Goal: Task Accomplishment & Management: Manage account settings

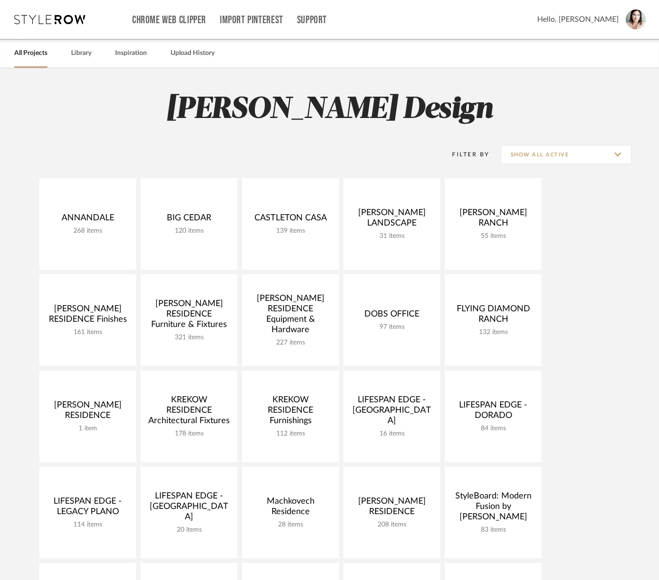
click at [36, 54] on link "All Projects" at bounding box center [30, 53] width 33 height 13
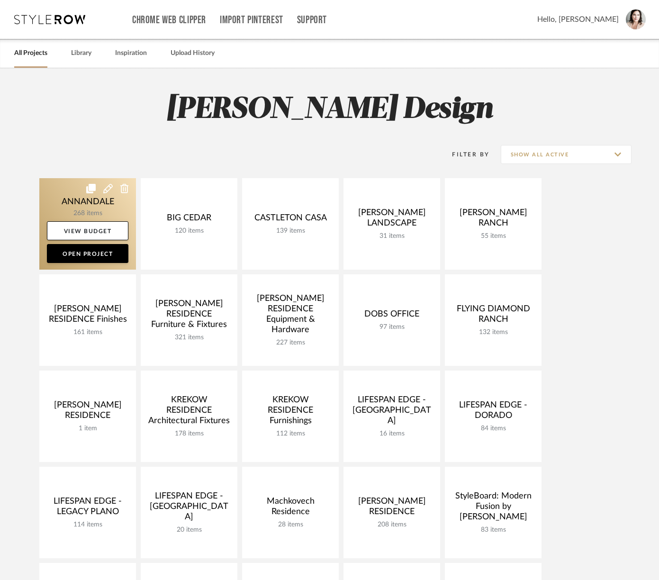
click at [73, 198] on link at bounding box center [87, 223] width 97 height 91
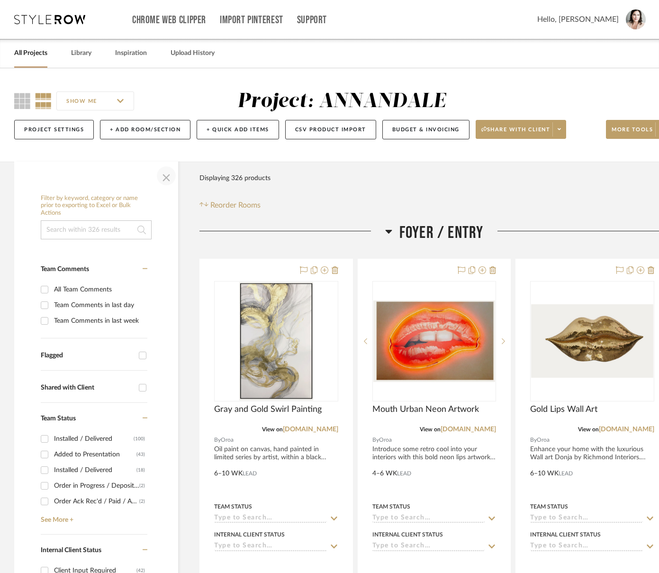
click at [165, 177] on span "button" at bounding box center [166, 175] width 23 height 23
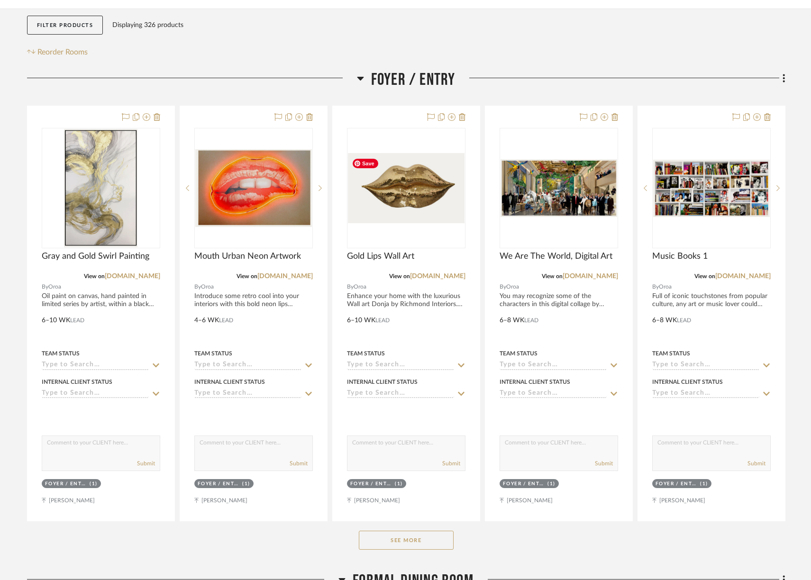
scroll to position [74, 0]
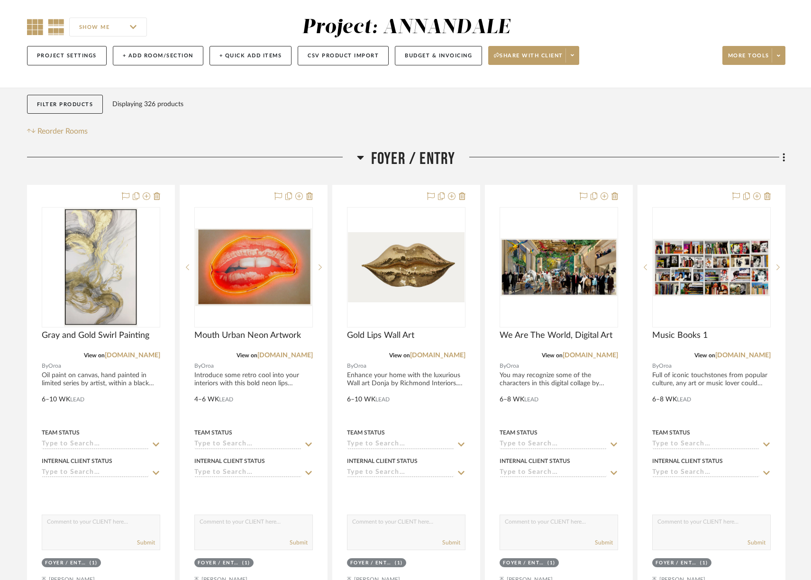
click at [31, 28] on icon at bounding box center [35, 27] width 16 height 16
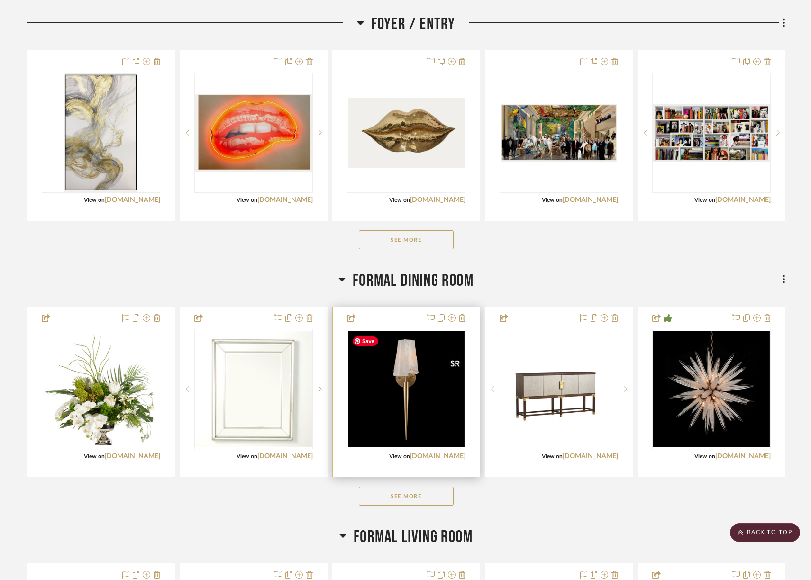
scroll to position [207, 0]
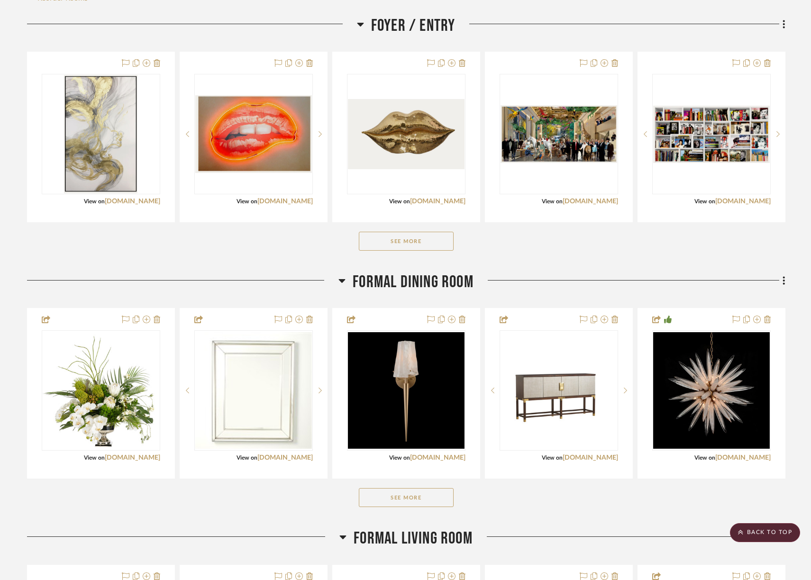
click at [407, 238] on button "See More" at bounding box center [406, 241] width 95 height 19
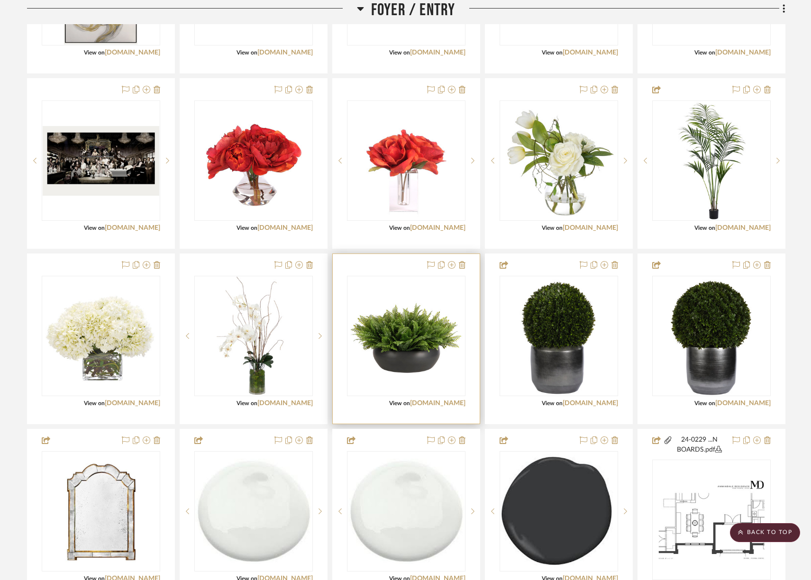
scroll to position [215, 0]
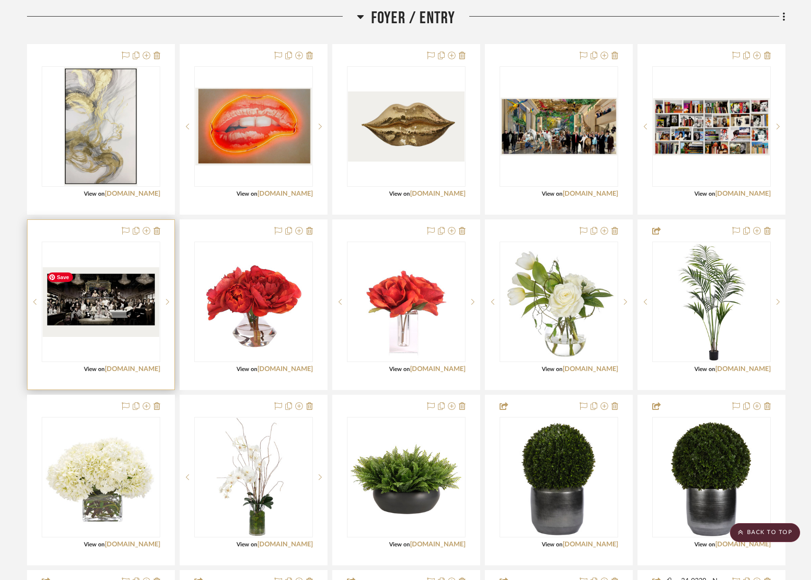
click at [124, 311] on img "0" at bounding box center [101, 302] width 117 height 70
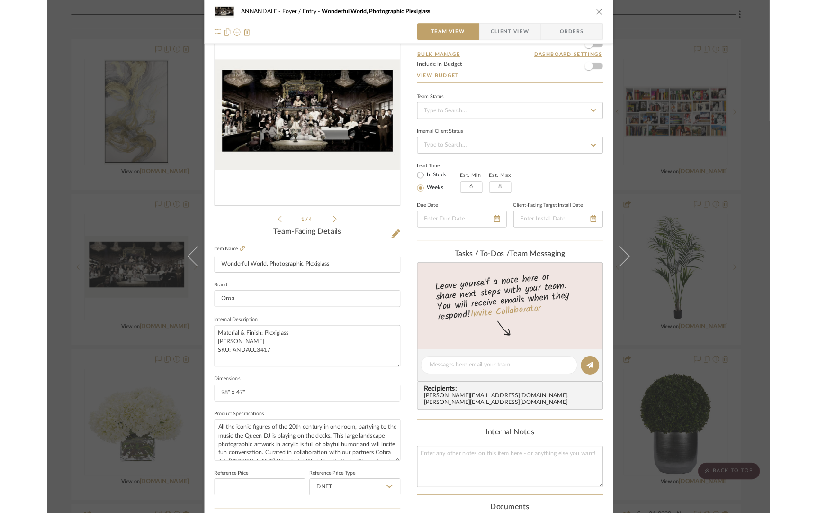
scroll to position [37, 0]
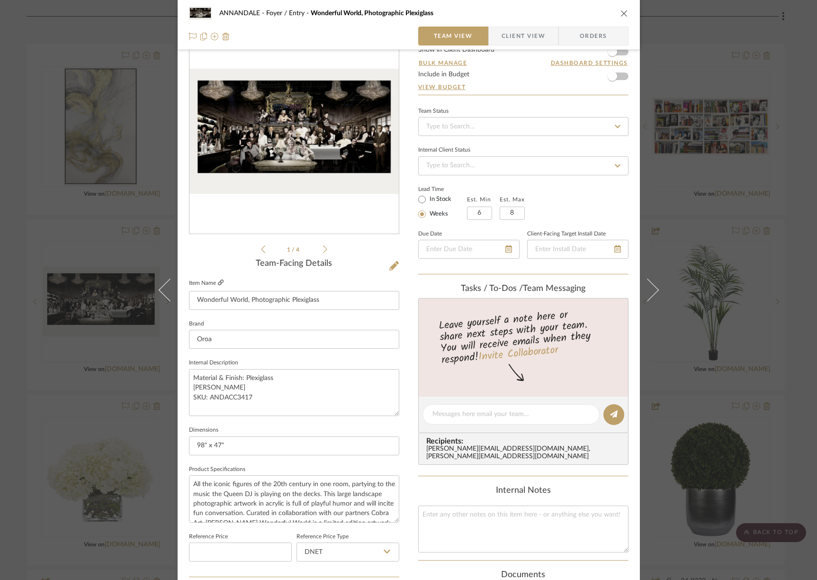
click at [218, 283] on icon at bounding box center [221, 283] width 6 height 6
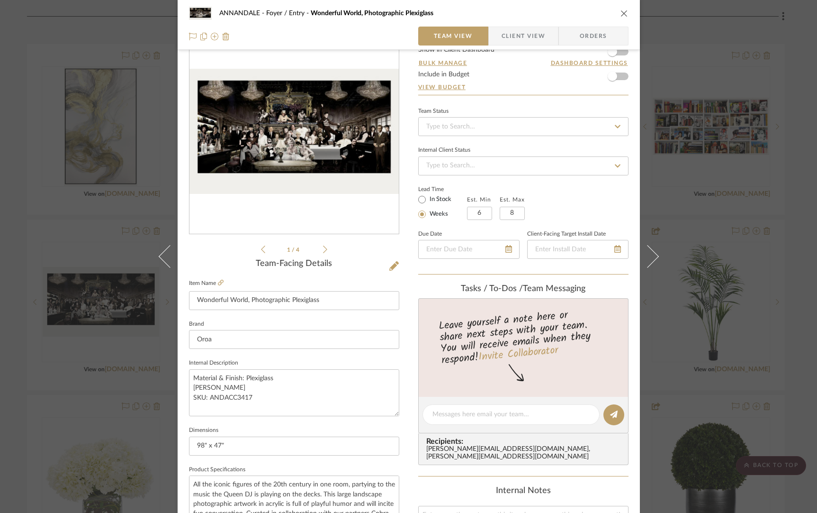
click at [621, 14] on icon "close" at bounding box center [625, 13] width 8 height 8
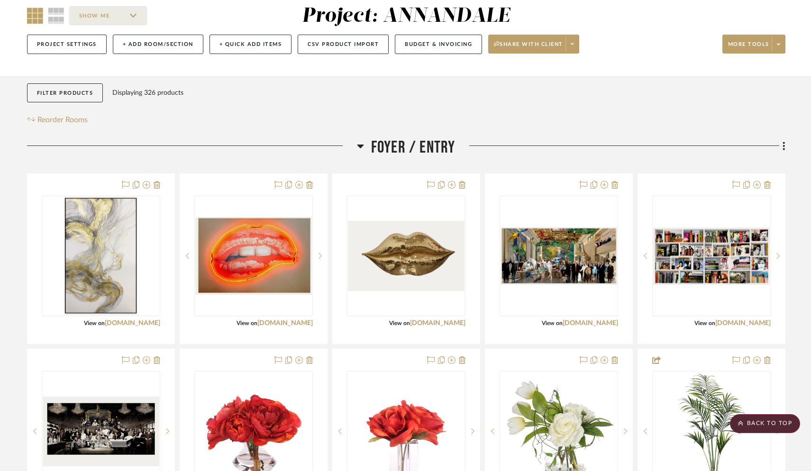
scroll to position [0, 0]
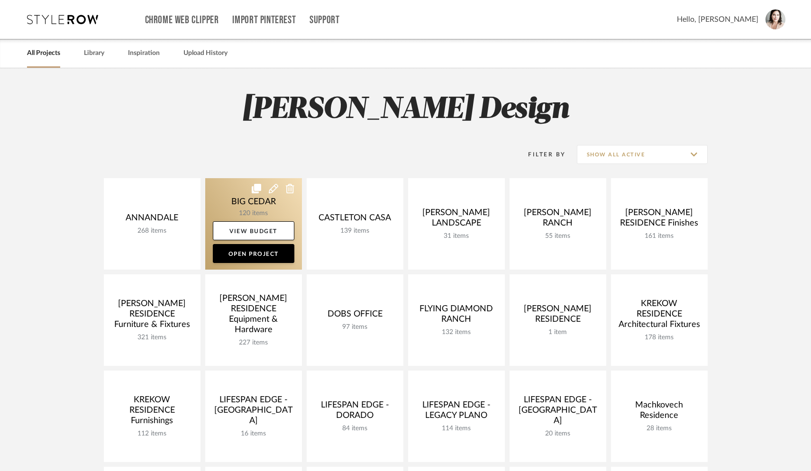
click at [233, 202] on link at bounding box center [253, 223] width 97 height 91
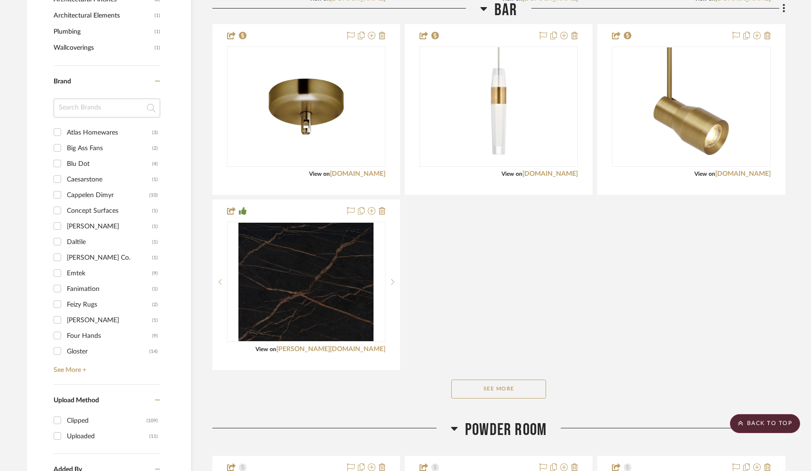
scroll to position [1155, 0]
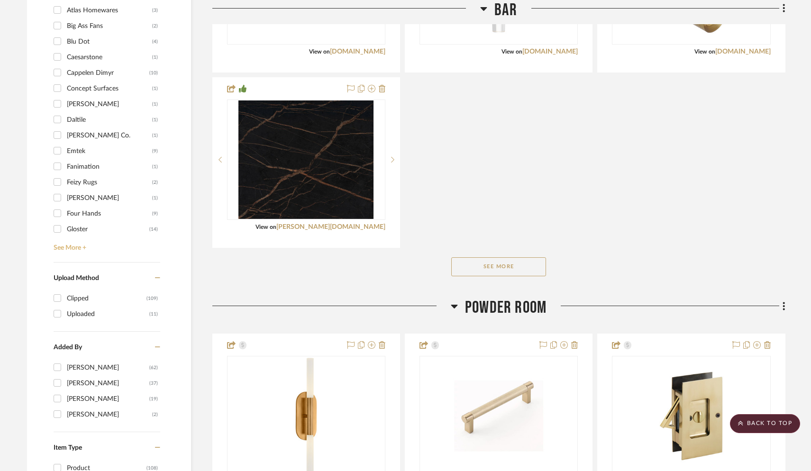
click at [73, 251] on link "See More +" at bounding box center [105, 244] width 109 height 15
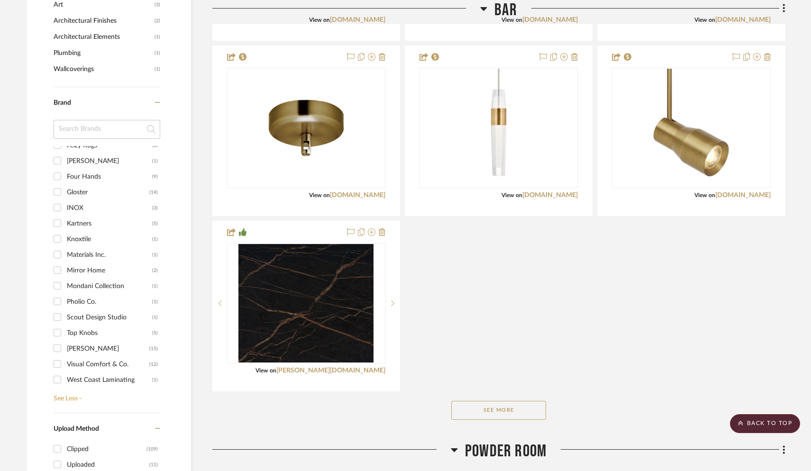
scroll to position [1017, 0]
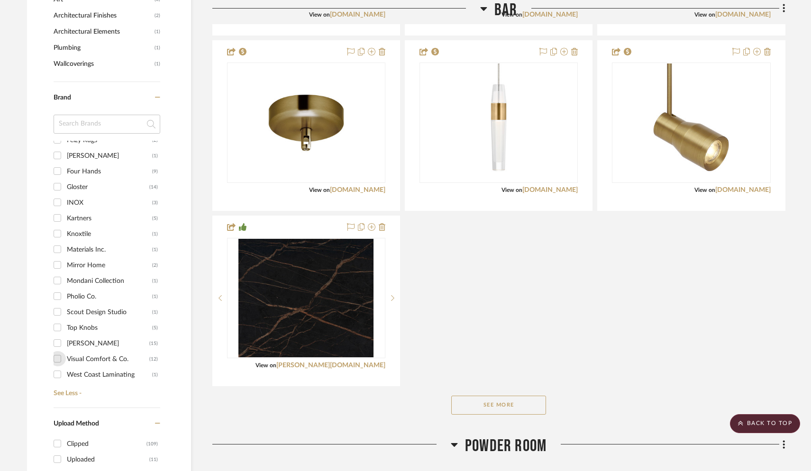
click at [57, 359] on input "Visual Comfort & Co. (12)" at bounding box center [57, 358] width 15 height 15
checkbox input "true"
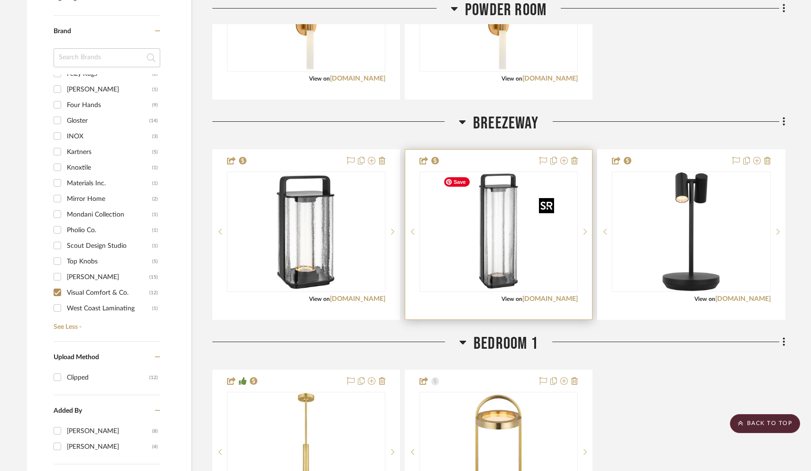
scroll to position [756, 0]
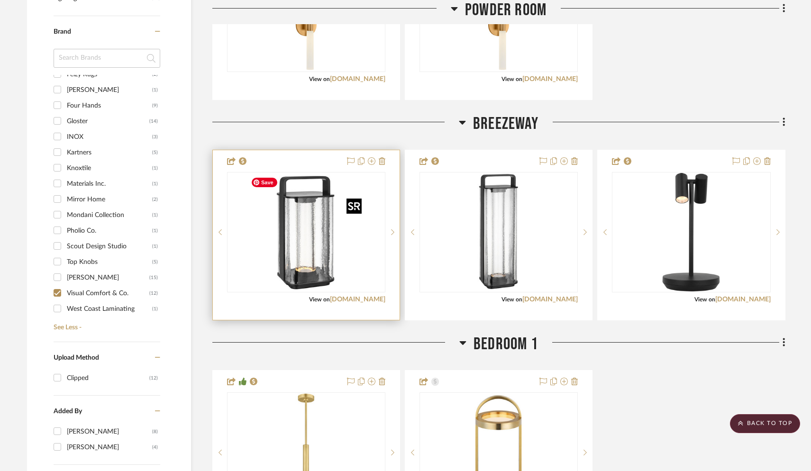
click at [335, 250] on img "0" at bounding box center [306, 232] width 118 height 118
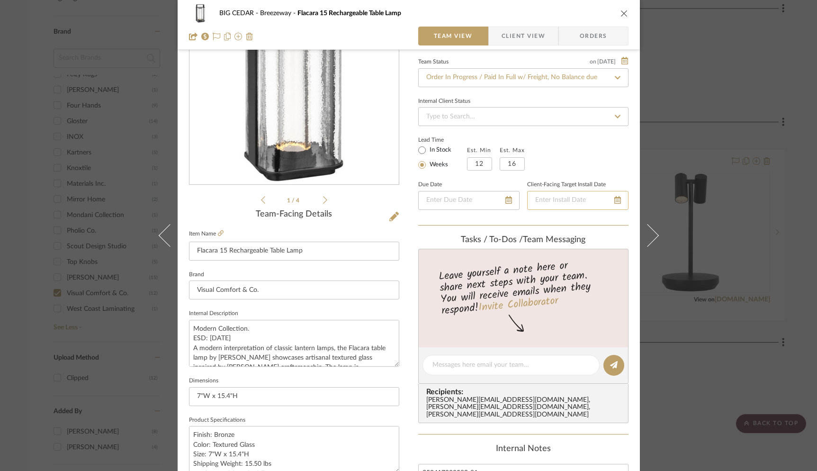
scroll to position [0, 0]
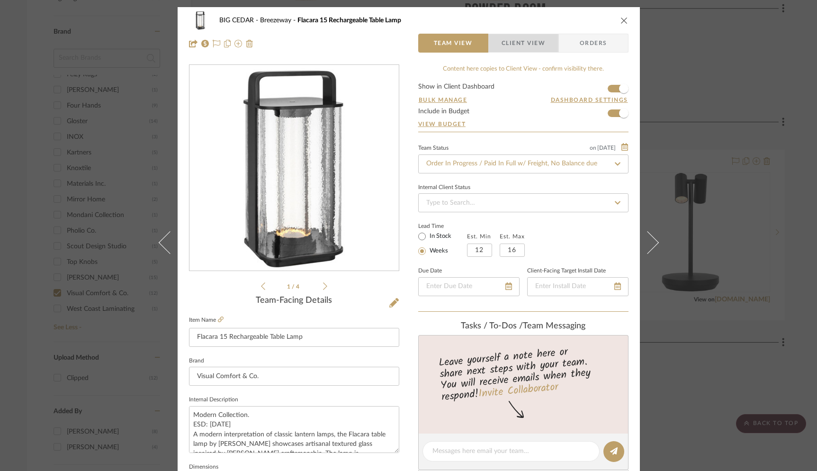
click at [516, 48] on span "Client View" at bounding box center [524, 43] width 44 height 19
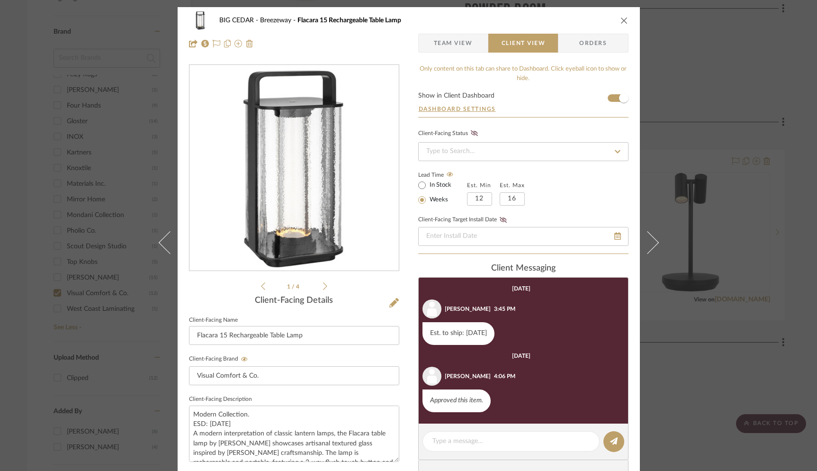
scroll to position [2, 0]
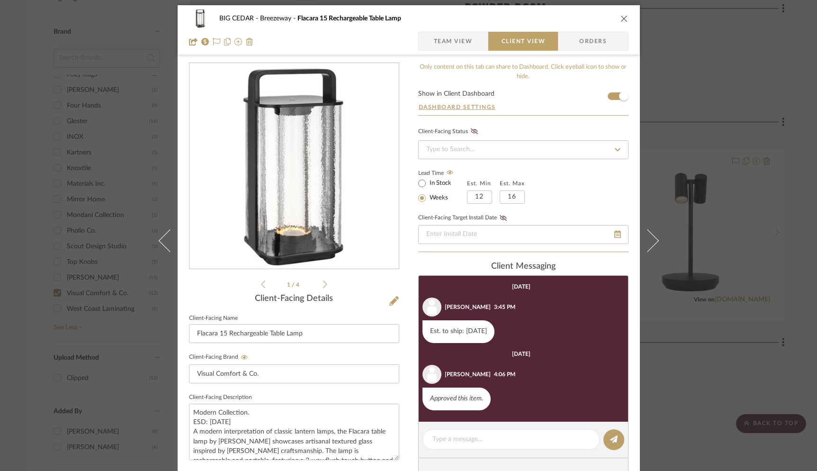
click at [19, 37] on div "BIG CEDAR Breezeway Flacara 15 Rechargeable Table Lamp Team View Client View Or…" at bounding box center [408, 235] width 817 height 471
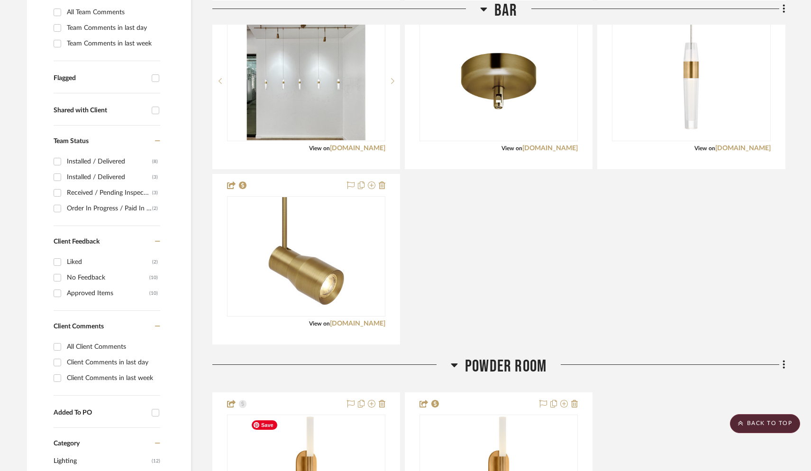
scroll to position [0, 0]
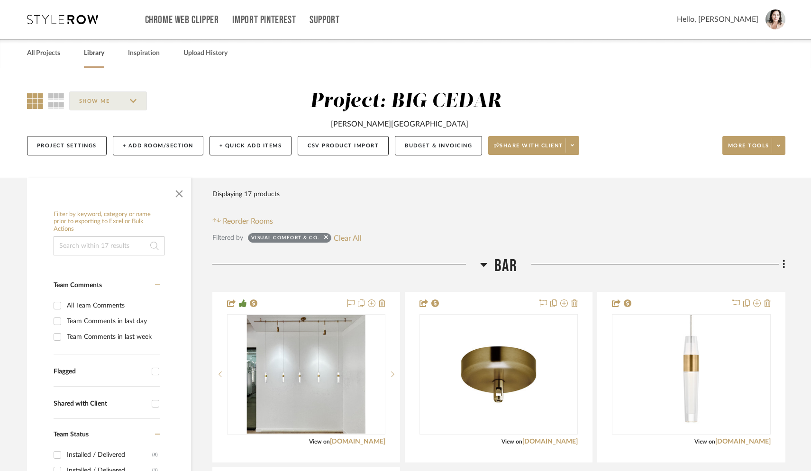
click at [93, 54] on link "Library" at bounding box center [94, 53] width 20 height 13
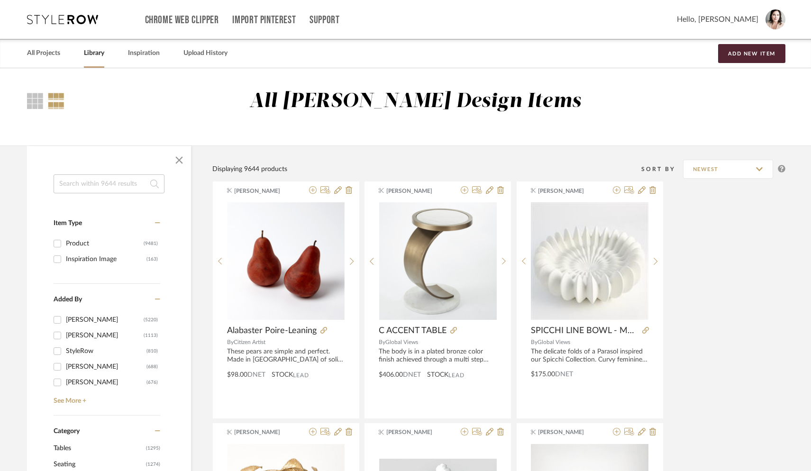
click at [118, 189] on input at bounding box center [109, 183] width 111 height 19
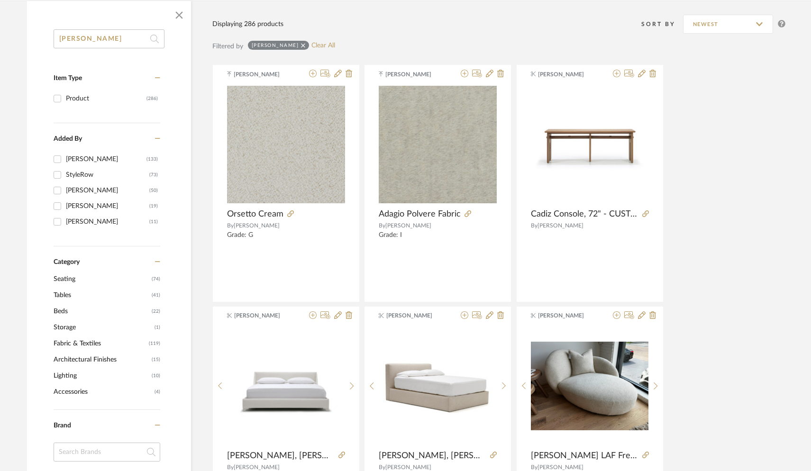
scroll to position [205, 0]
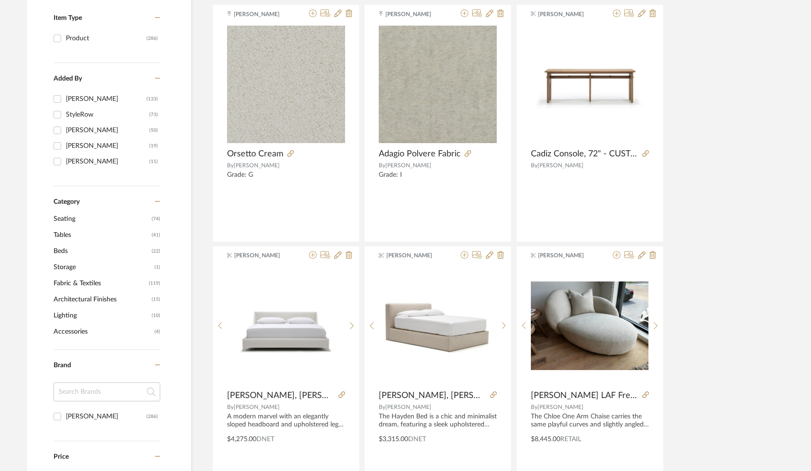
type input "verellen"
click at [68, 250] on span "Beds" at bounding box center [102, 251] width 96 height 16
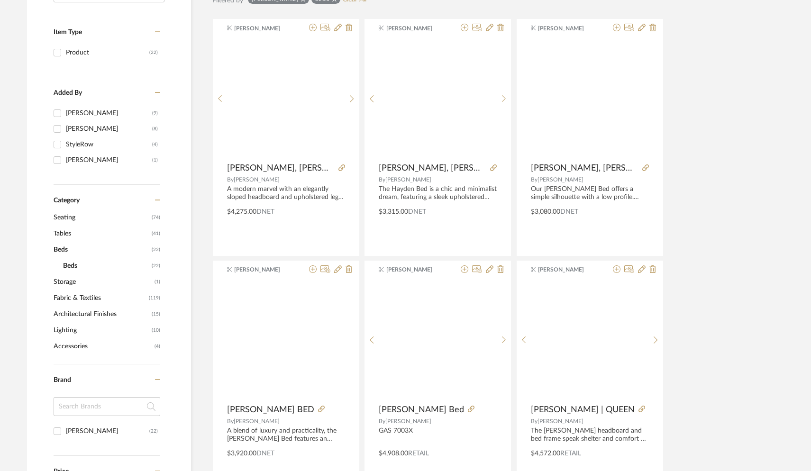
scroll to position [219, 0]
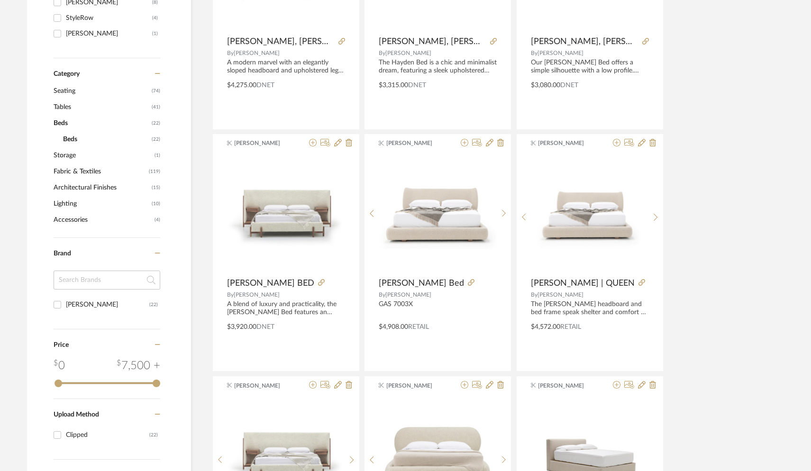
scroll to position [295, 0]
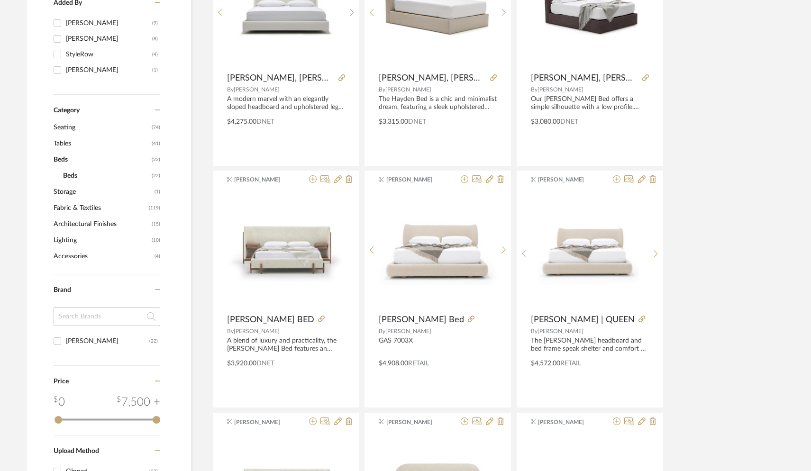
click at [83, 145] on span "Tables" at bounding box center [102, 144] width 96 height 16
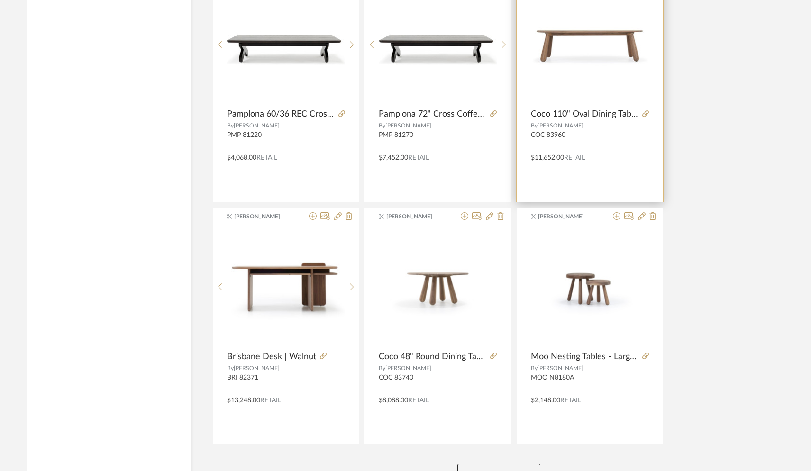
scroll to position [2725, 0]
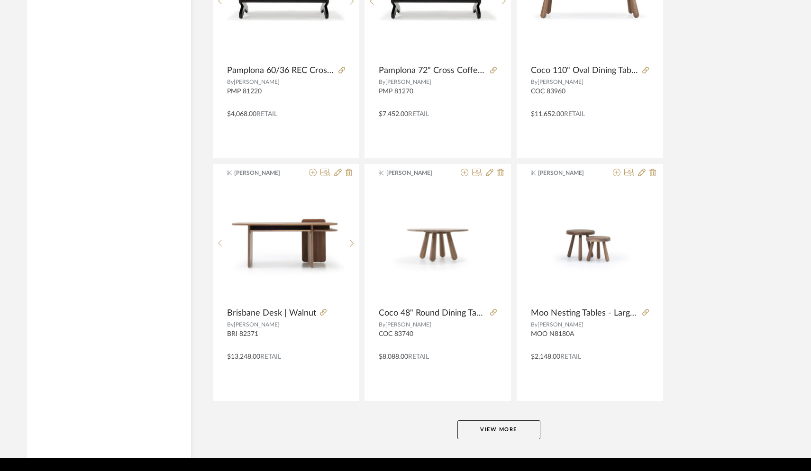
click at [497, 431] on button "View More" at bounding box center [498, 429] width 83 height 19
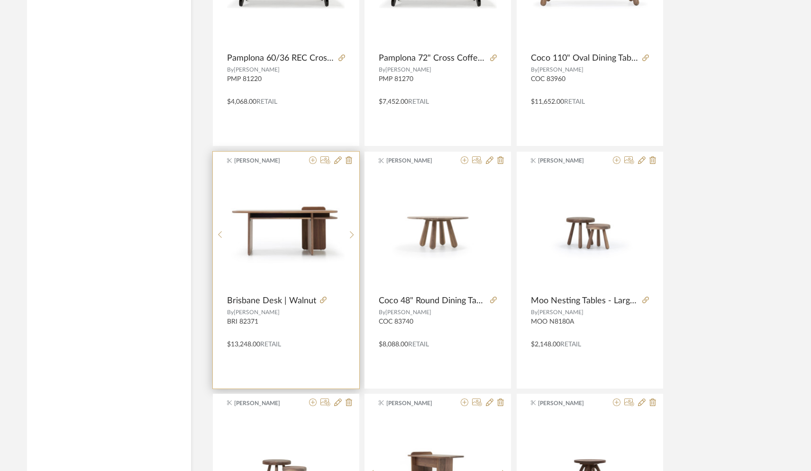
scroll to position [2771, 0]
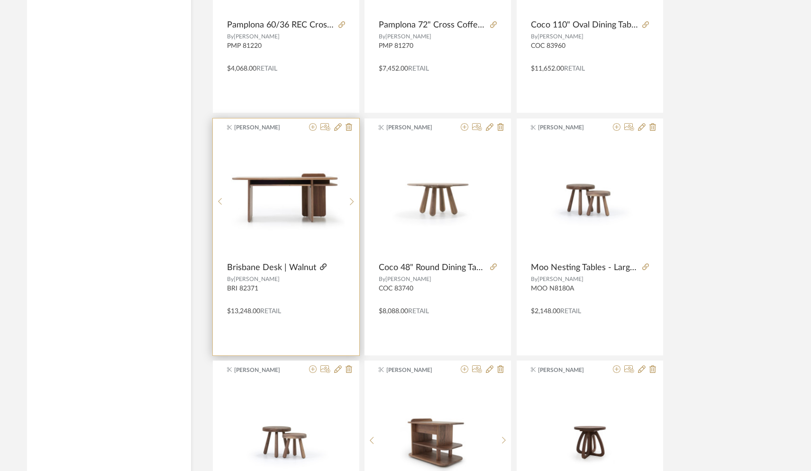
click at [323, 267] on icon at bounding box center [323, 266] width 7 height 7
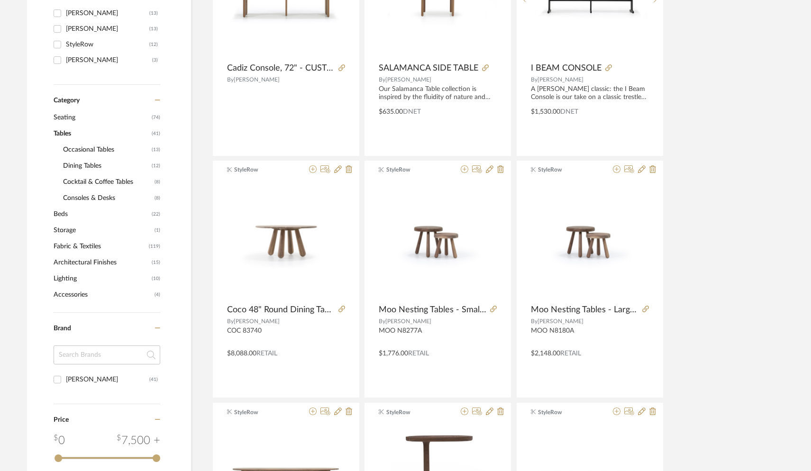
scroll to position [306, 0]
click at [63, 115] on span "Seating" at bounding box center [102, 117] width 96 height 16
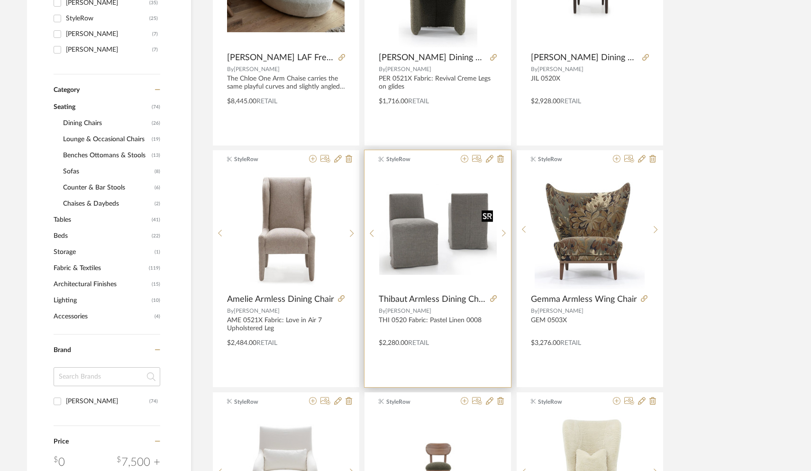
scroll to position [308, 0]
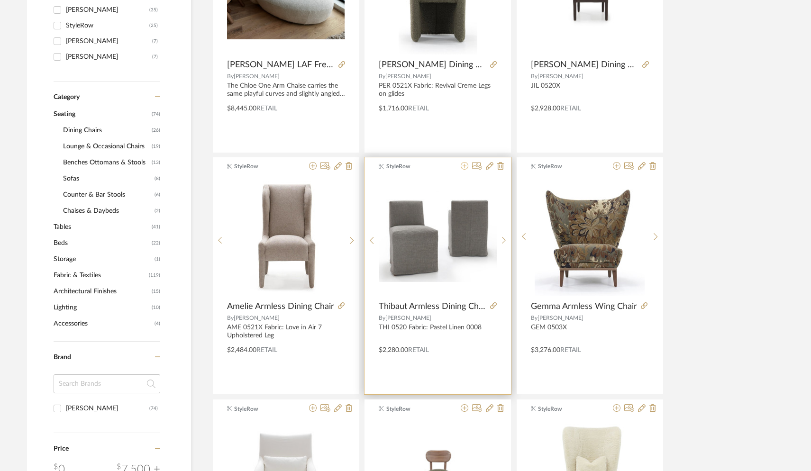
click at [463, 166] on icon at bounding box center [465, 166] width 8 height 8
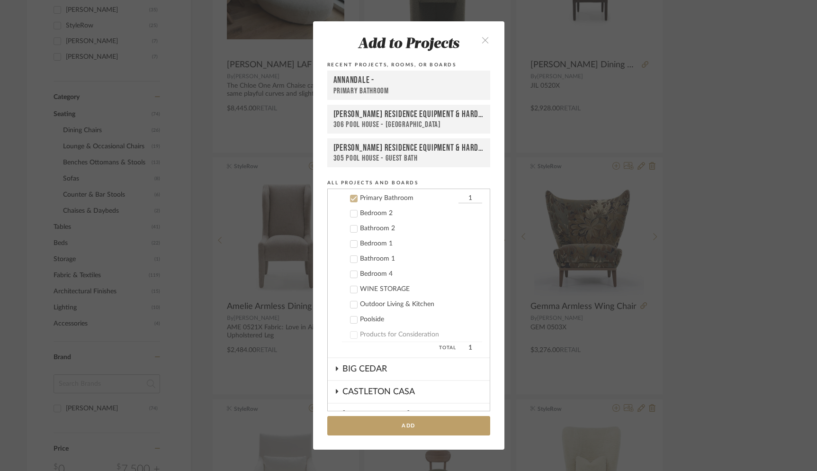
scroll to position [296, 0]
click at [351, 197] on icon at bounding box center [354, 197] width 7 height 7
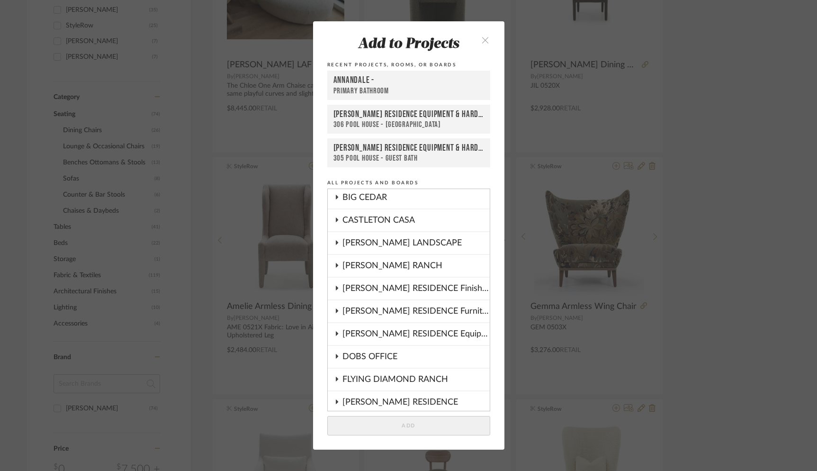
scroll to position [455, 0]
click at [335, 200] on fa-icon at bounding box center [337, 198] width 5 height 8
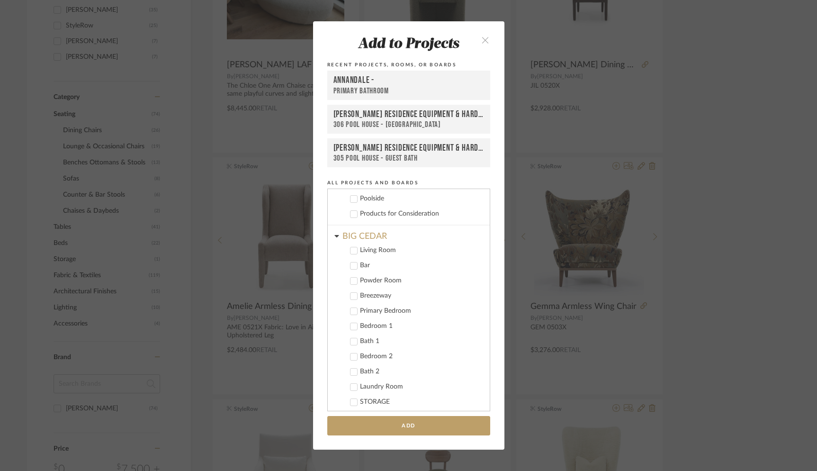
scroll to position [457, 0]
click at [351, 248] on icon at bounding box center [354, 250] width 7 height 7
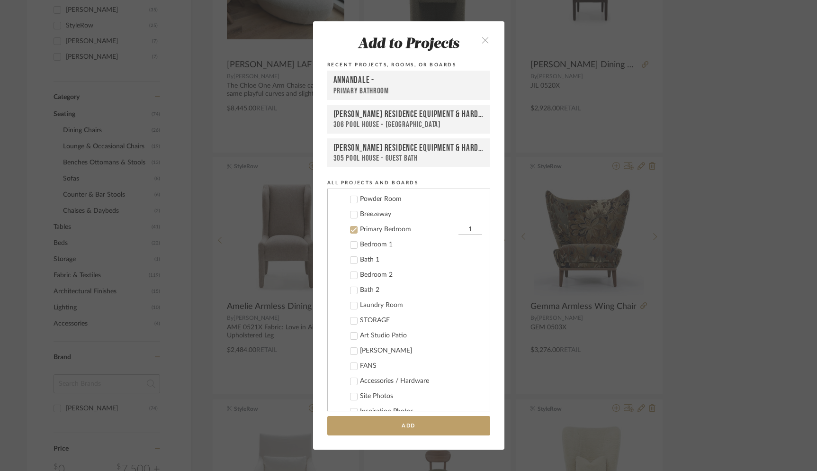
scroll to position [504, 0]
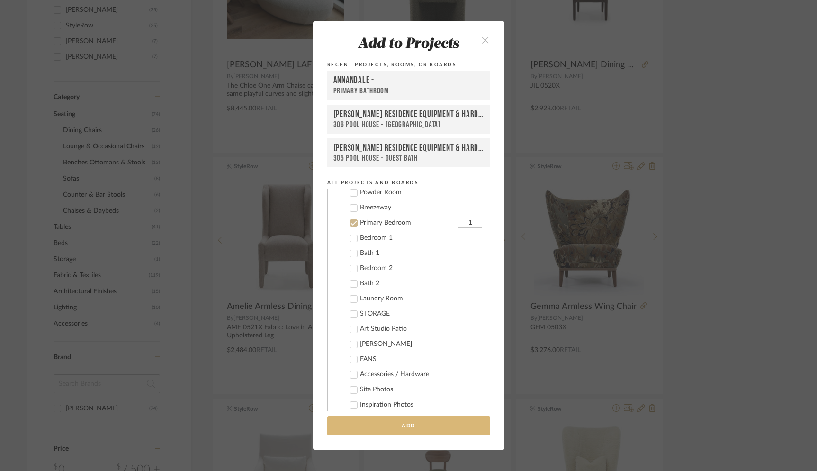
click at [411, 424] on button "Add" at bounding box center [408, 425] width 163 height 19
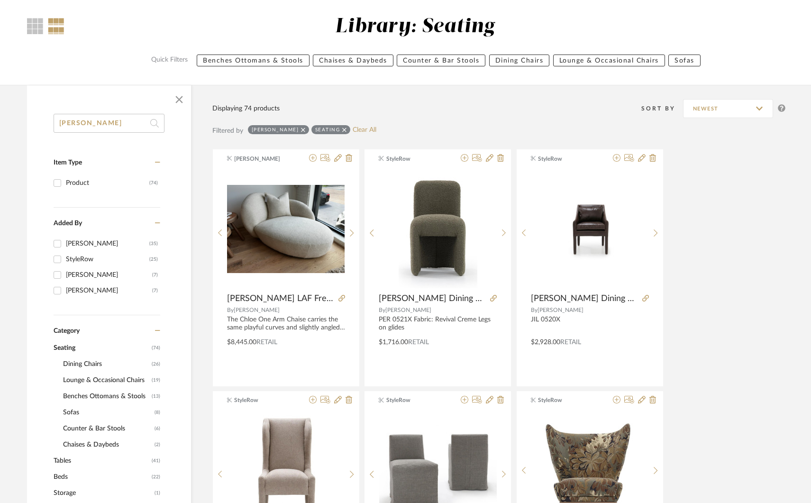
scroll to position [0, 0]
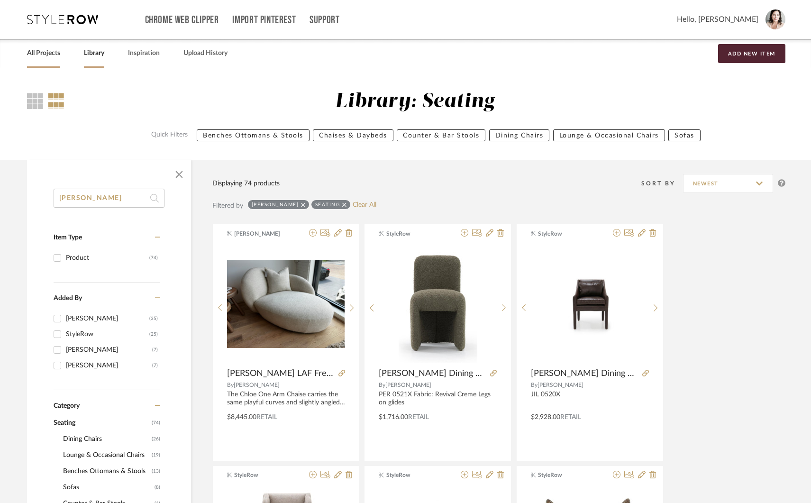
click at [57, 51] on link "All Projects" at bounding box center [43, 53] width 33 height 13
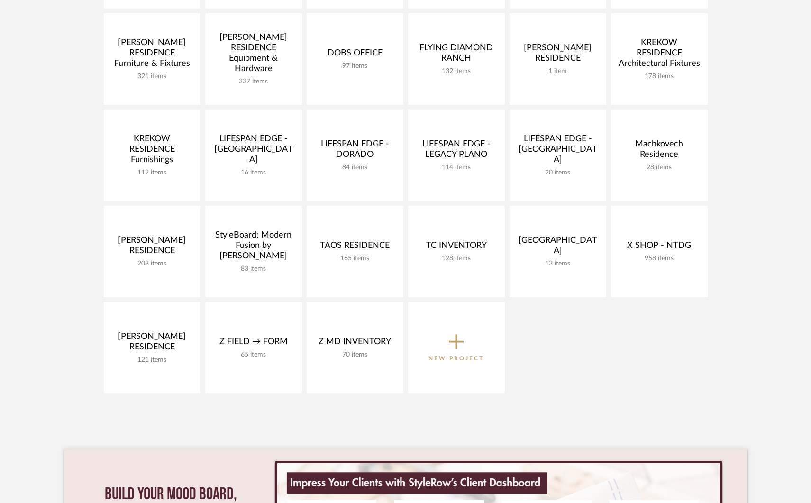
scroll to position [261, 0]
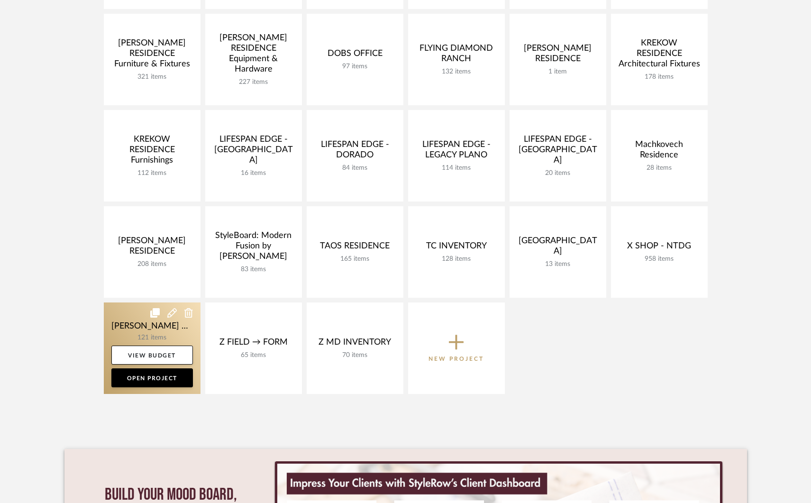
click at [135, 331] on link at bounding box center [152, 347] width 97 height 91
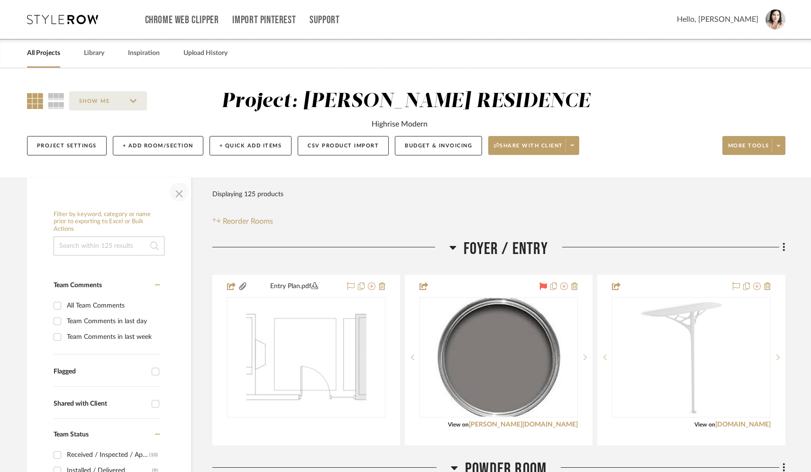
click at [181, 195] on span "button" at bounding box center [179, 192] width 23 height 23
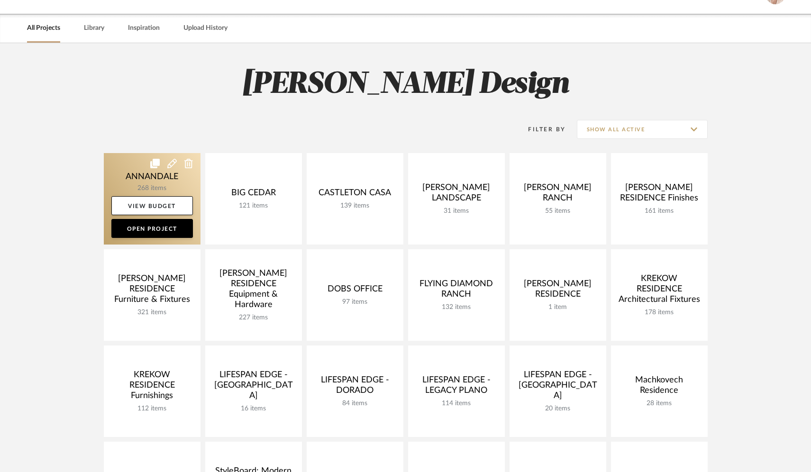
scroll to position [67, 0]
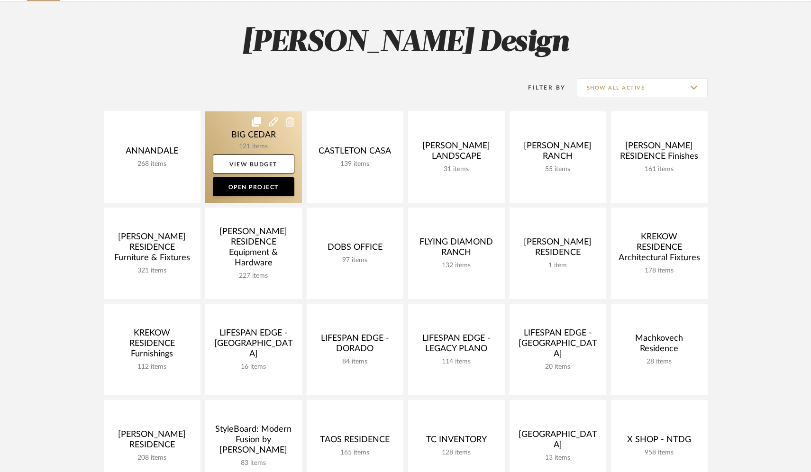
click at [223, 136] on link at bounding box center [253, 156] width 97 height 91
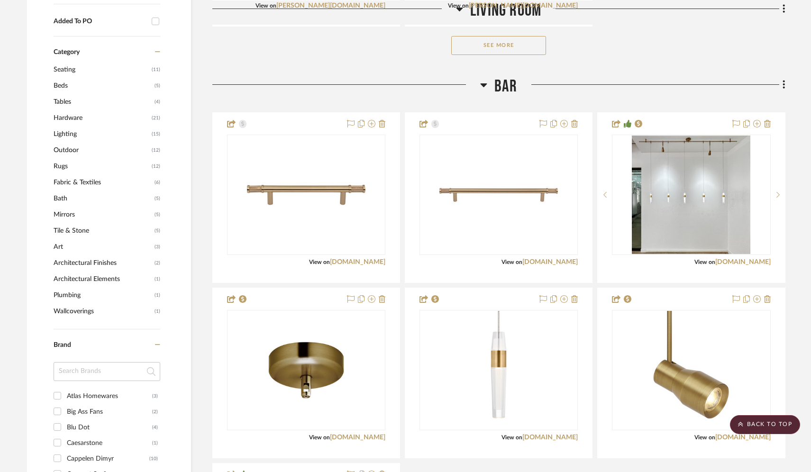
scroll to position [480, 0]
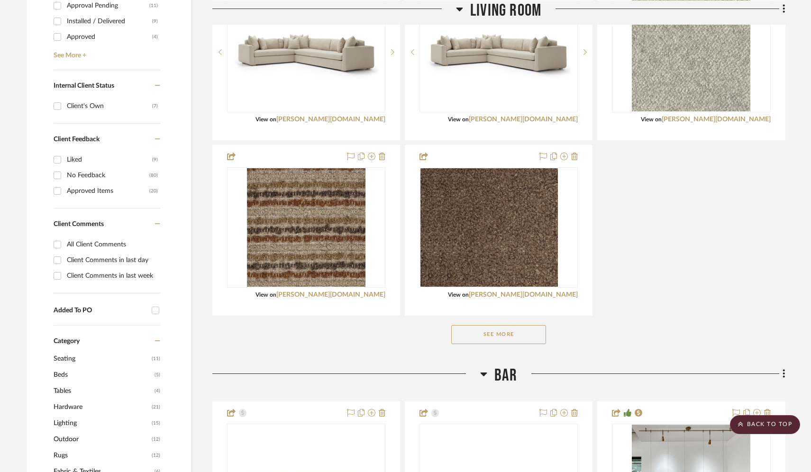
click at [490, 335] on button "See More" at bounding box center [498, 334] width 95 height 19
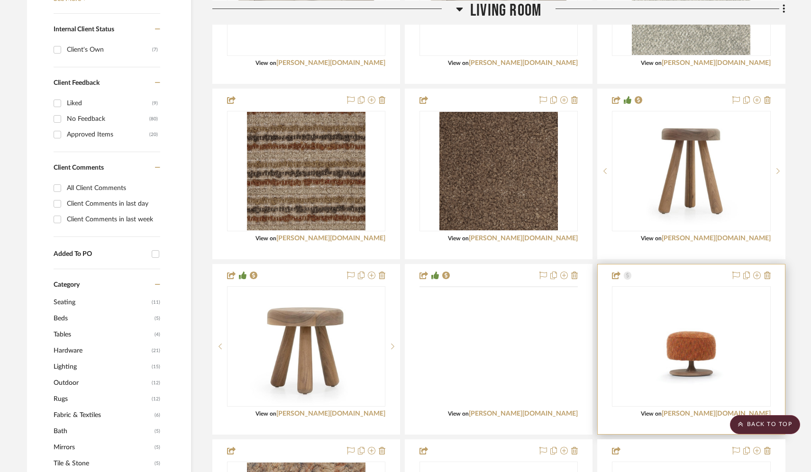
scroll to position [537, 0]
click at [659, 279] on icon at bounding box center [767, 275] width 7 height 8
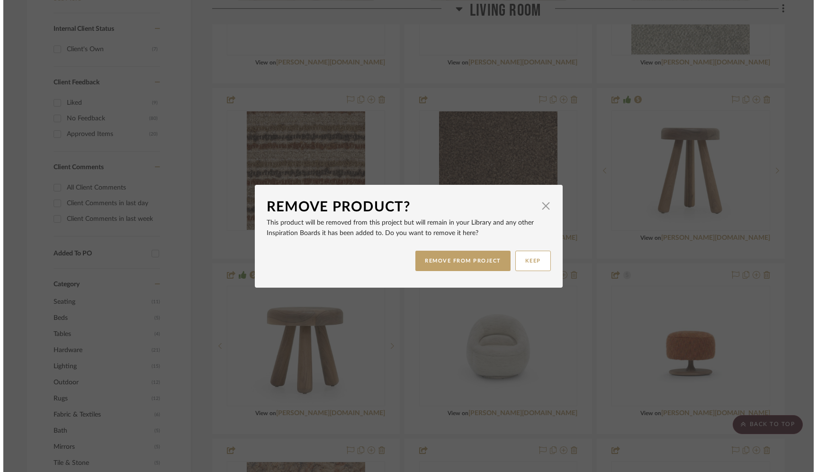
scroll to position [0, 0]
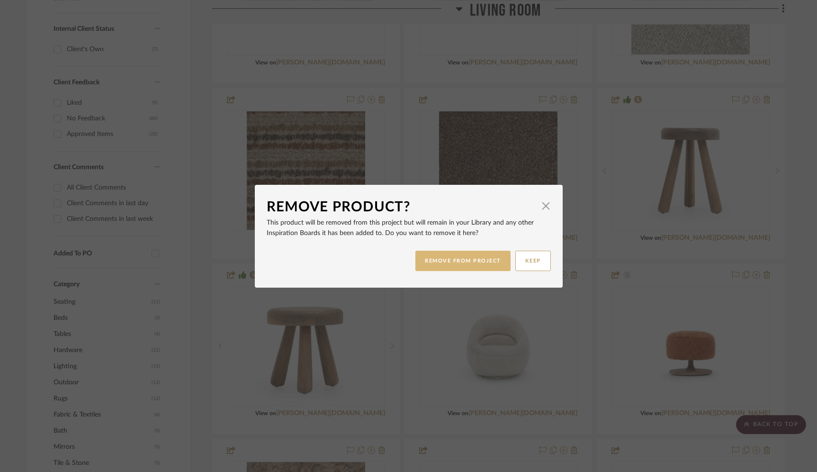
click at [447, 266] on button "REMOVE FROM PROJECT" at bounding box center [463, 261] width 95 height 20
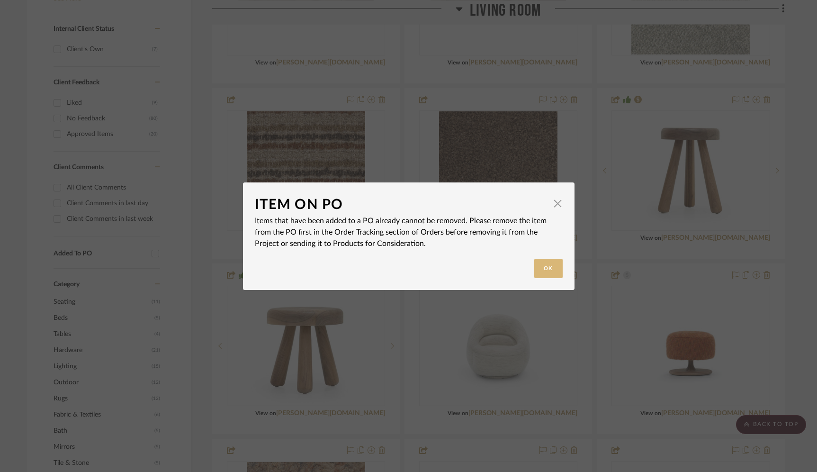
click at [538, 266] on button "Ok" at bounding box center [548, 268] width 28 height 19
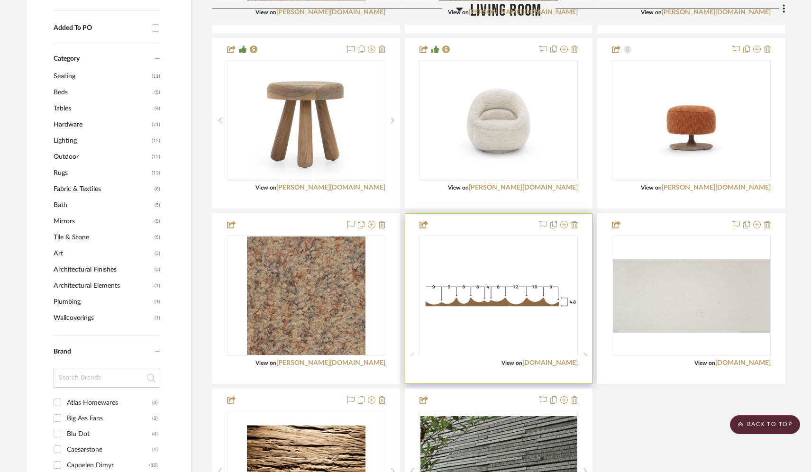
scroll to position [722, 0]
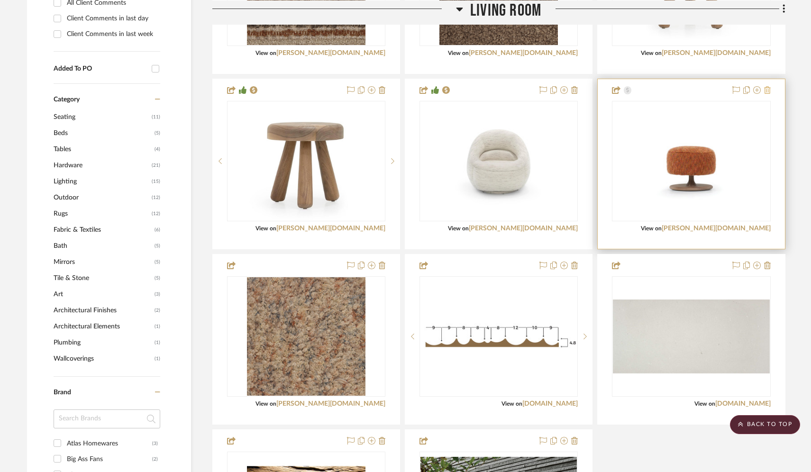
click at [659, 91] on icon at bounding box center [767, 90] width 7 height 8
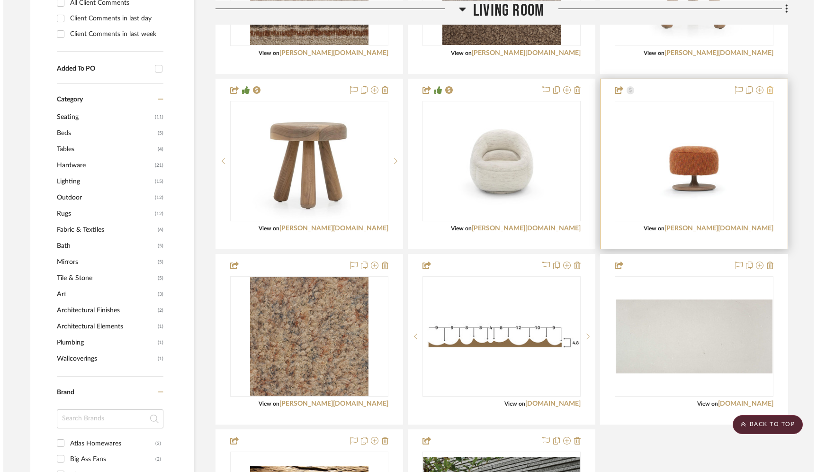
scroll to position [0, 0]
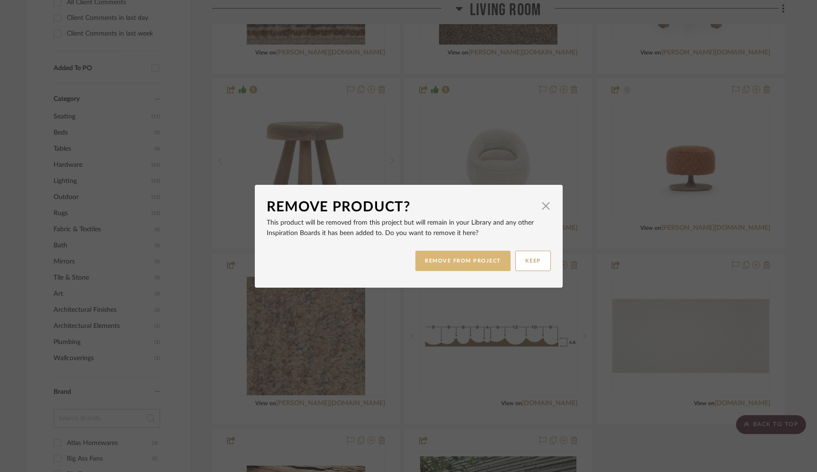
click at [477, 263] on button "REMOVE FROM PROJECT" at bounding box center [463, 261] width 95 height 20
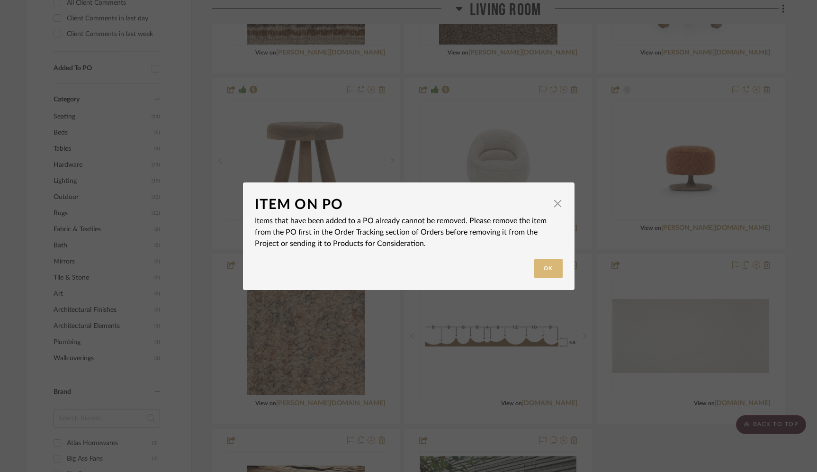
click at [547, 266] on button "Ok" at bounding box center [548, 268] width 28 height 19
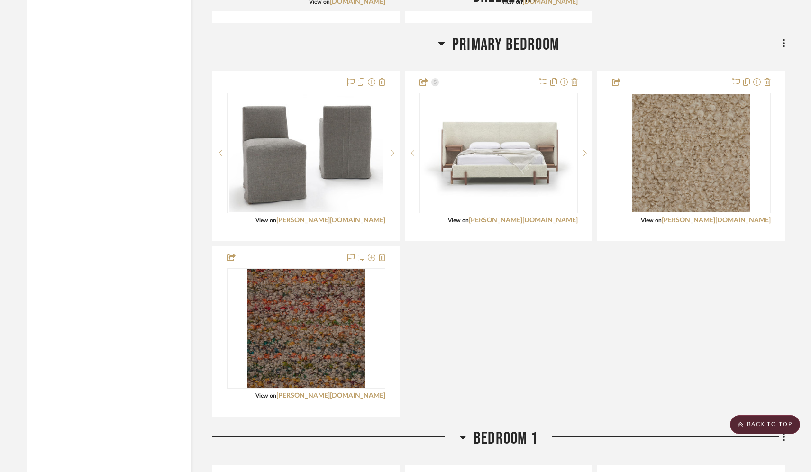
scroll to position [2691, 0]
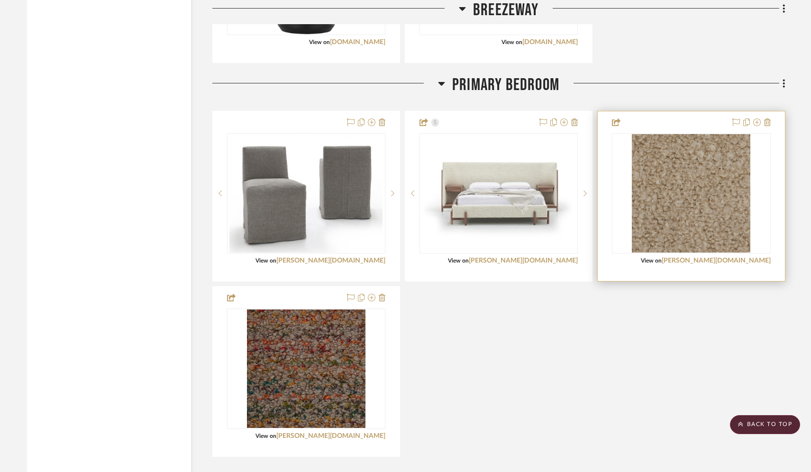
click at [659, 123] on div at bounding box center [690, 196] width 187 height 170
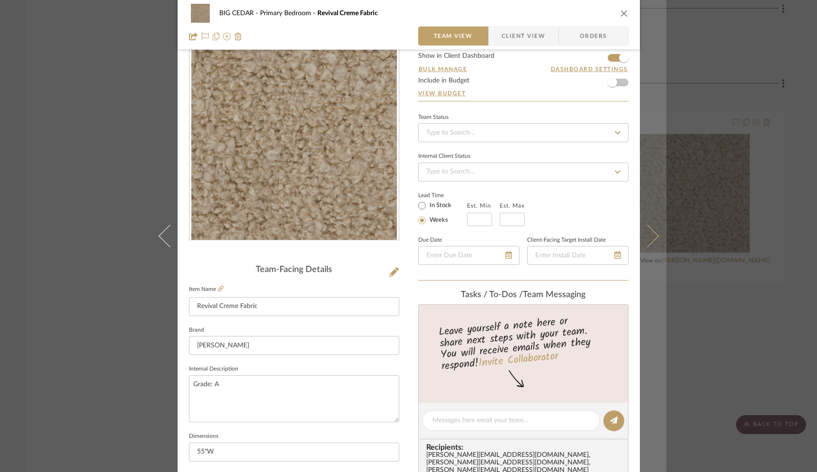
scroll to position [0, 0]
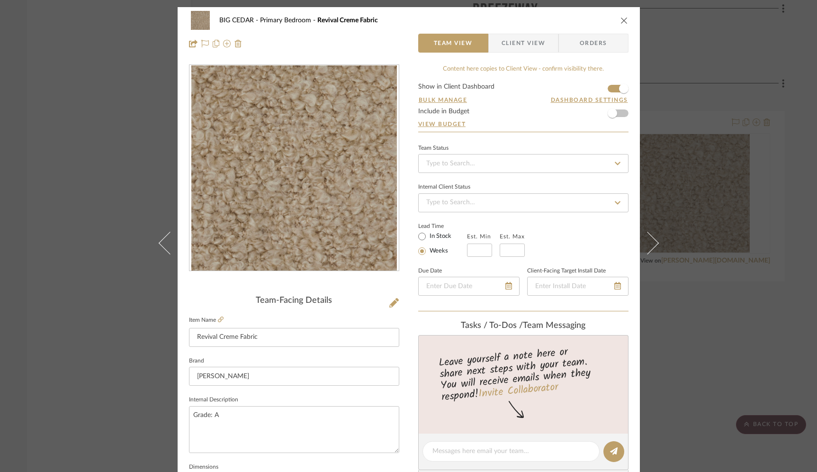
click at [621, 19] on icon "close" at bounding box center [625, 21] width 8 height 8
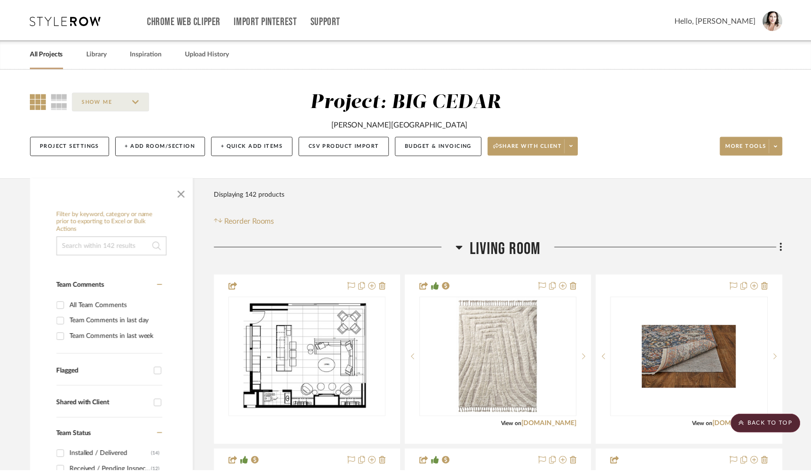
scroll to position [2691, 0]
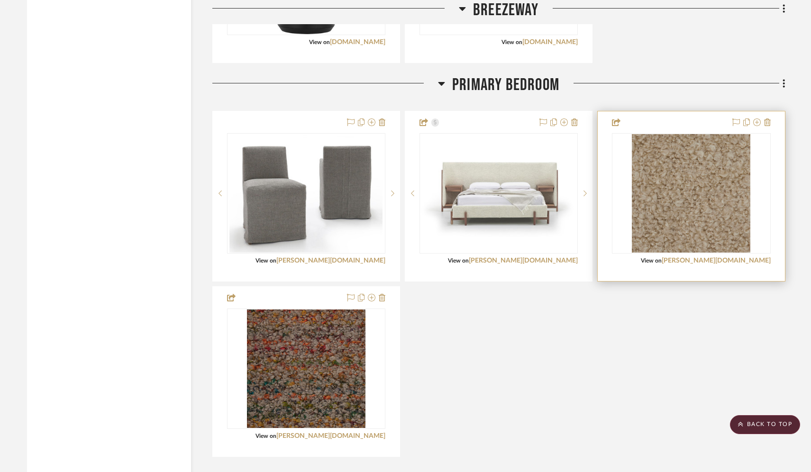
click at [659, 120] on div at bounding box center [690, 196] width 187 height 170
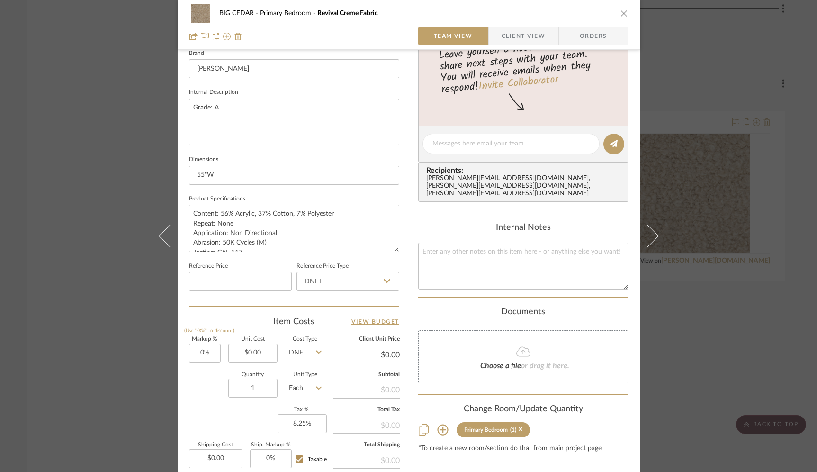
scroll to position [408, 0]
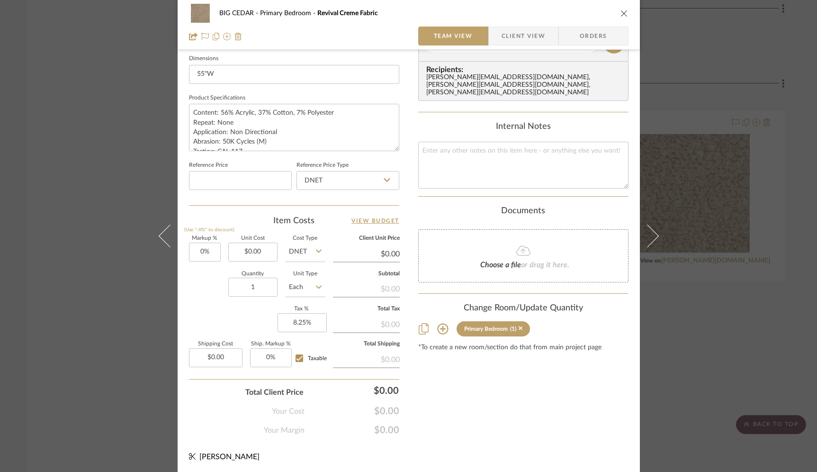
click at [621, 17] on icon "close" at bounding box center [625, 13] width 8 height 8
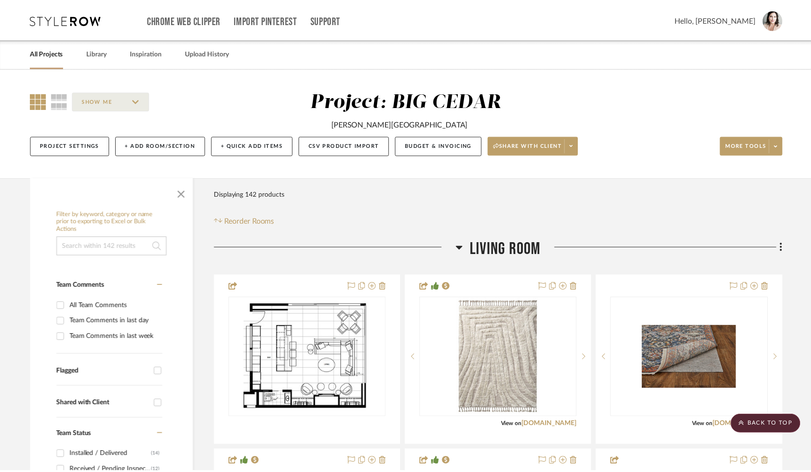
scroll to position [2691, 0]
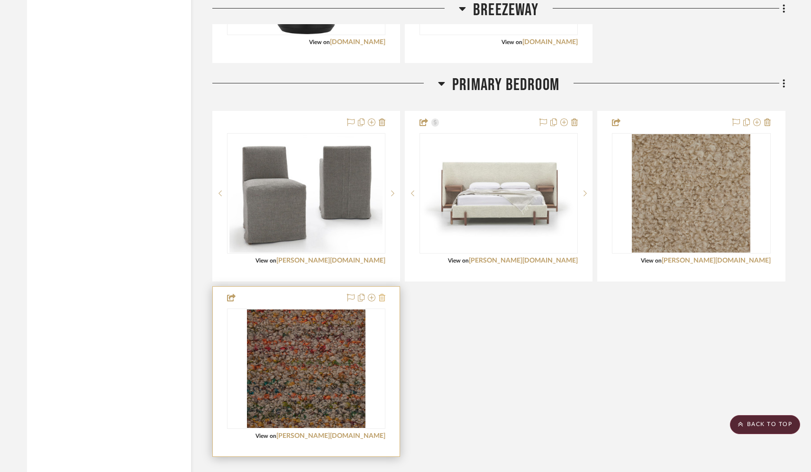
click at [382, 297] on icon at bounding box center [382, 298] width 7 height 8
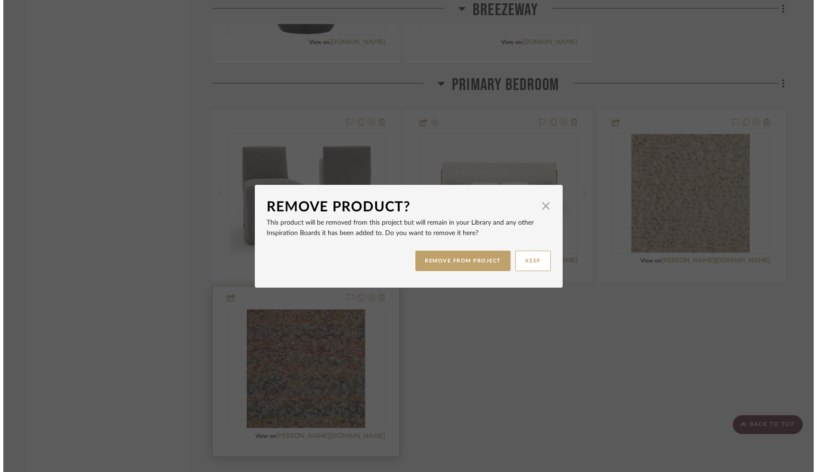
scroll to position [0, 0]
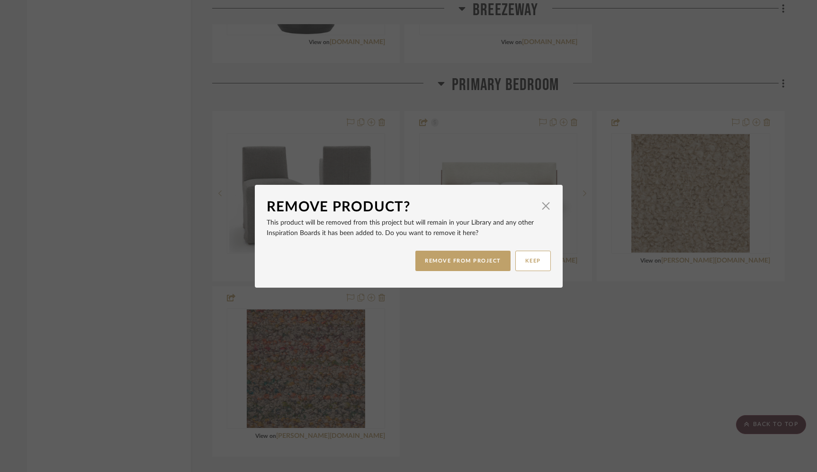
click at [409, 268] on div "REMOVE FROM PROJECT KEEP" at bounding box center [409, 261] width 284 height 30
click at [456, 260] on button "REMOVE FROM PROJECT" at bounding box center [463, 261] width 95 height 20
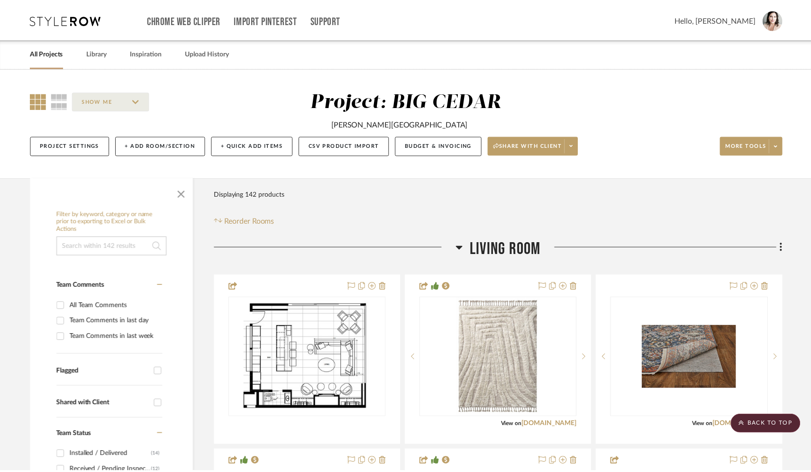
scroll to position [2691, 0]
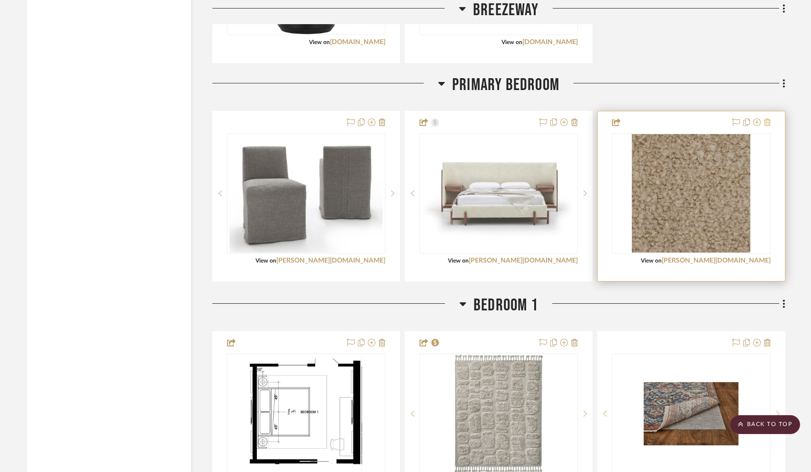
click at [659, 126] on icon at bounding box center [767, 122] width 7 height 8
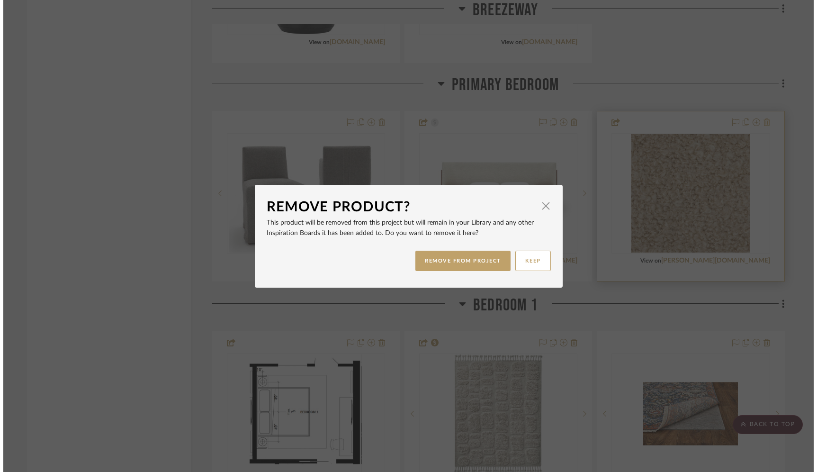
scroll to position [0, 0]
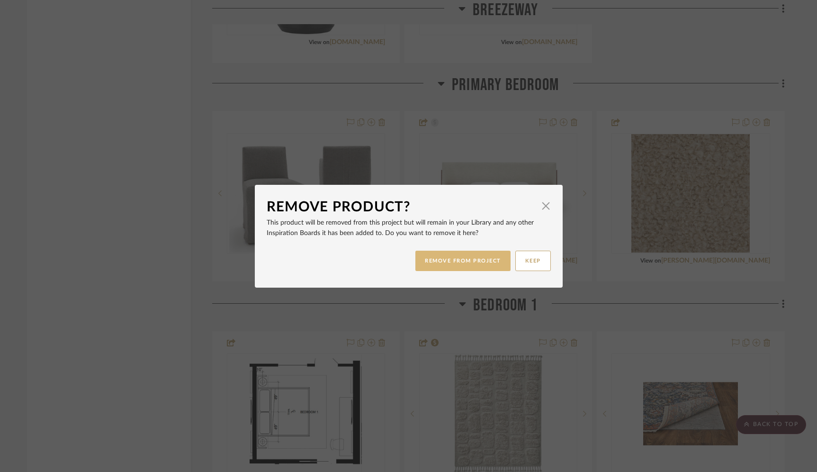
click at [441, 260] on button "REMOVE FROM PROJECT" at bounding box center [463, 261] width 95 height 20
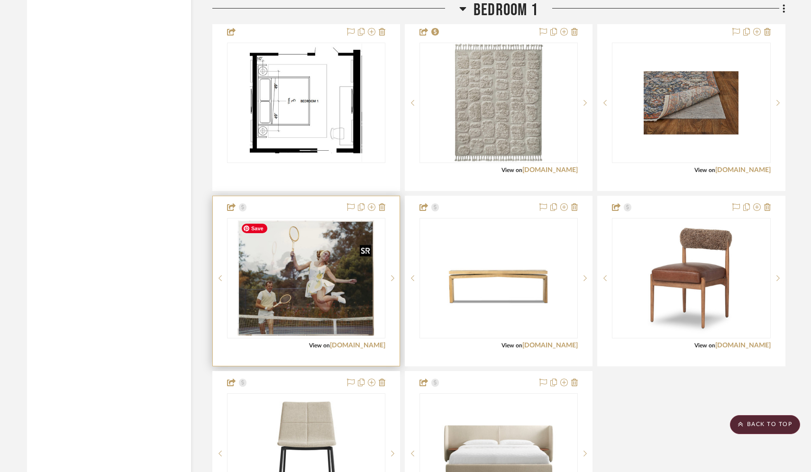
scroll to position [3118, 0]
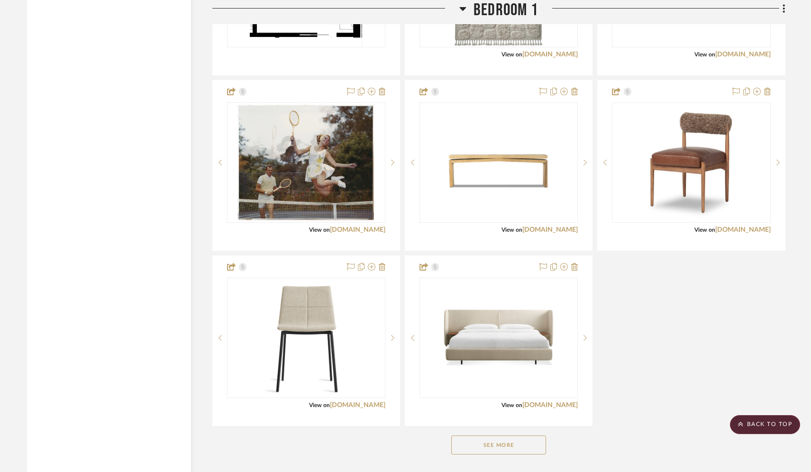
click at [498, 441] on button "See More" at bounding box center [498, 444] width 95 height 19
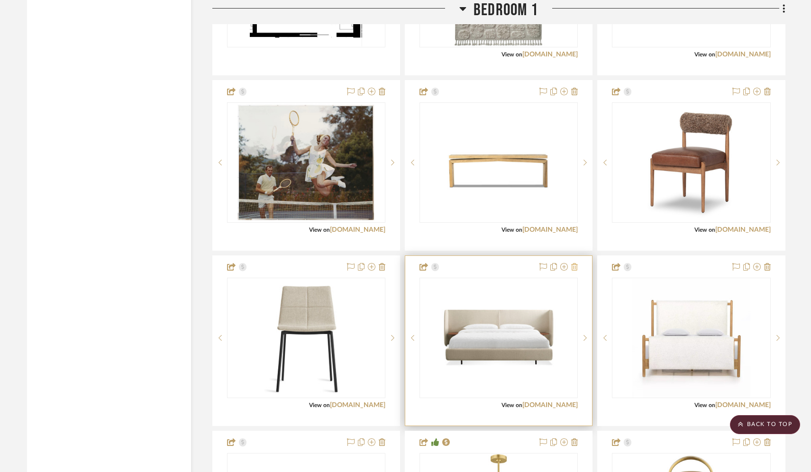
click at [575, 267] on icon at bounding box center [574, 267] width 7 height 8
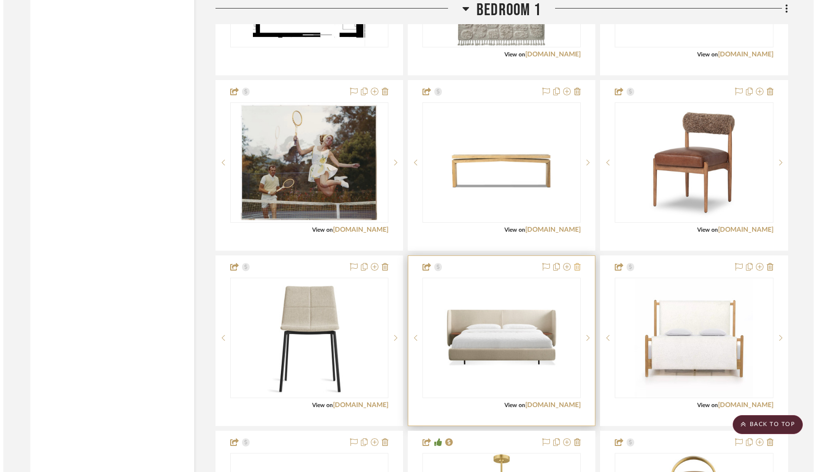
scroll to position [0, 0]
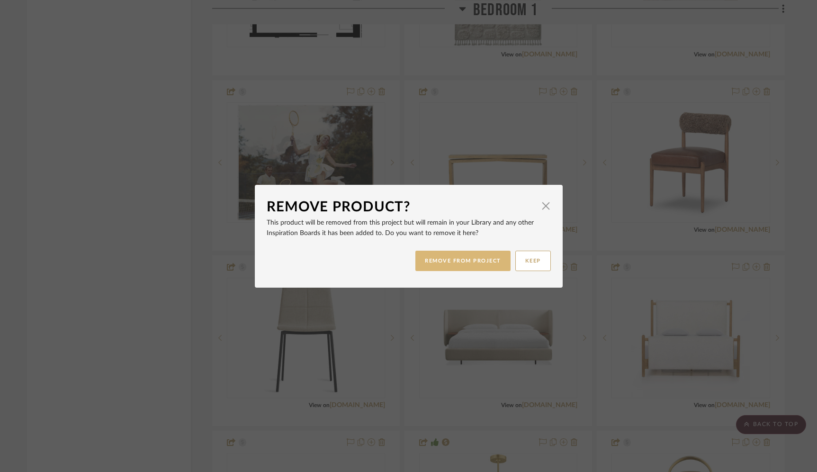
click at [464, 262] on button "REMOVE FROM PROJECT" at bounding box center [463, 261] width 95 height 20
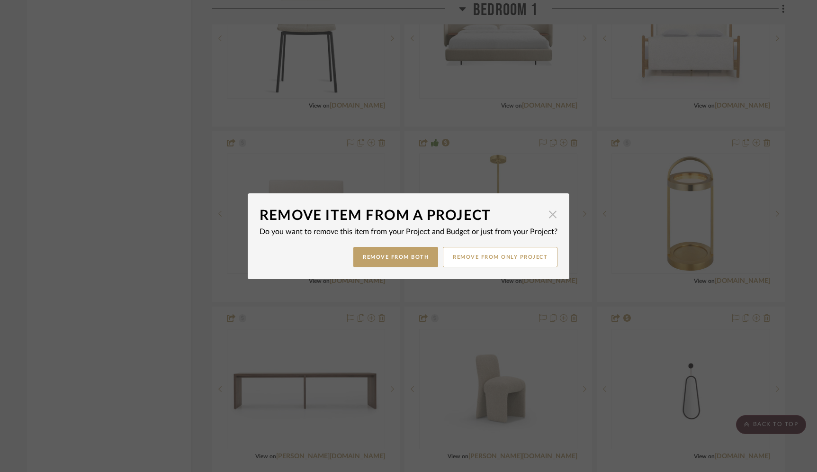
click at [549, 217] on span "button" at bounding box center [552, 214] width 19 height 19
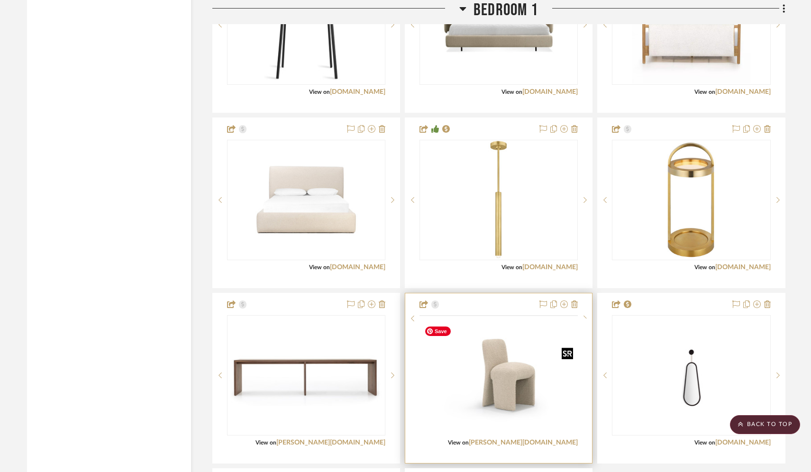
scroll to position [3596, 0]
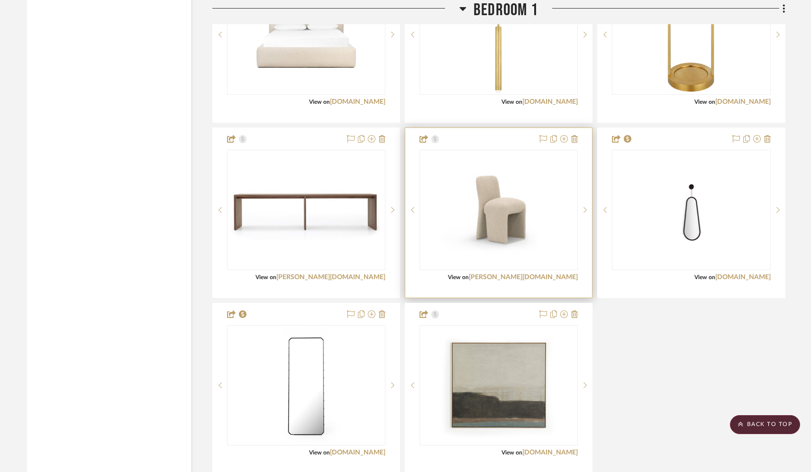
click at [472, 141] on div at bounding box center [498, 213] width 187 height 170
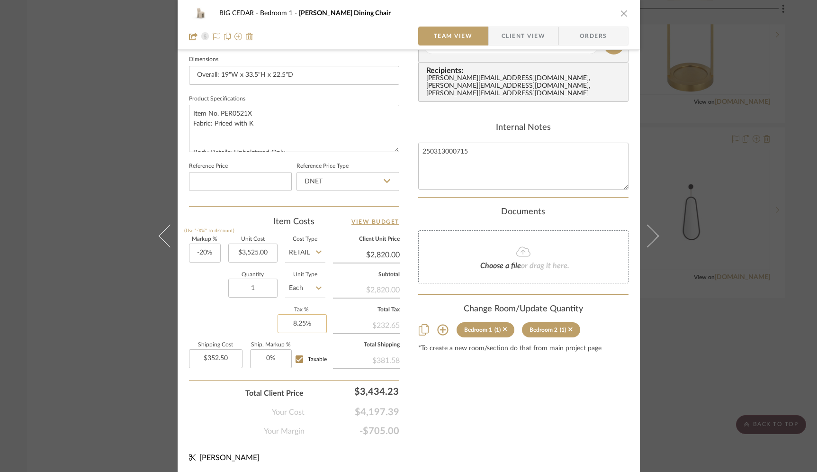
scroll to position [408, 0]
click at [440, 324] on icon at bounding box center [442, 329] width 11 height 11
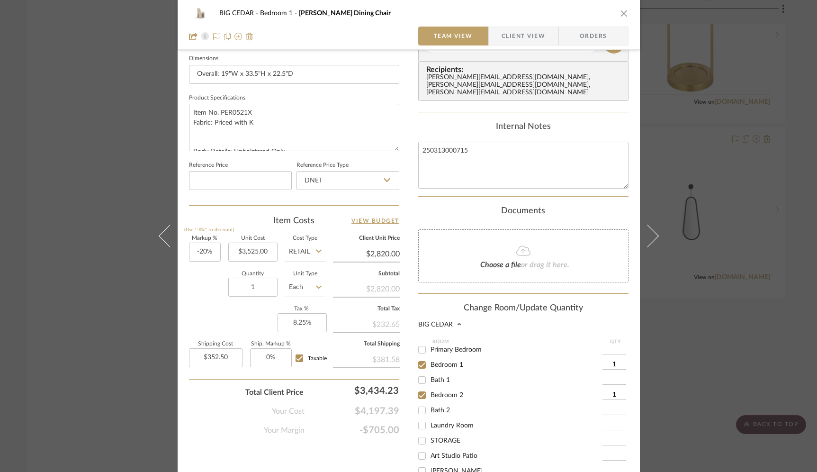
scroll to position [63, 0]
click at [418, 363] on input "Bedroom 1" at bounding box center [422, 364] width 15 height 15
checkbox input "false"
click at [418, 391] on input "Bedroom 2" at bounding box center [422, 394] width 15 height 15
checkbox input "false"
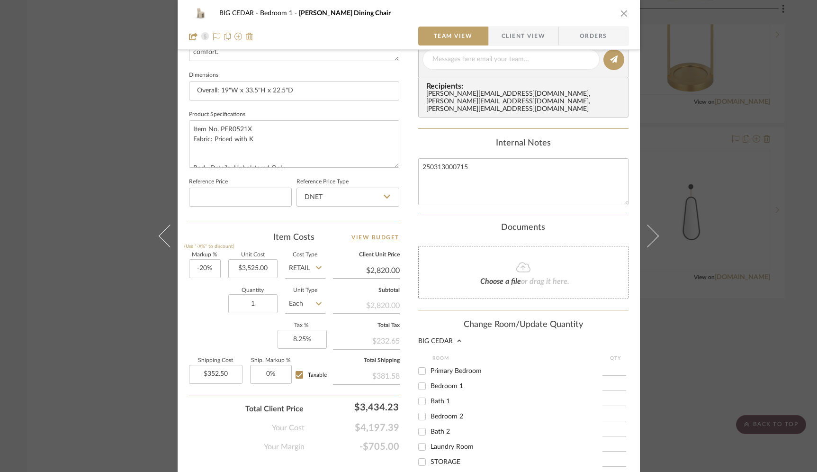
scroll to position [58, 0]
click at [419, 368] on input "Primary Bedroom" at bounding box center [422, 371] width 15 height 15
checkbox input "true"
type input "1"
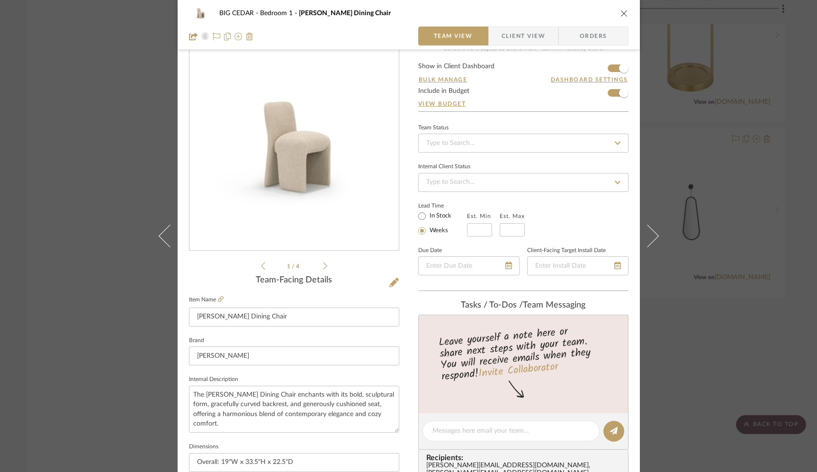
scroll to position [0, 0]
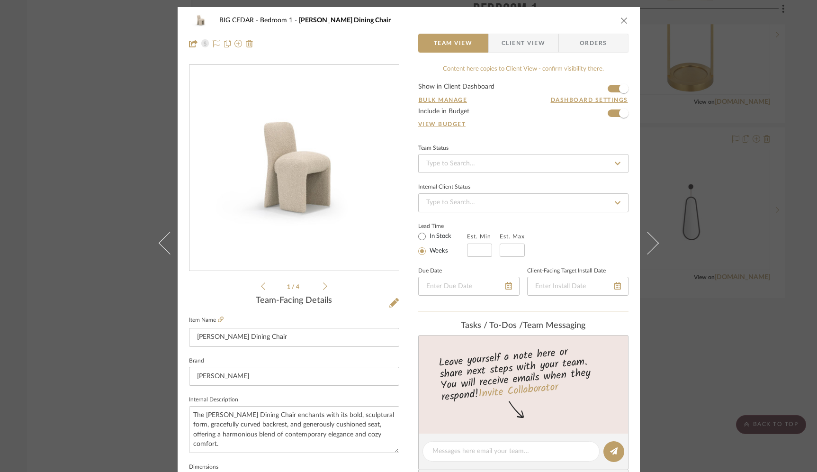
click at [621, 22] on icon "close" at bounding box center [625, 21] width 8 height 8
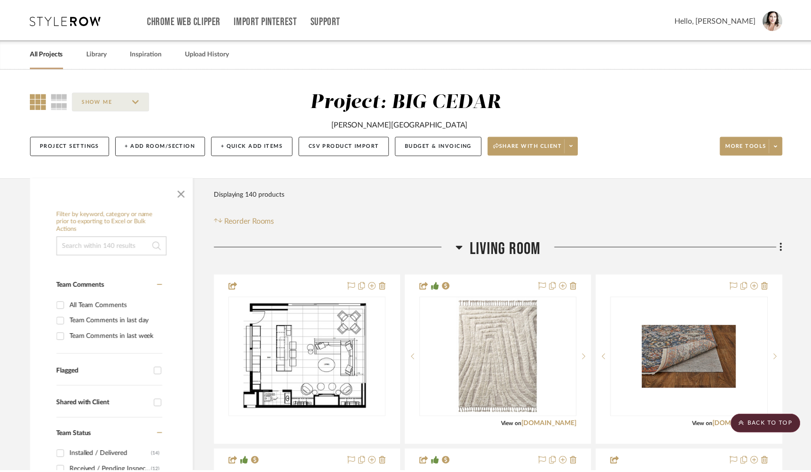
scroll to position [3596, 0]
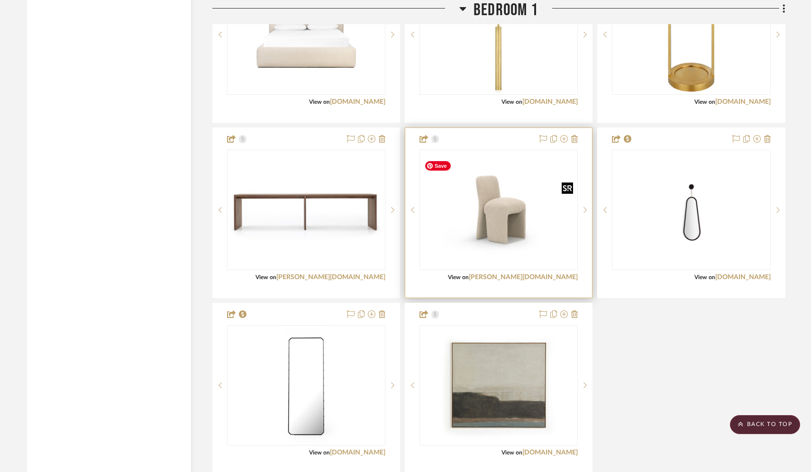
click at [528, 228] on img "0" at bounding box center [498, 210] width 156 height 108
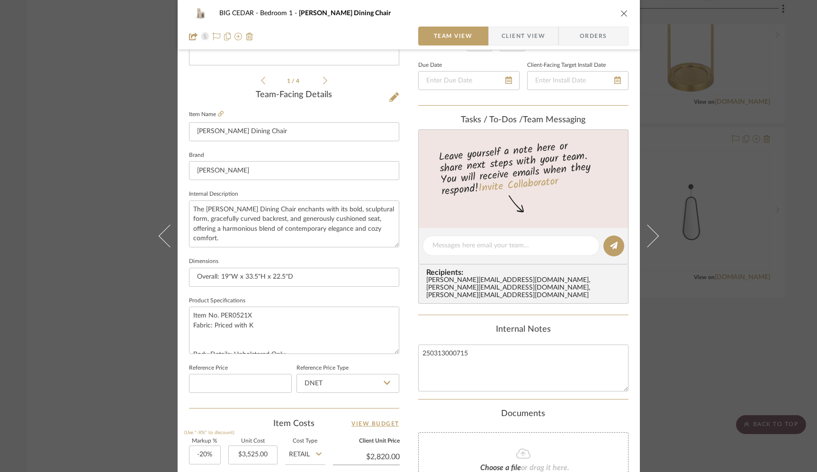
scroll to position [408, 0]
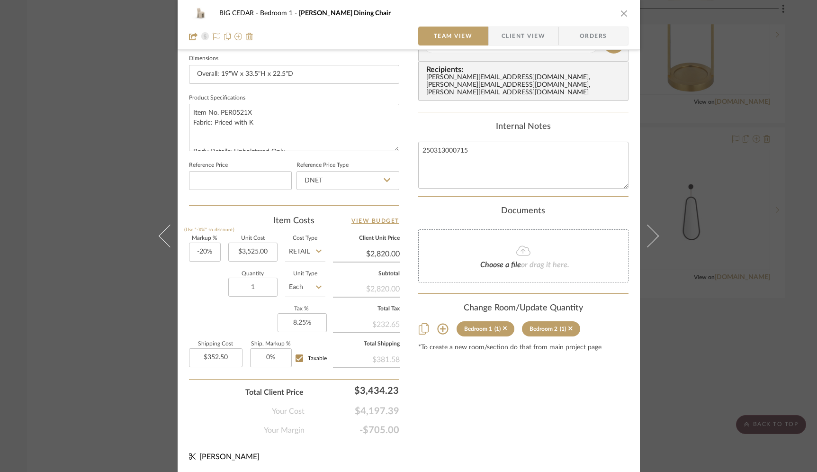
click at [441, 323] on icon at bounding box center [442, 328] width 11 height 11
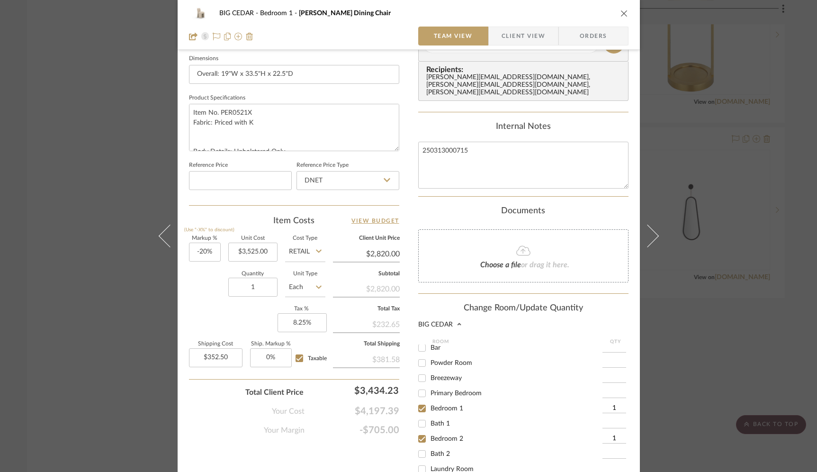
scroll to position [18, 0]
click at [421, 387] on input "Primary Bedroom" at bounding box center [422, 394] width 15 height 15
checkbox input "true"
type input "1"
click at [416, 402] on input "Bedroom 1" at bounding box center [422, 409] width 15 height 15
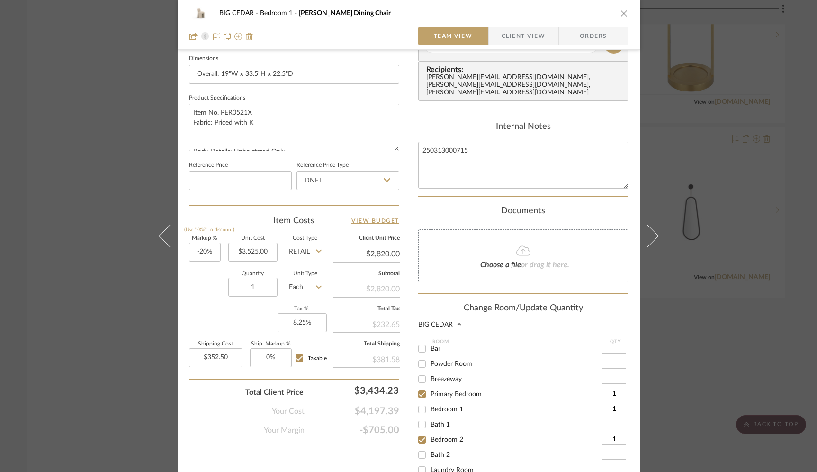
checkbox input "false"
click at [419, 432] on input "Bedroom 2" at bounding box center [422, 439] width 15 height 15
checkbox input "false"
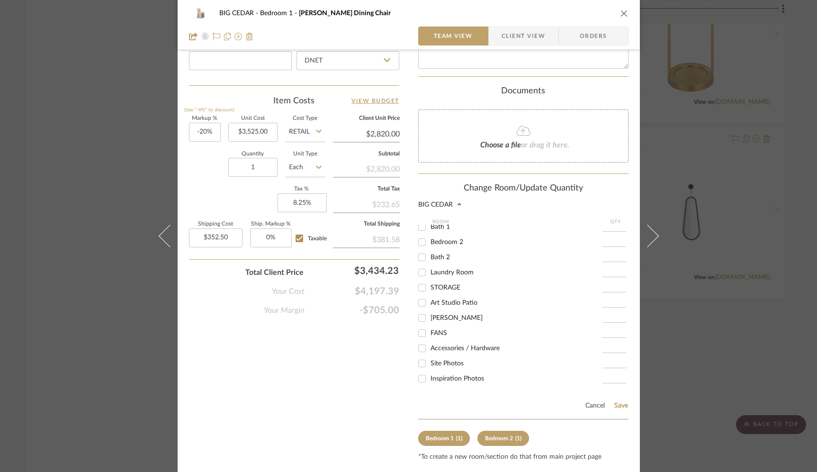
scroll to position [547, 0]
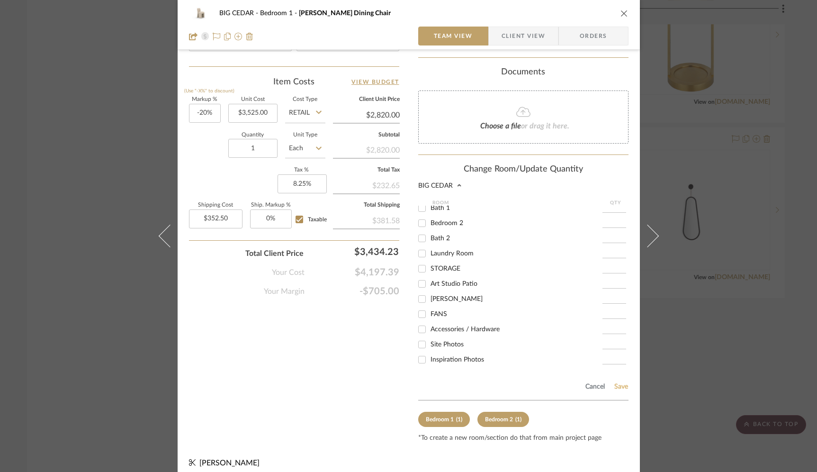
click at [625, 383] on button "Save" at bounding box center [621, 387] width 15 height 8
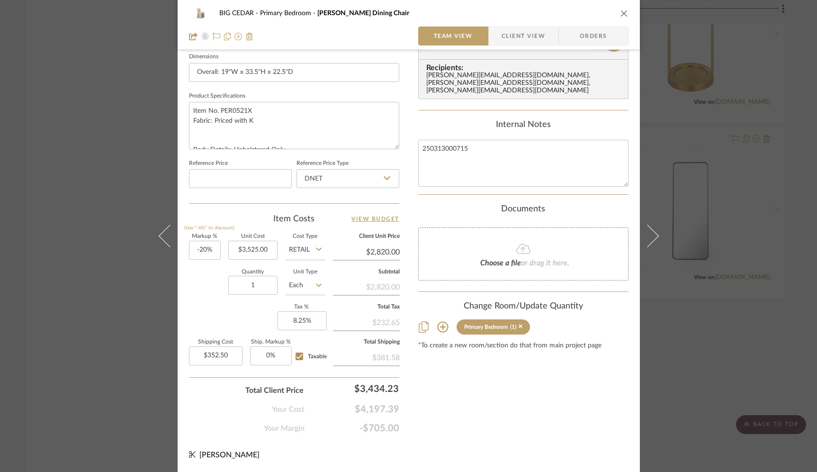
scroll to position [408, 0]
click at [659, 357] on div "BIG CEDAR Primary Bedroom Perrin Dining Chair Team View Client View Orders 1 / …" at bounding box center [408, 236] width 817 height 472
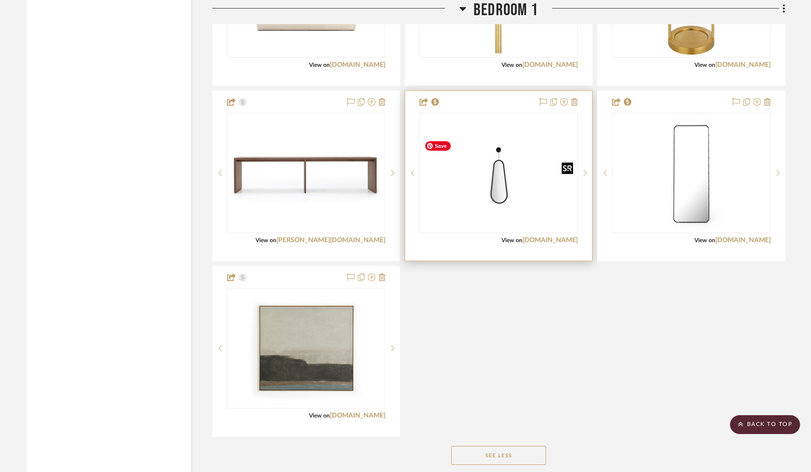
scroll to position [3632, 0]
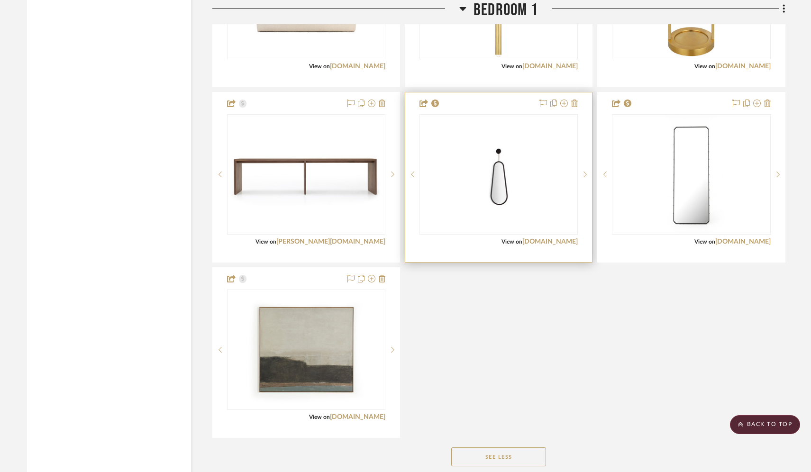
click at [461, 108] on div at bounding box center [498, 177] width 187 height 170
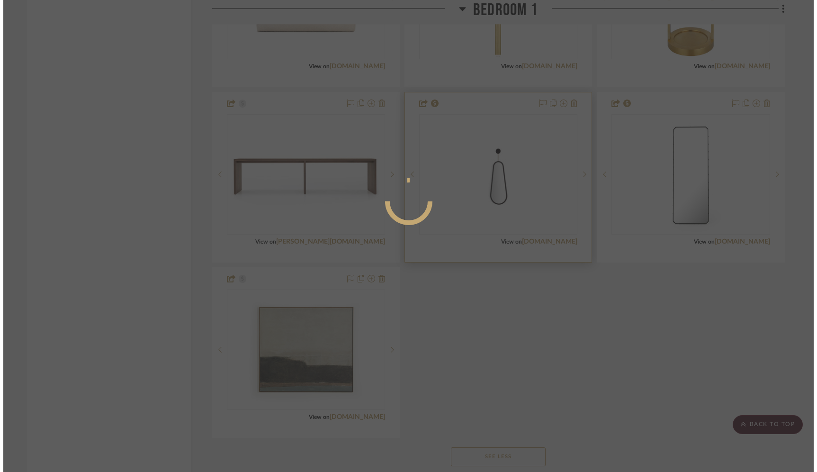
scroll to position [0, 0]
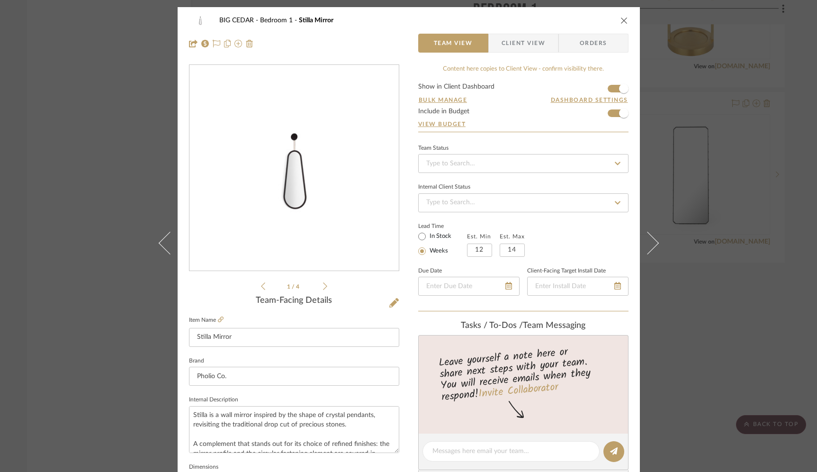
click at [621, 20] on icon "close" at bounding box center [625, 21] width 8 height 8
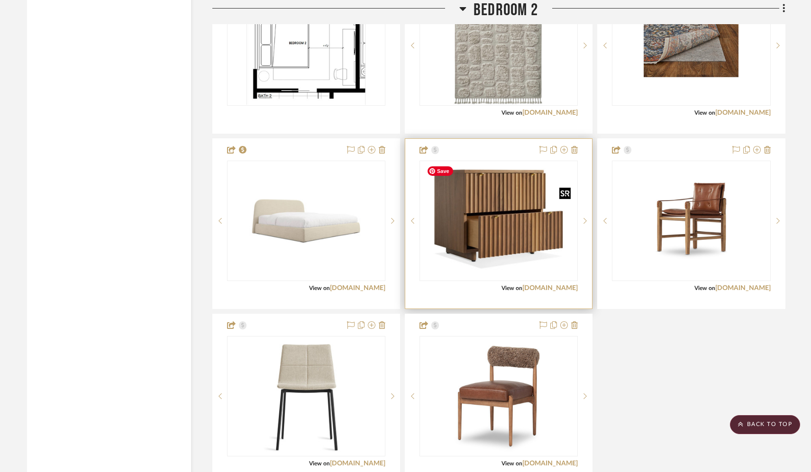
scroll to position [4883, 0]
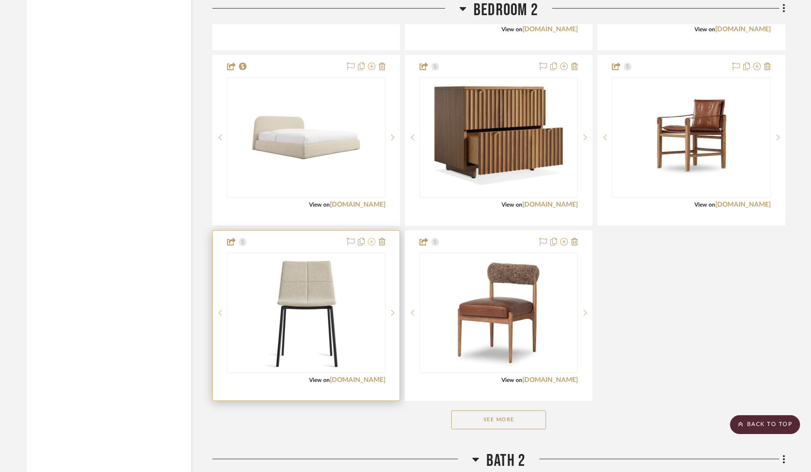
click at [371, 241] on icon at bounding box center [372, 242] width 8 height 8
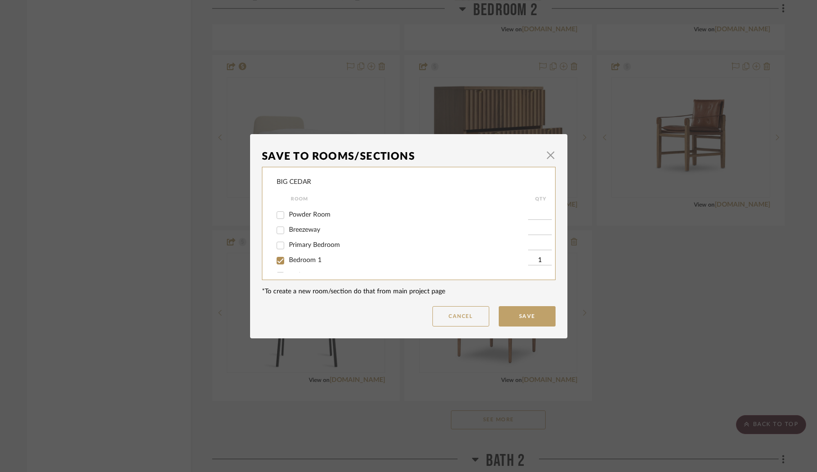
scroll to position [39, 0]
click at [276, 233] on input "Primary Bedroom" at bounding box center [280, 233] width 15 height 15
checkbox input "true"
type input "1"
click at [276, 250] on input "Bedroom 1" at bounding box center [280, 248] width 15 height 15
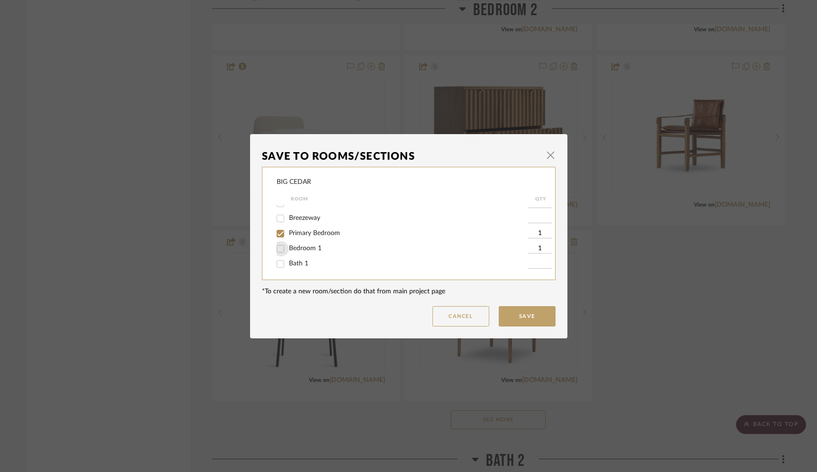
checkbox input "false"
click at [525, 318] on button "Save" at bounding box center [527, 316] width 57 height 20
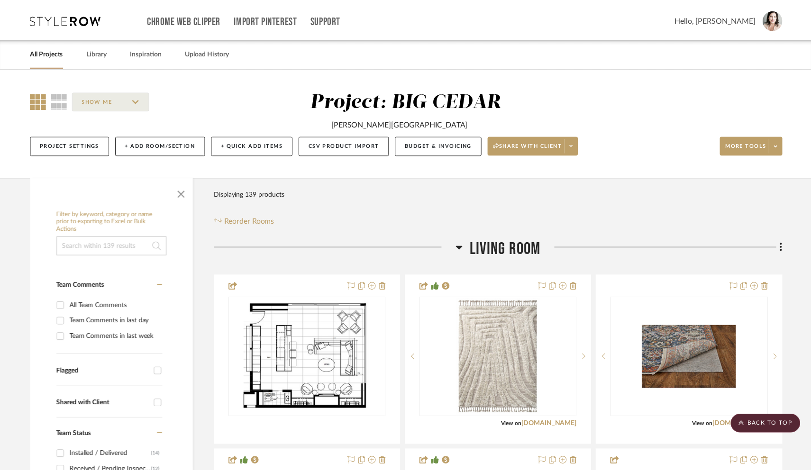
scroll to position [4883, 0]
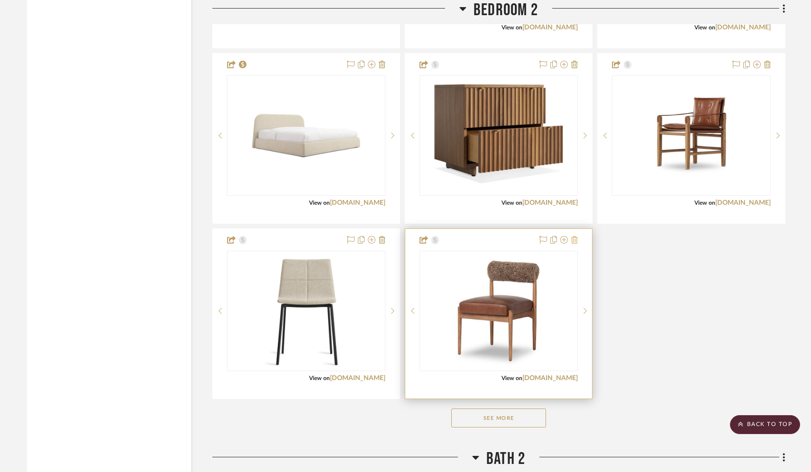
click at [573, 240] on icon at bounding box center [574, 240] width 7 height 8
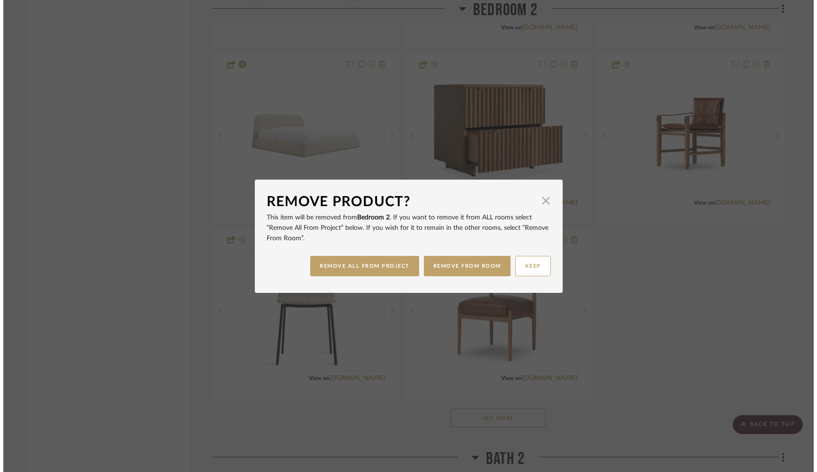
scroll to position [0, 0]
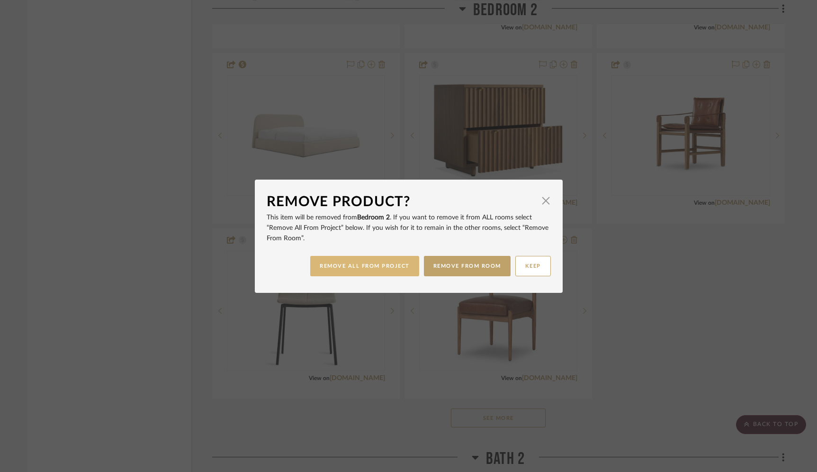
click at [375, 265] on button "REMOVE ALL FROM PROJECT" at bounding box center [364, 266] width 109 height 20
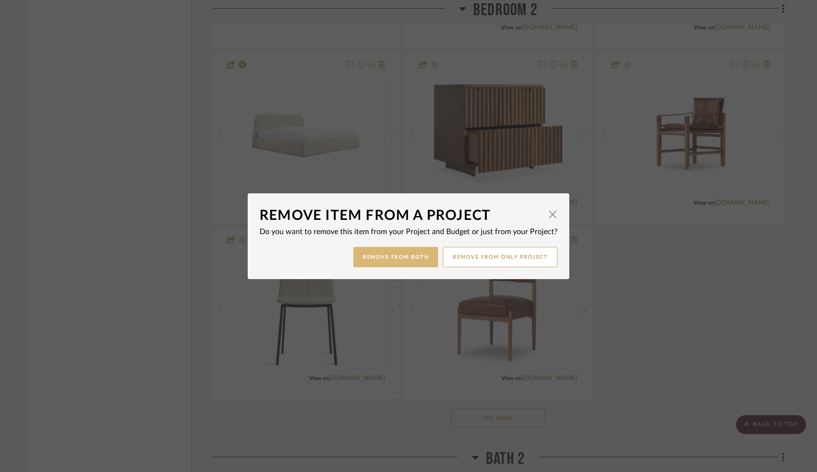
click at [403, 260] on button "Remove from Both" at bounding box center [395, 257] width 85 height 20
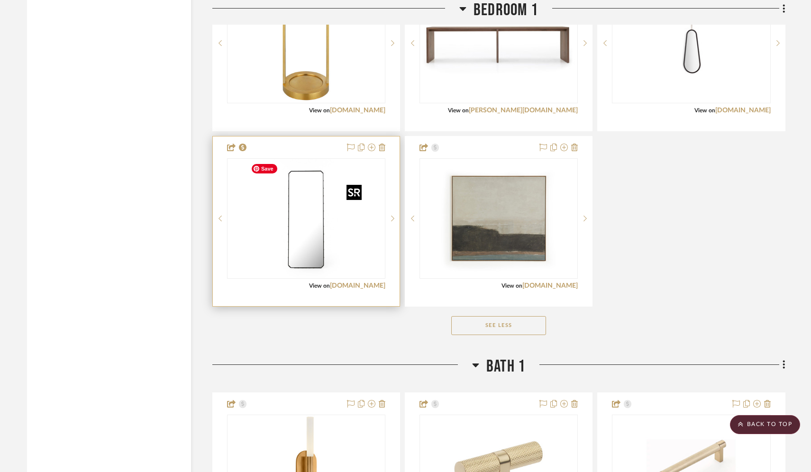
scroll to position [3764, 0]
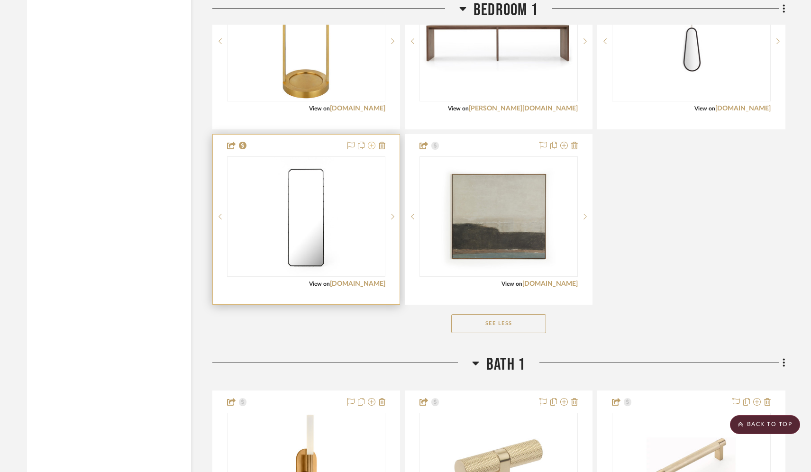
click at [370, 145] on icon at bounding box center [372, 146] width 8 height 8
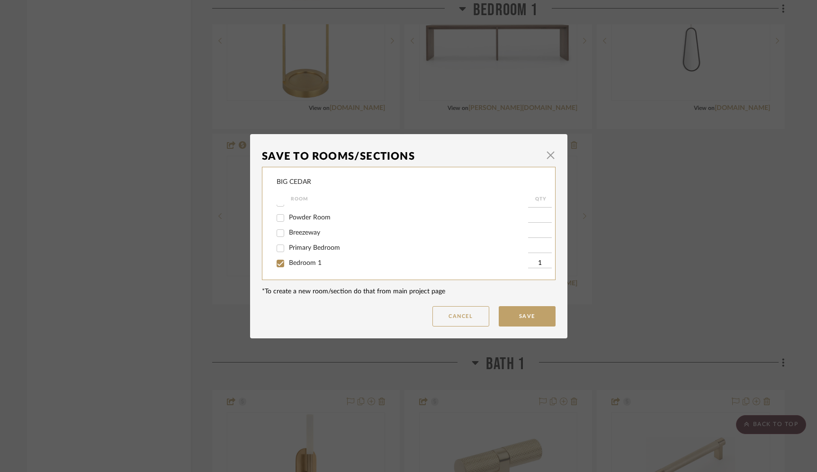
scroll to position [27, 0]
click at [278, 245] on input "Primary Bedroom" at bounding box center [280, 246] width 15 height 15
checkbox input "true"
type input "1"
click at [521, 311] on button "Save" at bounding box center [527, 316] width 57 height 20
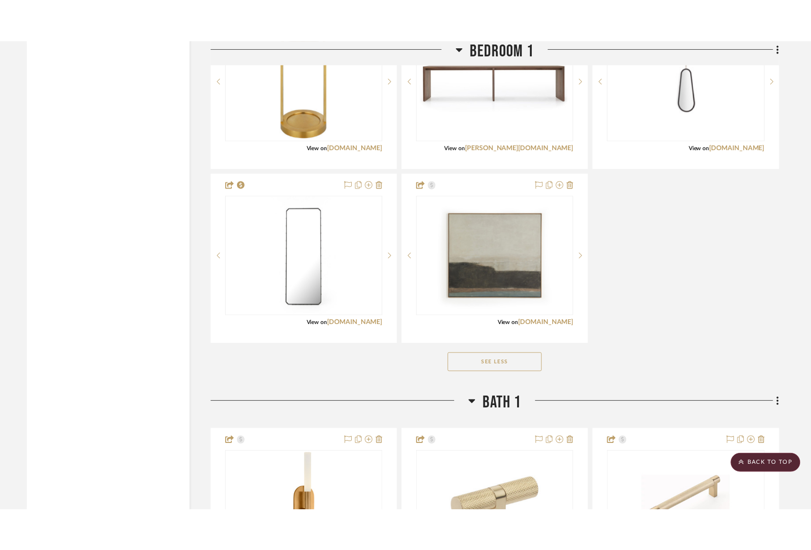
scroll to position [3764, 0]
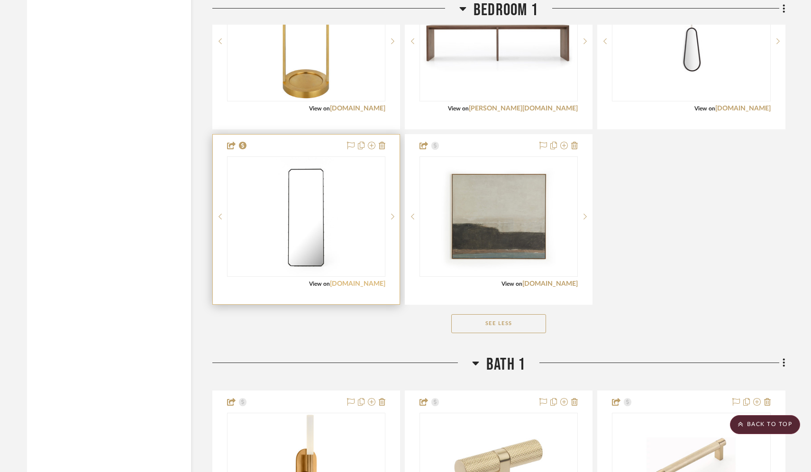
click at [359, 284] on link "fourhands.com" at bounding box center [357, 284] width 55 height 7
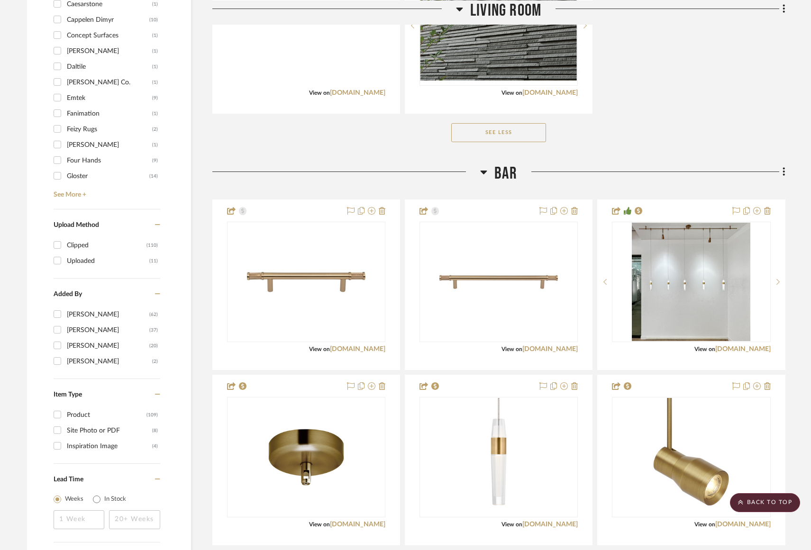
scroll to position [0, 0]
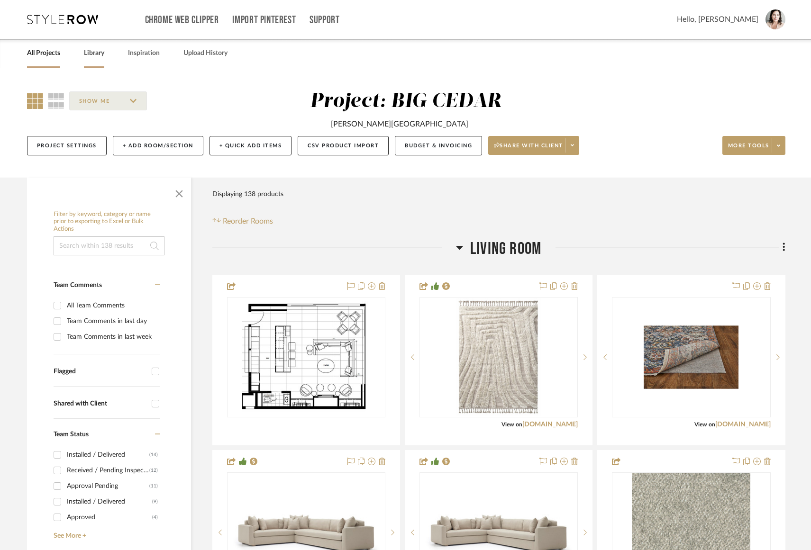
click at [89, 54] on link "Library" at bounding box center [94, 53] width 20 height 13
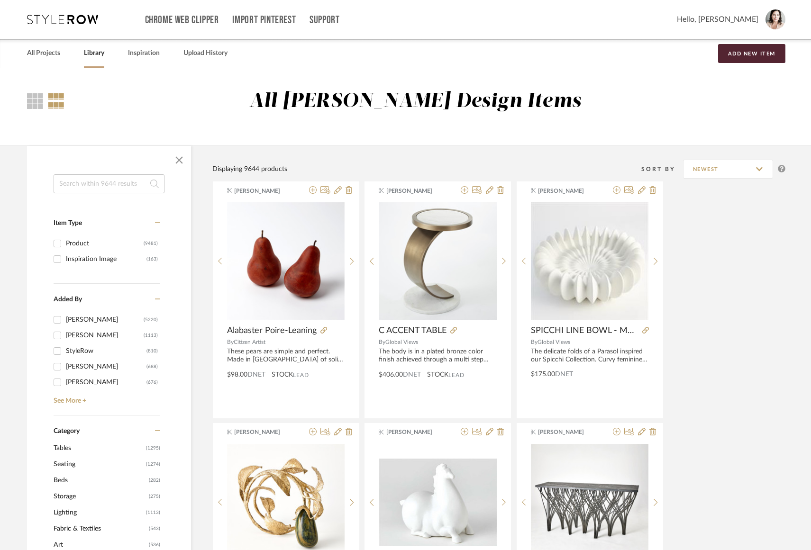
click at [90, 181] on input at bounding box center [109, 183] width 111 height 19
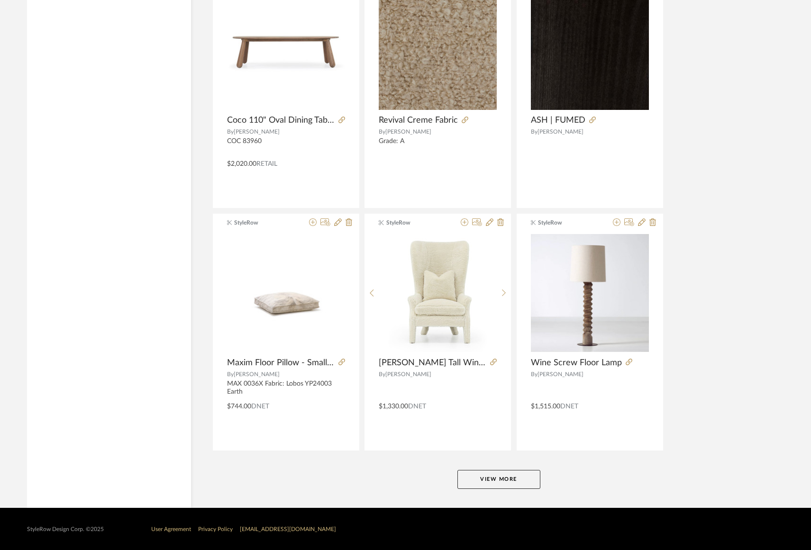
scroll to position [2662, 0]
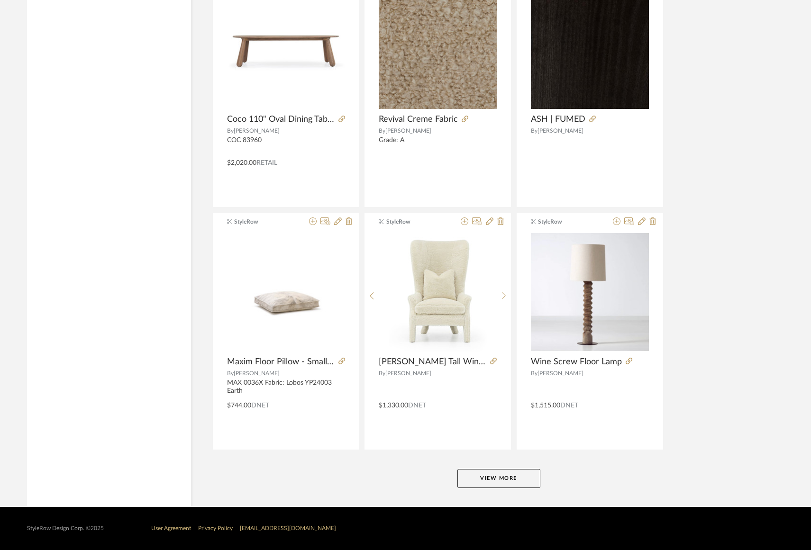
type input "verellen bench"
click at [489, 480] on button "View More" at bounding box center [498, 478] width 83 height 19
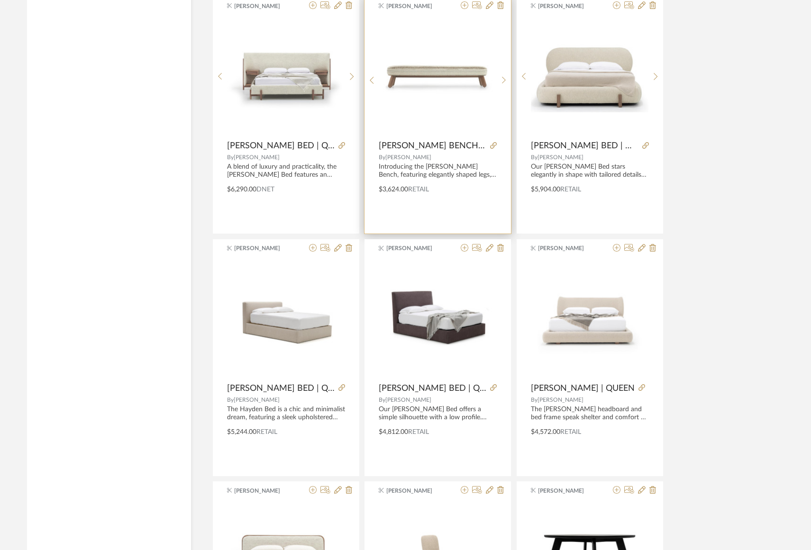
scroll to position [5060, 0]
click at [501, 81] on sr-next-btn at bounding box center [504, 80] width 15 height 8
click at [462, 6] on icon at bounding box center [465, 5] width 8 height 8
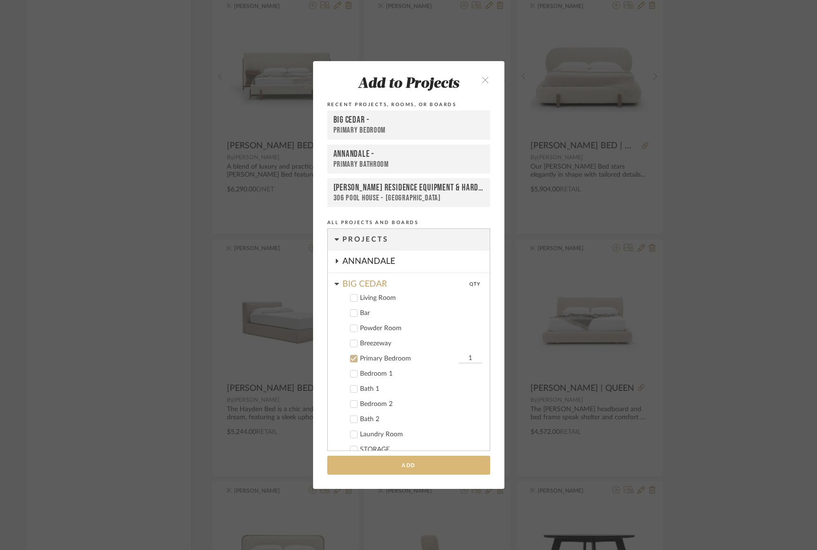
scroll to position [2, 0]
click at [381, 459] on button "Add" at bounding box center [408, 465] width 163 height 19
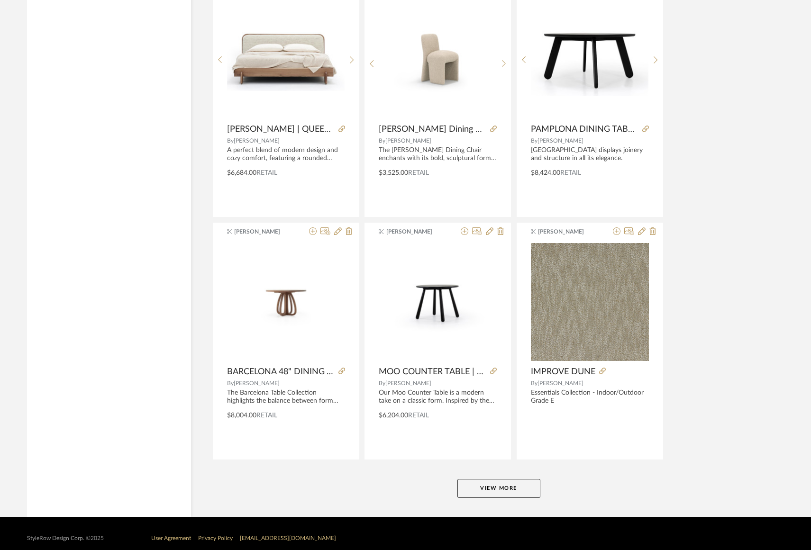
scroll to position [5571, 0]
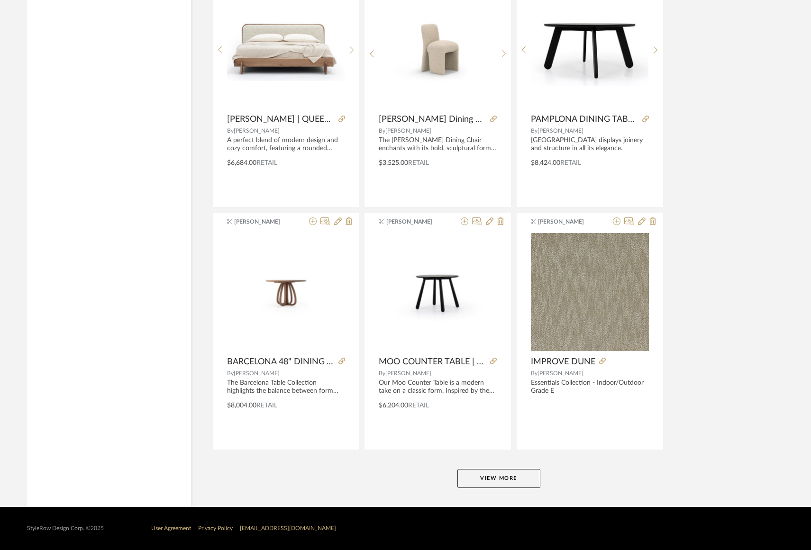
click at [485, 480] on button "View More" at bounding box center [498, 478] width 83 height 19
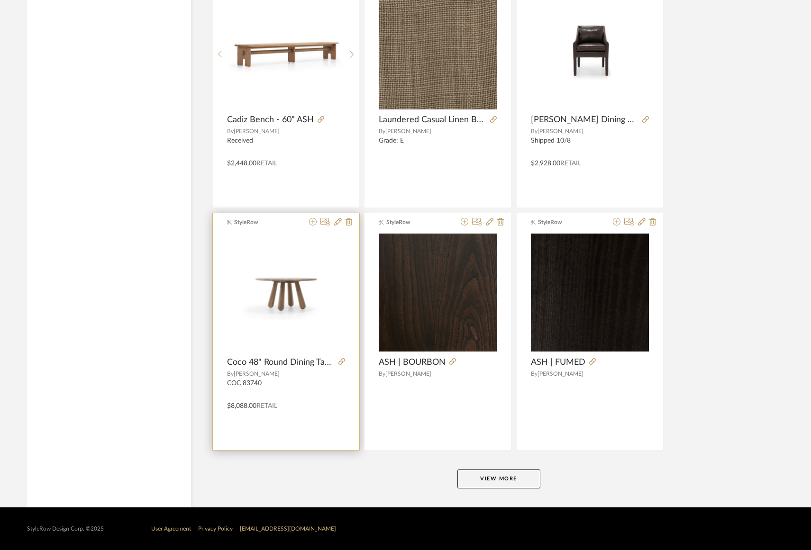
scroll to position [8479, 0]
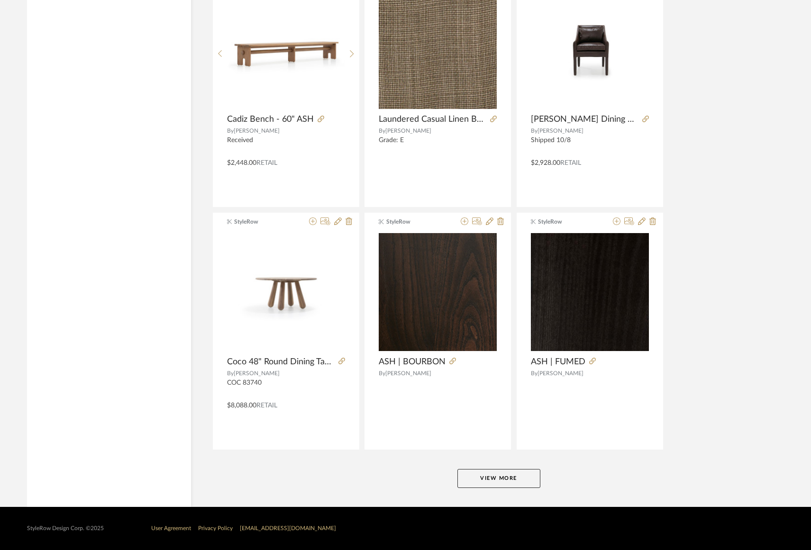
click at [480, 476] on button "View More" at bounding box center [498, 478] width 83 height 19
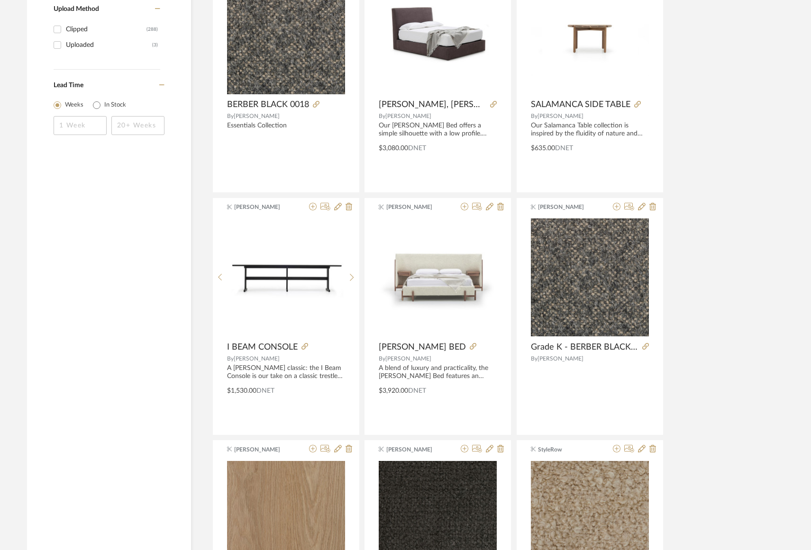
scroll to position [0, 0]
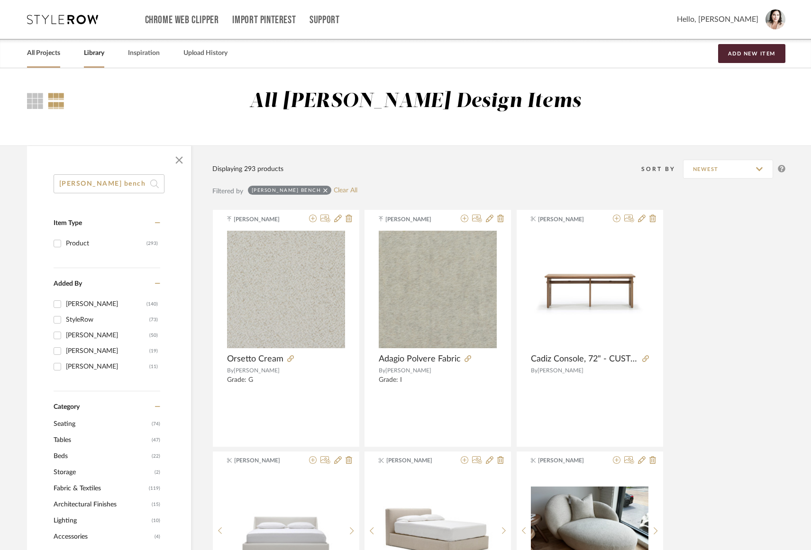
click at [47, 52] on link "All Projects" at bounding box center [43, 53] width 33 height 13
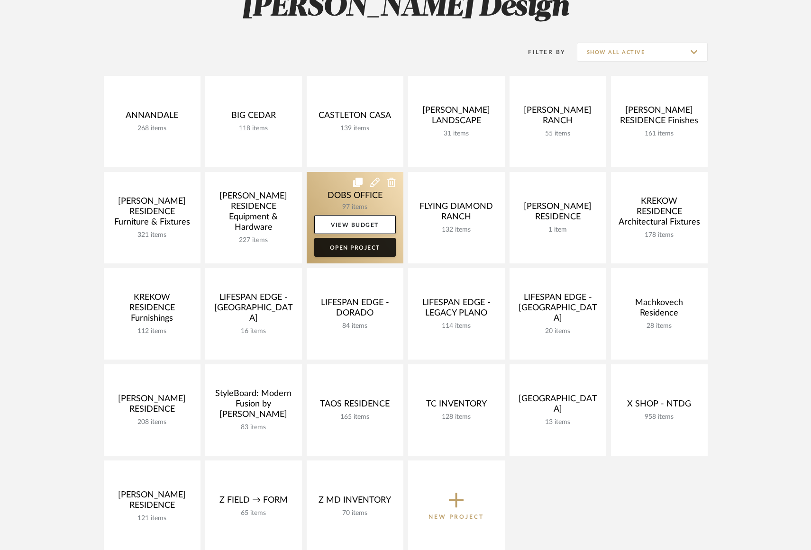
scroll to position [107, 0]
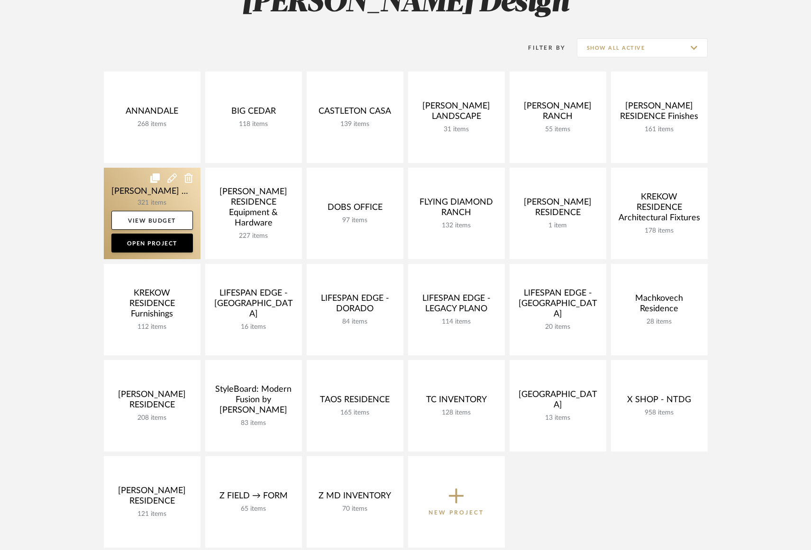
click at [126, 185] on link at bounding box center [152, 213] width 97 height 91
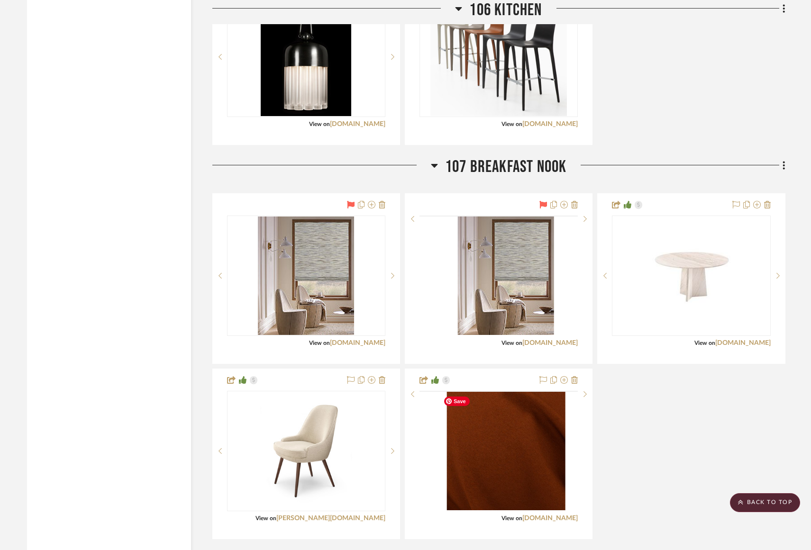
scroll to position [3031, 0]
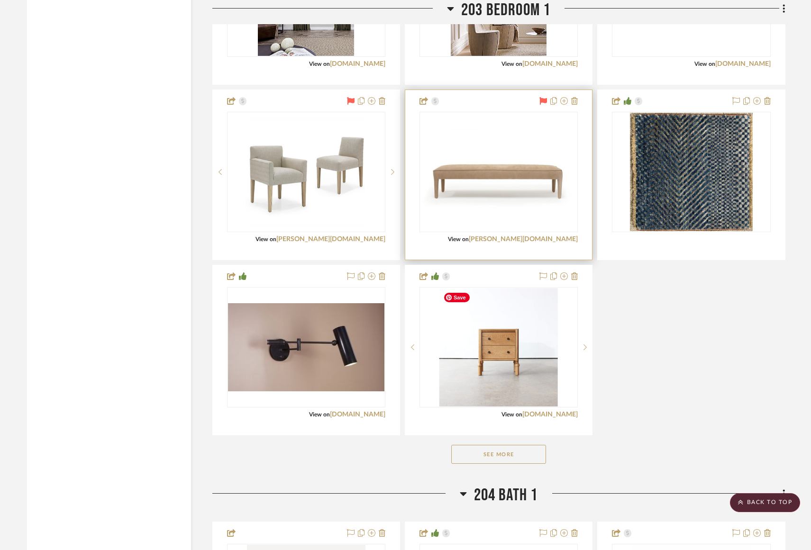
scroll to position [7915, 0]
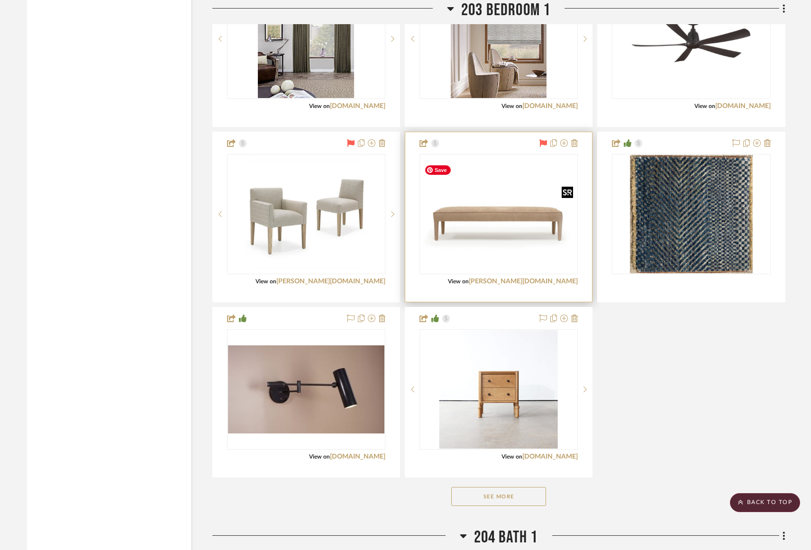
click at [511, 187] on img "0" at bounding box center [498, 215] width 156 height 108
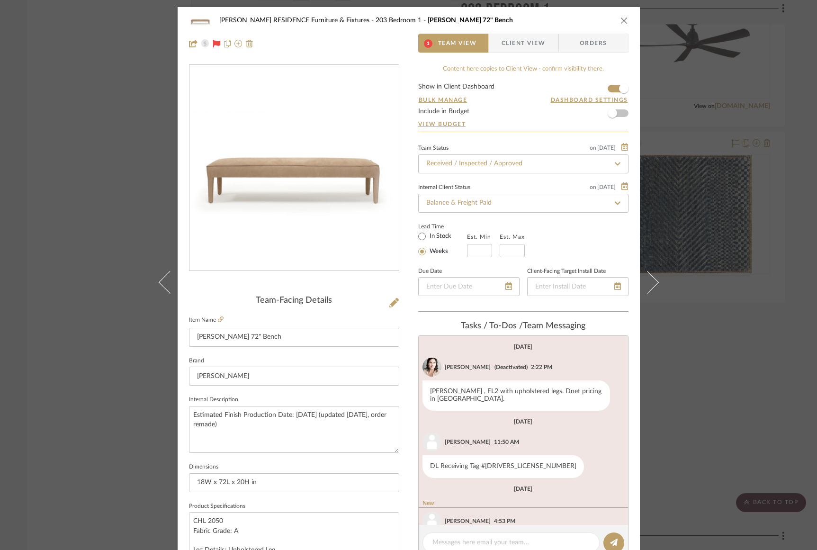
scroll to position [44, 0]
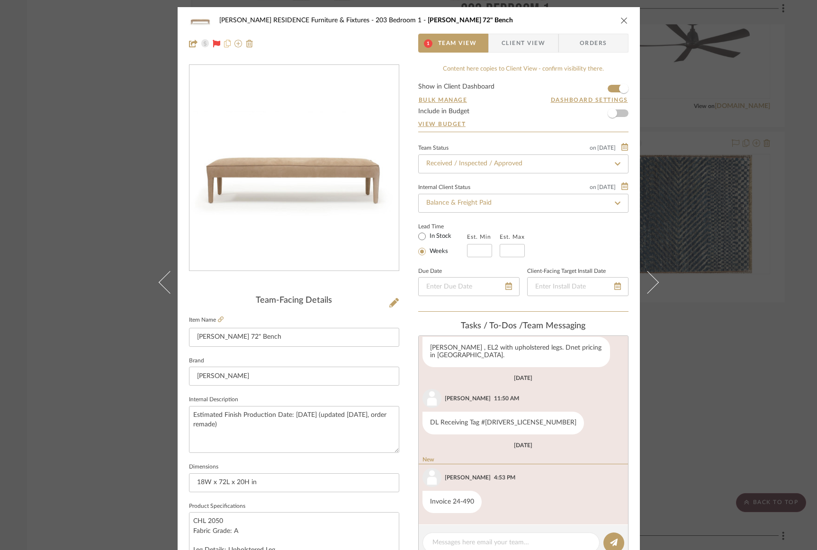
click at [225, 44] on icon at bounding box center [227, 44] width 7 height 8
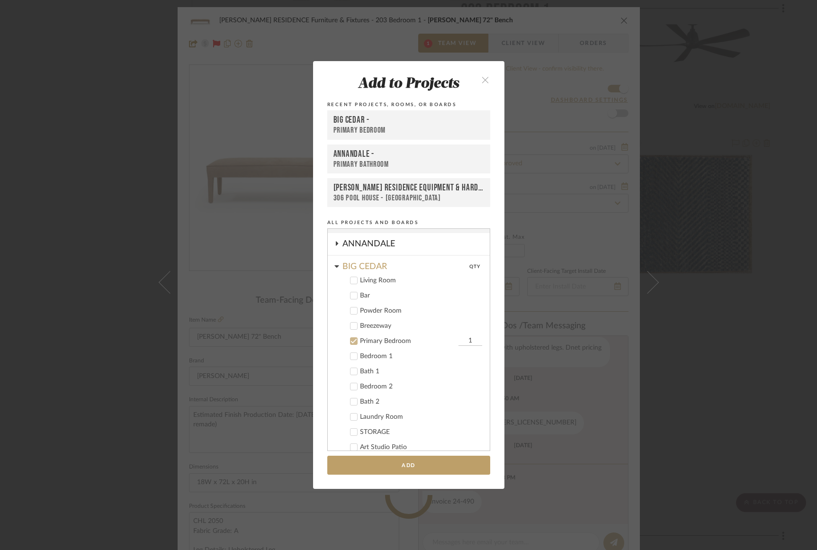
scroll to position [9, 0]
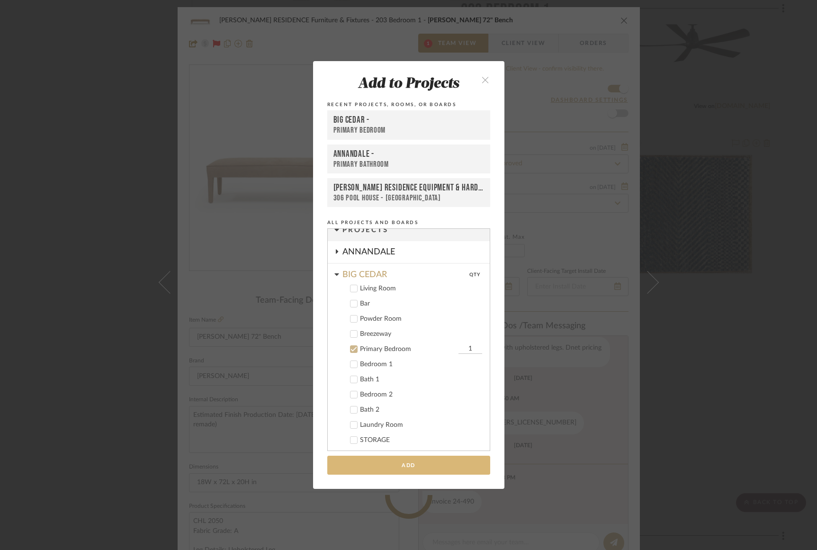
click at [410, 468] on button "Add" at bounding box center [408, 465] width 163 height 19
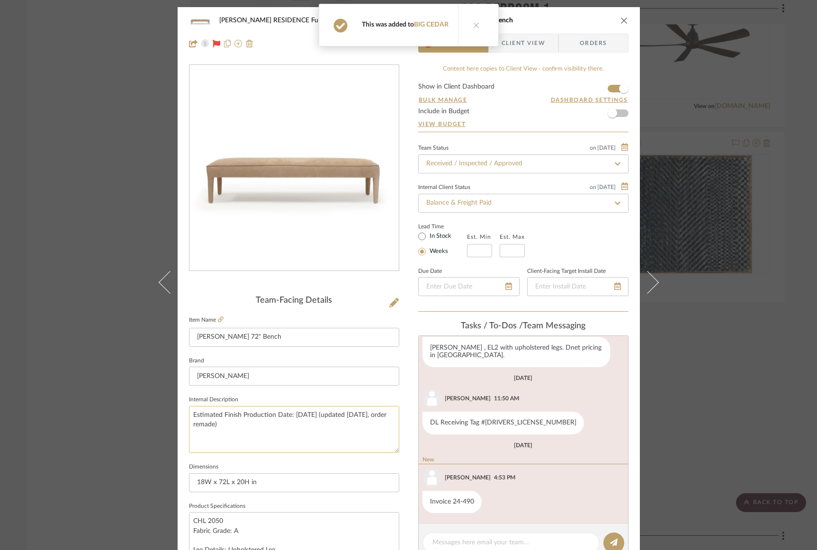
scroll to position [32, 0]
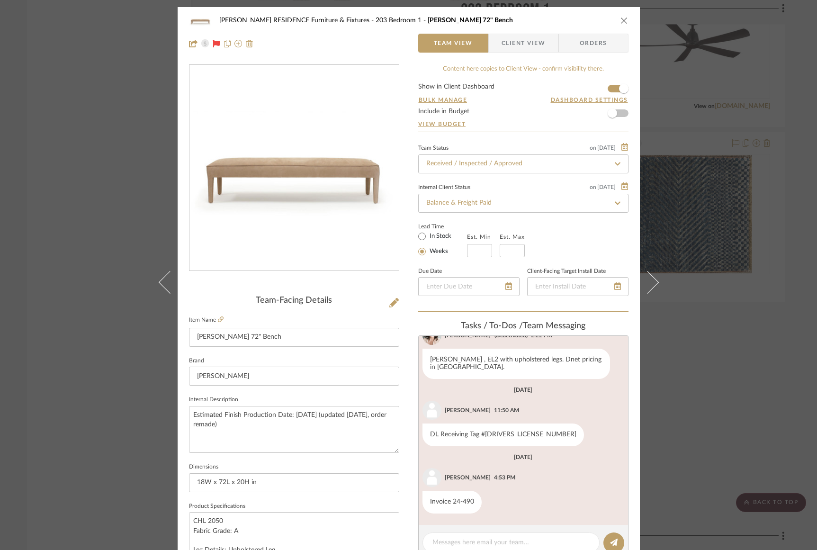
click at [127, 350] on div "COBLE RESIDENCE Furniture & Fixtures 203 Bedroom 1 Charlie 72" Bench Team View …" at bounding box center [408, 275] width 817 height 550
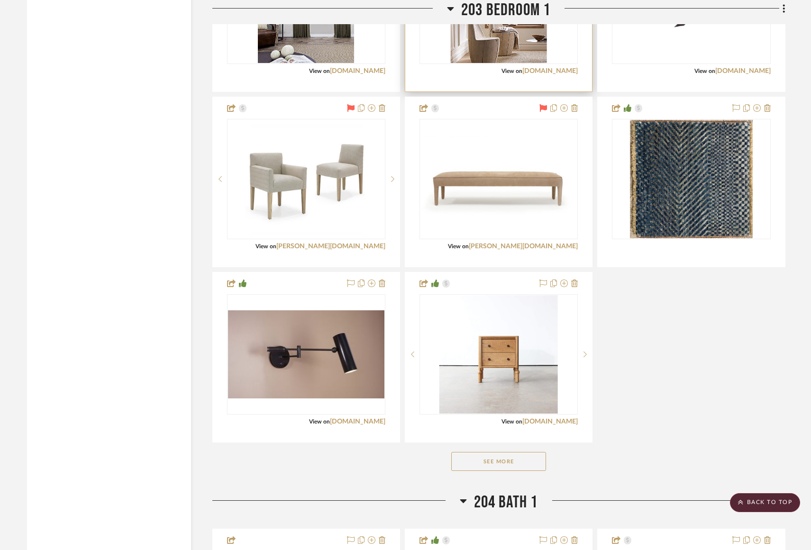
scroll to position [8004, 0]
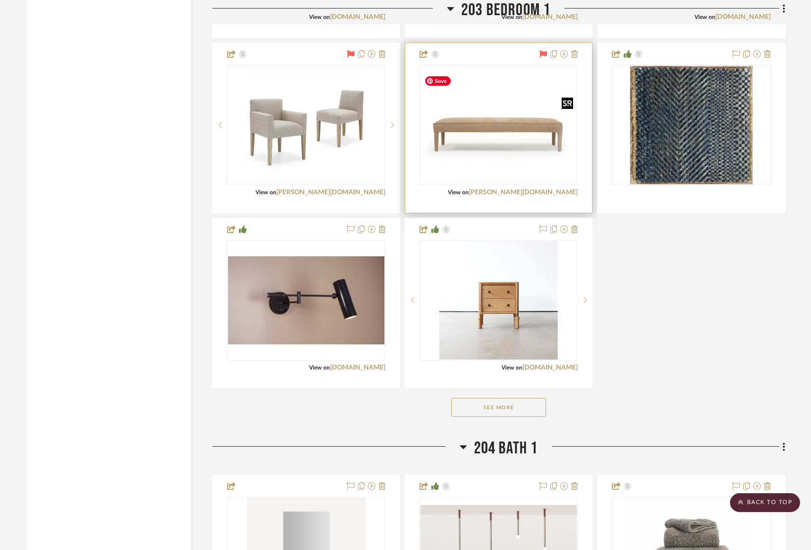
click at [504, 130] on img "0" at bounding box center [498, 126] width 156 height 108
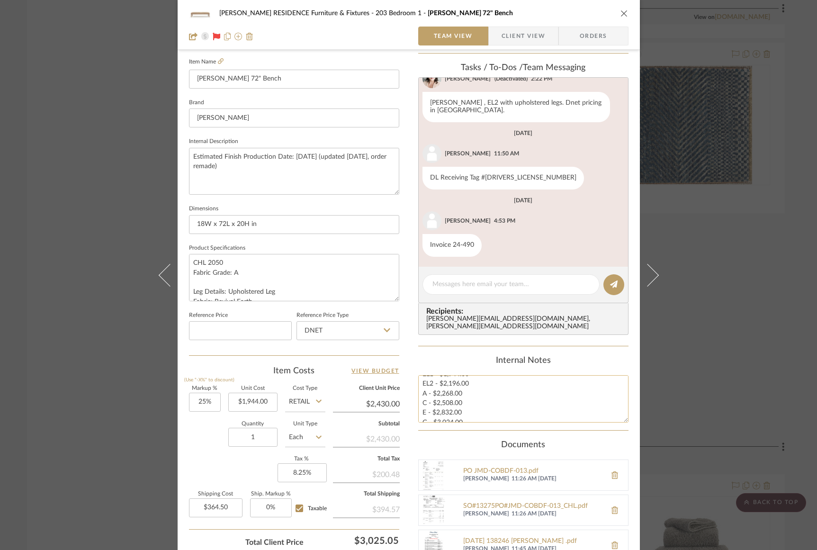
scroll to position [0, 0]
click at [123, 67] on div "COBLE RESIDENCE Furniture & Fixtures 203 Bedroom 1 Charlie 72" Bench Team View …" at bounding box center [408, 275] width 817 height 550
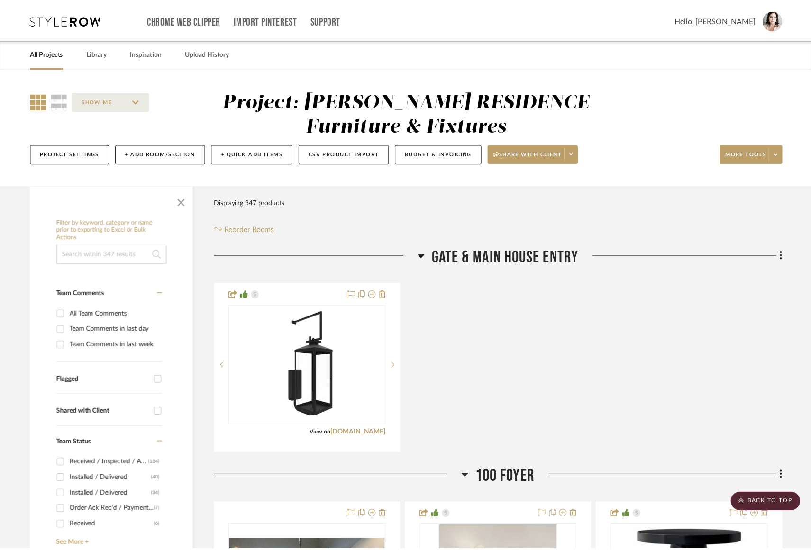
scroll to position [8004, 0]
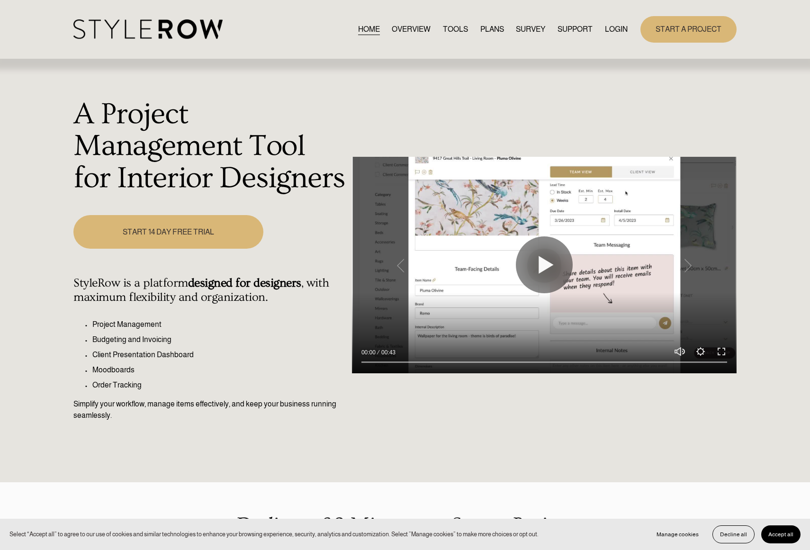
click at [606, 30] on link "LOGIN" at bounding box center [616, 29] width 23 height 13
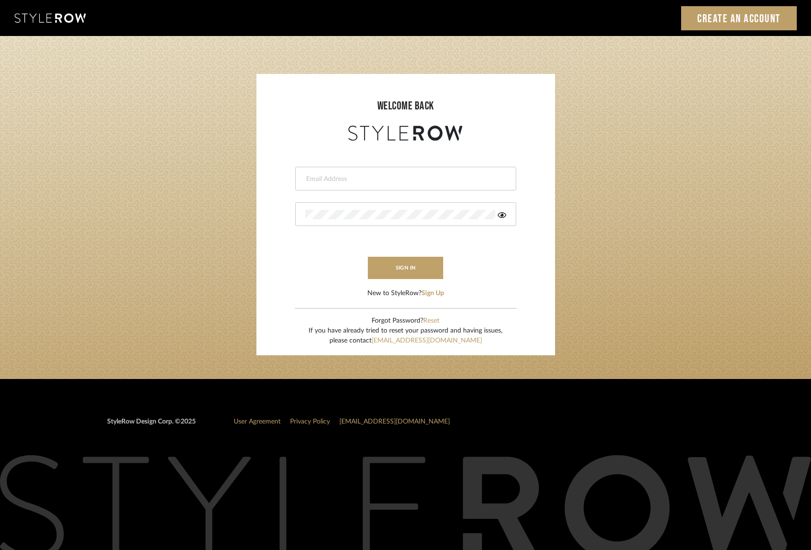
type input "info@mauldindesigns.com"
click at [411, 272] on button "sign in" at bounding box center [406, 268] width 76 height 22
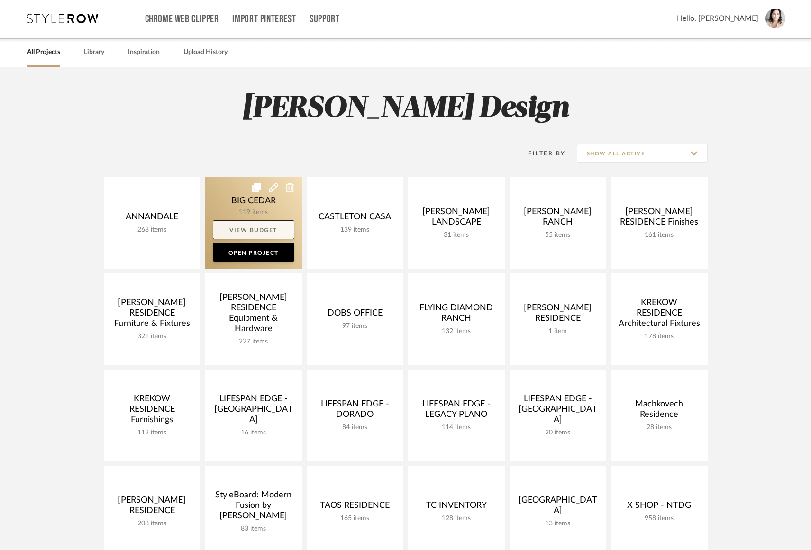
scroll to position [2, 0]
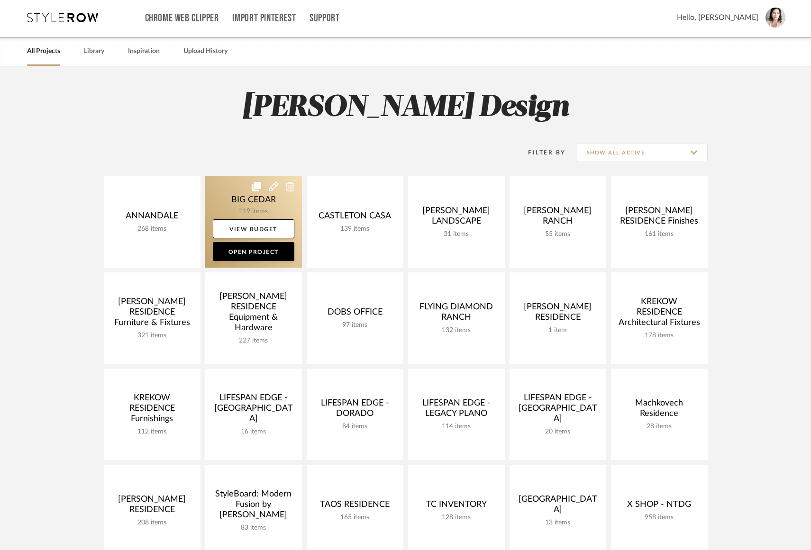
click at [236, 199] on link at bounding box center [253, 221] width 97 height 91
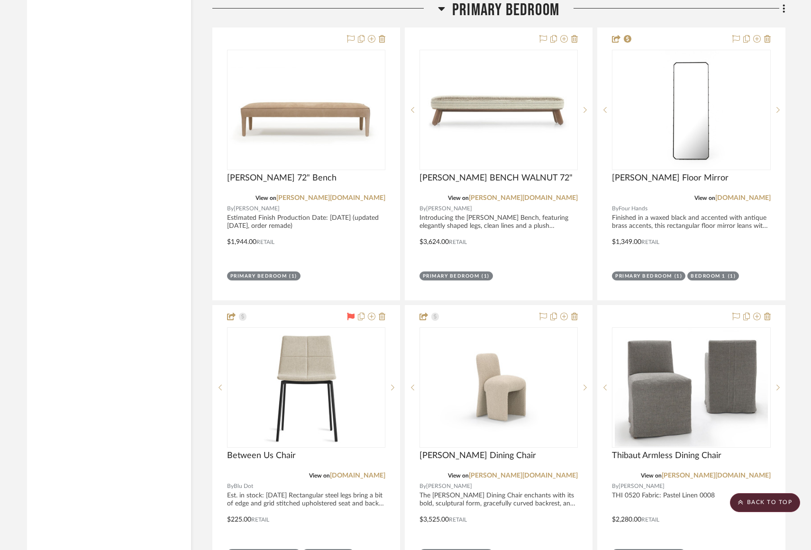
scroll to position [3241, 0]
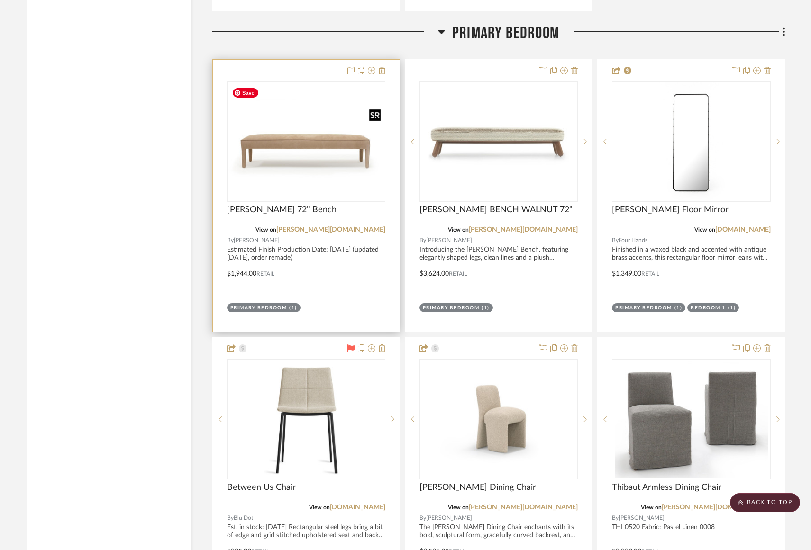
click at [298, 144] on img "0" at bounding box center [306, 142] width 156 height 108
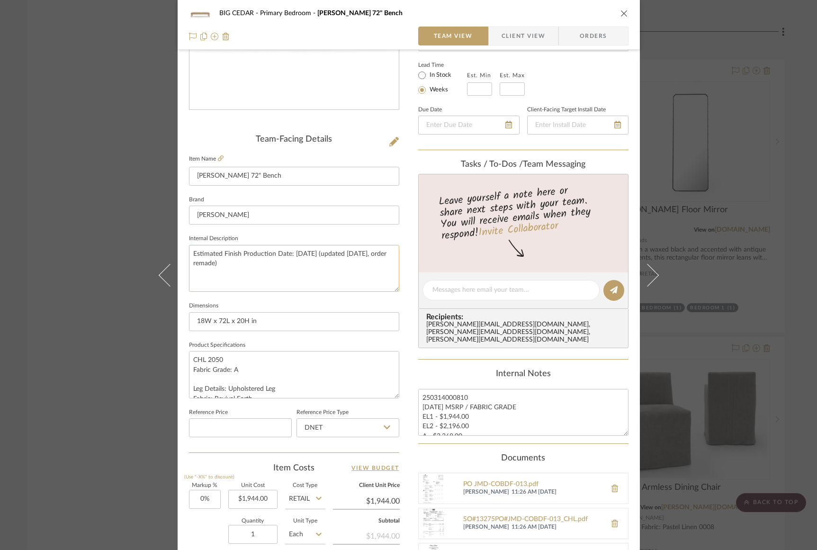
scroll to position [280, 0]
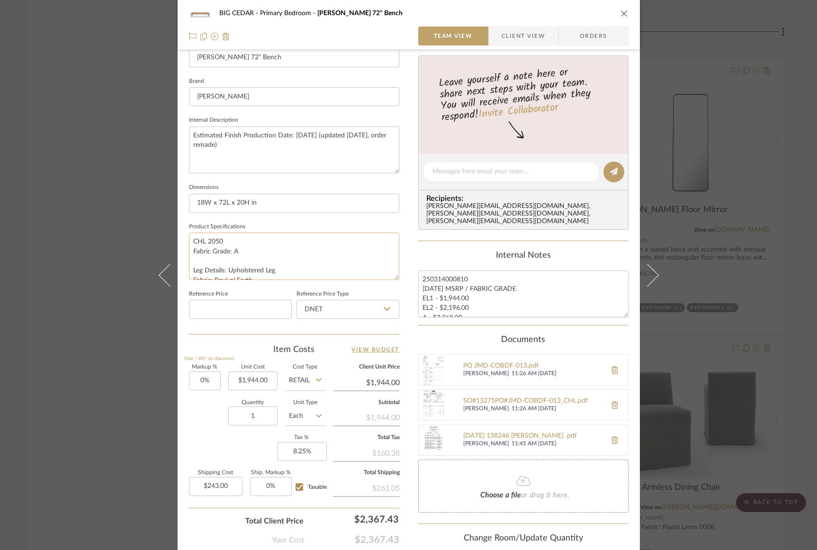
click at [259, 255] on textarea "CHL 2050 Fabric Grade: A Leg Details: Upholstered Leg Fabric: Revival Earth" at bounding box center [294, 256] width 210 height 47
click at [299, 263] on textarea "CHL 2050 Fabric Grade: A Fabric For Big Cedar: Urban Oatmeal / Grade A Leg Deta…" at bounding box center [294, 256] width 210 height 47
type textarea "CHL 2050 Fabric Grade: A Fabric For Big Cedar: Urban Oatmeal / Grade A Leg Deta…"
click at [271, 328] on div "Team-Facing Details Item Name Charlie 72" Bench Brand Verellen Internal Descrip…" at bounding box center [294, 175] width 210 height 318
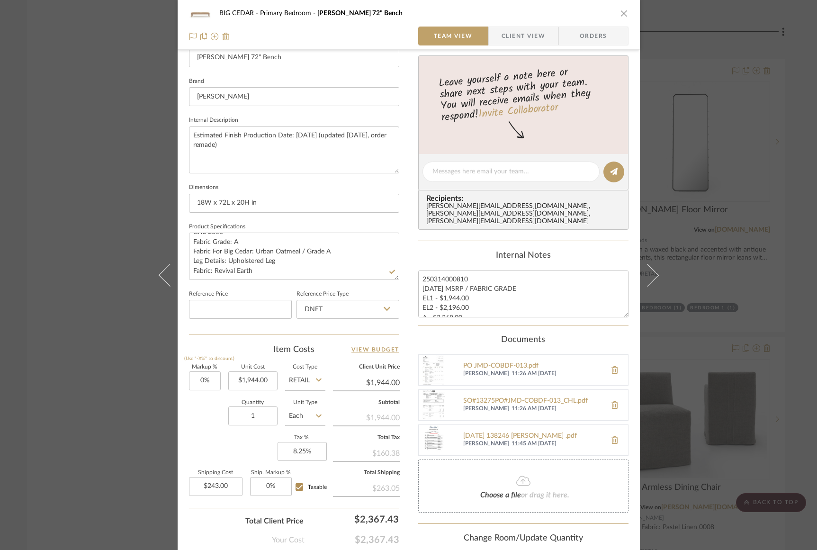
click at [621, 14] on icon "close" at bounding box center [625, 13] width 8 height 8
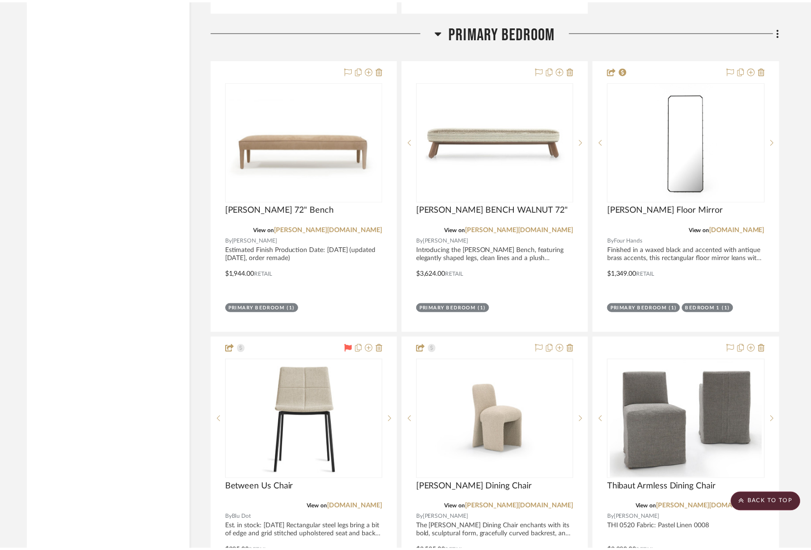
scroll to position [3241, 0]
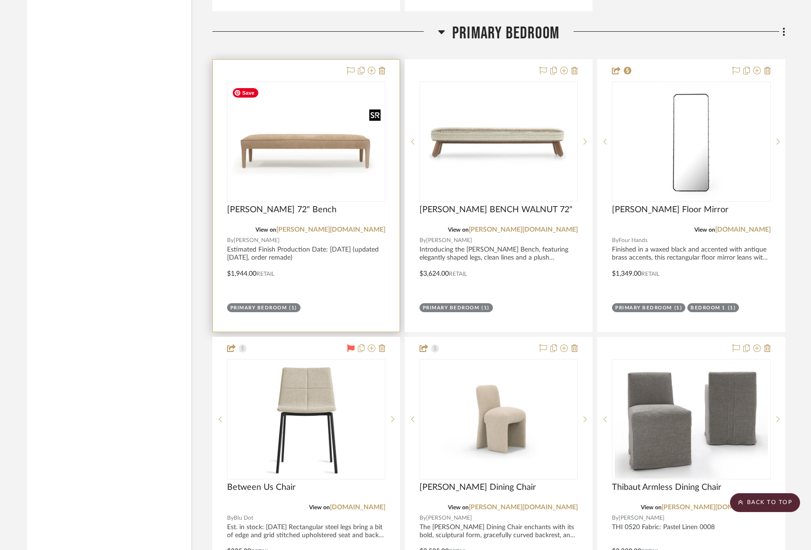
click at [275, 126] on img "0" at bounding box center [306, 142] width 156 height 108
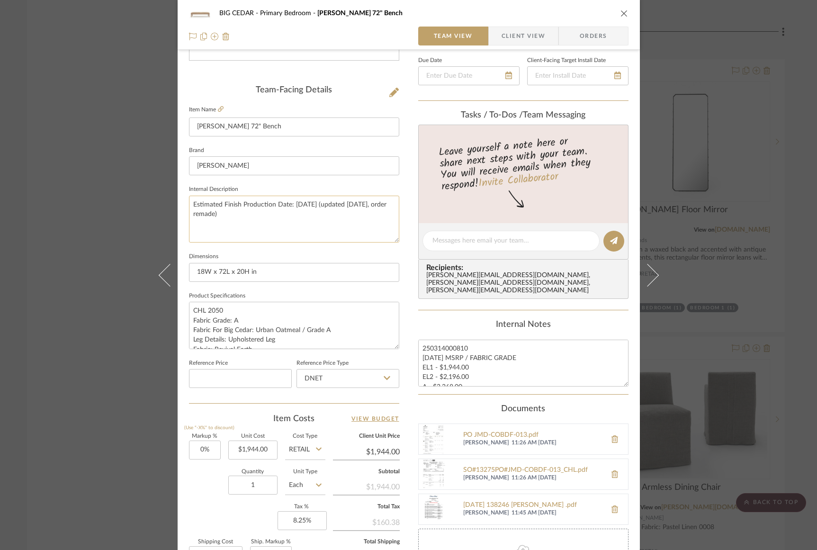
scroll to position [341, 0]
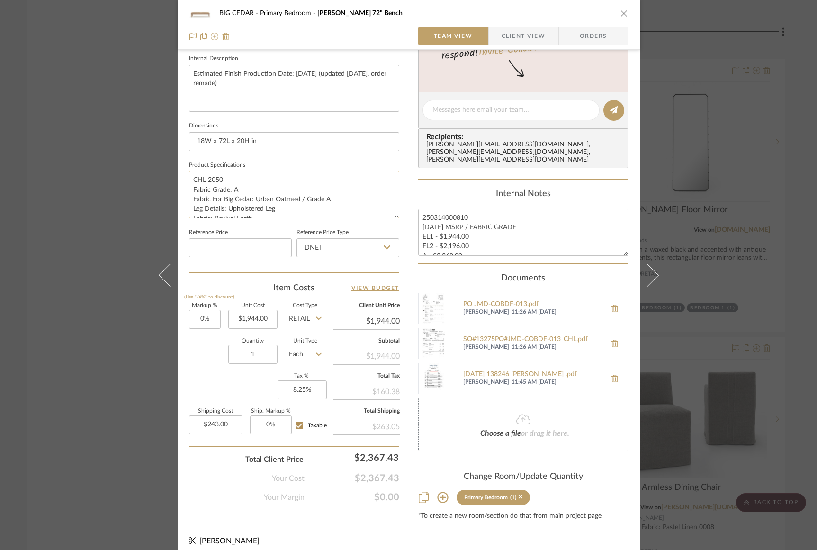
click at [327, 203] on textarea "CHL 2050 Fabric Grade: A Fabric For Big Cedar: Urban Oatmeal / Grade A Leg Deta…" at bounding box center [294, 194] width 210 height 47
drag, startPoint x: 330, startPoint y: 199, endPoint x: 181, endPoint y: 199, distance: 148.3
click at [181, 199] on div "BIG CEDAR Primary Bedroom Charlie 72" Bench Team View Client View Orders Team-F…" at bounding box center [409, 112] width 462 height 892
click at [418, 209] on textarea "250314000810 JAN 2025 MSRP / FABRIC GRADE EL1 - $1,944.00 EL2 - $2,196.00 A - $…" at bounding box center [523, 232] width 210 height 47
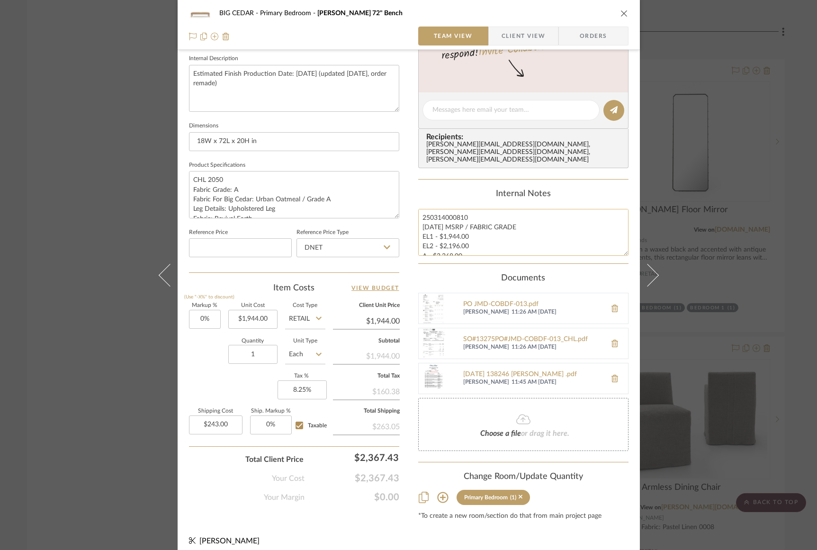
paste textarea "Fabric For Big Cedar: Urban Oatmeal / Grade A"
type textarea "Fabric For Big Cedar: Urban Oatmeal / Grade A 250314000810 JAN 2025 MSRP / FABR…"
click at [313, 205] on textarea "CHL 2050 Fabric Grade: A Fabric For Big Cedar: Urban Oatmeal / Grade A Leg Deta…" at bounding box center [294, 194] width 210 height 47
drag, startPoint x: 333, startPoint y: 197, endPoint x: 187, endPoint y: 198, distance: 145.5
click at [189, 198] on textarea "CHL 2050 Fabric Grade: A Fabric For Big Cedar: Urban Oatmeal / Grade A Leg Deta…" at bounding box center [294, 194] width 210 height 47
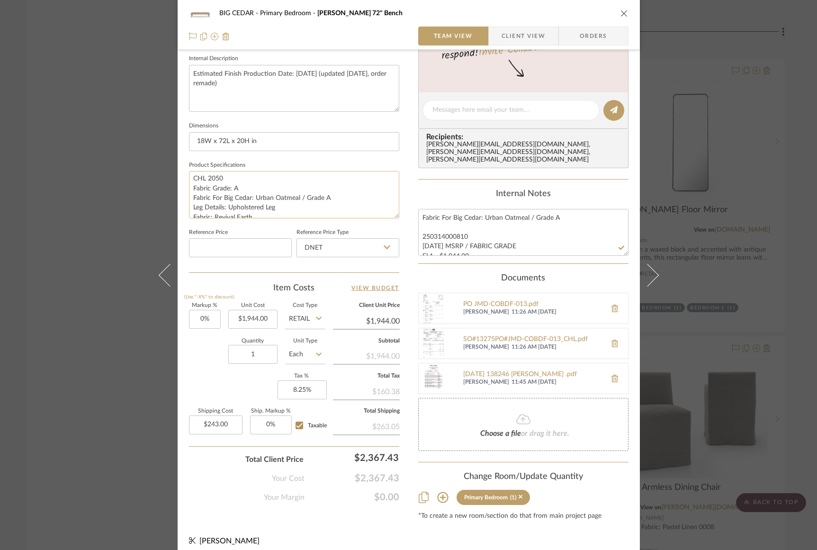
scroll to position [2, 0]
type textarea "CHL 2050 Fabric Grade: A Leg Details: Upholstered Leg Fabric: Revival Earth"
click at [190, 351] on div "Quantity 1 Unit Type Each" at bounding box center [257, 356] width 136 height 34
click at [317, 248] on input "DNET" at bounding box center [348, 247] width 103 height 19
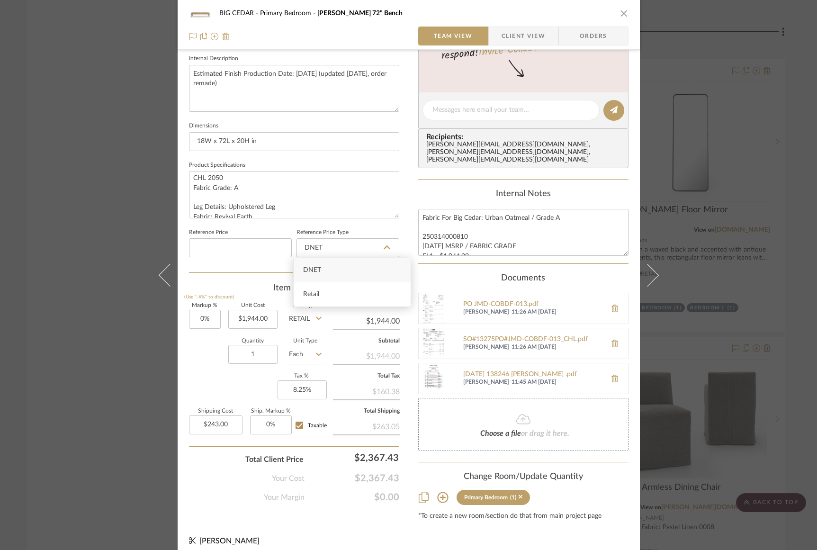
click at [283, 263] on sr-form-field "Reference Price" at bounding box center [240, 245] width 103 height 39
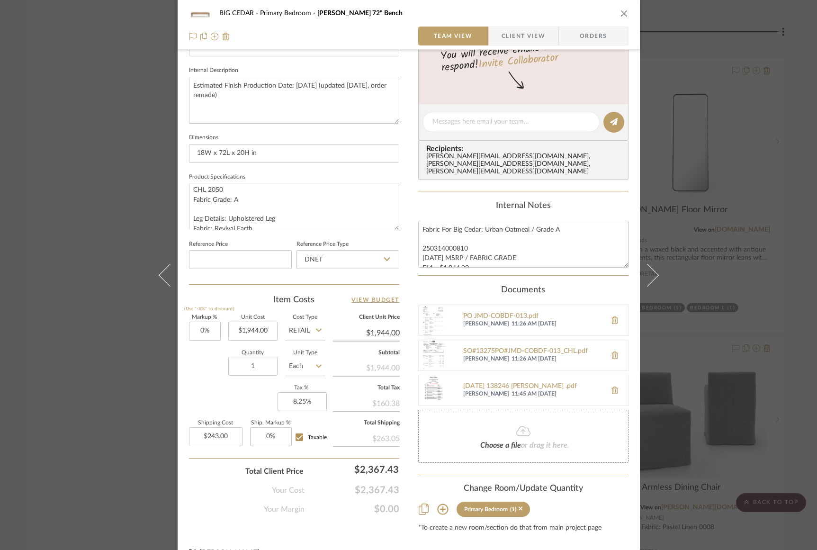
scroll to position [328, 0]
click at [349, 255] on input "DNET" at bounding box center [348, 260] width 103 height 19
click at [260, 262] on input at bounding box center [240, 260] width 103 height 19
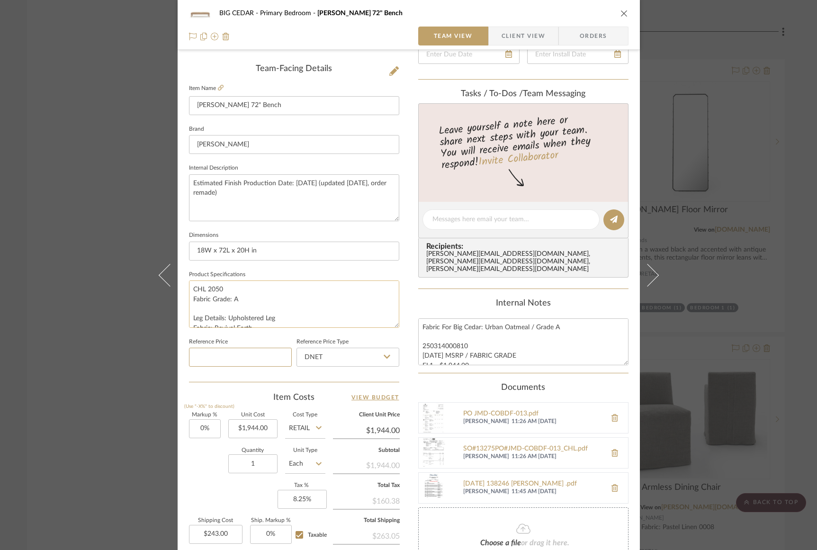
scroll to position [0, 0]
click at [508, 40] on span "Client View" at bounding box center [524, 36] width 44 height 19
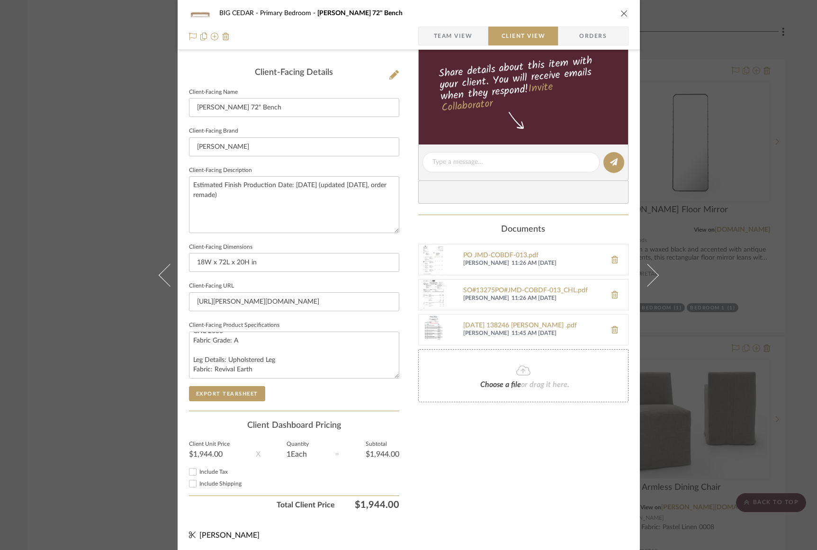
scroll to position [228, 0]
click at [452, 30] on span "Team View" at bounding box center [453, 36] width 39 height 19
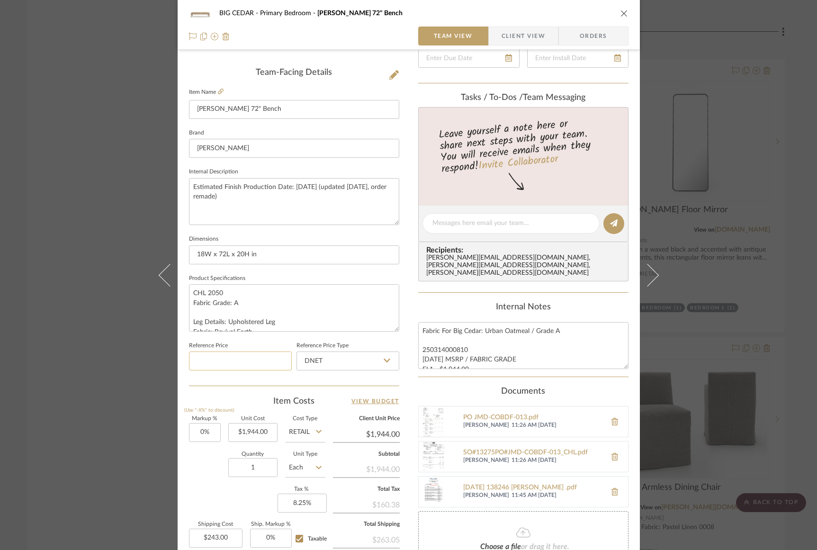
click at [233, 367] on input at bounding box center [240, 361] width 103 height 19
type input "$2,500.00"
click at [227, 379] on div "Team-Facing Details Item Name Charlie 72" Bench Brand Verellen Internal Descrip…" at bounding box center [294, 227] width 210 height 318
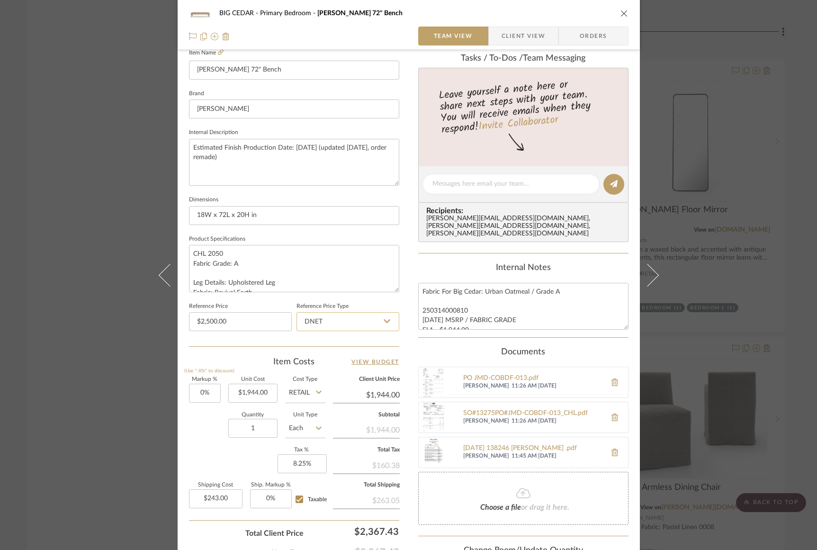
scroll to position [341, 0]
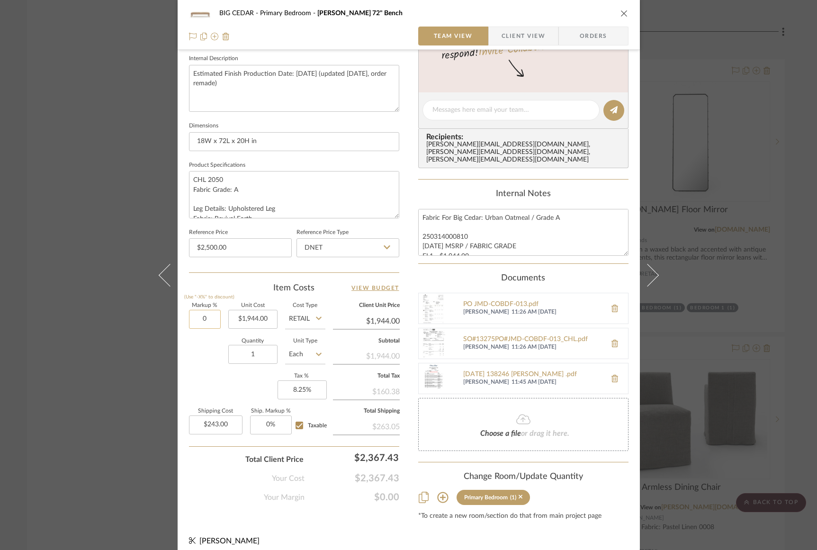
click at [210, 322] on input "0" at bounding box center [205, 319] width 32 height 19
type input "0%"
click at [202, 362] on div "Quantity 1 Unit Type Each" at bounding box center [257, 356] width 136 height 34
click at [316, 317] on icon at bounding box center [319, 318] width 6 height 3
click at [311, 342] on div "DNET" at bounding box center [340, 342] width 117 height 24
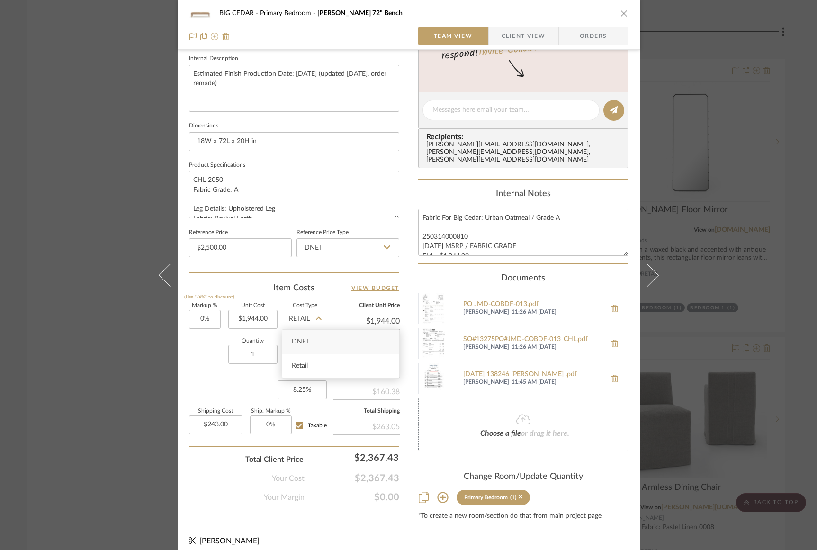
type input "DNET"
click at [194, 348] on div "Quantity 1 Unit Type Each" at bounding box center [257, 356] width 136 height 34
click at [214, 318] on input "0" at bounding box center [205, 319] width 32 height 19
type input "50%"
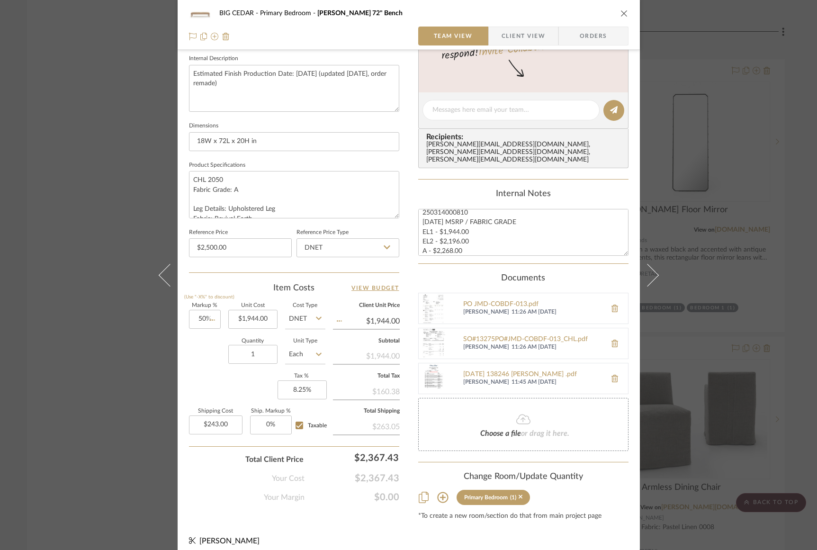
click at [207, 363] on div "Quantity 1 Unit Type Each" at bounding box center [257, 356] width 136 height 34
type input "$2,916.00"
type input "$364.50"
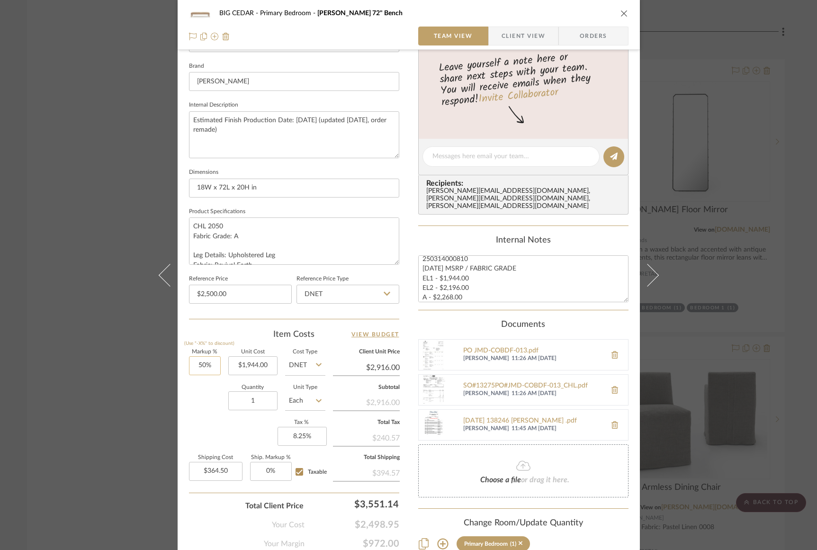
scroll to position [280, 0]
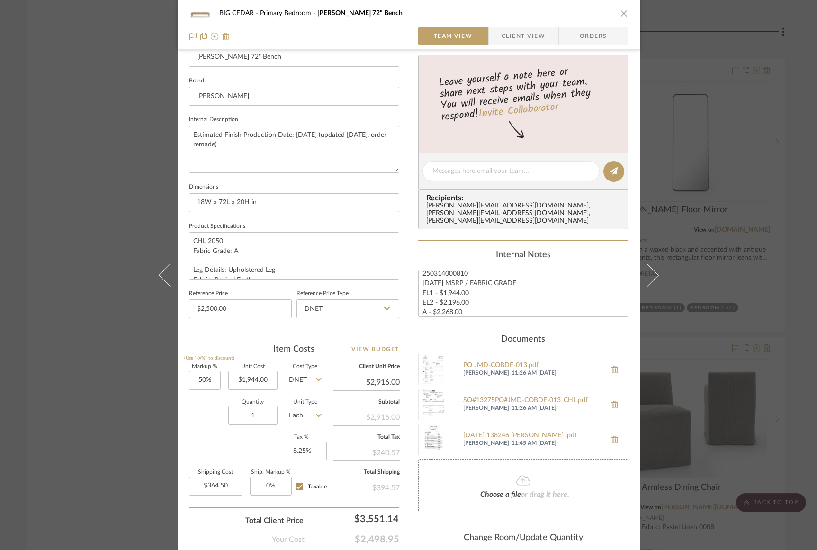
click at [105, 104] on div "BIG CEDAR Primary Bedroom Charlie 72" Bench Team View Client View Orders Team-F…" at bounding box center [408, 275] width 817 height 550
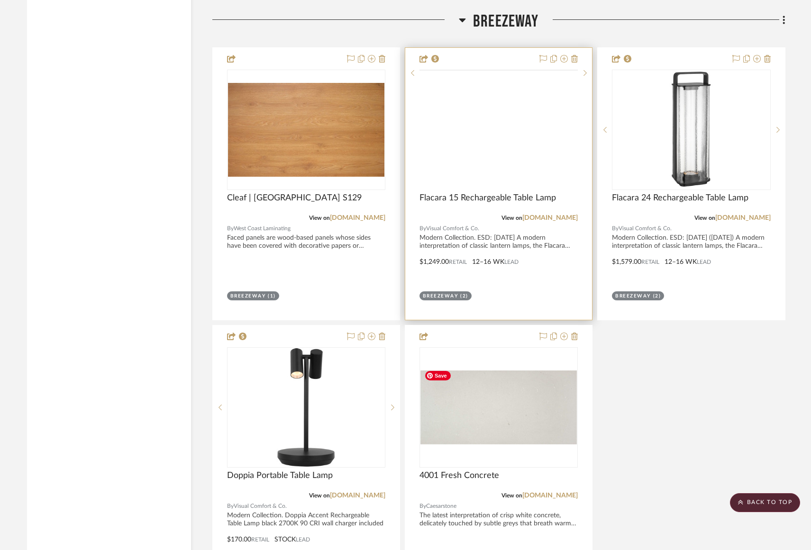
scroll to position [2650, 0]
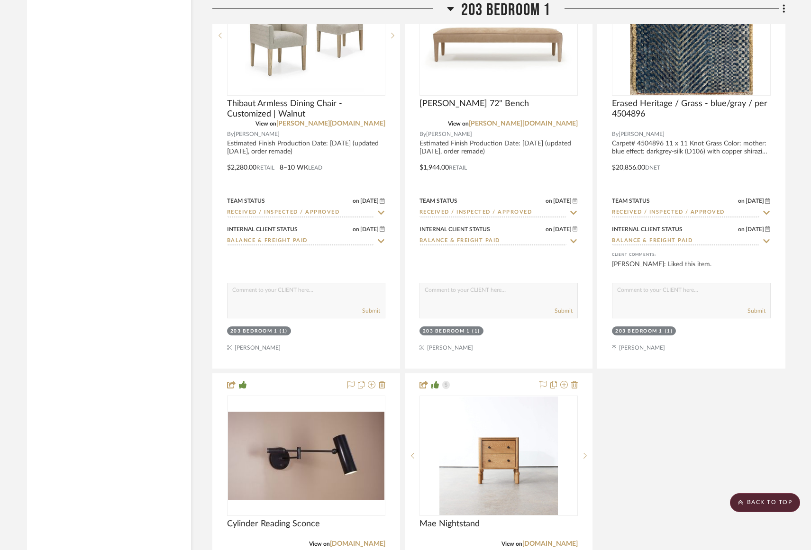
scroll to position [17334, 0]
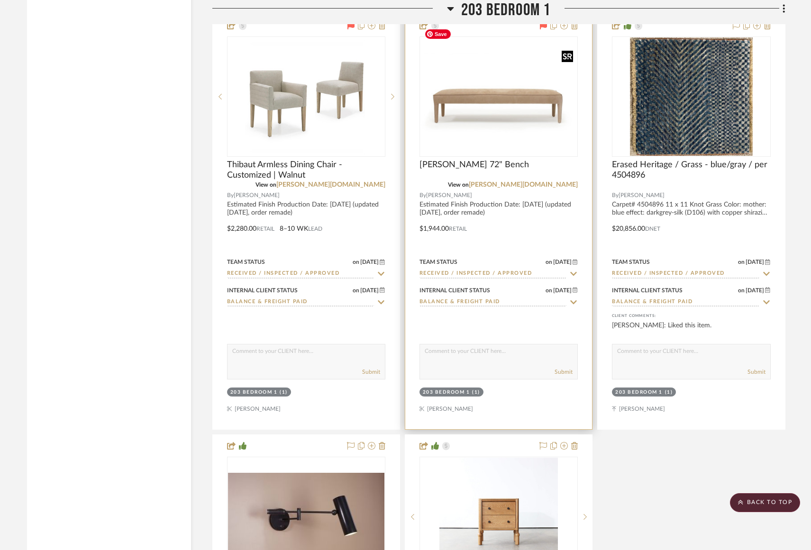
click at [471, 75] on img "0" at bounding box center [498, 97] width 156 height 108
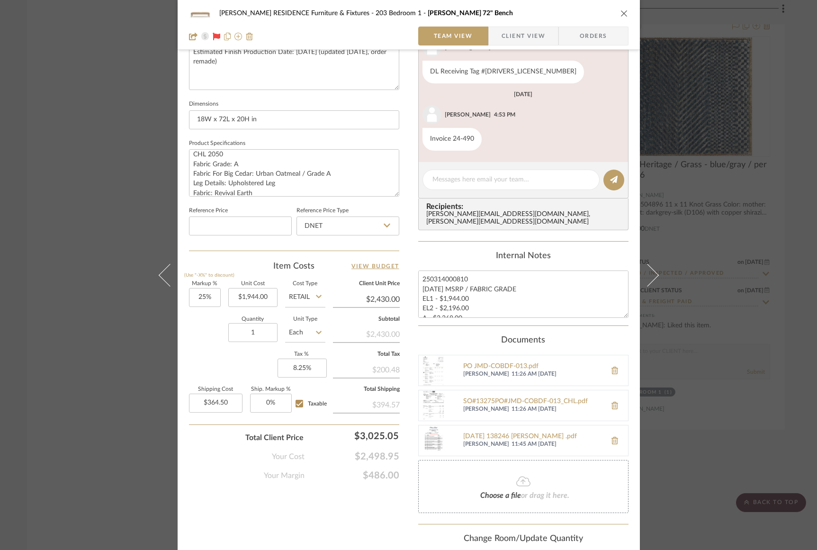
scroll to position [426, 0]
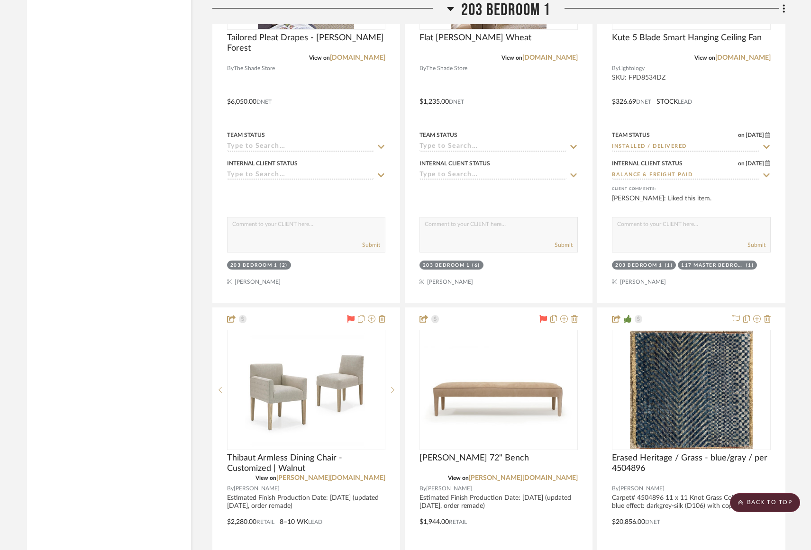
scroll to position [17158, 0]
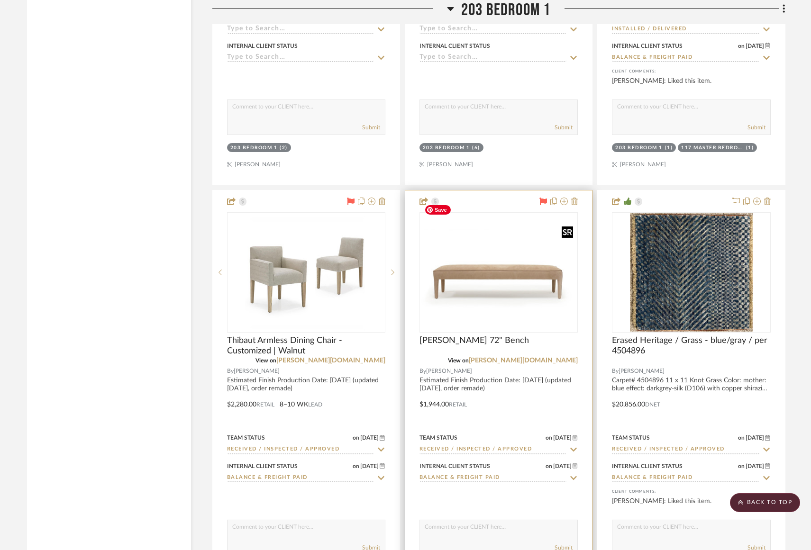
click at [0, 0] on img at bounding box center [0, 0] width 0 height 0
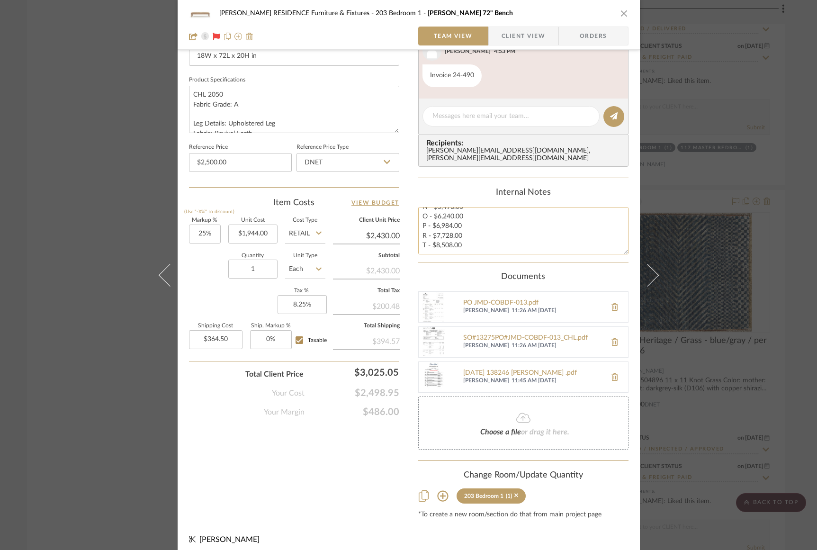
scroll to position [0, 0]
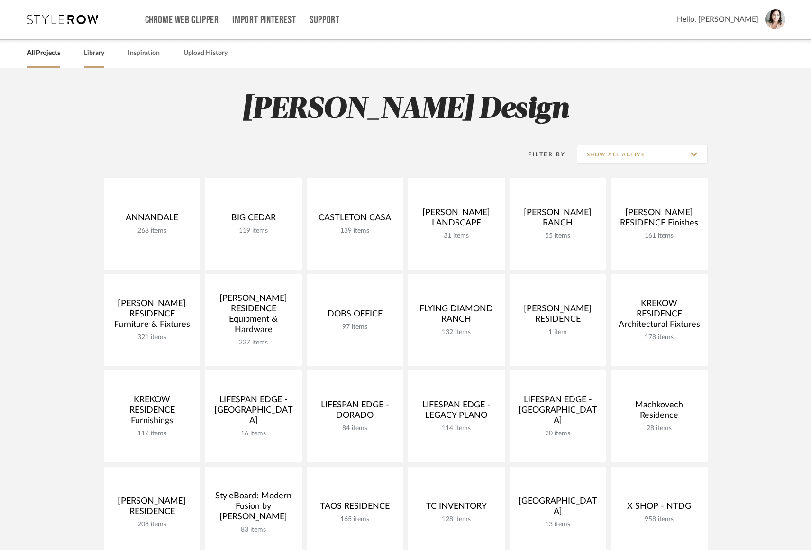
click at [97, 53] on link "Library" at bounding box center [94, 53] width 20 height 13
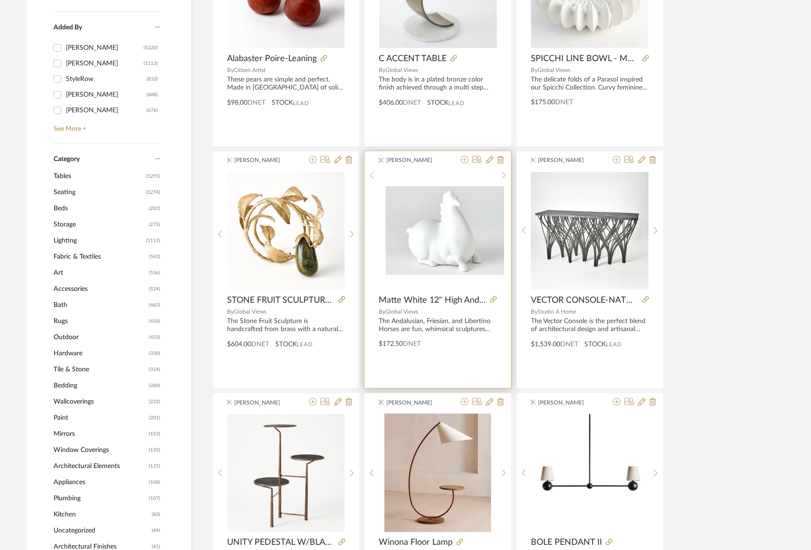
scroll to position [308, 0]
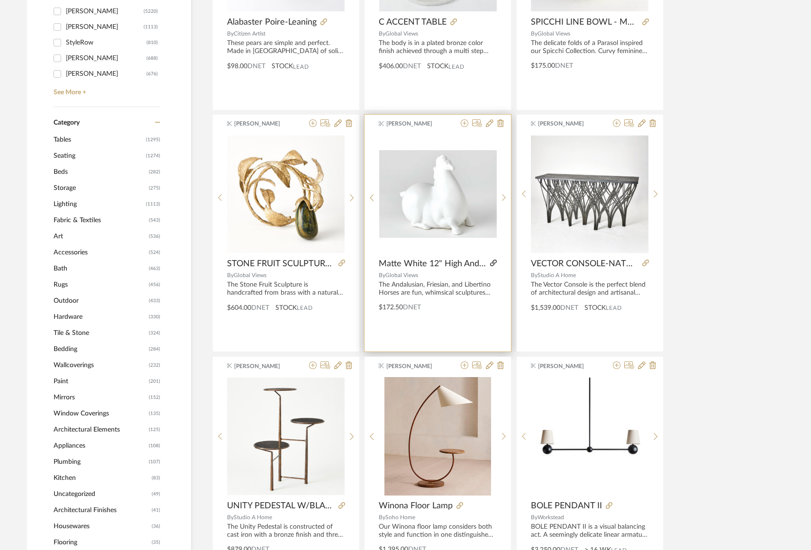
click at [494, 263] on icon at bounding box center [493, 263] width 7 height 7
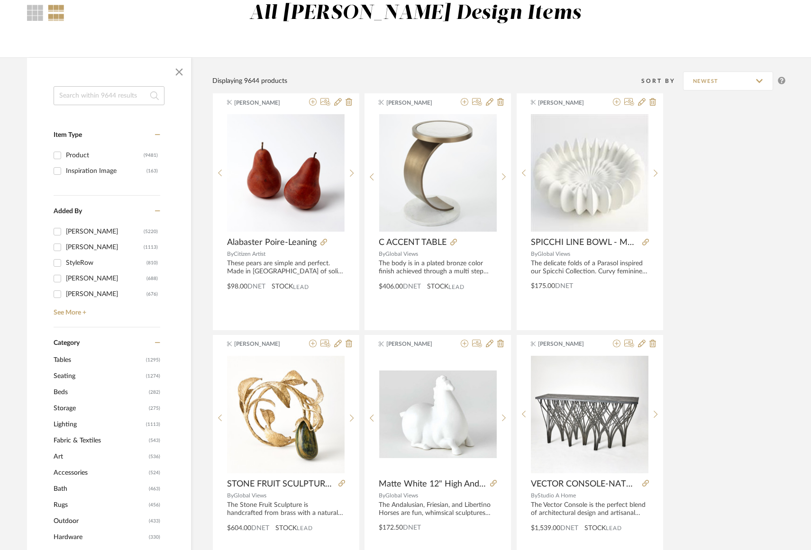
scroll to position [0, 0]
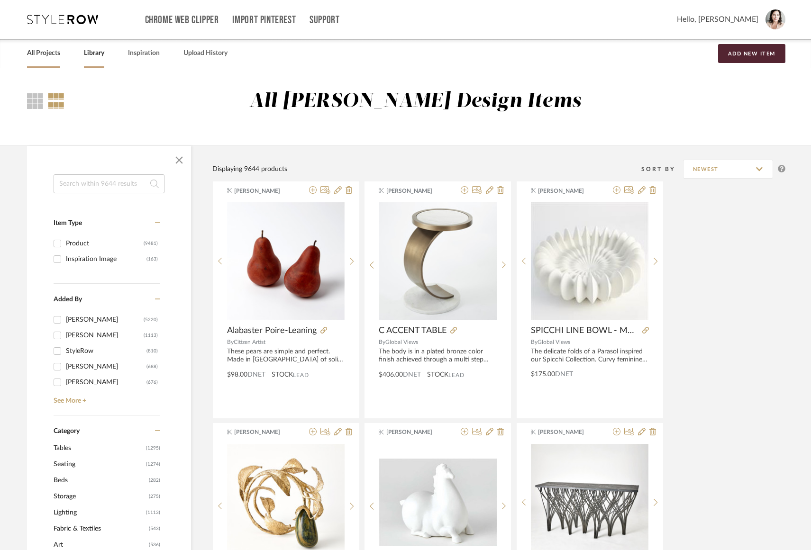
click at [50, 52] on link "All Projects" at bounding box center [43, 53] width 33 height 13
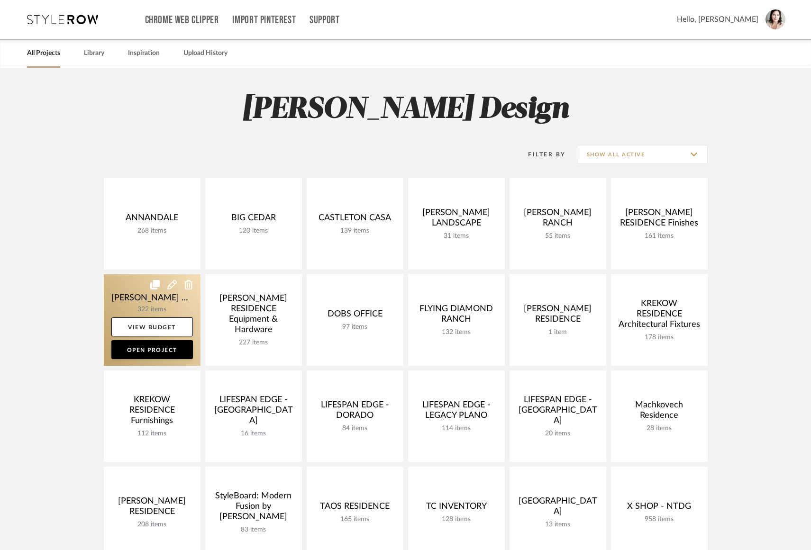
click at [134, 298] on link at bounding box center [152, 319] width 97 height 91
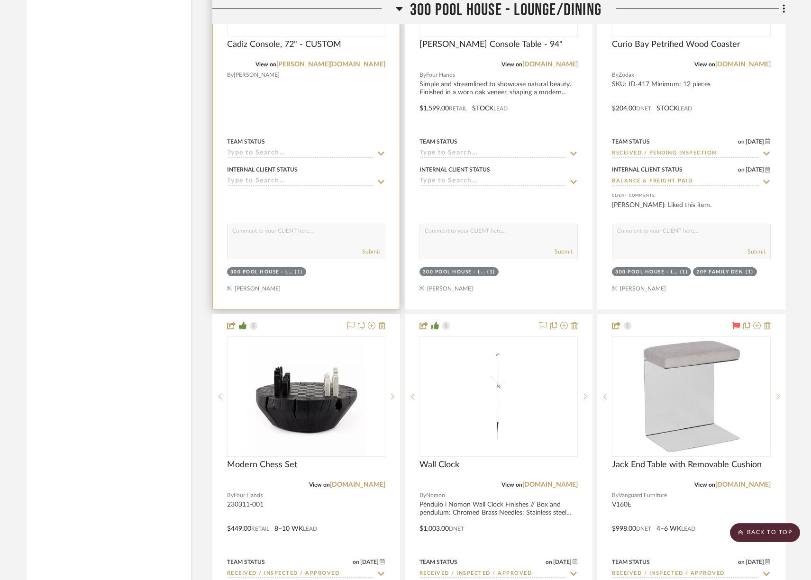
scroll to position [28524, 0]
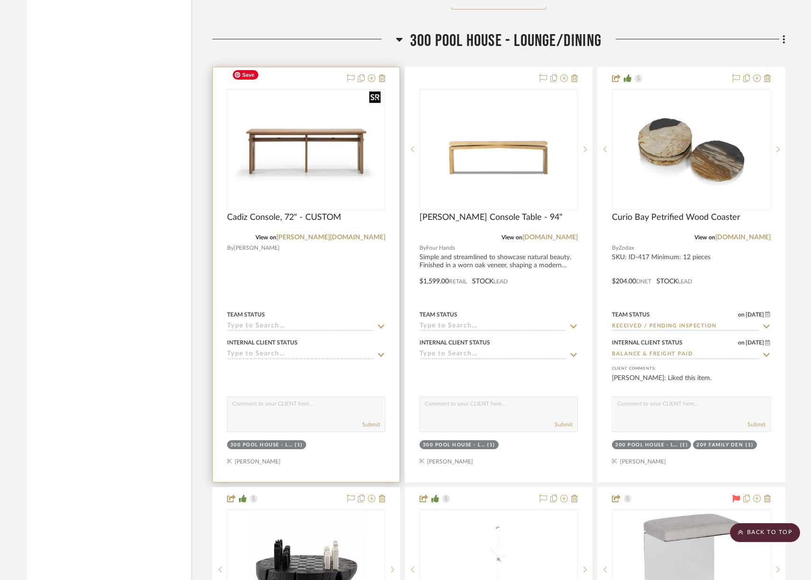
click at [271, 127] on img "0" at bounding box center [306, 149] width 156 height 108
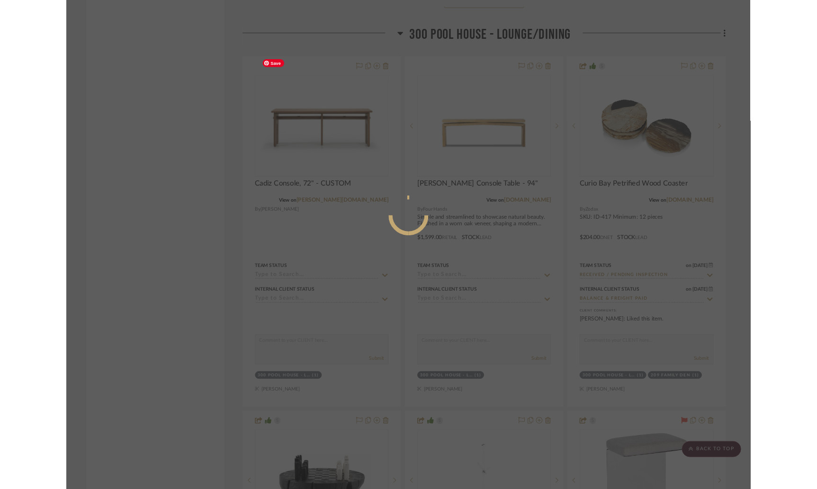
scroll to position [0, 0]
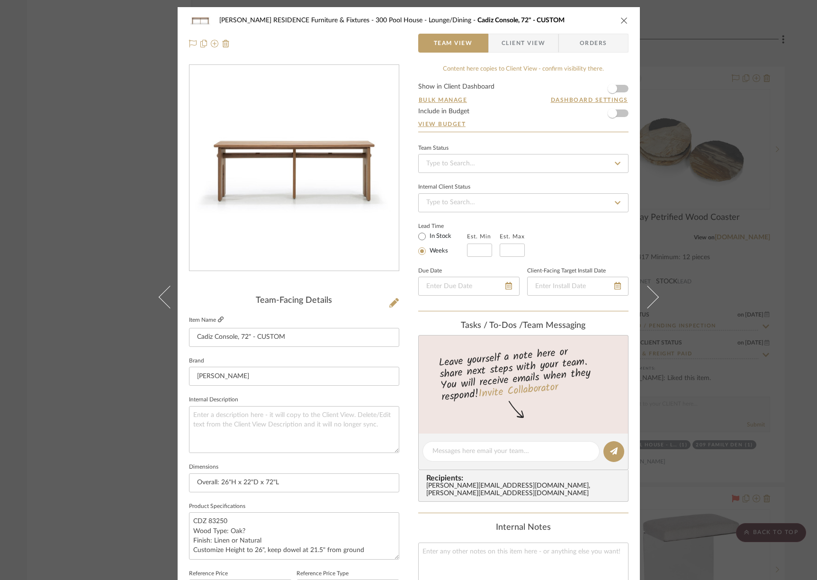
click at [218, 320] on icon at bounding box center [221, 320] width 6 height 6
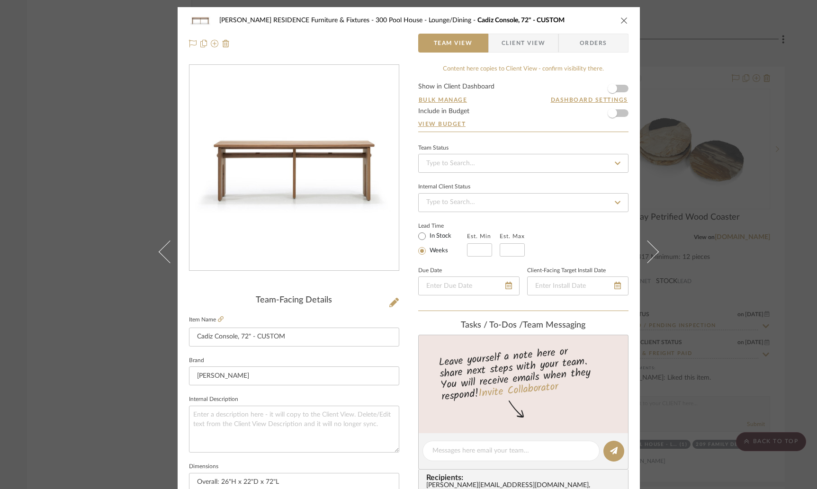
click at [48, 98] on div "COBLE RESIDENCE Furniture & Fixtures 300 Pool House - Lounge/Dining Cadiz Conso…" at bounding box center [408, 244] width 817 height 489
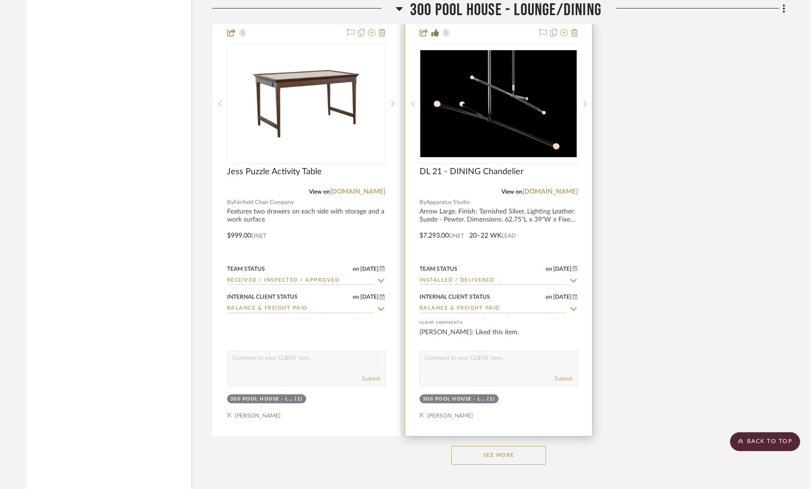
scroll to position [29411, 0]
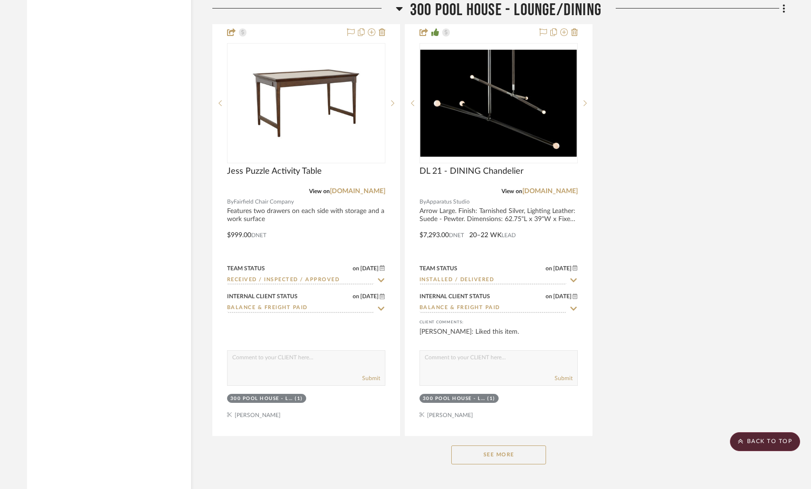
click at [470, 446] on button "See More" at bounding box center [498, 455] width 95 height 19
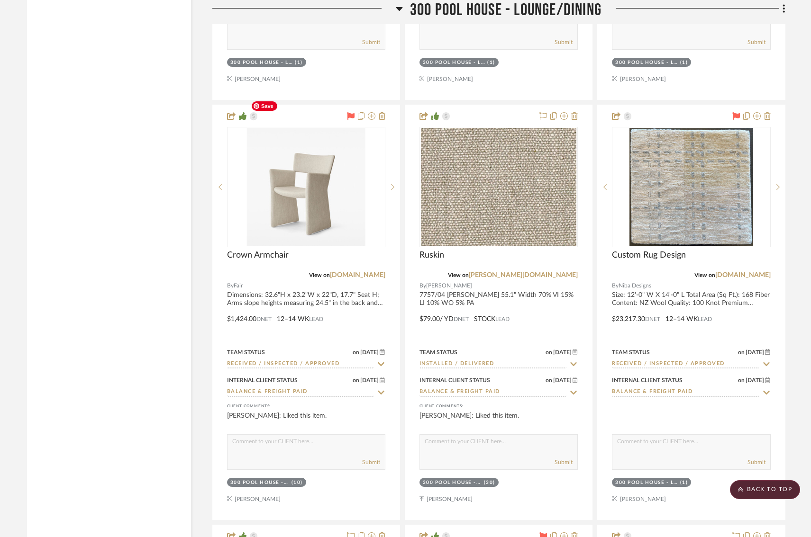
scroll to position [30041, 0]
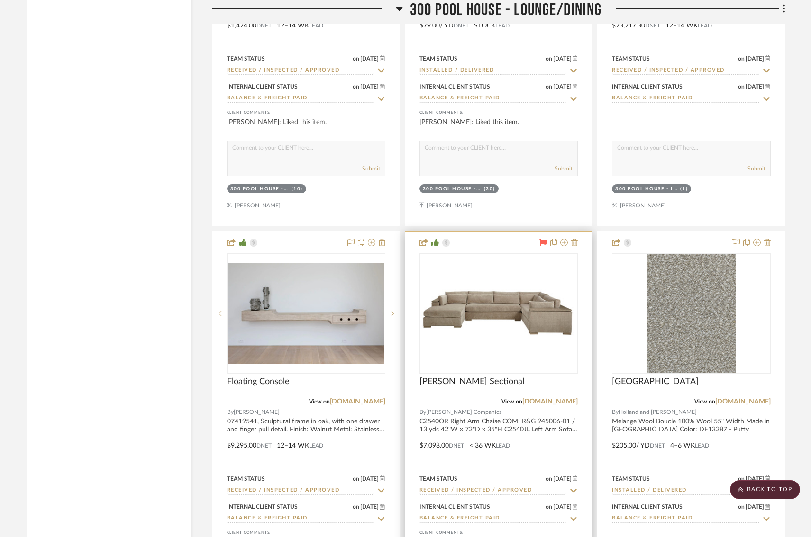
click at [545, 286] on img "0" at bounding box center [498, 313] width 156 height 55
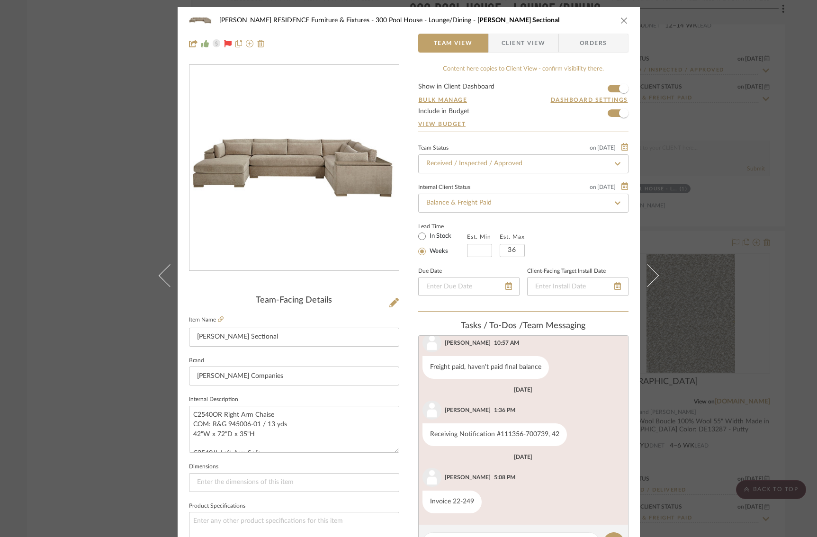
scroll to position [25, 0]
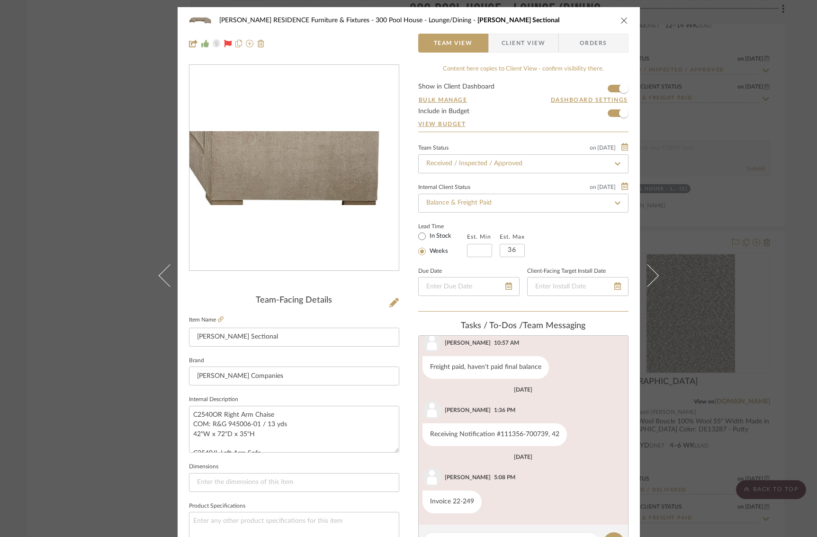
click at [363, 183] on img "0" at bounding box center [294, 168] width 209 height 74
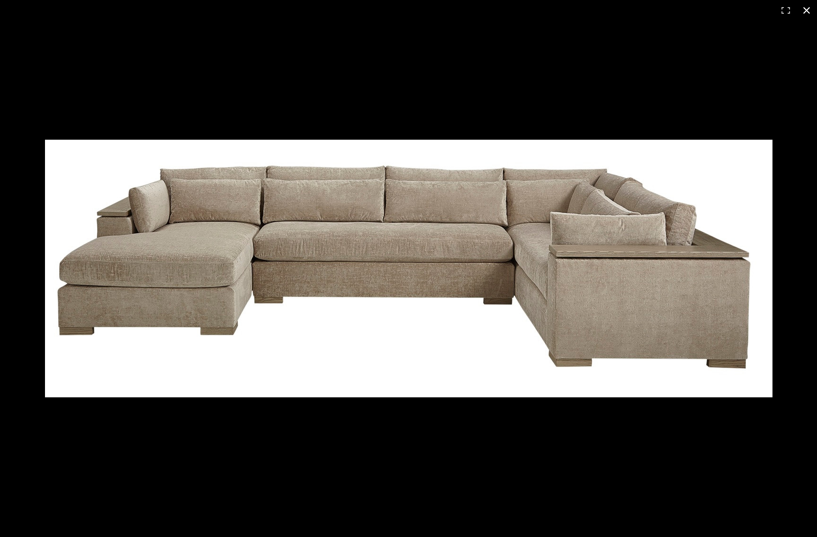
click at [807, 10] on button at bounding box center [807, 10] width 21 height 21
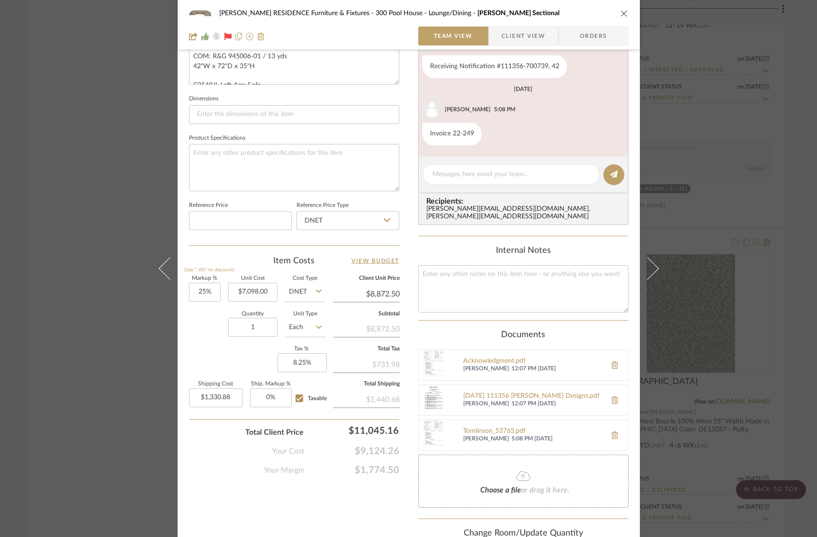
scroll to position [364, 0]
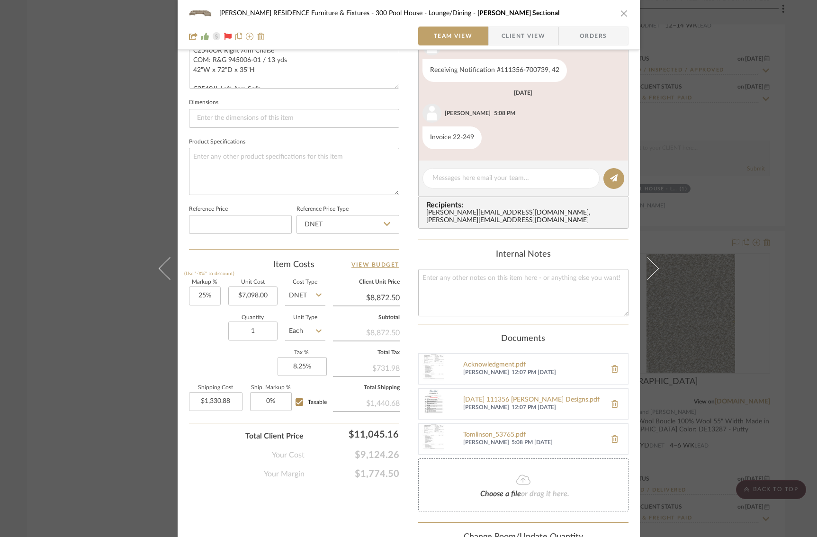
click at [621, 10] on icon "close" at bounding box center [625, 13] width 8 height 8
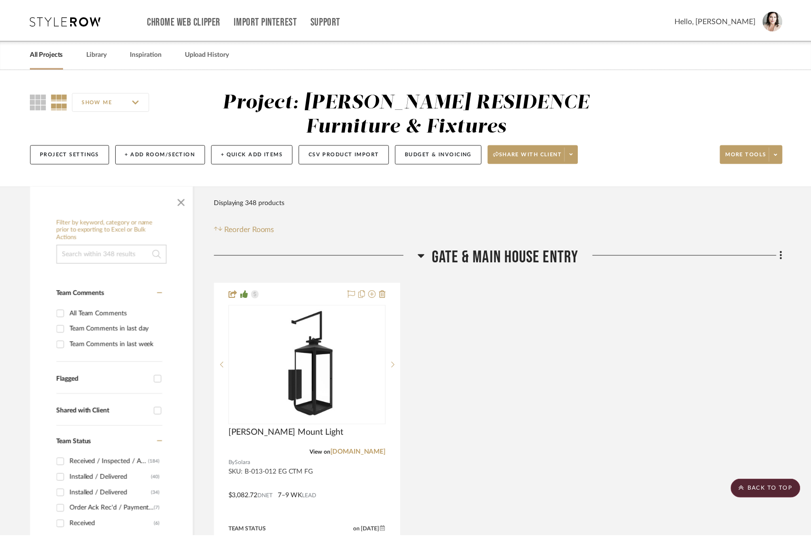
scroll to position [30041, 0]
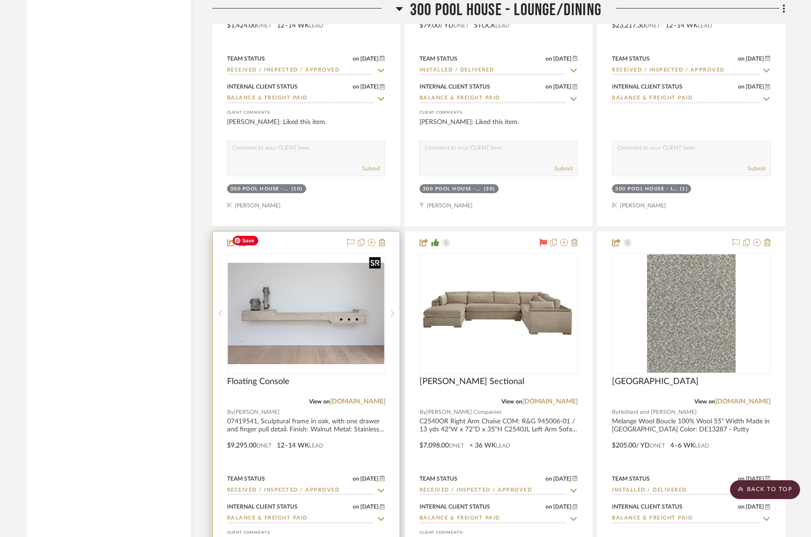
click at [298, 282] on img "0" at bounding box center [306, 313] width 156 height 101
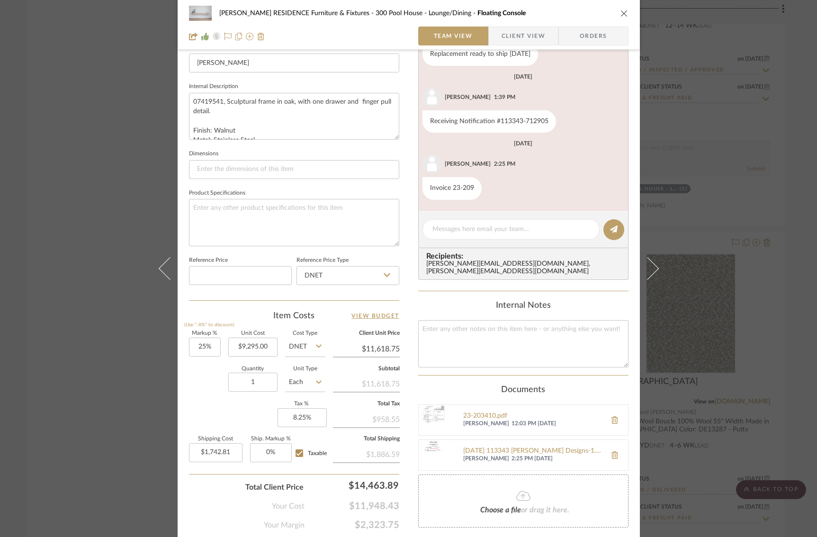
scroll to position [404, 0]
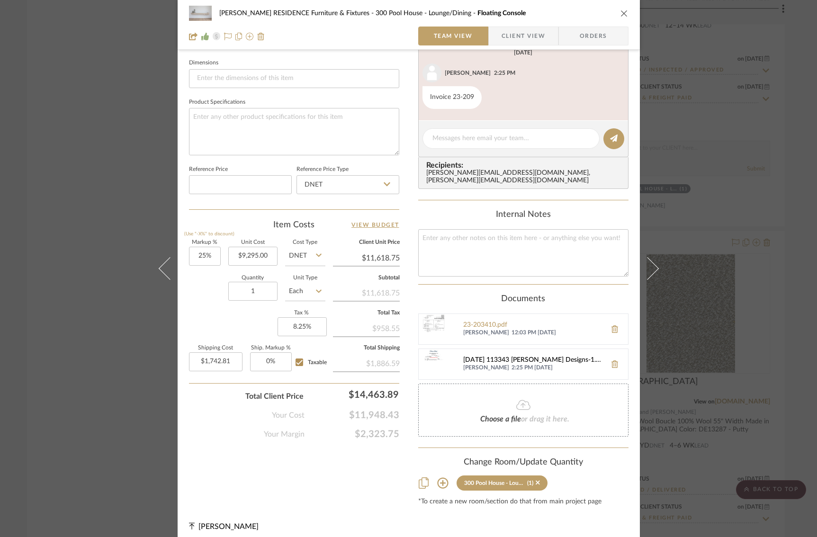
click at [534, 357] on div "2024-06-19 113343 Mauldin Designs-1.pdf" at bounding box center [532, 361] width 138 height 8
click at [48, 101] on div "COBLE RESIDENCE Furniture & Fixtures 300 Pool House - Lounge/Dining Floating Co…" at bounding box center [408, 268] width 817 height 537
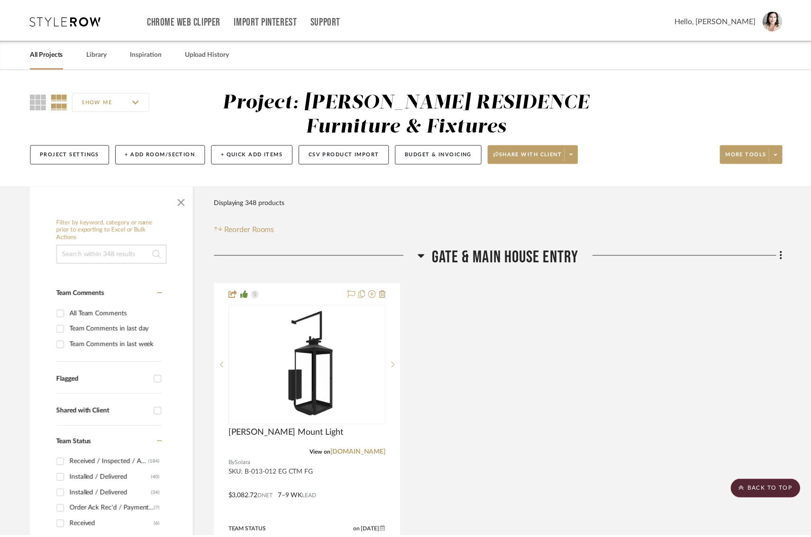
scroll to position [30041, 0]
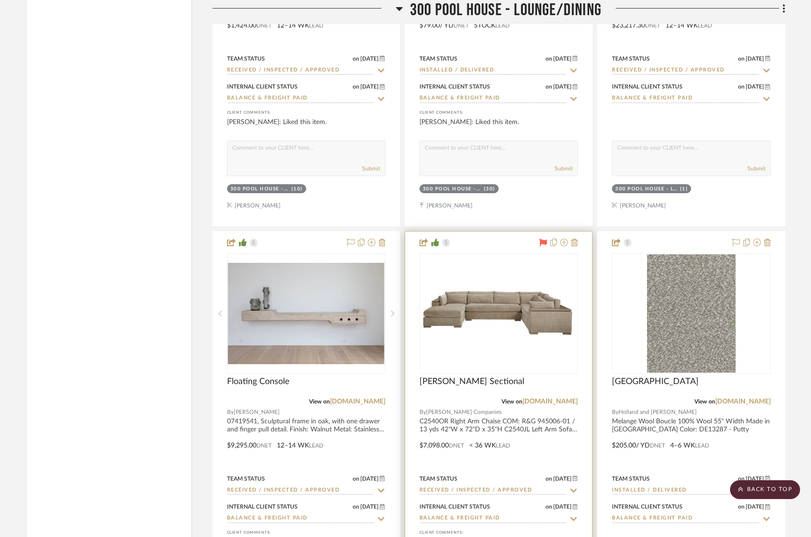
click at [486, 286] on img "0" at bounding box center [498, 313] width 156 height 55
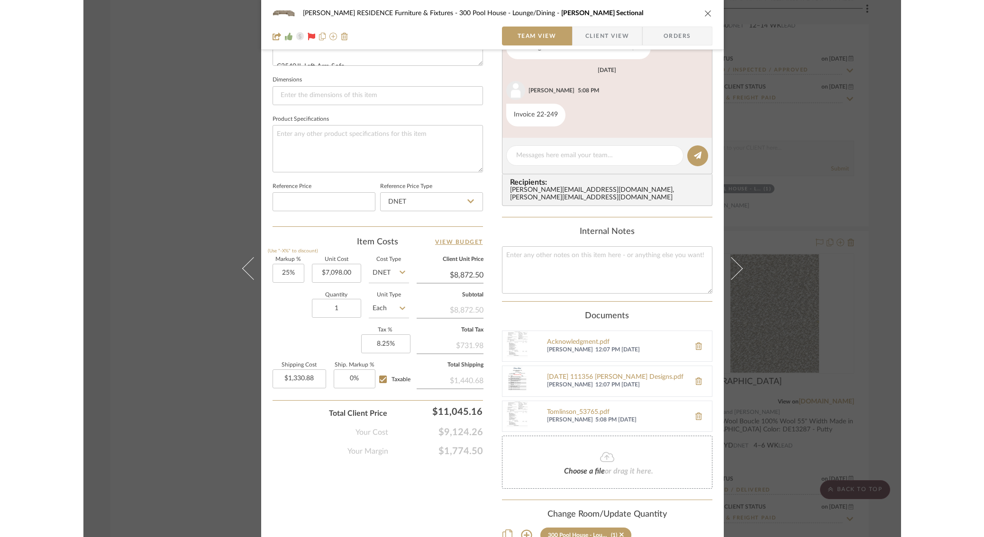
scroll to position [388, 0]
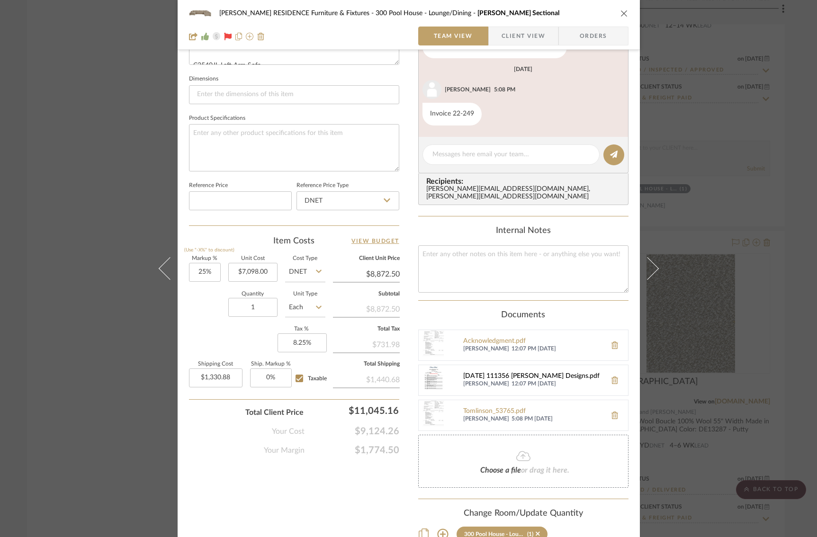
click at [479, 373] on div "2024-01-03 111356 Mauldin Designs.pdf" at bounding box center [532, 377] width 138 height 8
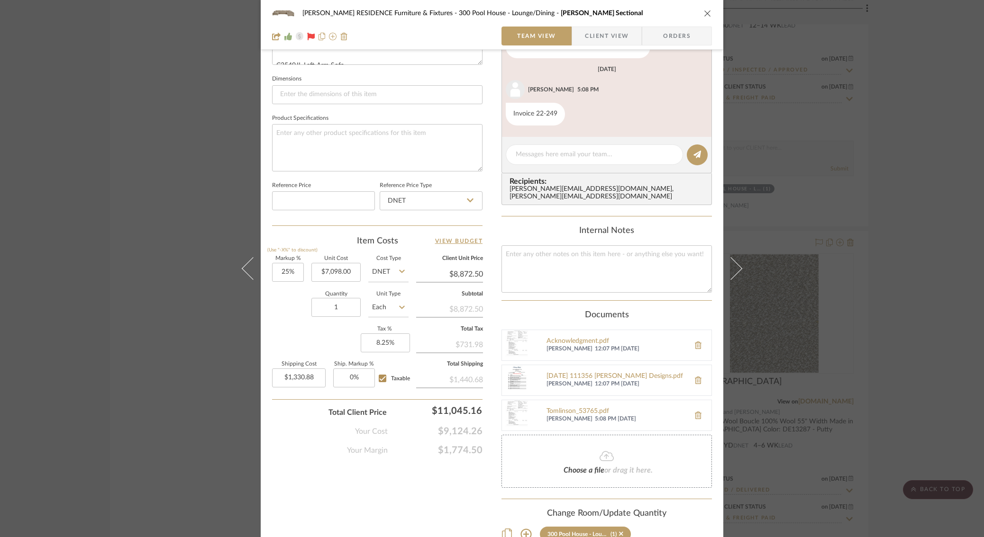
click at [93, 112] on div "COBLE RESIDENCE Furniture & Fixtures 300 Pool House - Lounge/Dining Matheson Se…" at bounding box center [492, 268] width 984 height 537
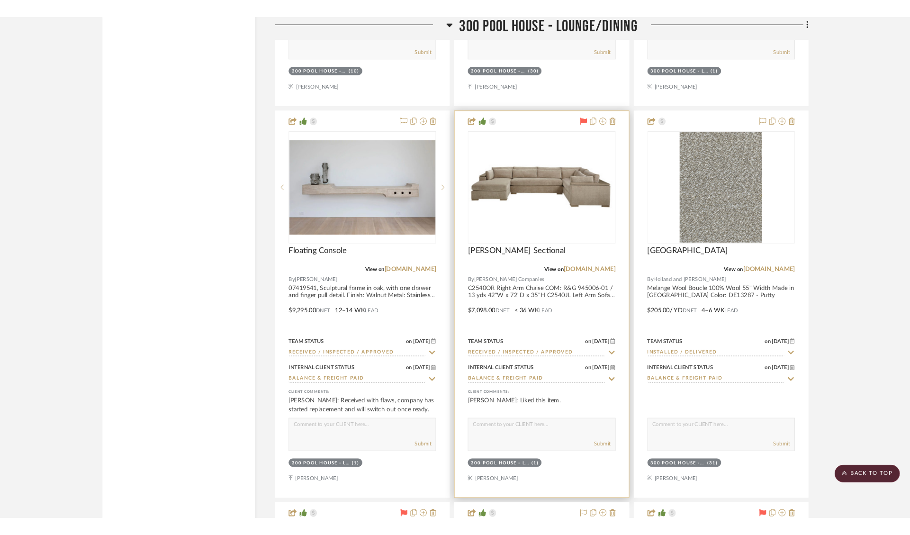
scroll to position [30173, 0]
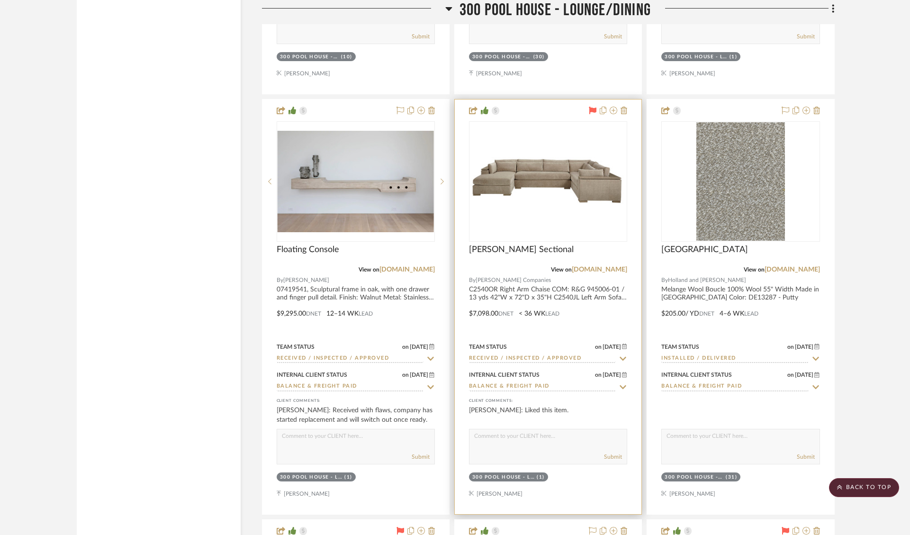
click at [579, 255] on div at bounding box center [548, 307] width 187 height 415
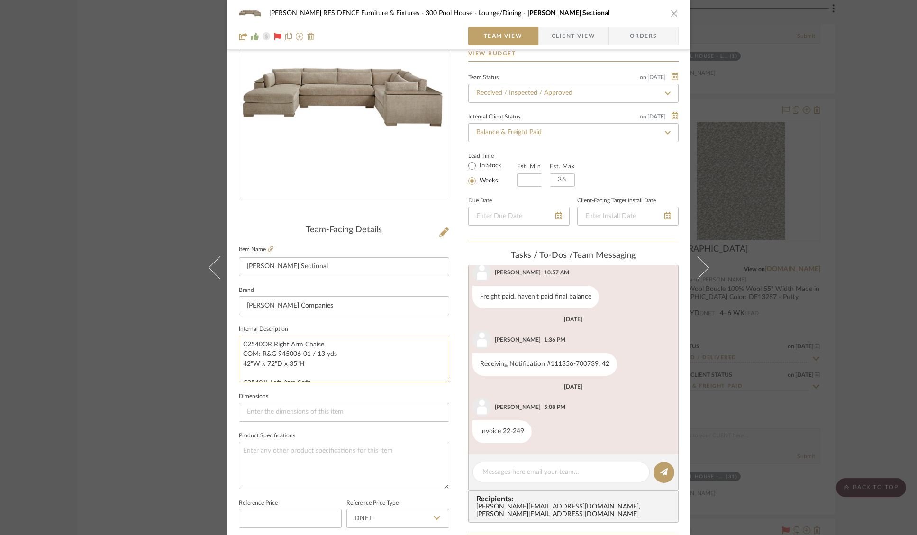
scroll to position [69, 0]
click at [268, 251] on icon at bounding box center [271, 251] width 6 height 6
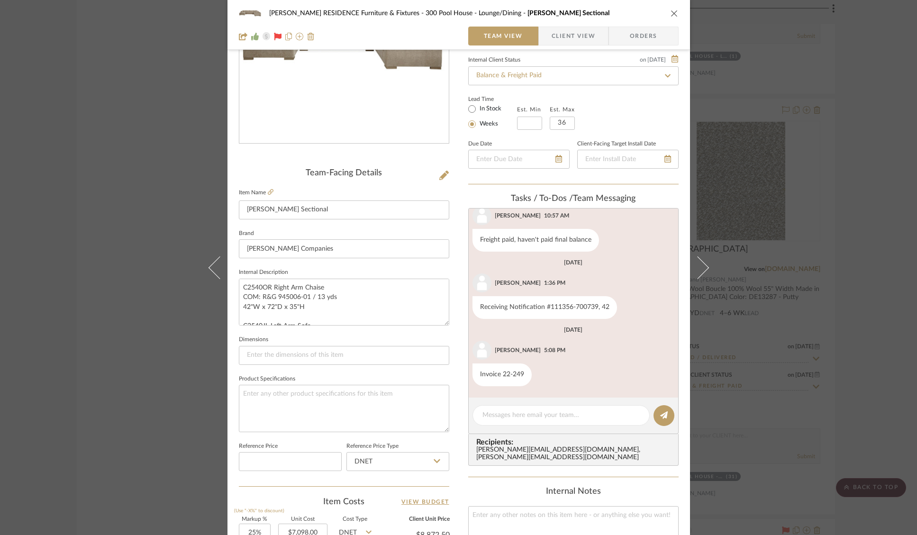
scroll to position [0, 0]
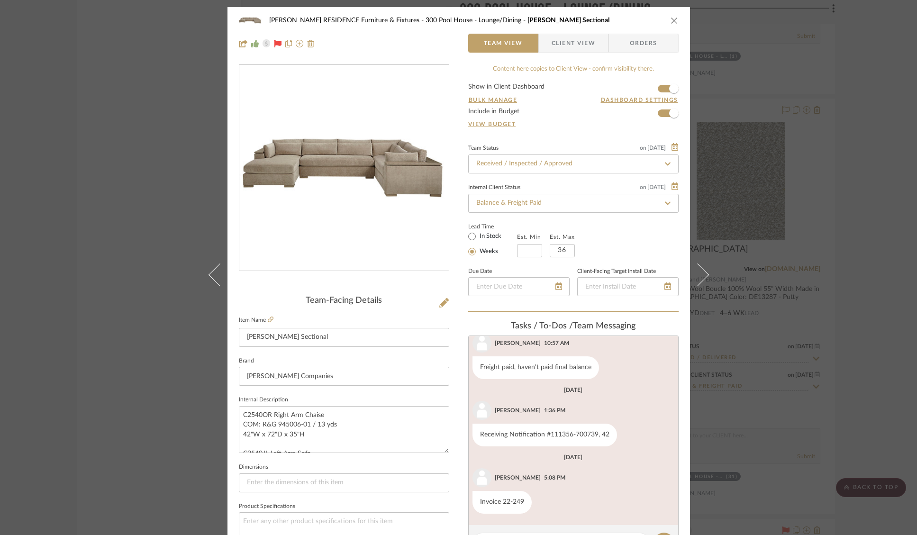
click at [114, 189] on div "COBLE RESIDENCE Furniture & Fixtures 300 Pool House - Lounge/Dining Matheson Se…" at bounding box center [458, 267] width 917 height 535
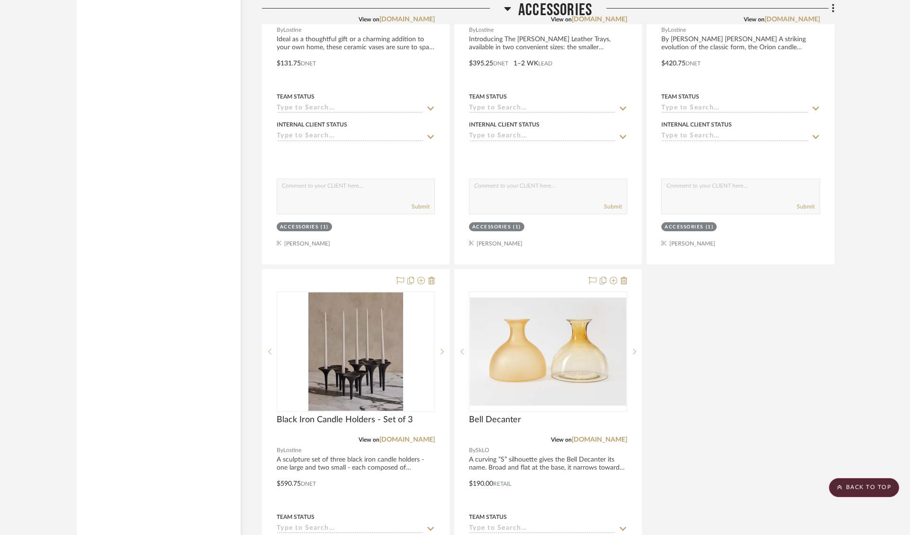
scroll to position [40970, 0]
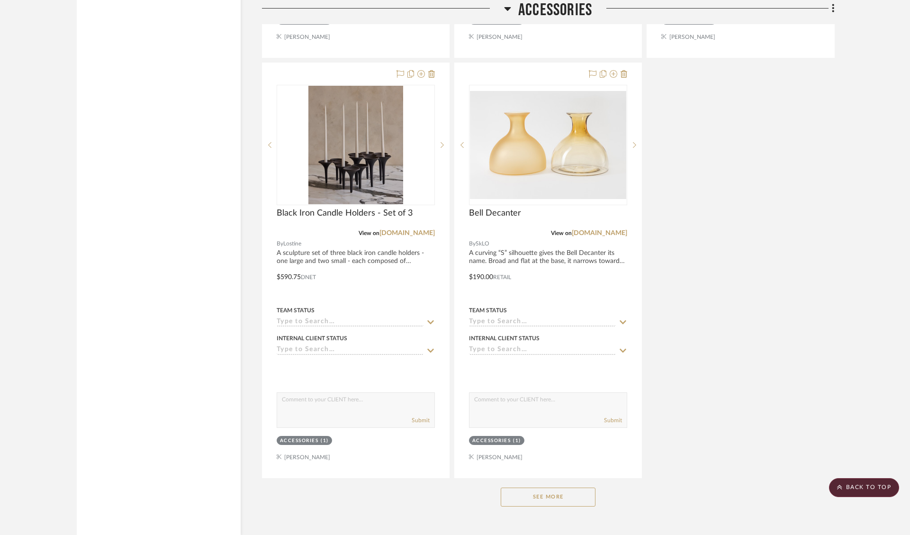
click at [541, 488] on button "See More" at bounding box center [548, 497] width 95 height 19
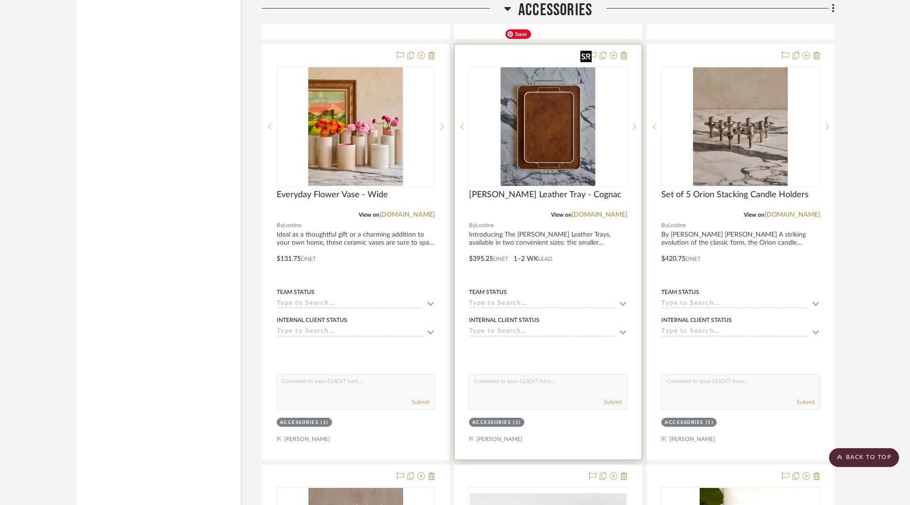
scroll to position [40471, 0]
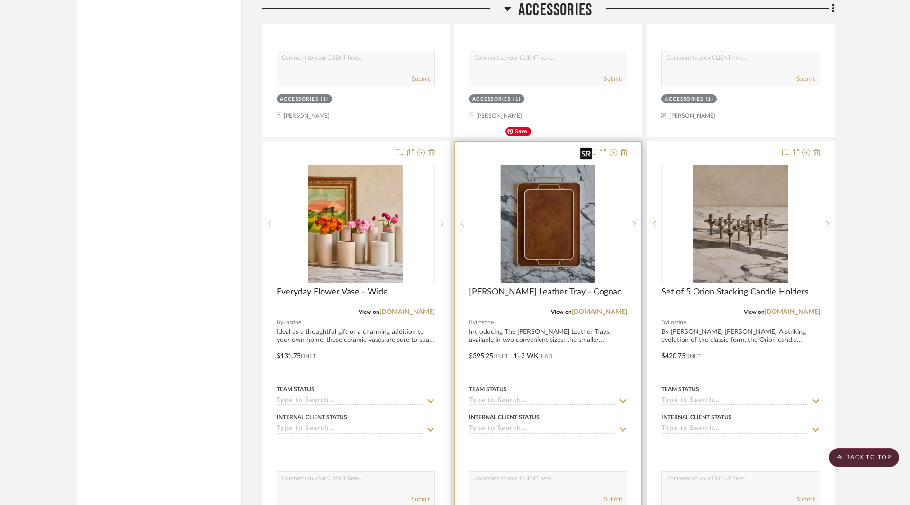
click at [547, 184] on img "0" at bounding box center [548, 223] width 95 height 118
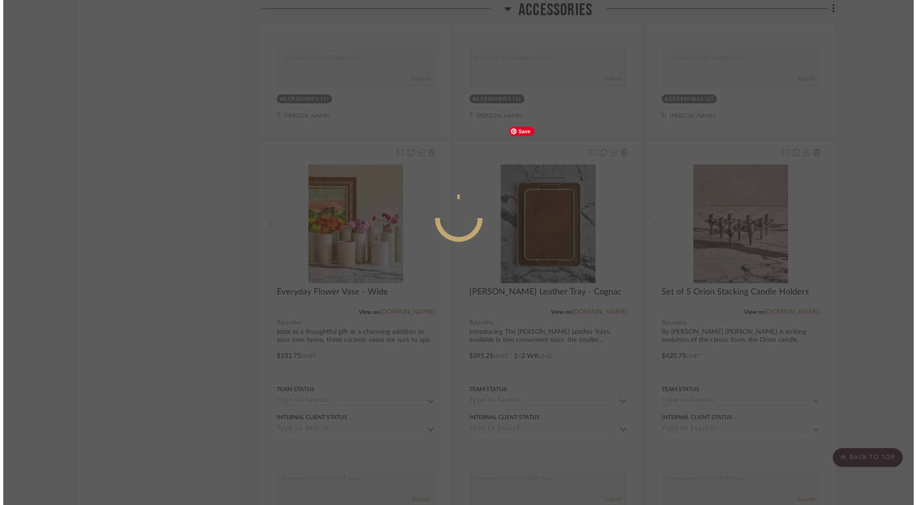
scroll to position [0, 0]
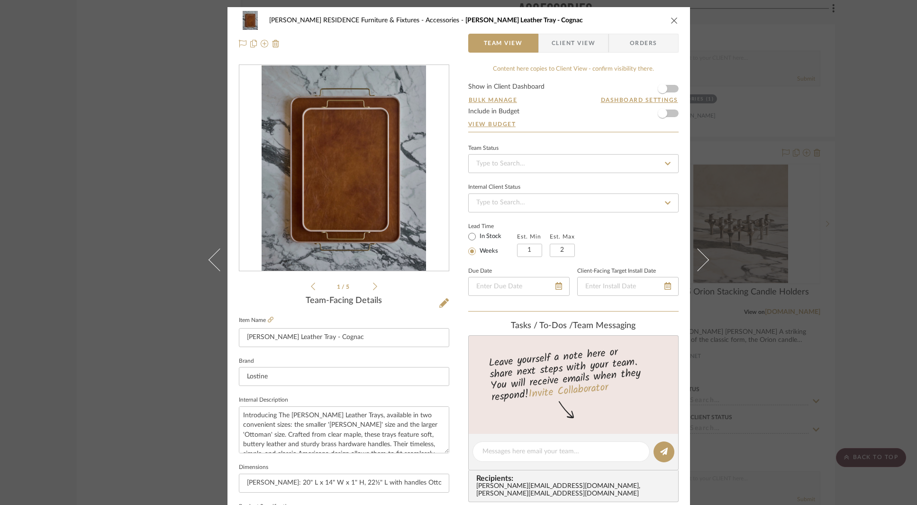
click at [158, 136] on div "COBLE RESIDENCE Furniture & Fixtures Accessories Bennett Leather Tray - Cognac …" at bounding box center [458, 252] width 917 height 505
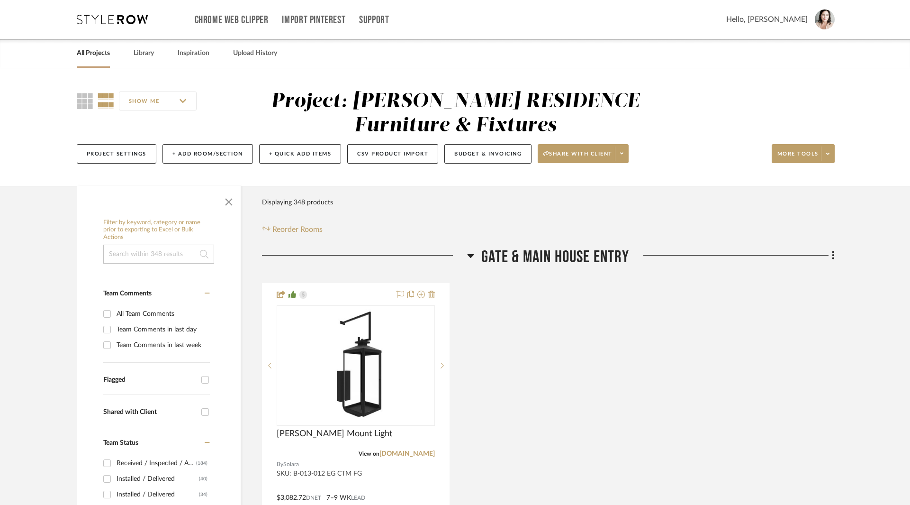
click at [95, 51] on link "All Projects" at bounding box center [93, 53] width 33 height 13
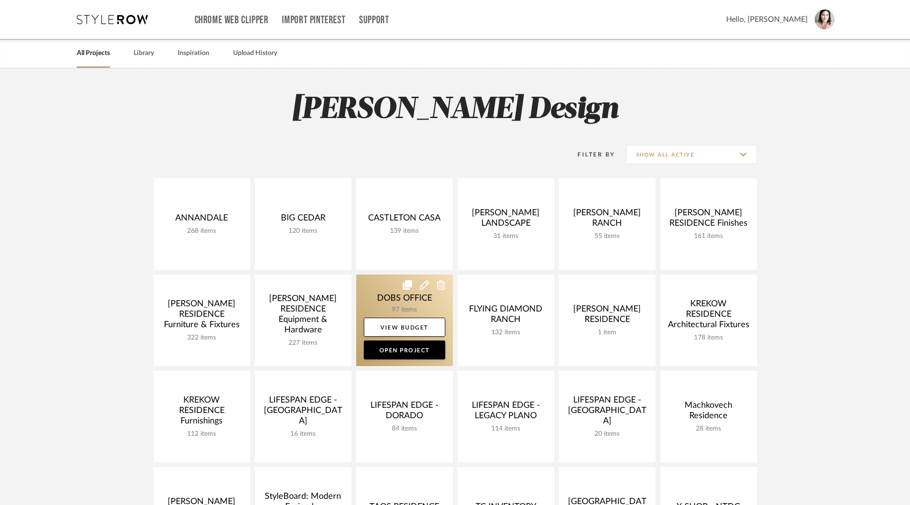
click at [371, 288] on link at bounding box center [404, 319] width 97 height 91
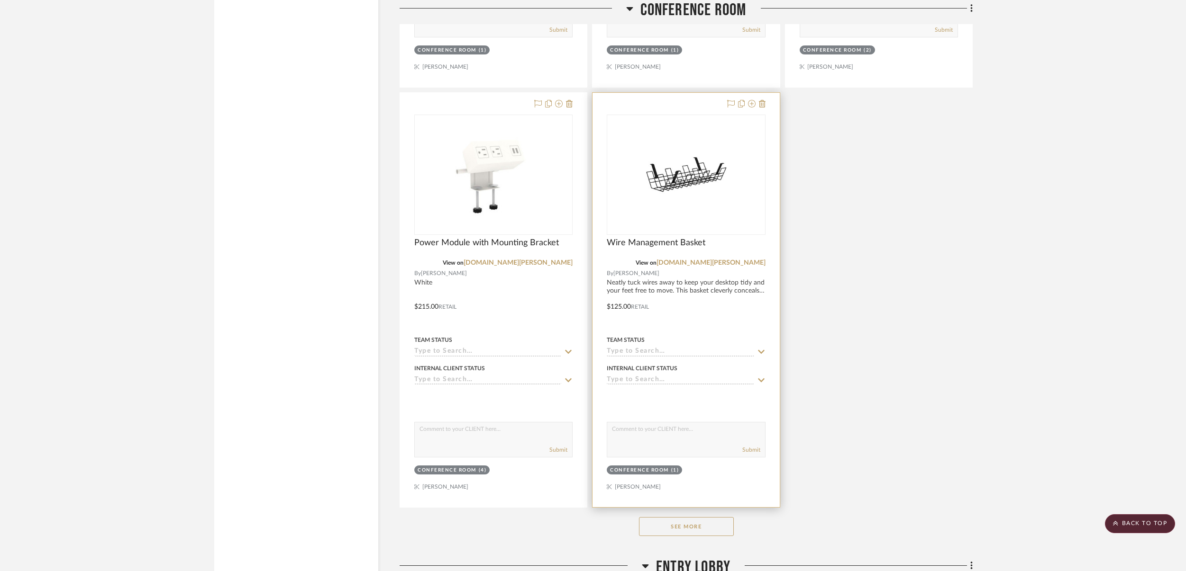
scroll to position [2855, 0]
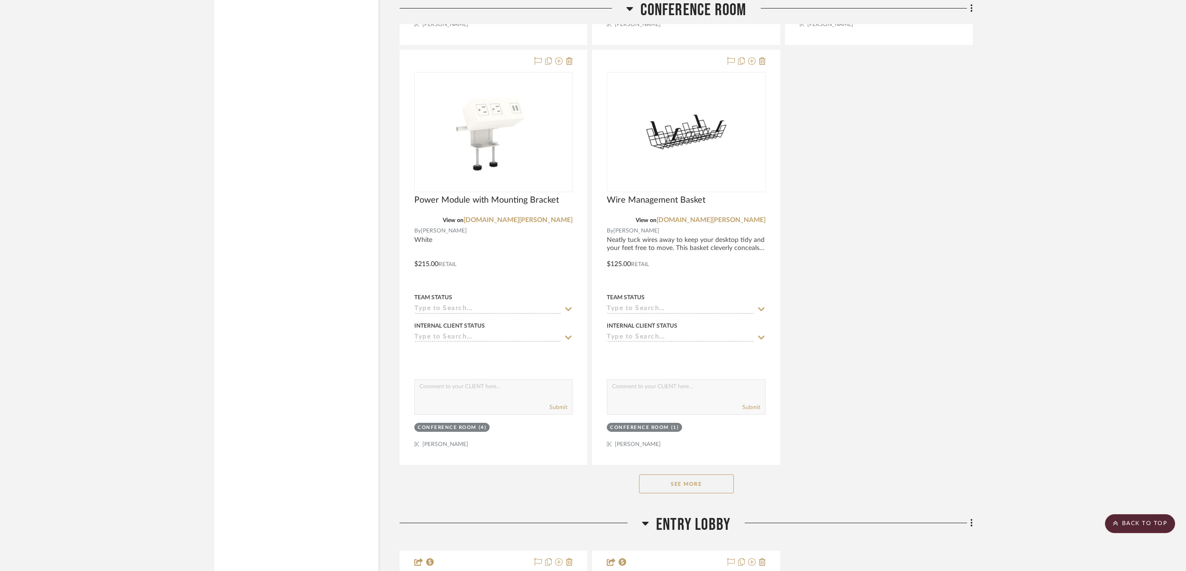
click at [688, 479] on button "See More" at bounding box center [686, 484] width 95 height 19
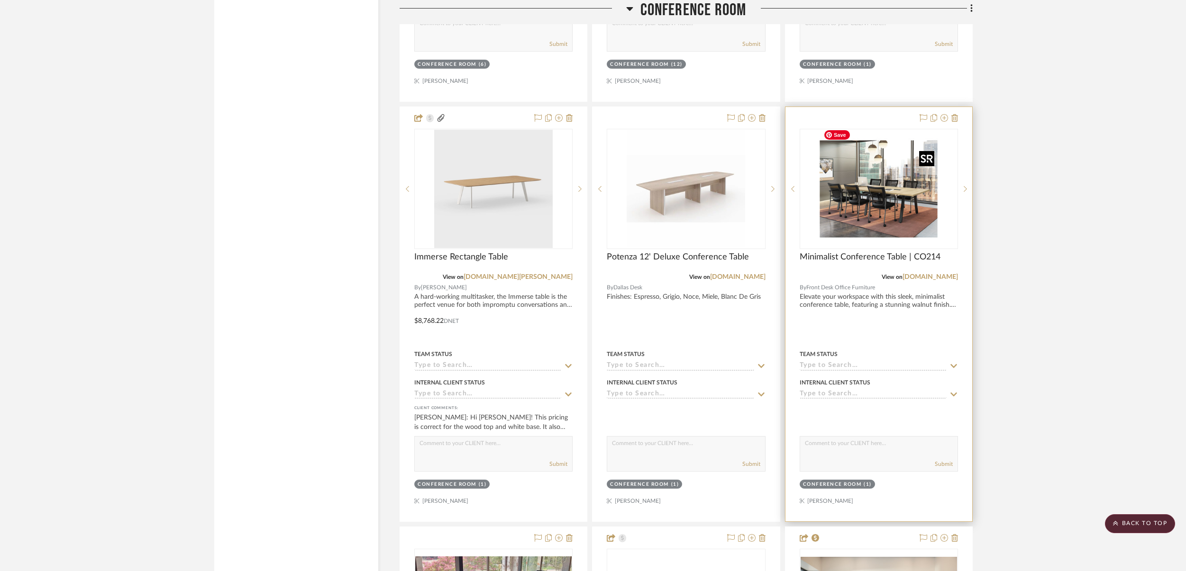
scroll to position [4067, 0]
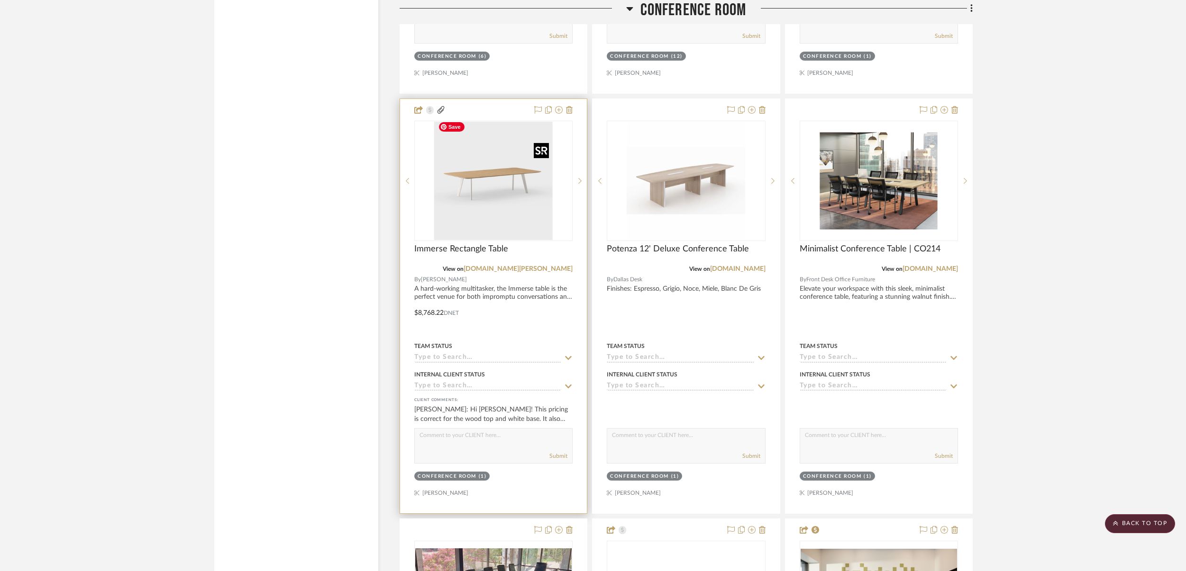
click at [476, 203] on img "0" at bounding box center [493, 181] width 118 height 118
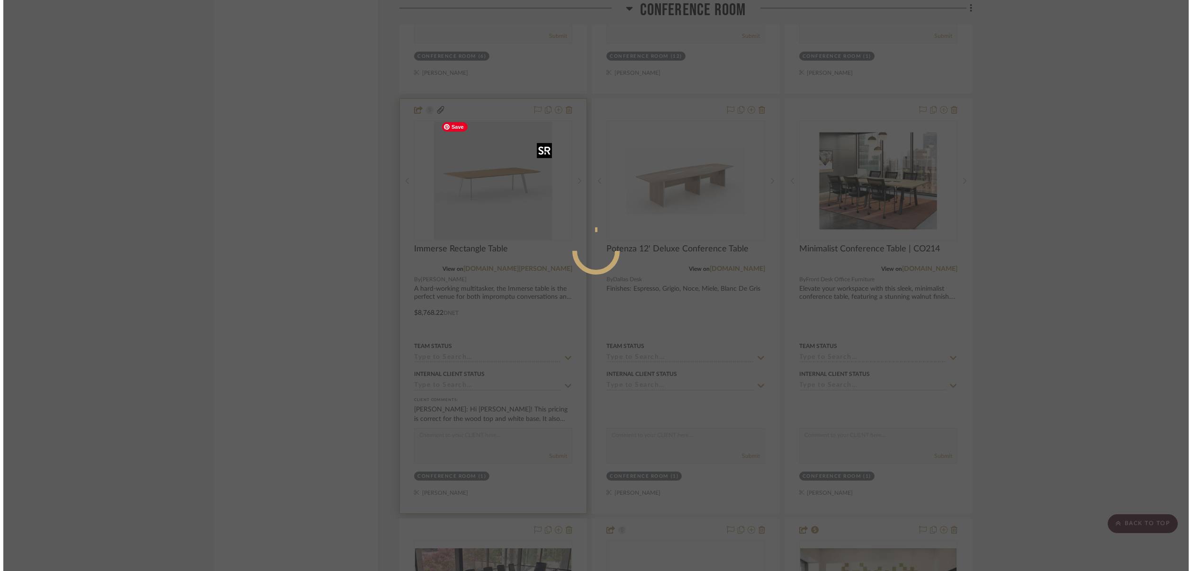
scroll to position [0, 0]
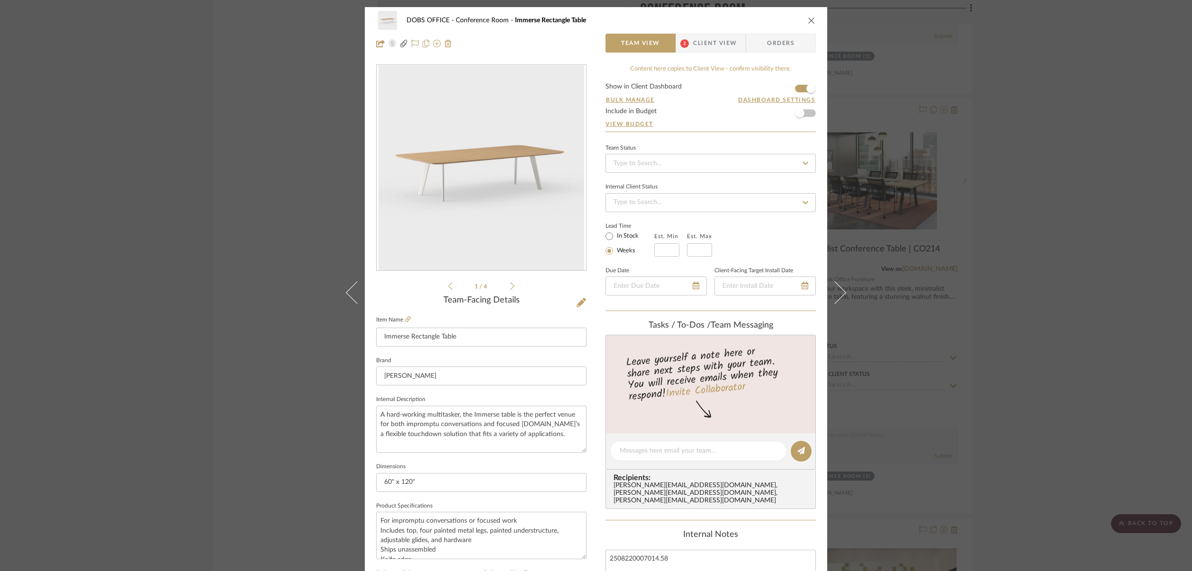
click at [510, 286] on icon at bounding box center [512, 286] width 4 height 9
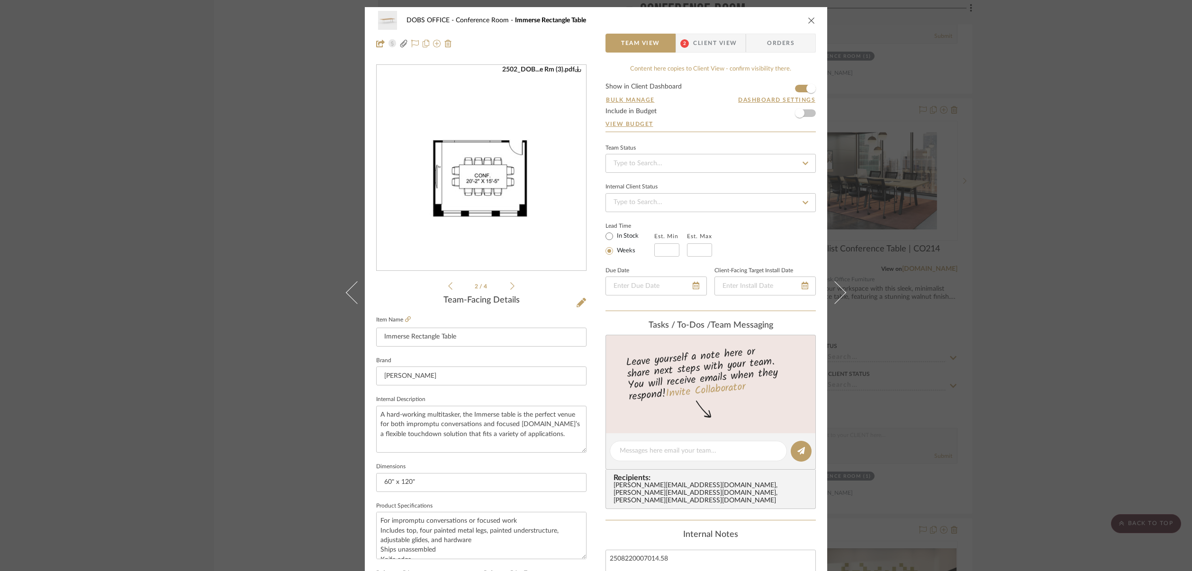
click at [510, 286] on icon at bounding box center [512, 286] width 4 height 9
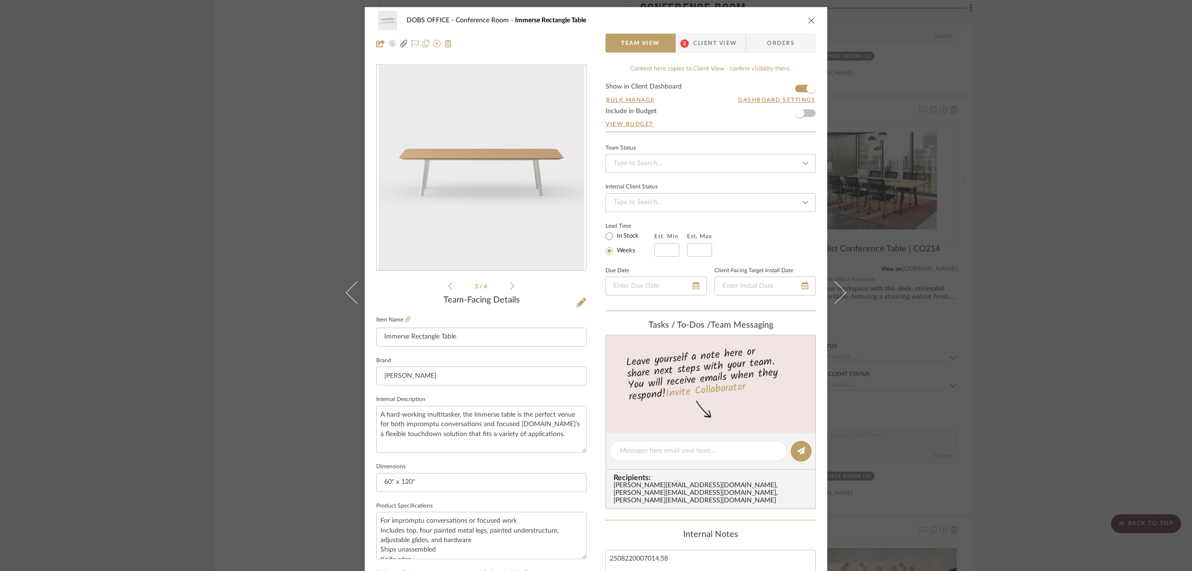
click at [510, 286] on icon at bounding box center [512, 286] width 4 height 9
click at [701, 46] on span "Client View" at bounding box center [715, 43] width 44 height 19
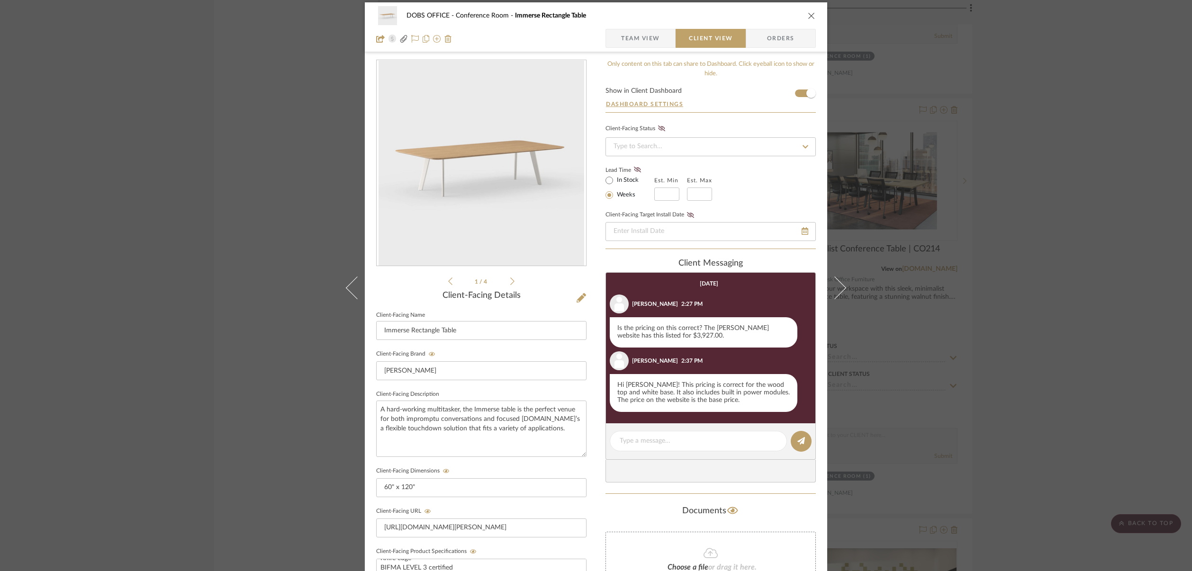
scroll to position [5, 0]
click at [631, 35] on span "Team View" at bounding box center [640, 37] width 39 height 19
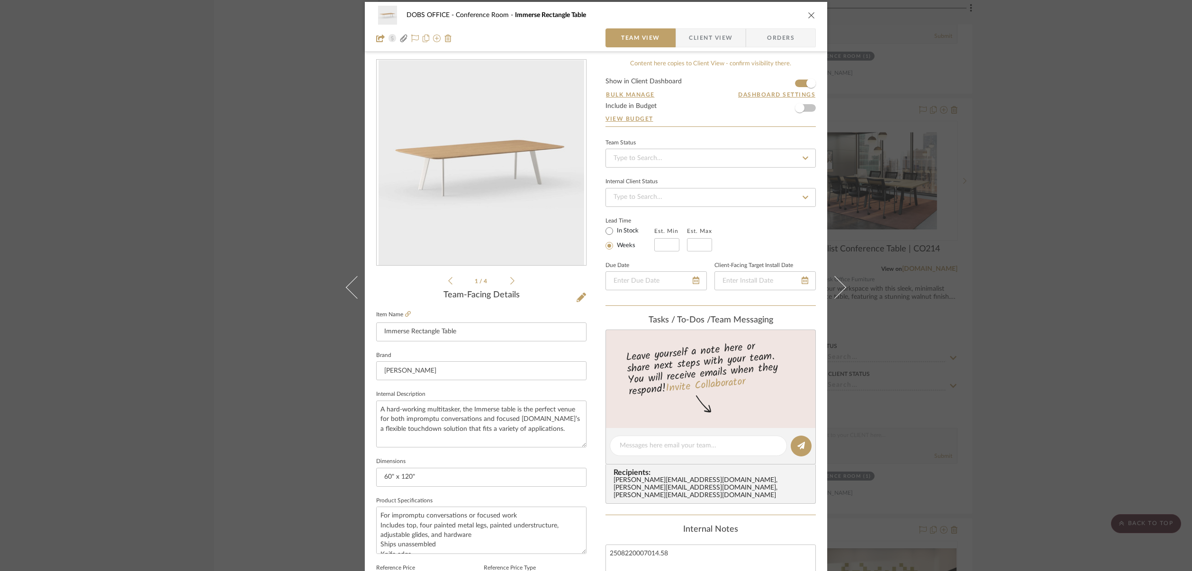
scroll to position [3, 0]
click at [405, 317] on icon at bounding box center [408, 316] width 6 height 6
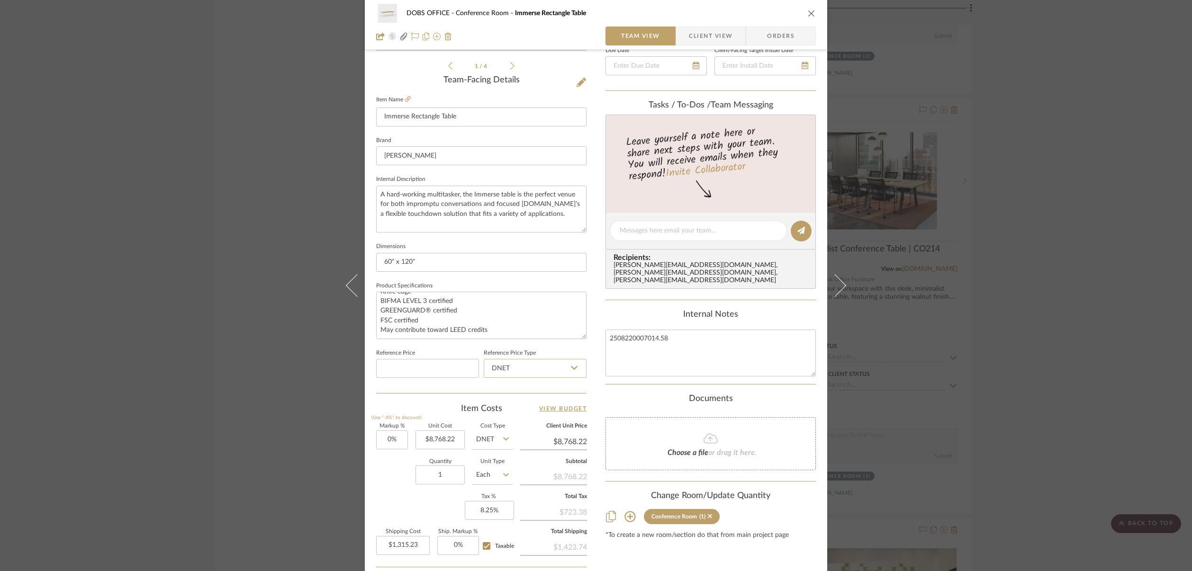
scroll to position [242, 0]
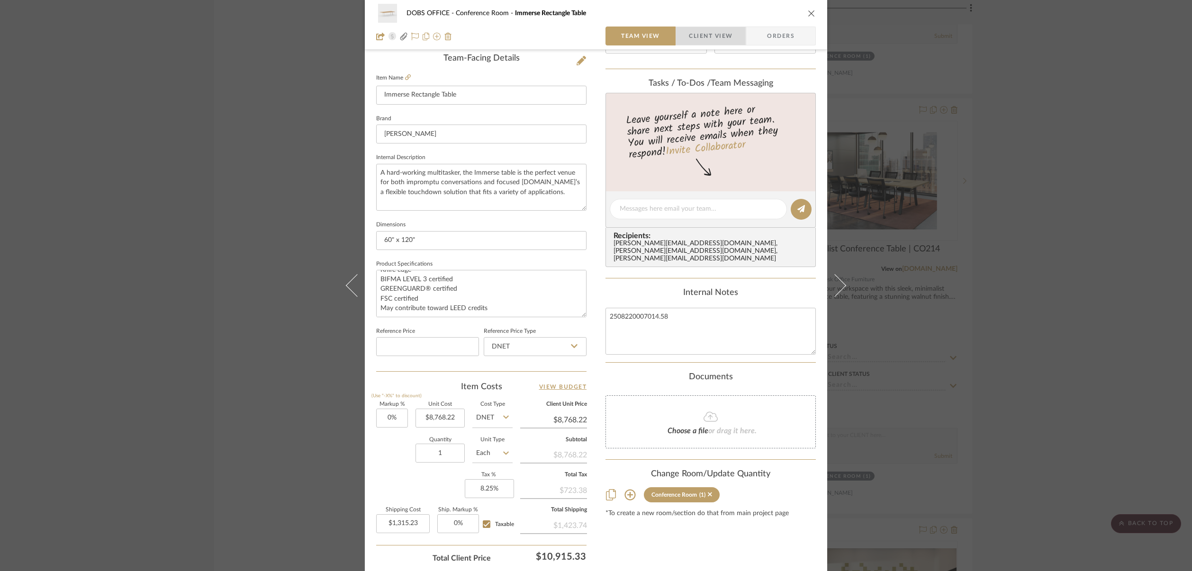
click at [705, 37] on span "Client View" at bounding box center [711, 36] width 44 height 19
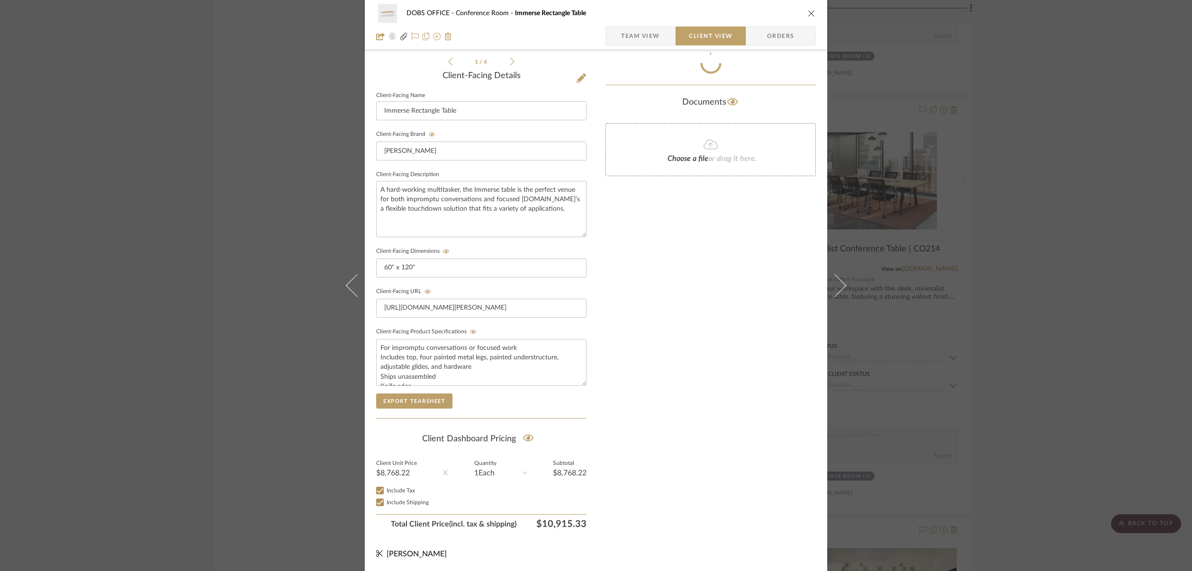
scroll to position [224, 0]
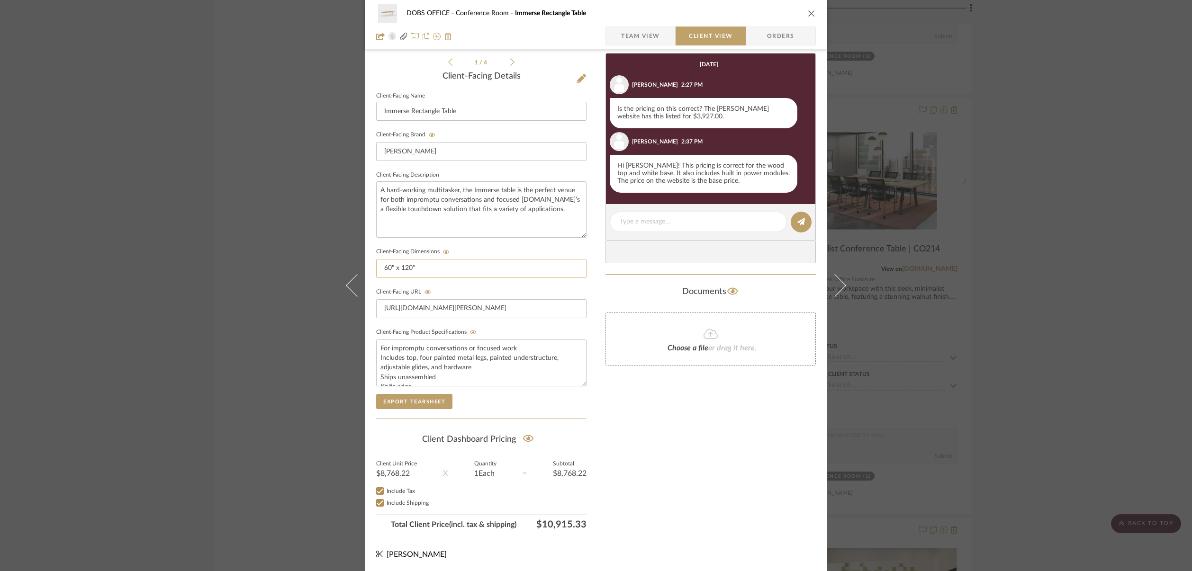
click at [425, 270] on input "60" x 120"" at bounding box center [481, 268] width 210 height 19
type input "60" x 144""
click at [616, 417] on div "Only content on this tab can share to Dashboard. Click eyeball icon to show or …" at bounding box center [711, 187] width 210 height 694
click at [687, 434] on div "Only content on this tab can share to Dashboard. Click eyeball icon to show or …" at bounding box center [711, 187] width 210 height 694
click at [808, 12] on icon "close" at bounding box center [812, 13] width 8 height 8
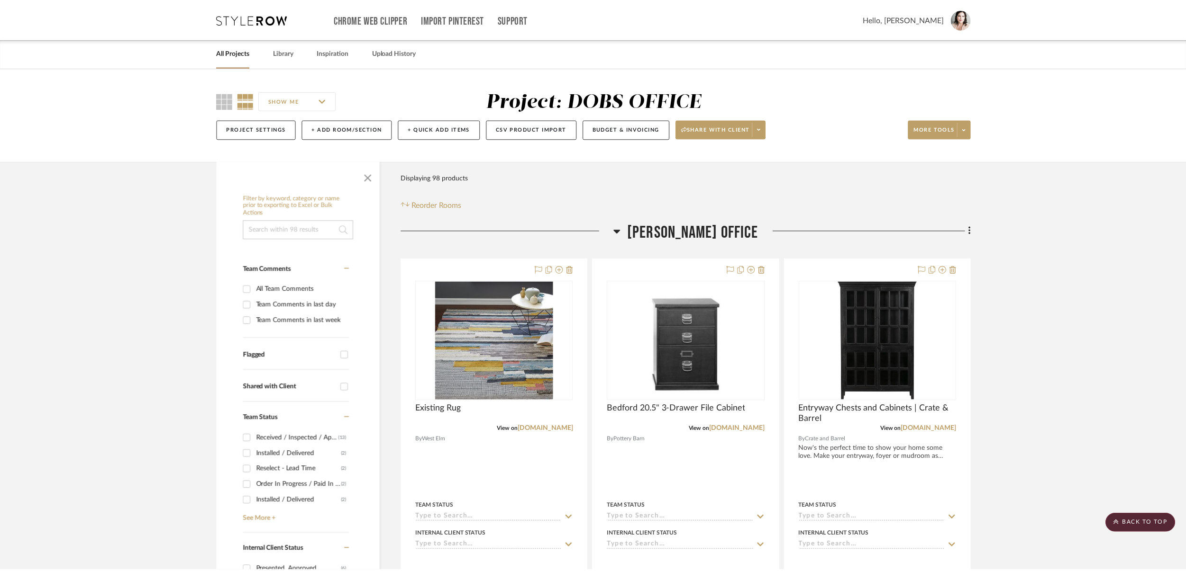
scroll to position [4067, 0]
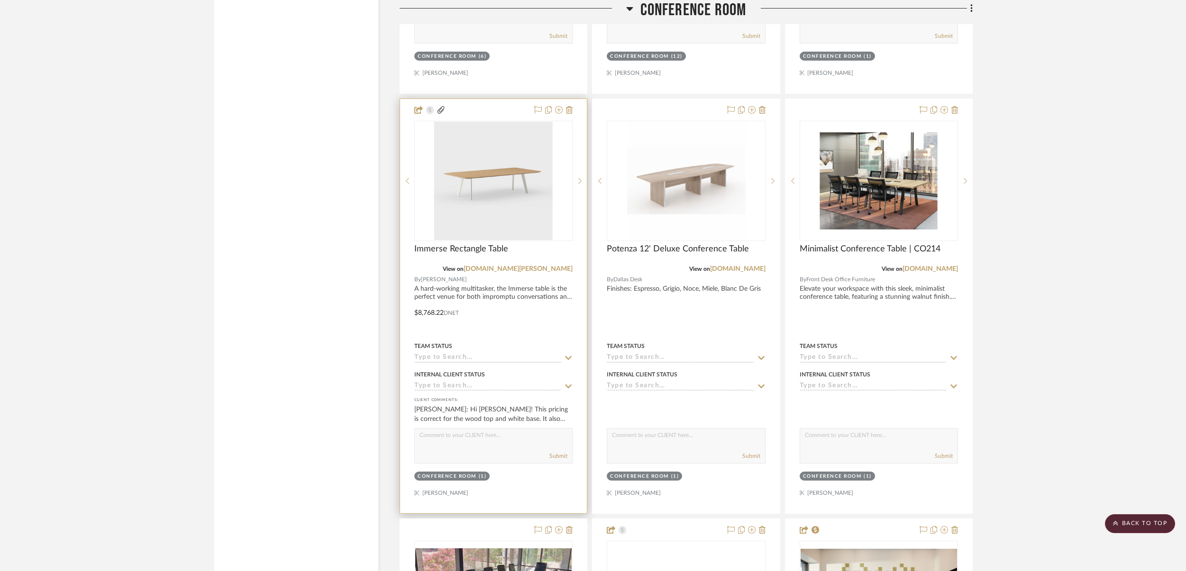
click at [513, 439] on textarea at bounding box center [493, 438] width 157 height 18
type textarea "Nathan, this was for a longer table at 144". Although I don't think it is worth…"
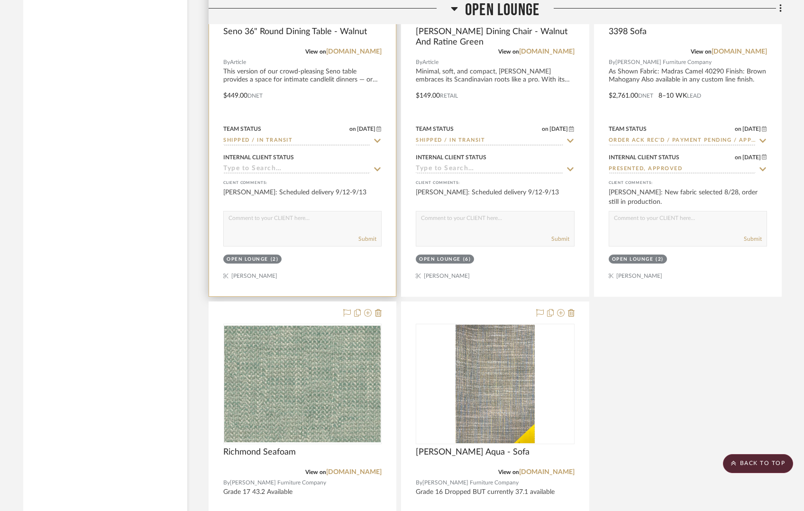
scroll to position [8544, 0]
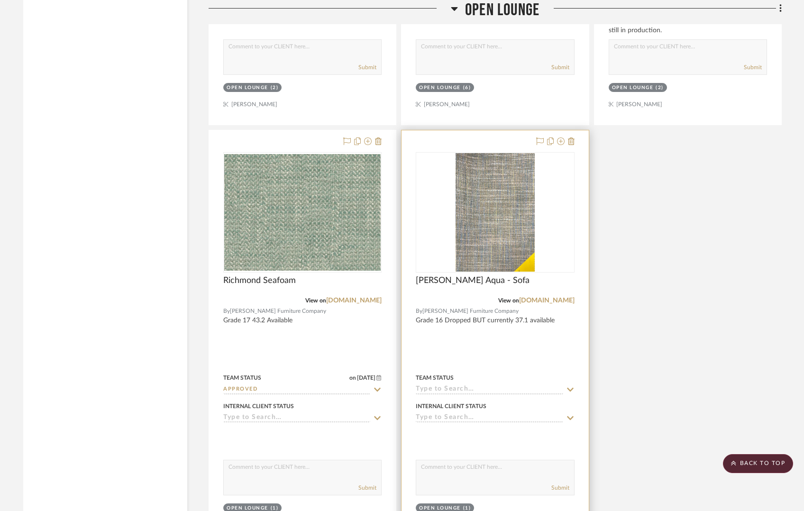
click at [574, 132] on div at bounding box center [494, 337] width 187 height 415
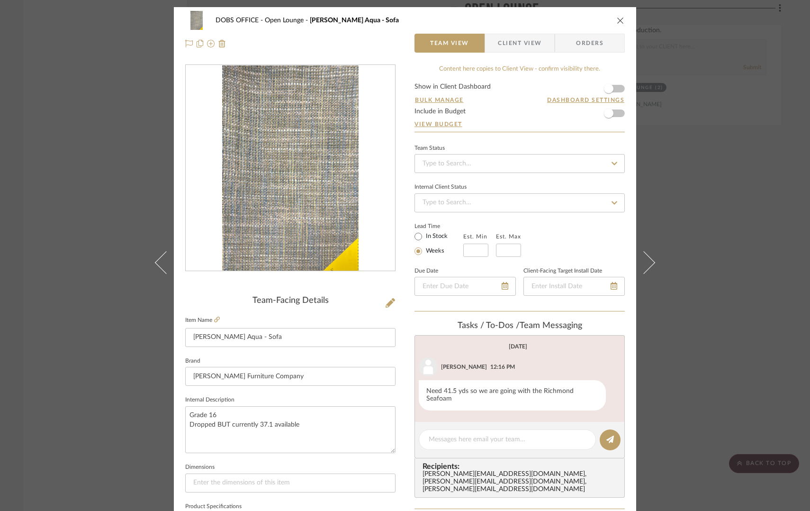
click at [625, 16] on div "DOBS OFFICE Open Lounge Huff Aqua - Sofa Team View Client View Orders" at bounding box center [405, 32] width 462 height 50
drag, startPoint x: 621, startPoint y: 19, endPoint x: 616, endPoint y: 30, distance: 12.1
click at [621, 19] on icon "close" at bounding box center [621, 21] width 8 height 8
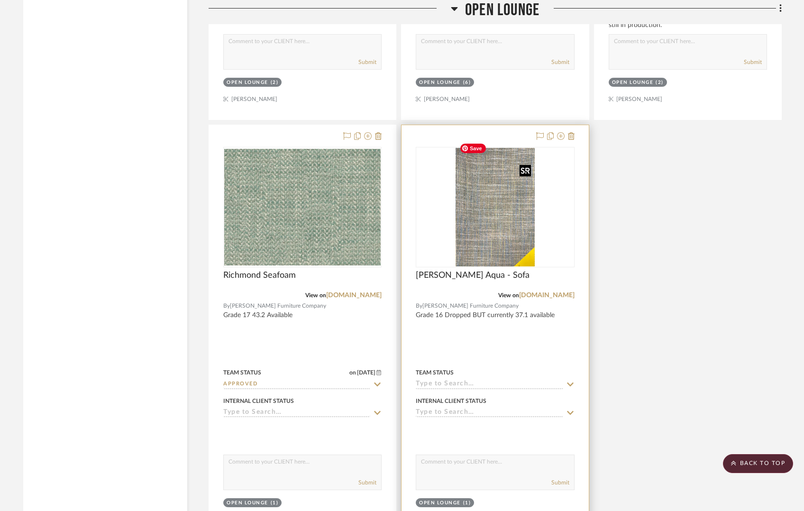
scroll to position [8557, 0]
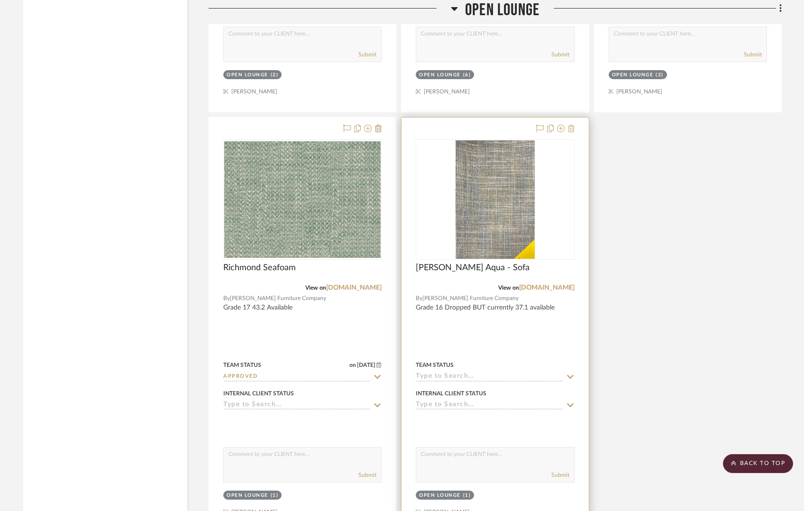
click at [572, 125] on icon at bounding box center [571, 129] width 7 height 8
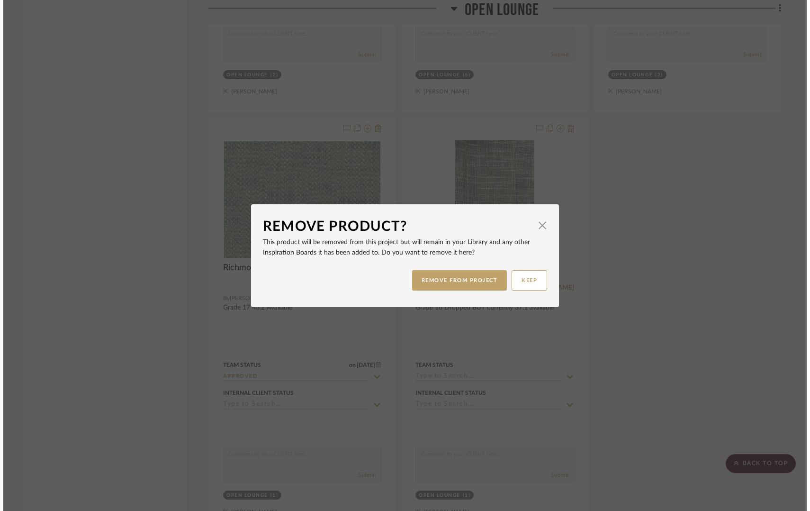
scroll to position [0, 0]
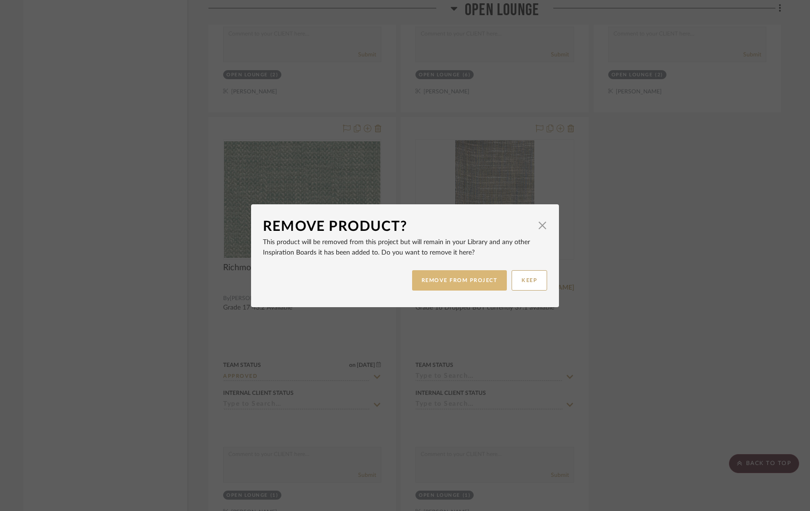
click at [425, 278] on button "REMOVE FROM PROJECT" at bounding box center [459, 280] width 95 height 20
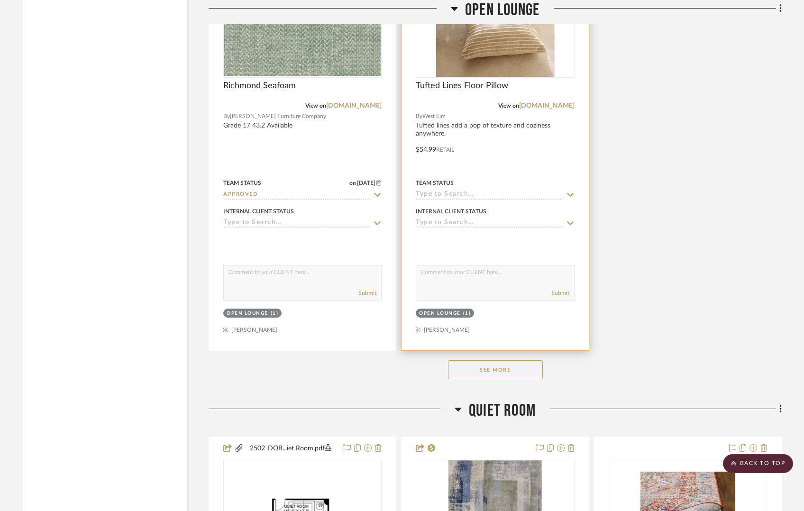
scroll to position [8739, 0]
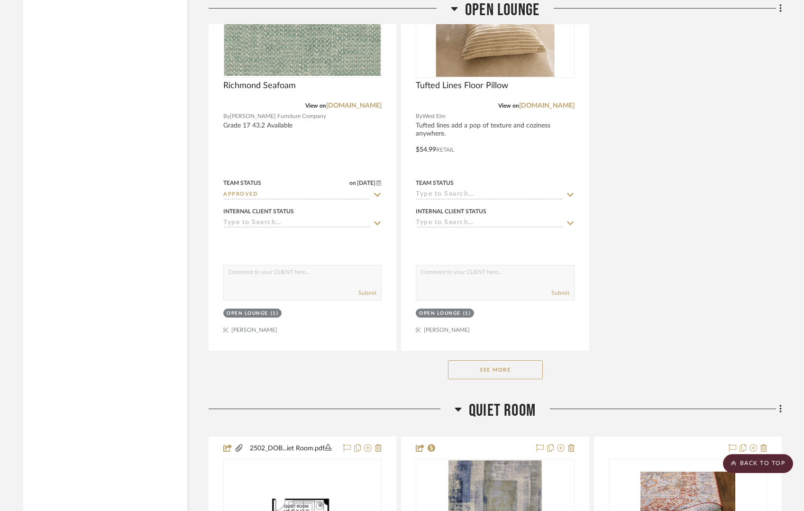
click at [481, 361] on button "See More" at bounding box center [495, 369] width 95 height 19
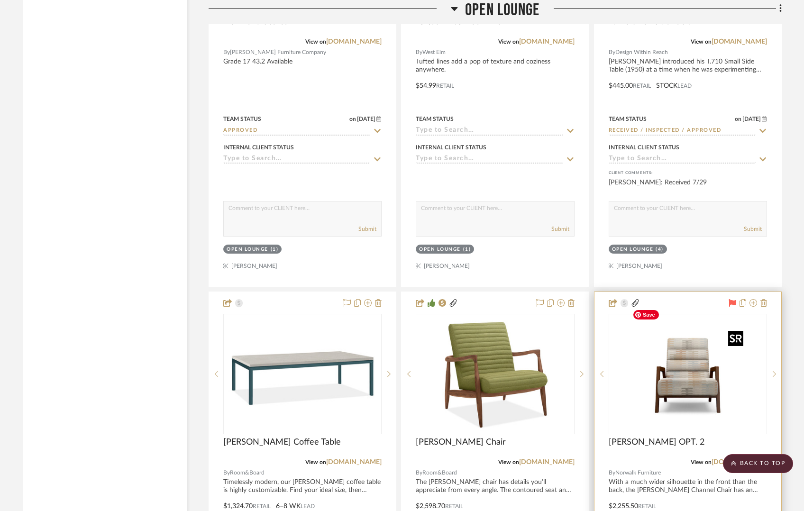
scroll to position [8801, 0]
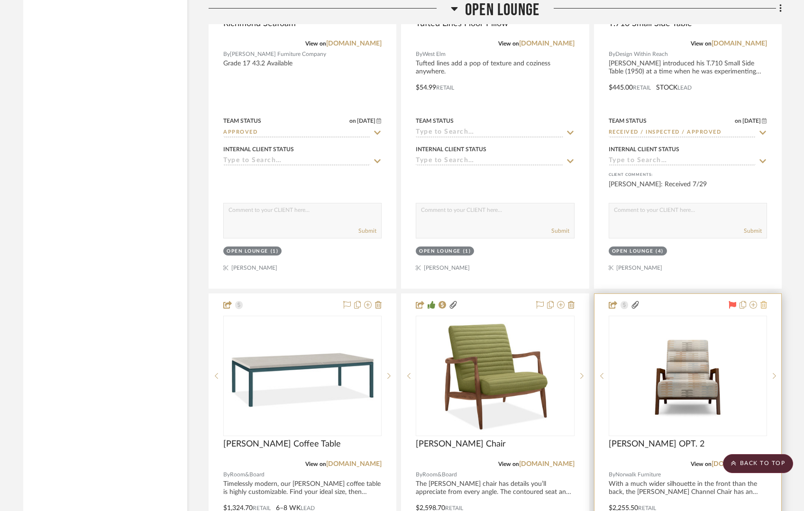
click at [763, 301] on icon at bounding box center [763, 305] width 7 height 8
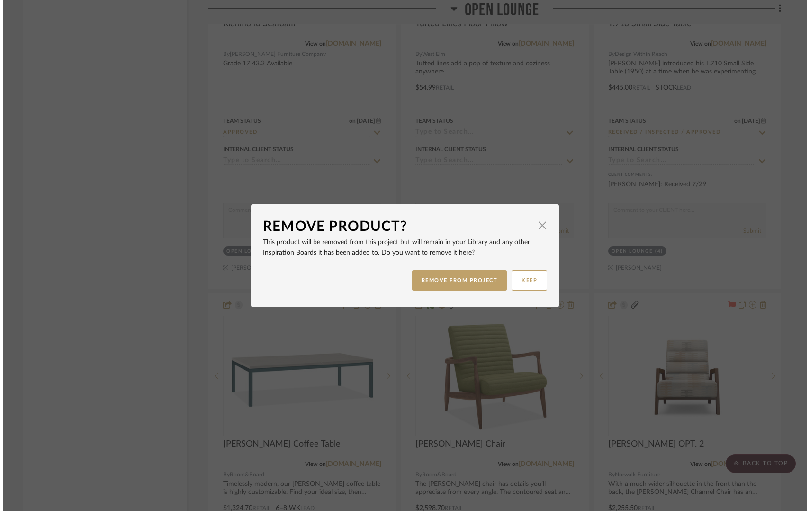
scroll to position [0, 0]
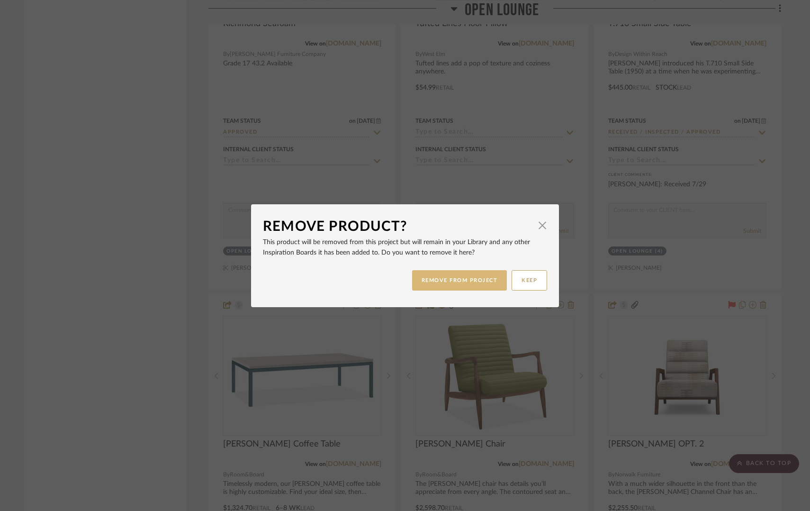
click at [454, 282] on button "REMOVE FROM PROJECT" at bounding box center [459, 280] width 95 height 20
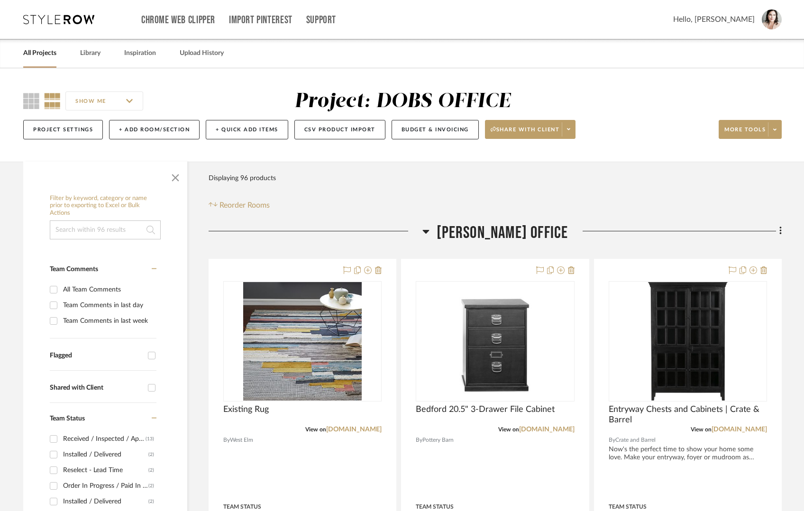
click at [46, 56] on link "All Projects" at bounding box center [39, 53] width 33 height 13
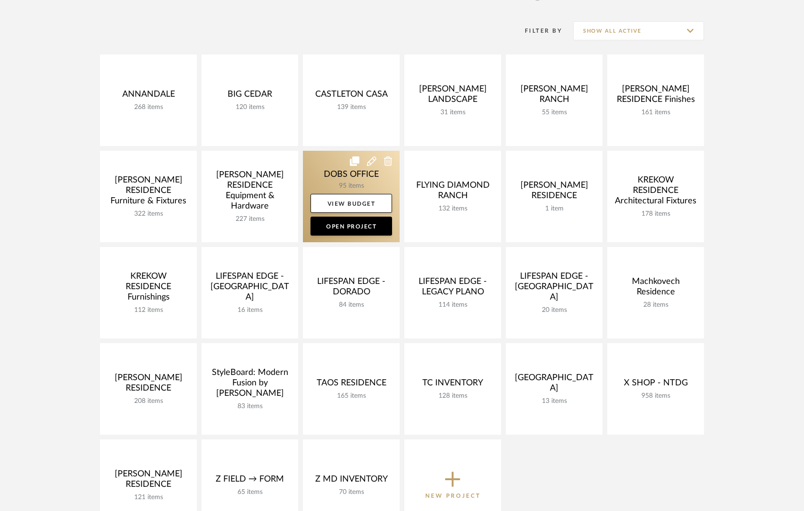
scroll to position [126, 0]
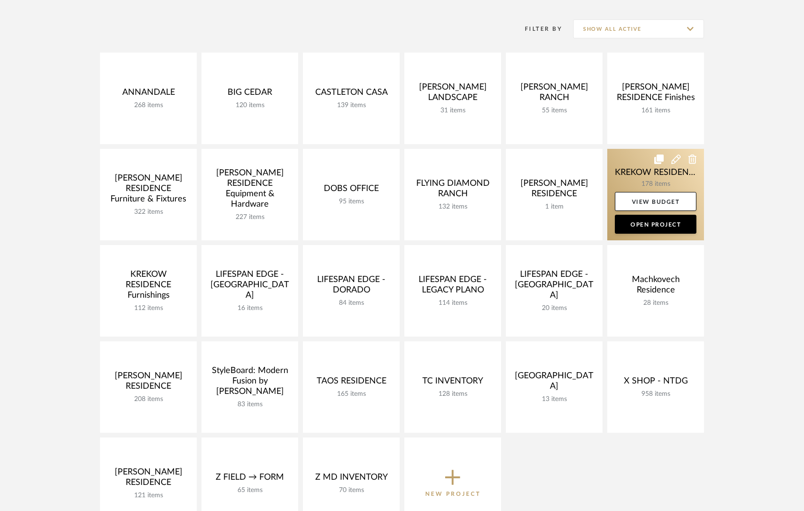
click at [627, 157] on link at bounding box center [655, 194] width 97 height 91
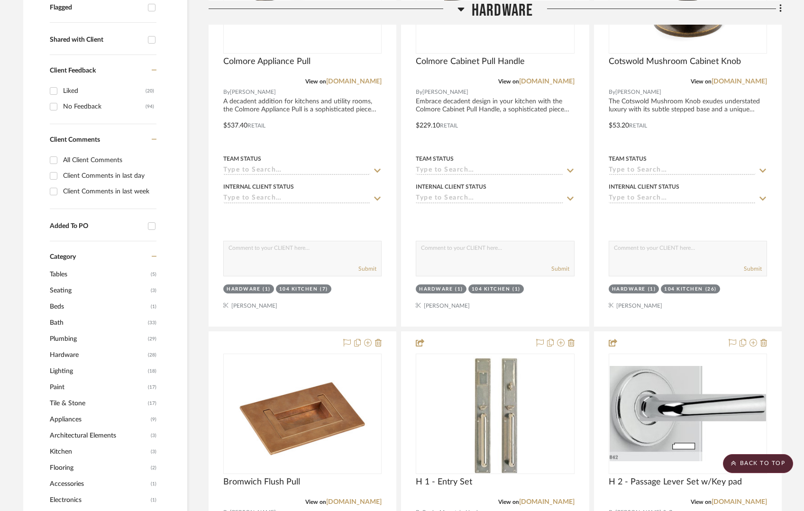
scroll to position [546, 0]
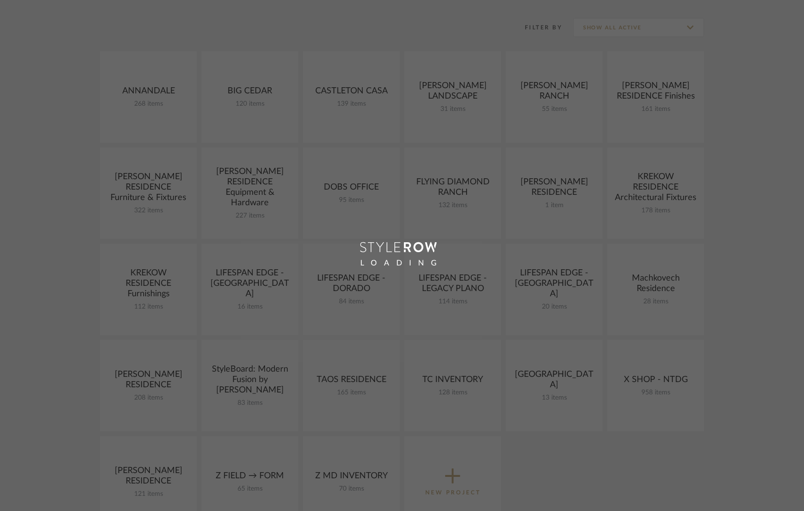
scroll to position [126, 0]
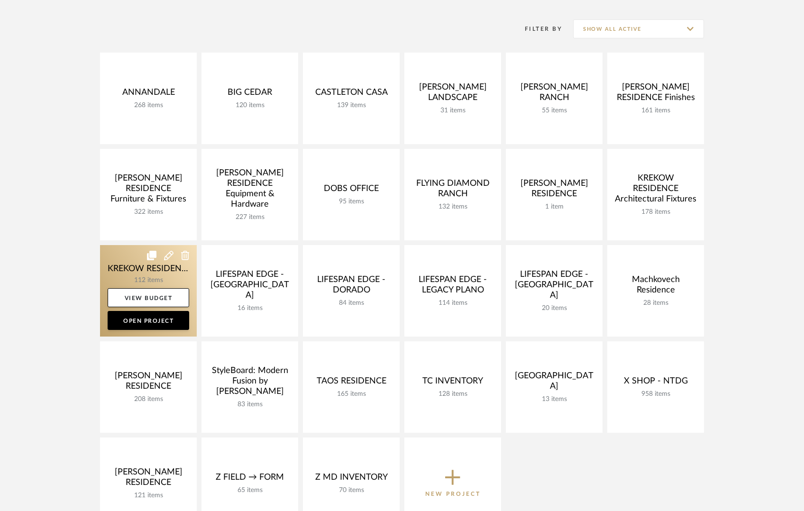
click at [111, 270] on link at bounding box center [148, 290] width 97 height 91
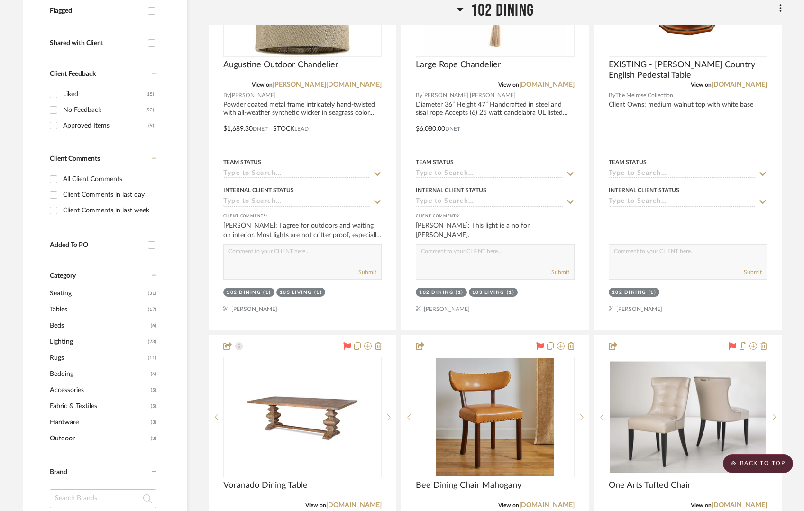
scroll to position [330, 0]
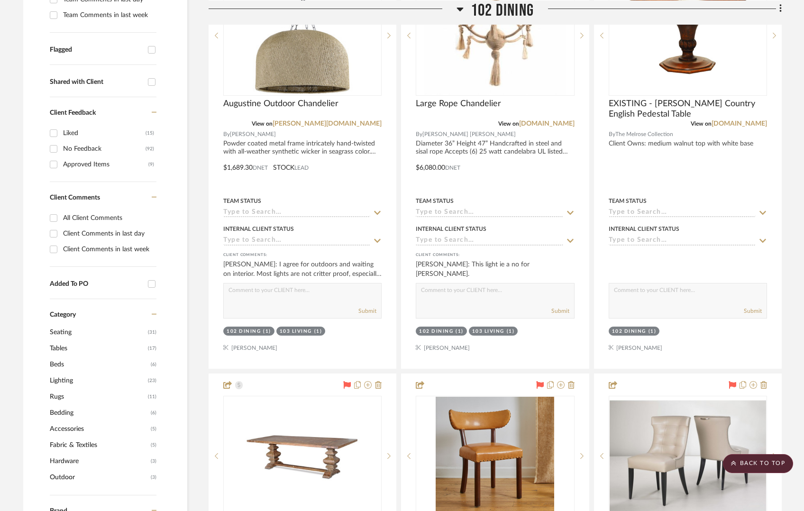
click at [52, 248] on input "Client Comments in last week" at bounding box center [53, 249] width 15 height 15
checkbox input "true"
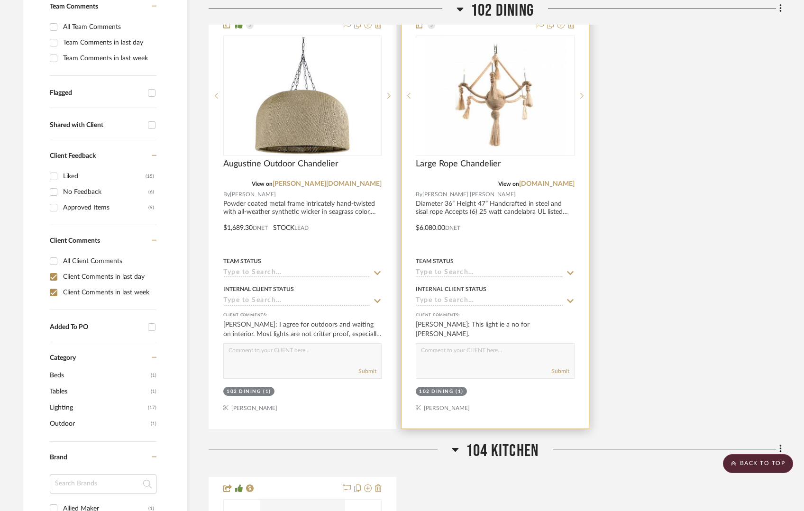
scroll to position [279, 0]
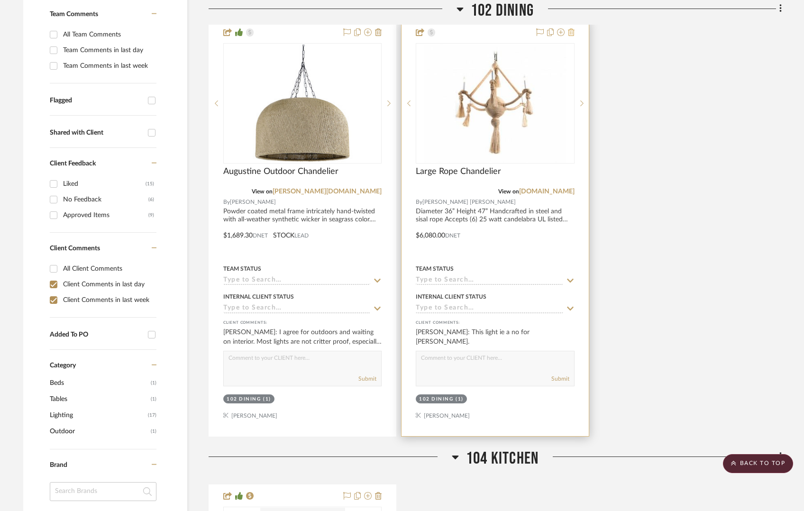
click at [573, 33] on icon at bounding box center [571, 32] width 7 height 8
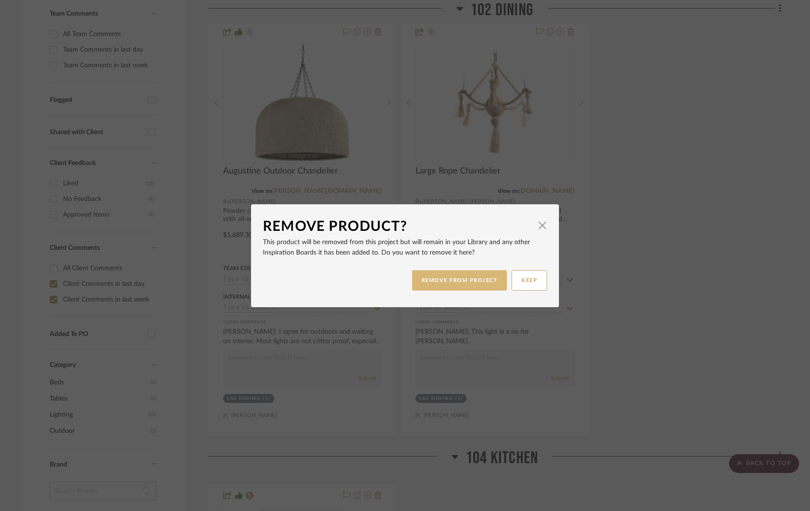
click at [447, 282] on button "REMOVE FROM PROJECT" at bounding box center [459, 280] width 95 height 20
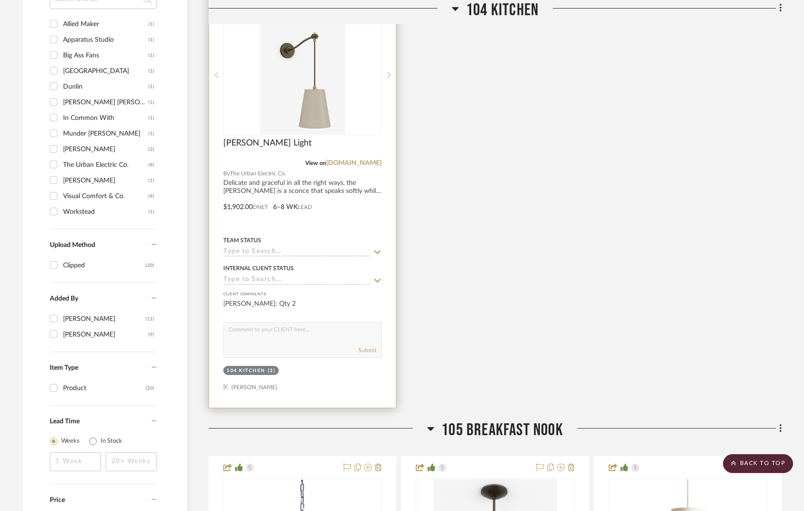
scroll to position [724, 0]
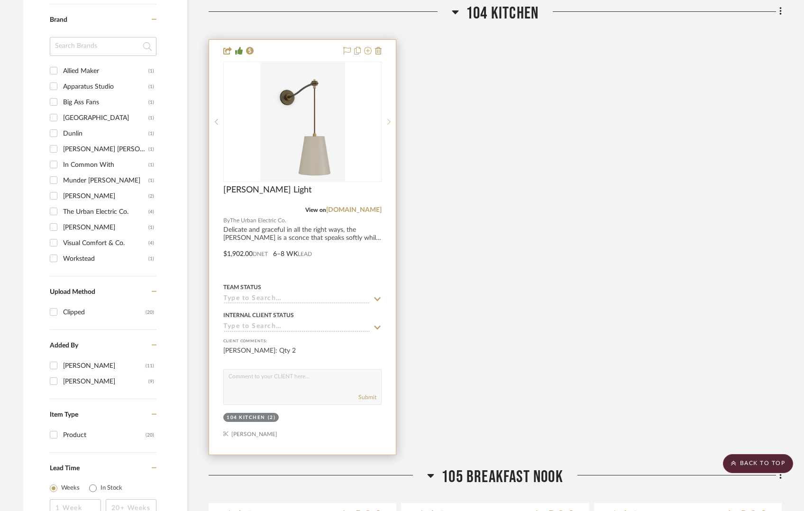
click at [389, 124] on icon at bounding box center [388, 121] width 3 height 7
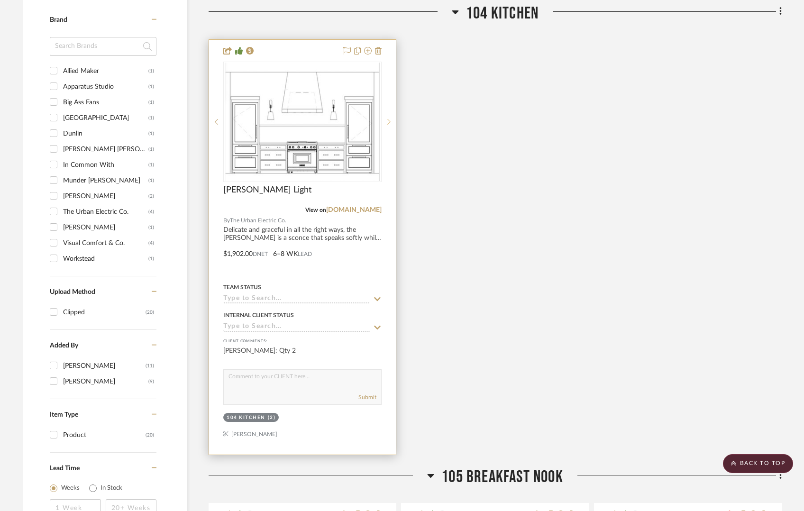
click at [389, 124] on icon at bounding box center [388, 121] width 3 height 7
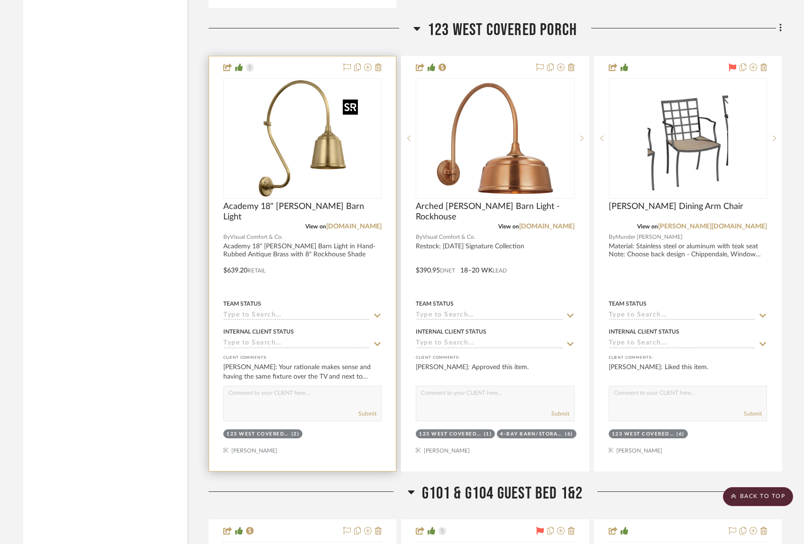
scroll to position [5339, 0]
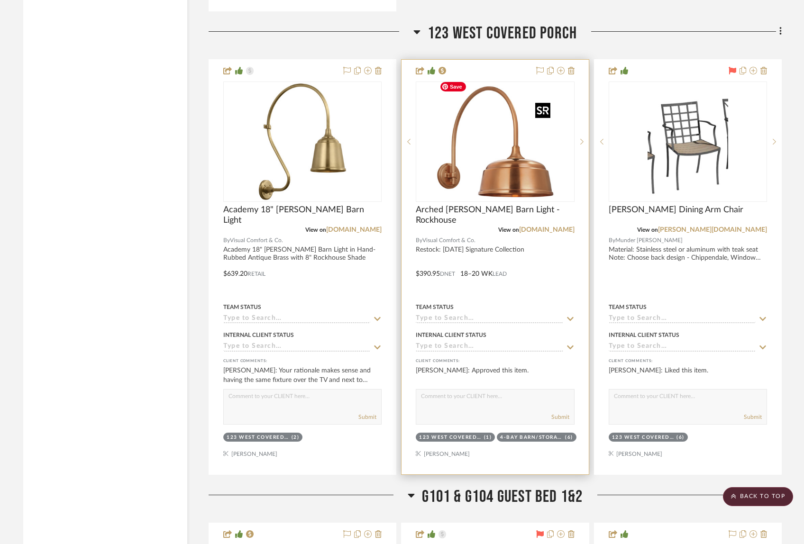
click at [495, 181] on img "0" at bounding box center [494, 141] width 118 height 118
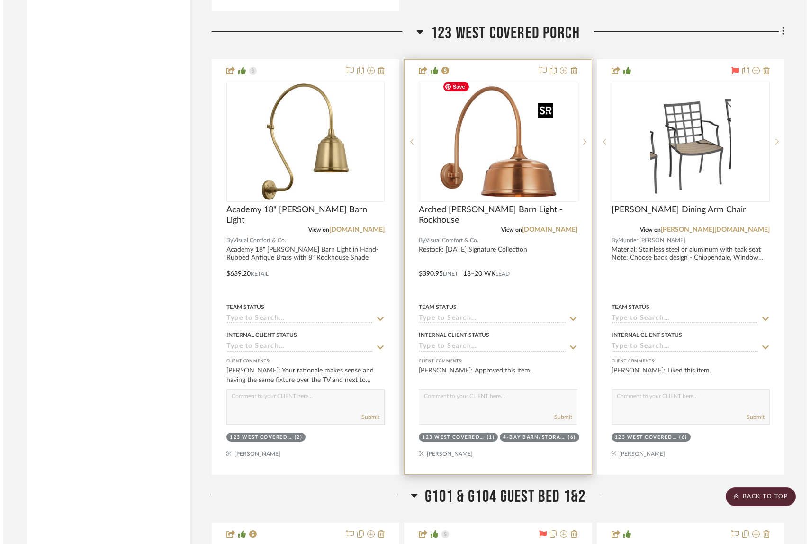
scroll to position [0, 0]
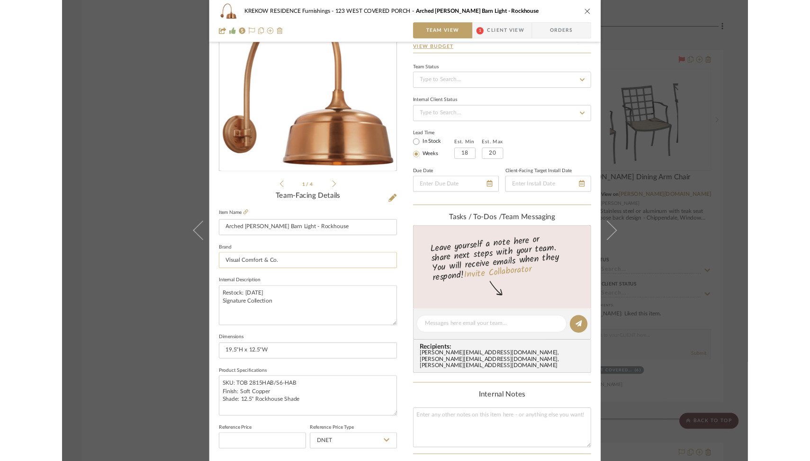
scroll to position [96, 0]
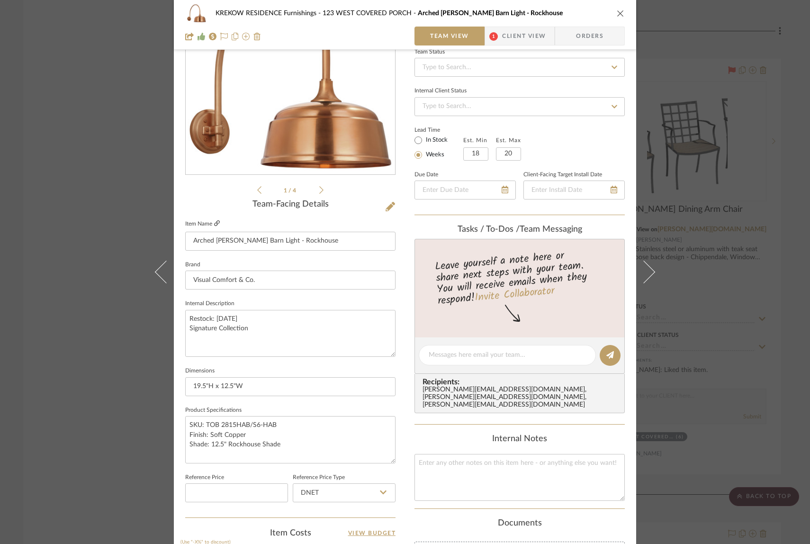
click at [214, 223] on icon at bounding box center [217, 223] width 6 height 6
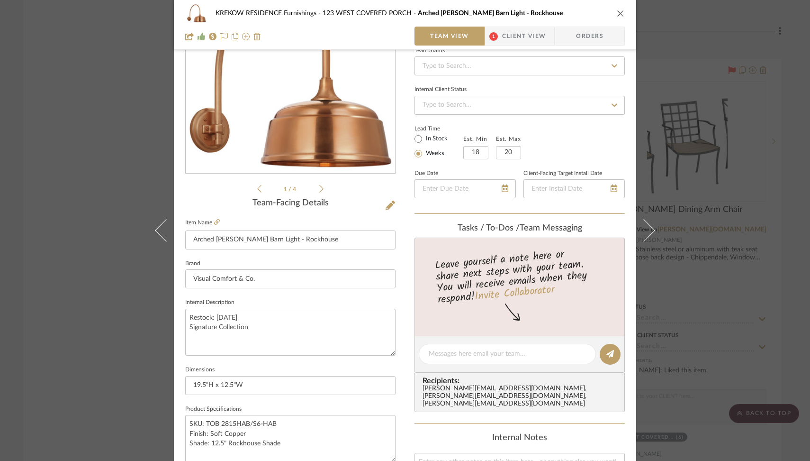
scroll to position [98, 0]
click at [93, 200] on div "KREKOW RESIDENCE Furnishings 123 WEST COVERED PORCH Arched [PERSON_NAME] Barn L…" at bounding box center [405, 230] width 810 height 461
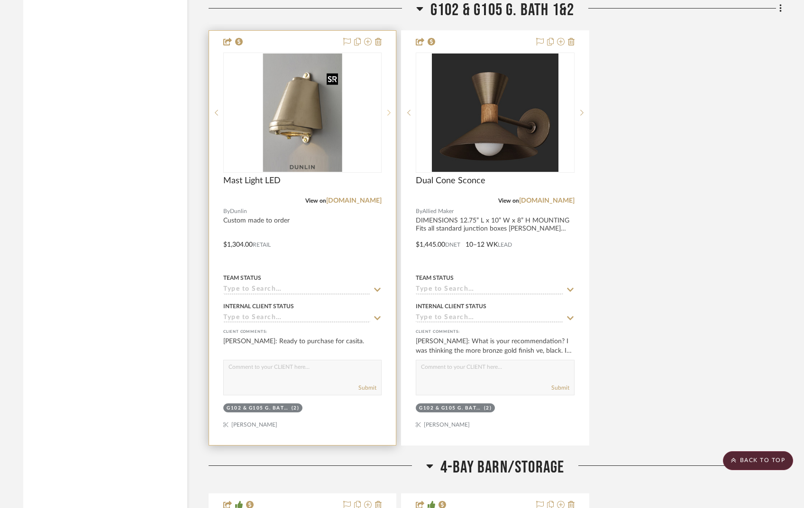
scroll to position [6294, 0]
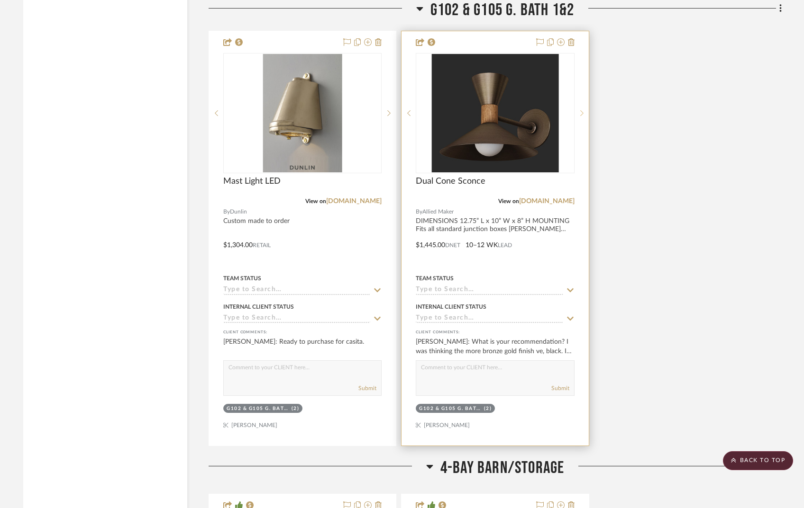
click at [583, 110] on sr-next-btn at bounding box center [581, 113] width 14 height 7
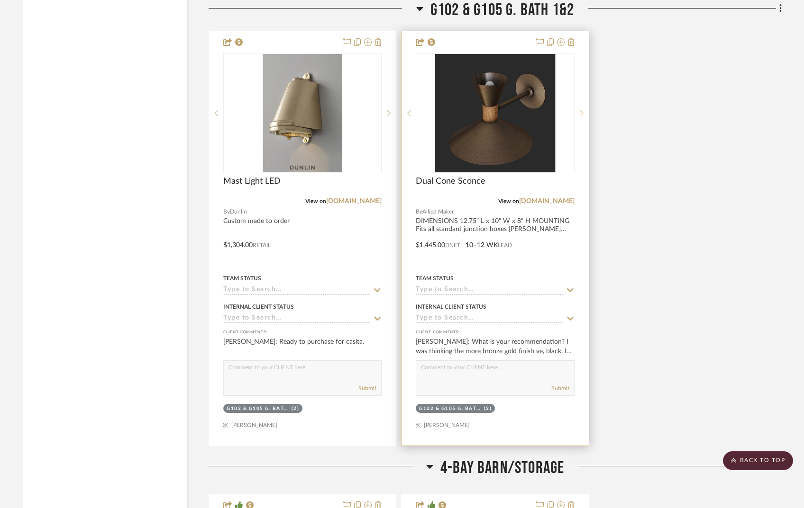
click at [582, 110] on icon at bounding box center [581, 113] width 3 height 7
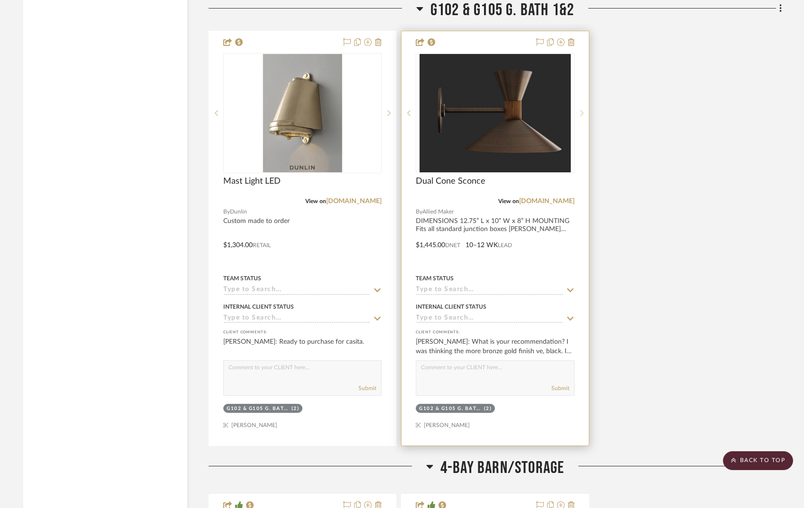
click at [582, 110] on icon at bounding box center [581, 113] width 3 height 7
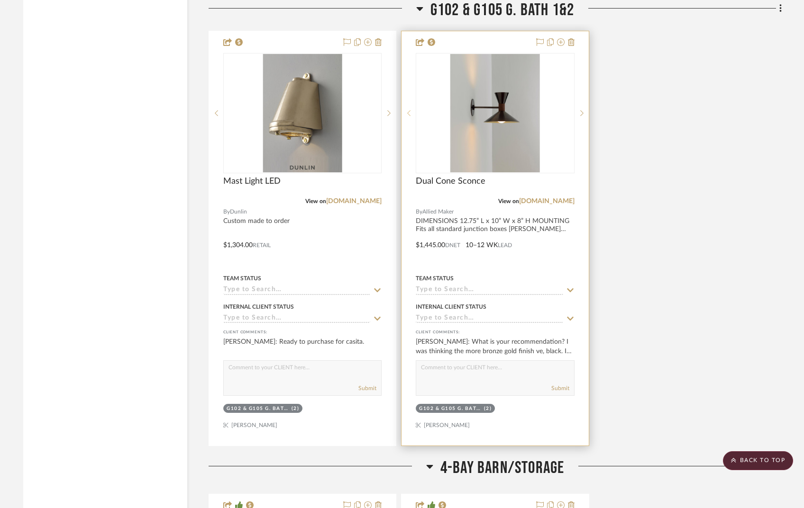
click at [410, 110] on icon at bounding box center [408, 113] width 3 height 7
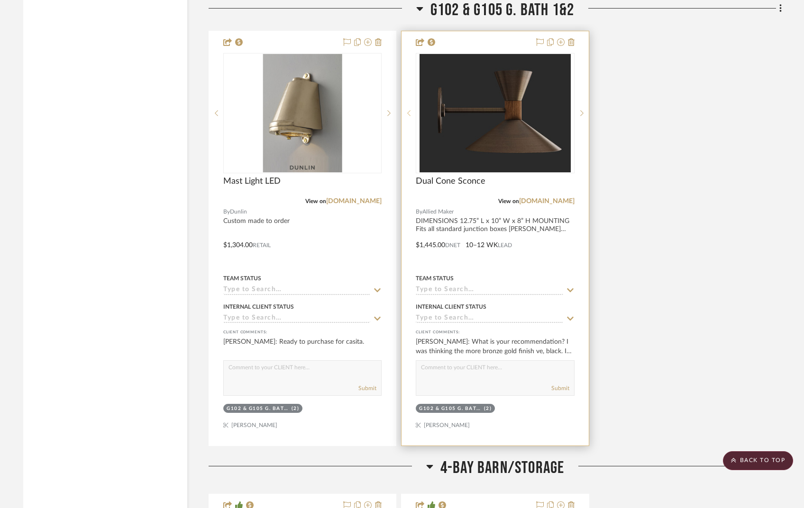
click at [410, 110] on icon at bounding box center [408, 113] width 3 height 7
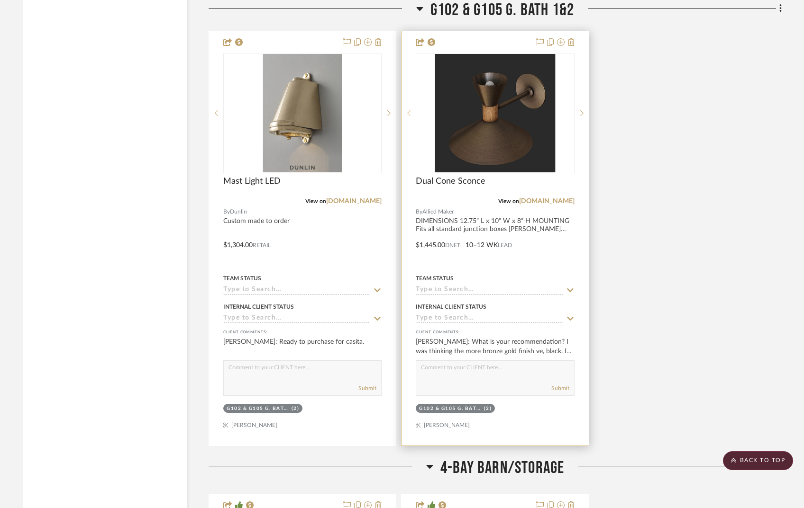
click at [410, 110] on icon at bounding box center [408, 113] width 3 height 7
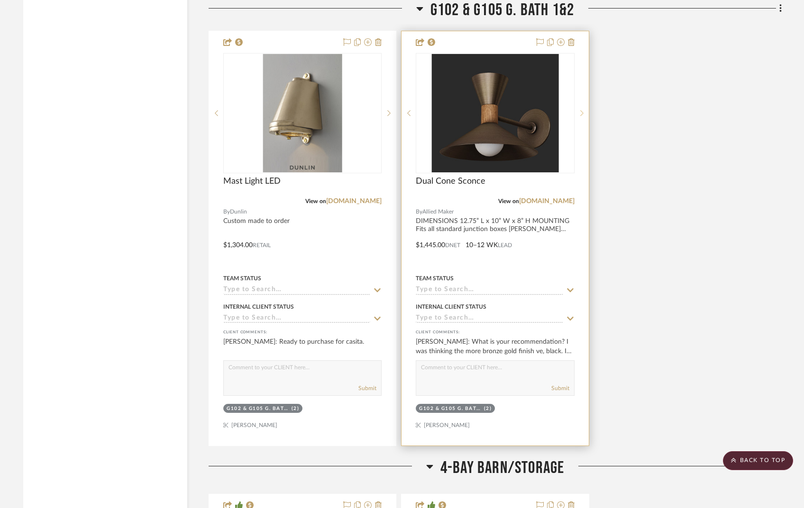
click at [579, 110] on sr-next-btn at bounding box center [581, 113] width 14 height 7
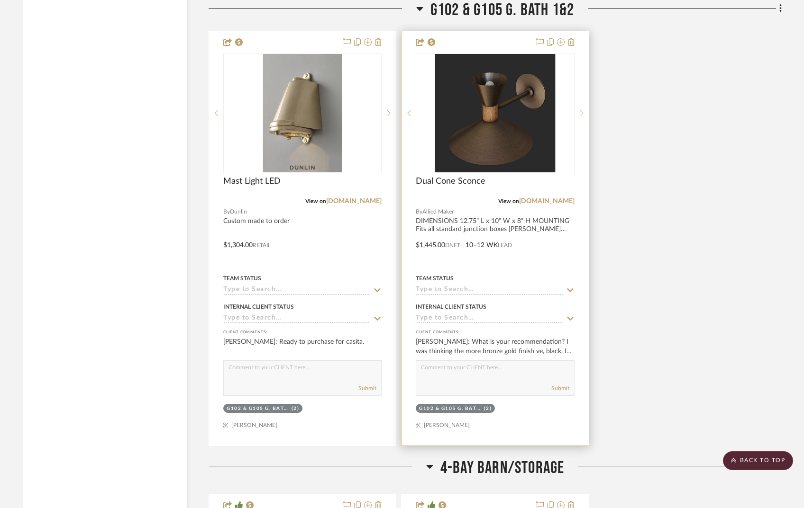
click at [579, 110] on sr-next-btn at bounding box center [581, 113] width 14 height 7
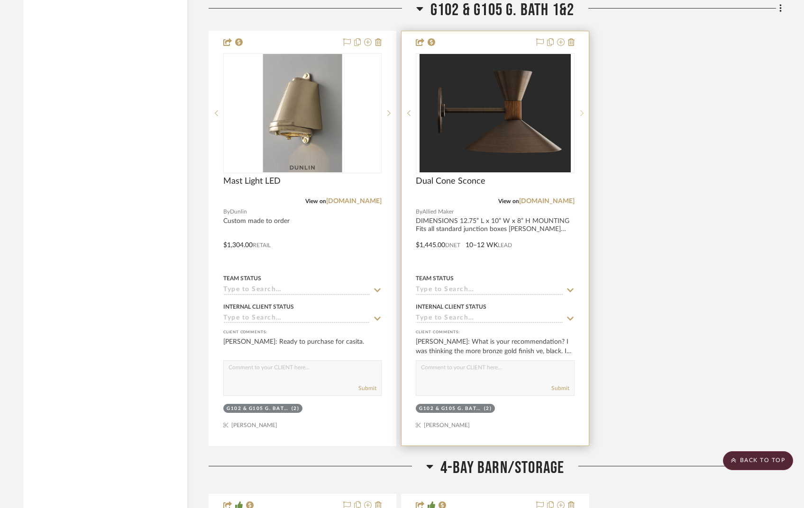
click at [579, 110] on sr-next-btn at bounding box center [581, 113] width 14 height 7
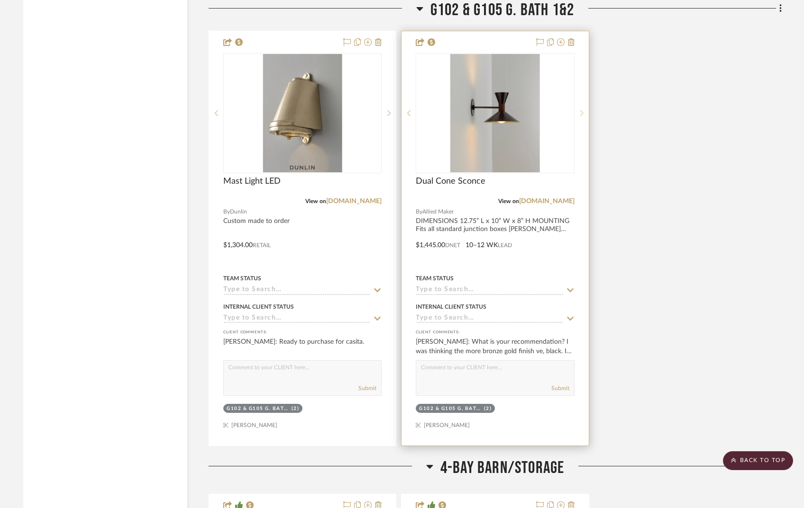
click at [579, 110] on sr-next-btn at bounding box center [581, 113] width 14 height 7
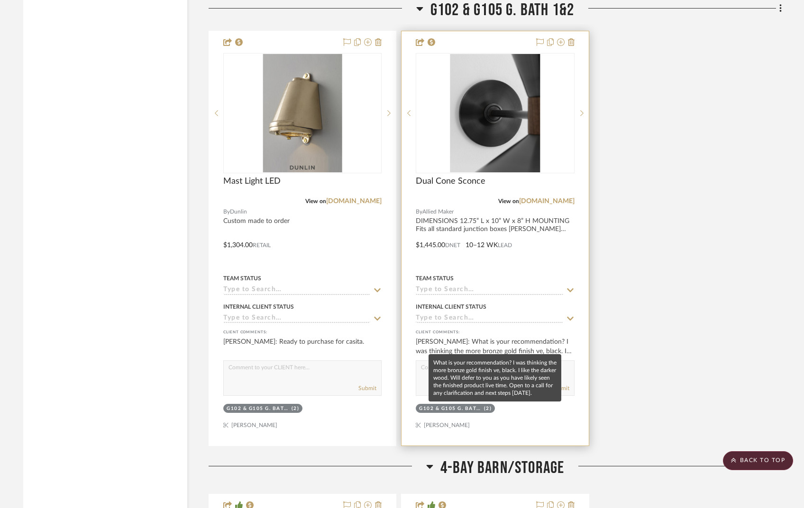
click at [485, 337] on div "[PERSON_NAME]: What is your recommendation? I was thinking the more bronze gold…" at bounding box center [495, 346] width 158 height 19
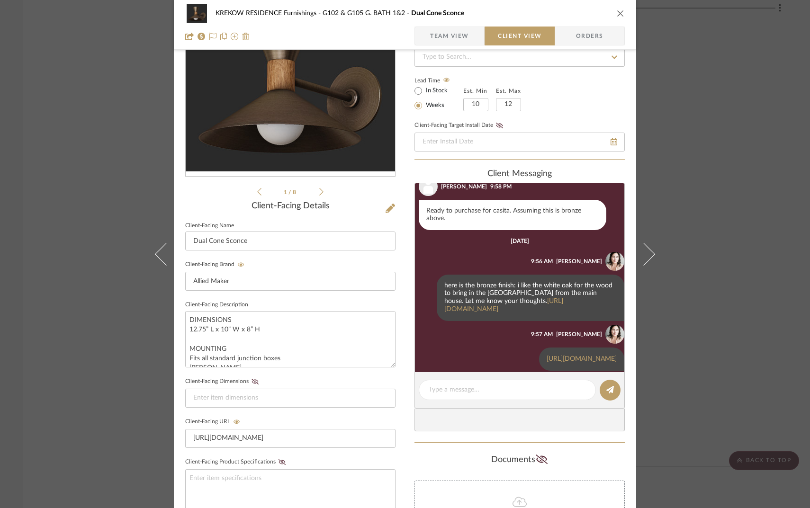
scroll to position [78, 0]
click at [435, 392] on textarea at bounding box center [507, 390] width 157 height 10
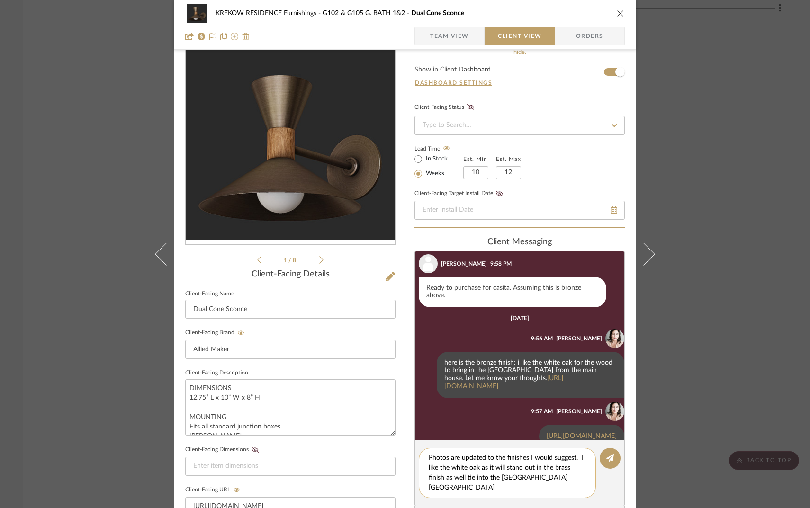
scroll to position [0, 0]
type textarea "Photos are updated to the finishes I would suggest. I like the white oak as it …"
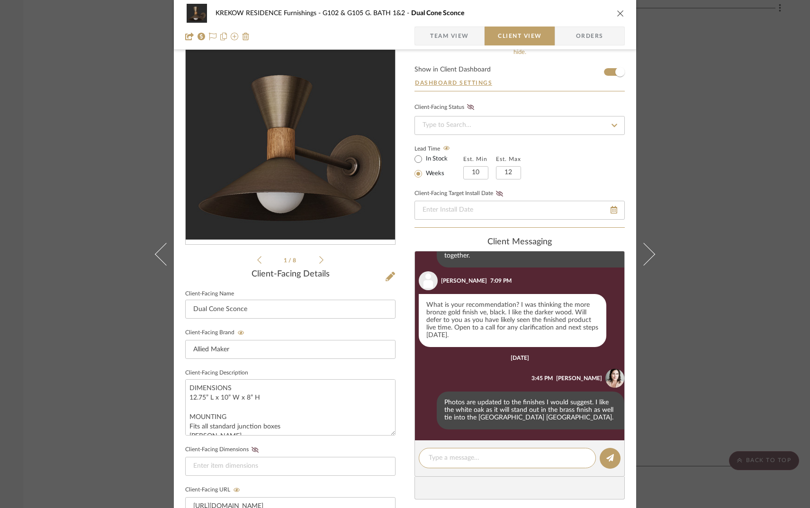
scroll to position [387, 0]
click at [62, 273] on div "KREKOW RESIDENCE Furnishings G102 & G105 G. BATH 1&2 Dual Cone Sconce Team View…" at bounding box center [405, 254] width 810 height 508
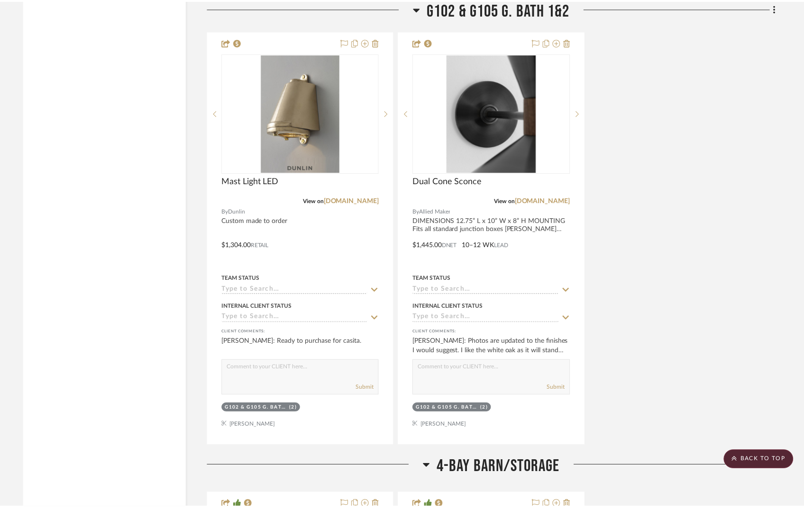
scroll to position [6294, 0]
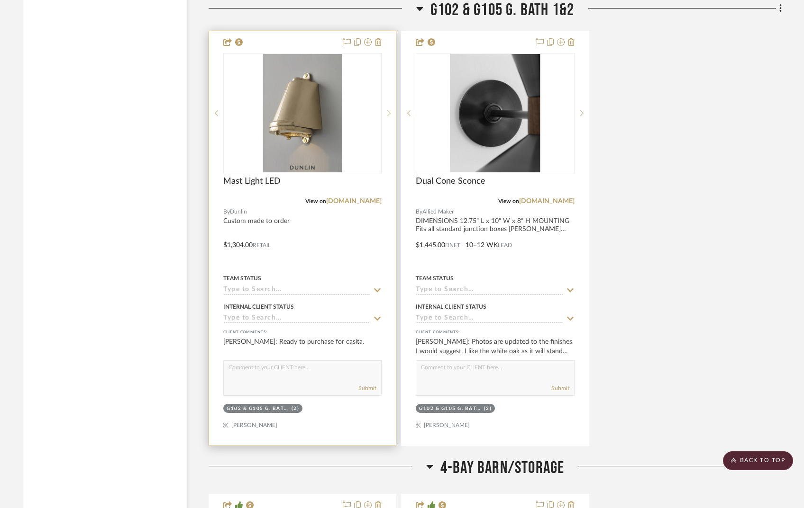
click at [389, 110] on icon at bounding box center [388, 113] width 3 height 7
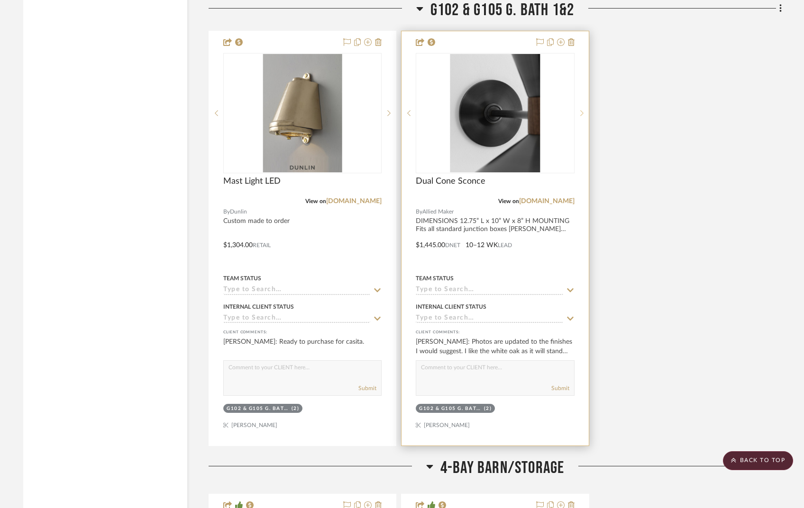
click at [582, 110] on icon at bounding box center [581, 113] width 3 height 7
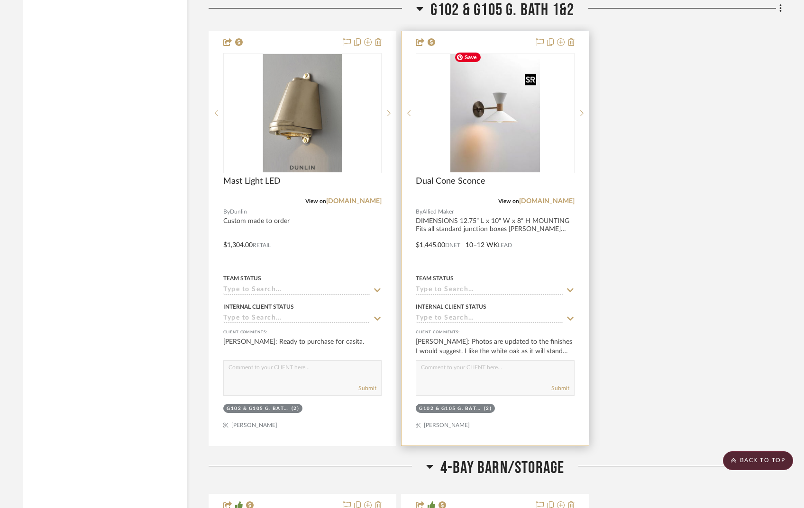
click at [514, 141] on img "5" at bounding box center [495, 113] width 90 height 118
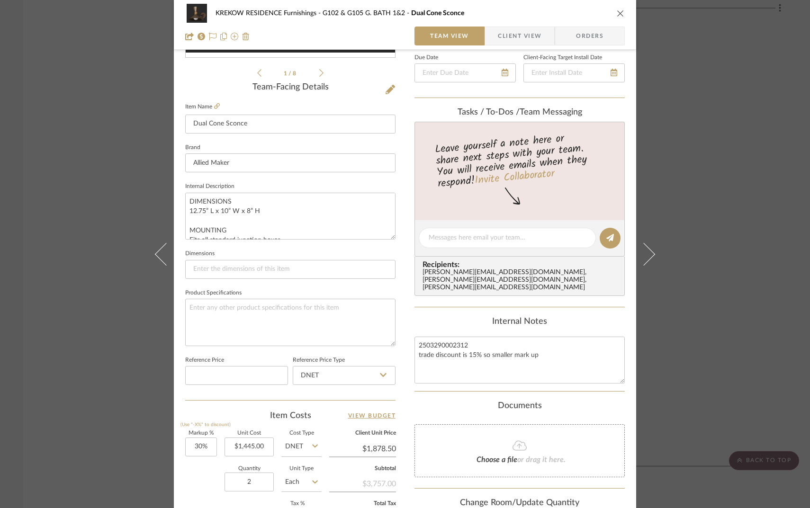
scroll to position [0, 0]
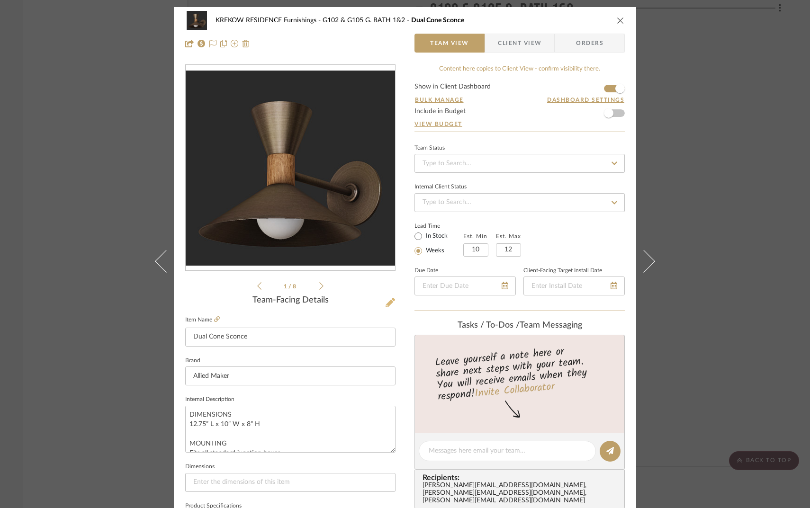
click at [386, 304] on icon at bounding box center [390, 302] width 9 height 9
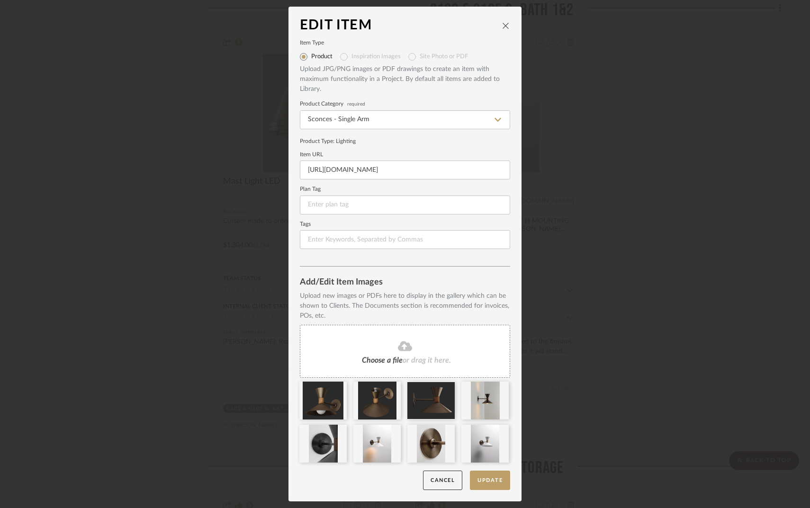
click at [504, 27] on icon "close" at bounding box center [506, 26] width 8 height 8
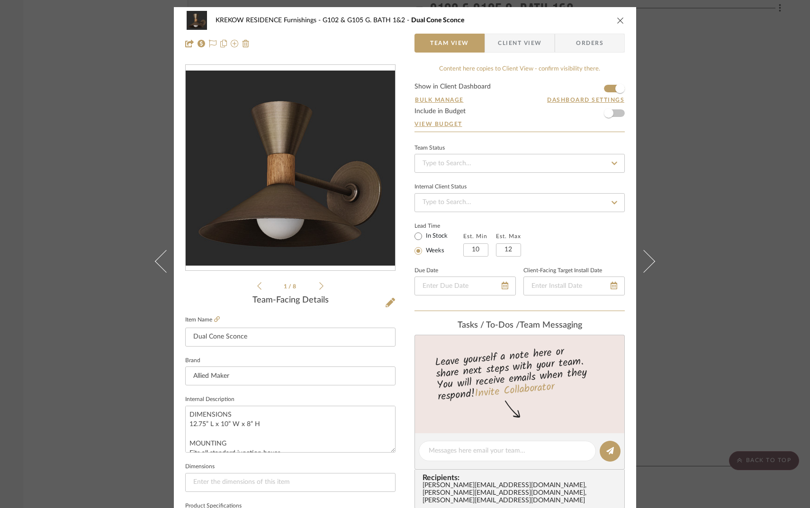
click at [81, 189] on div "KREKOW RESIDENCE Furnishings G102 & G105 G. BATH 1&2 Dual Cone Sconce Team View…" at bounding box center [405, 254] width 810 height 508
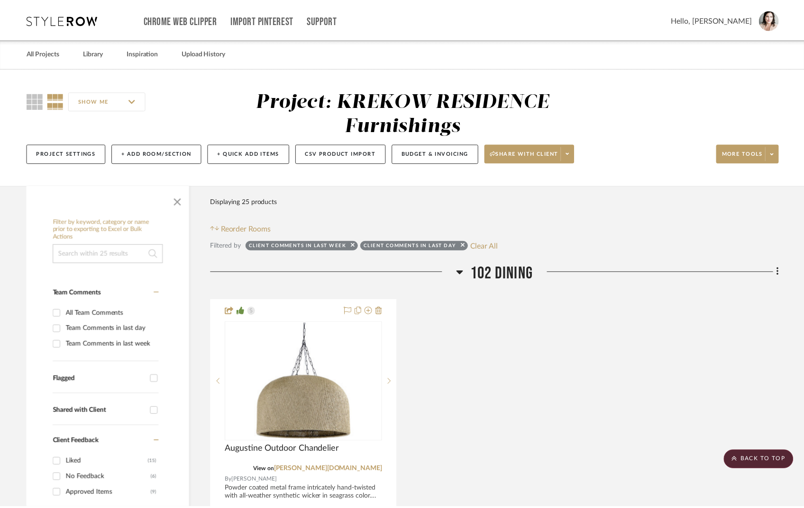
scroll to position [6294, 0]
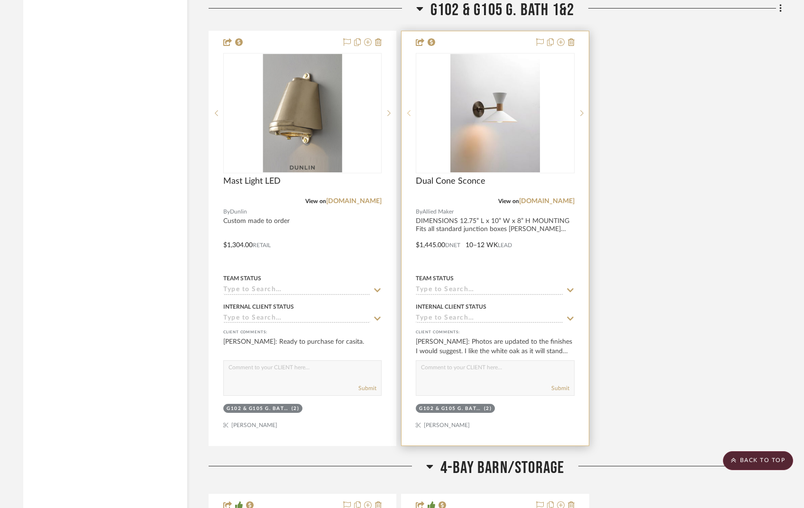
click at [408, 110] on icon at bounding box center [408, 113] width 3 height 6
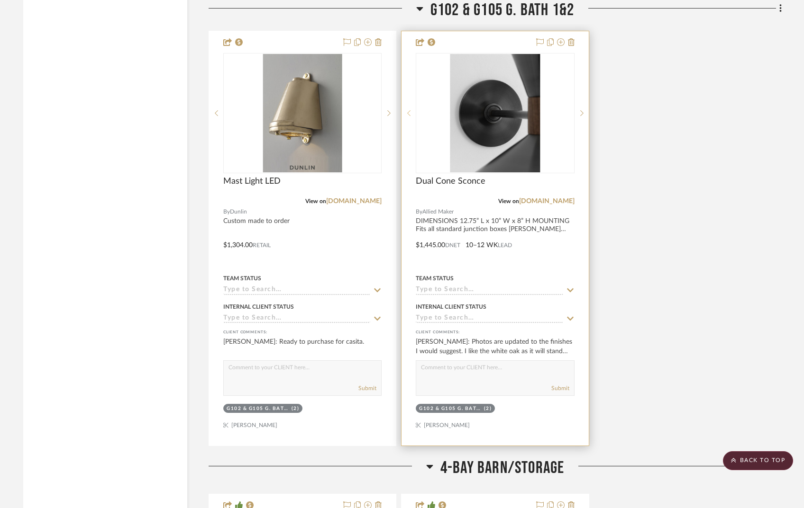
click at [408, 110] on icon at bounding box center [408, 113] width 3 height 6
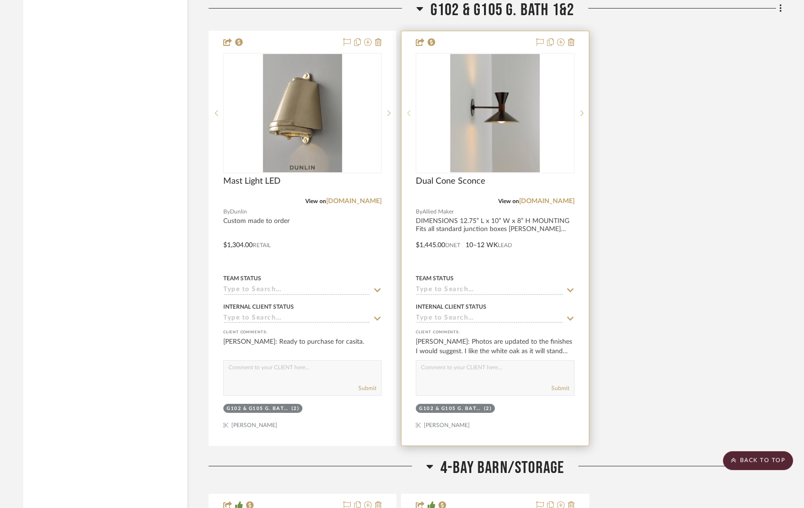
scroll to position [6296, 0]
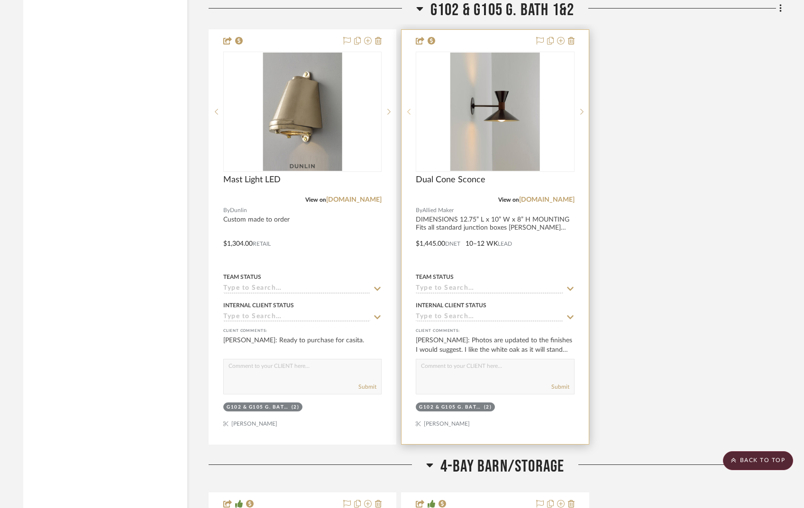
click at [408, 109] on icon at bounding box center [408, 112] width 3 height 7
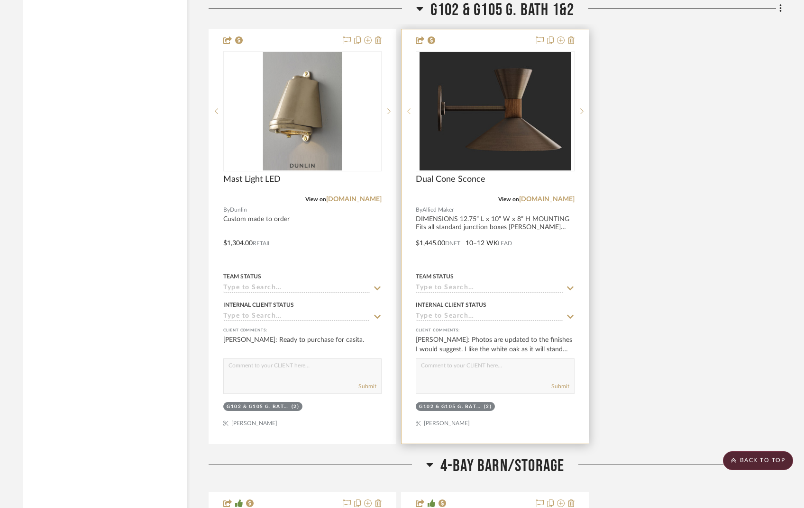
click at [408, 108] on icon at bounding box center [408, 111] width 3 height 7
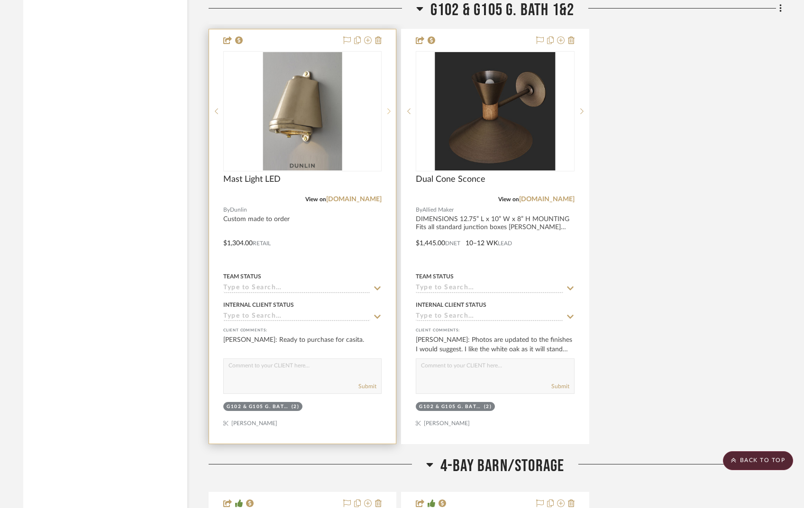
click at [388, 108] on icon at bounding box center [388, 111] width 3 height 7
click at [357, 196] on link "[DOMAIN_NAME]" at bounding box center [353, 199] width 55 height 7
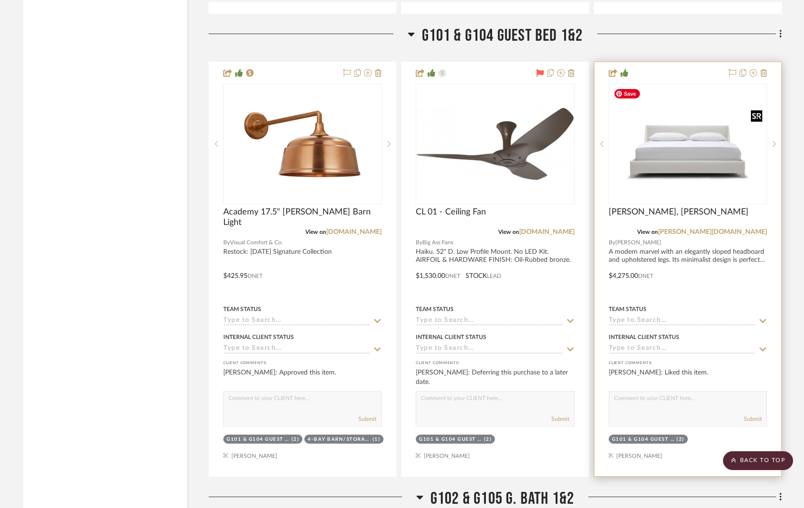
scroll to position [5801, 0]
click at [774, 140] on icon at bounding box center [773, 143] width 3 height 7
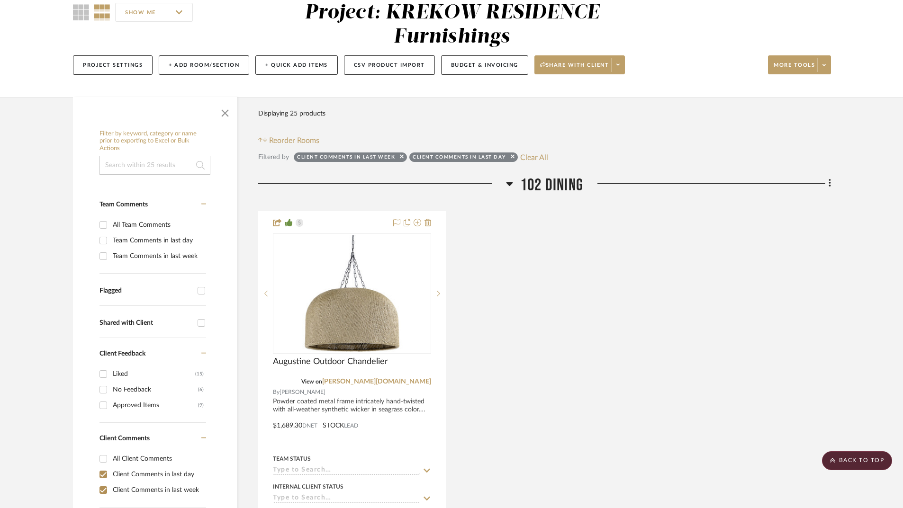
scroll to position [0, 0]
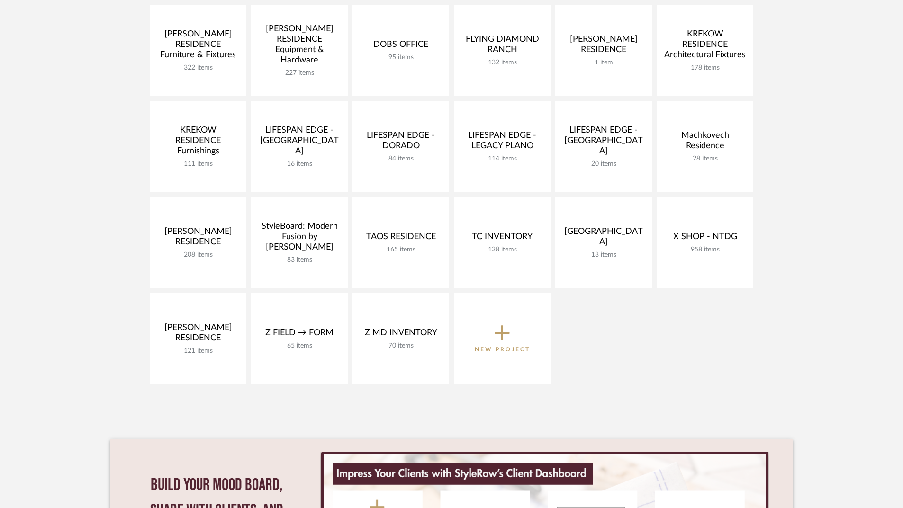
scroll to position [271, 0]
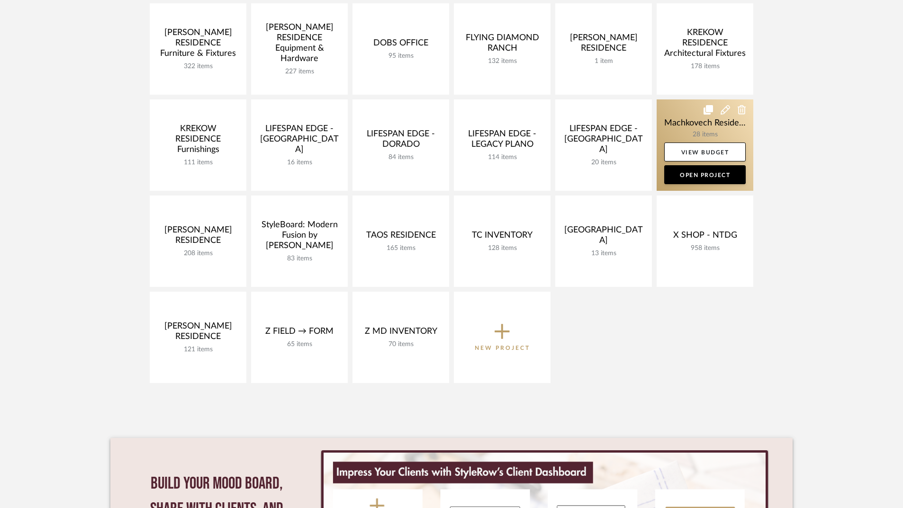
click at [674, 119] on link at bounding box center [705, 145] width 97 height 91
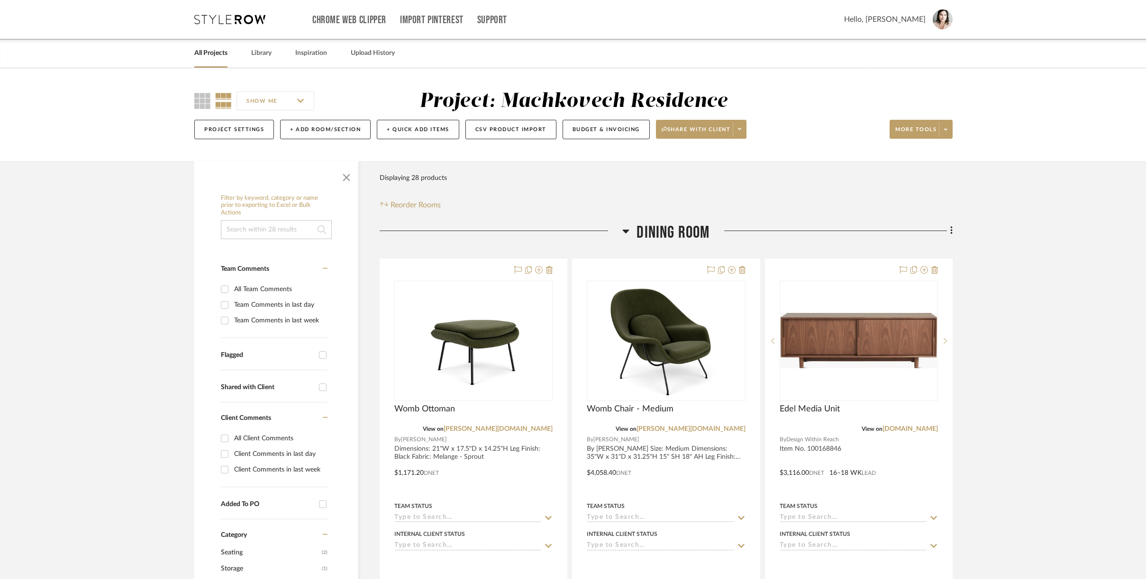
click at [244, 18] on icon at bounding box center [229, 19] width 71 height 9
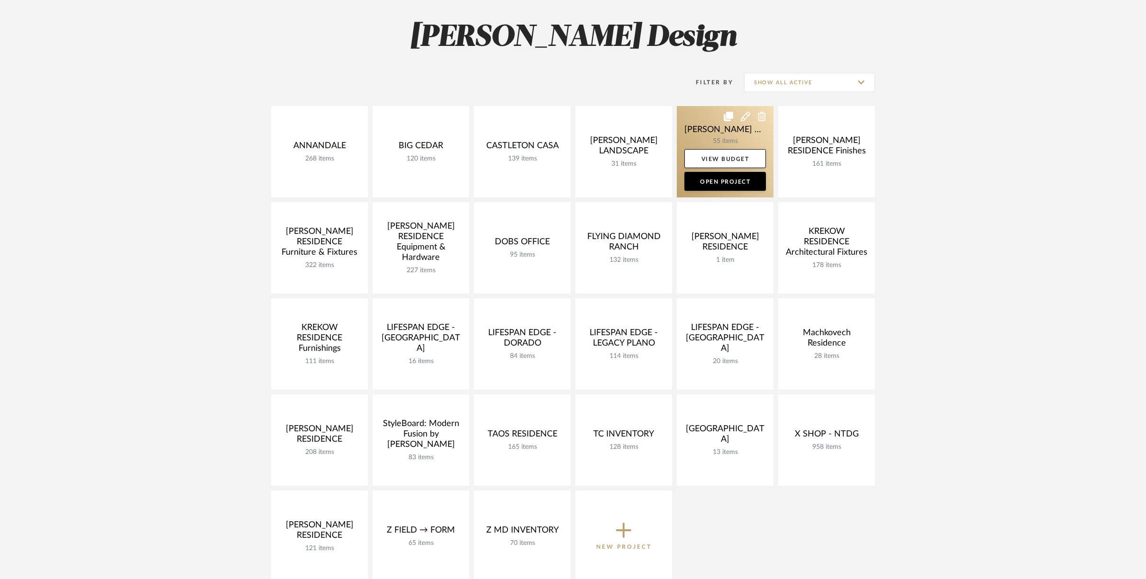
scroll to position [73, 0]
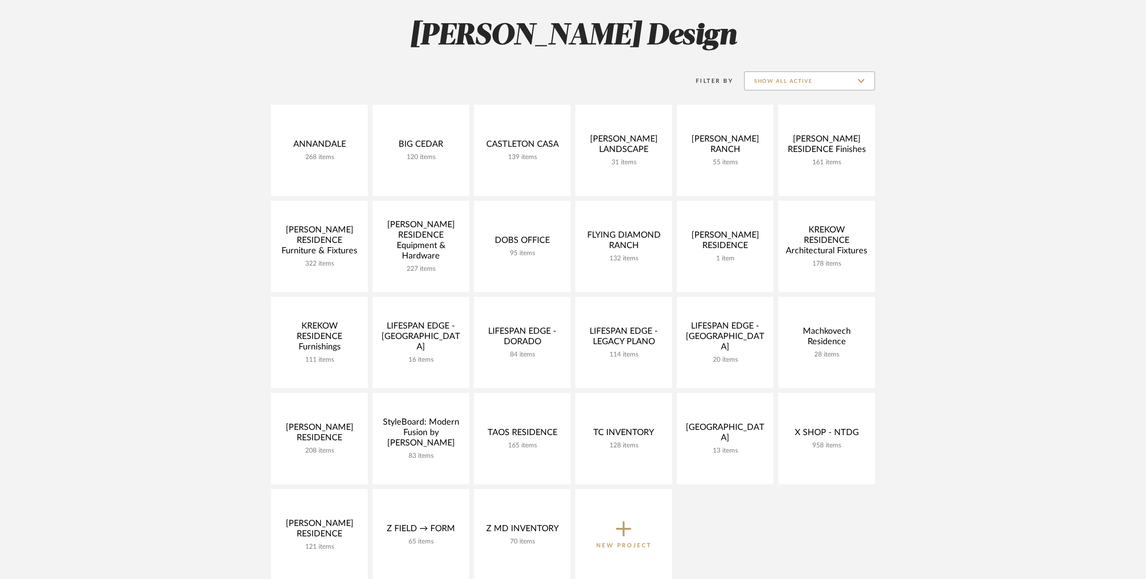
click at [810, 81] on input "Show All Active" at bounding box center [809, 81] width 131 height 19
click at [774, 145] on span "Archived" at bounding box center [809, 150] width 130 height 23
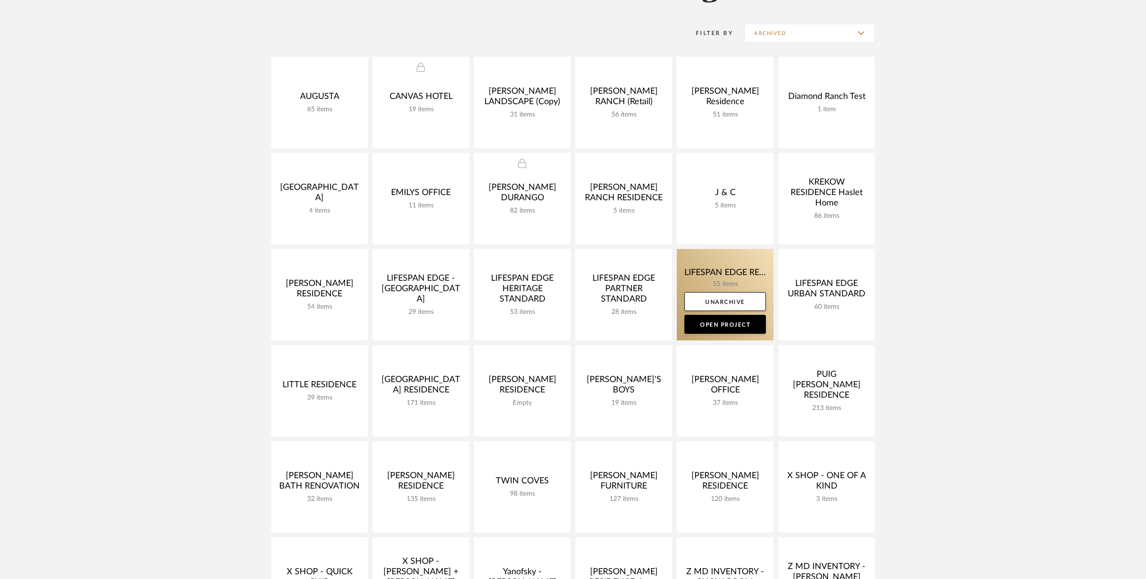
scroll to position [239, 0]
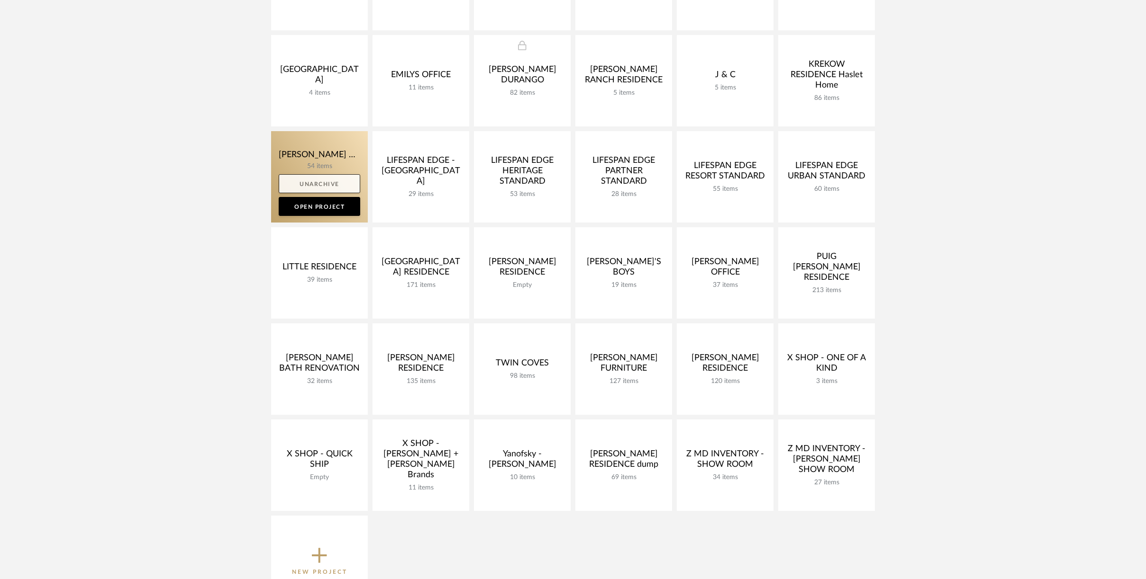
click at [321, 183] on link "Unarchive" at bounding box center [319, 183] width 81 height 19
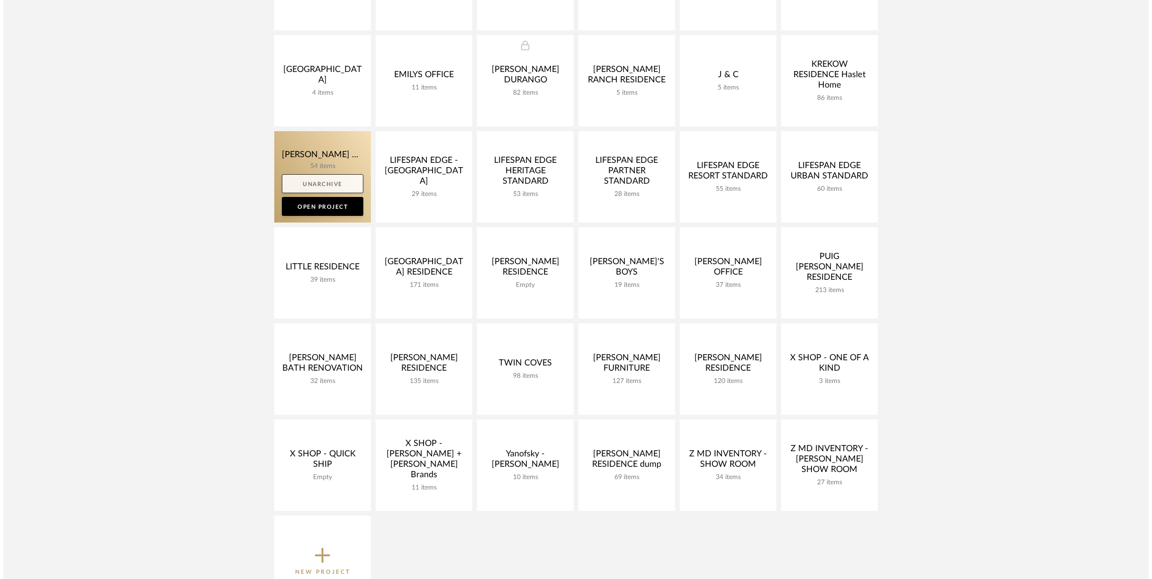
scroll to position [0, 0]
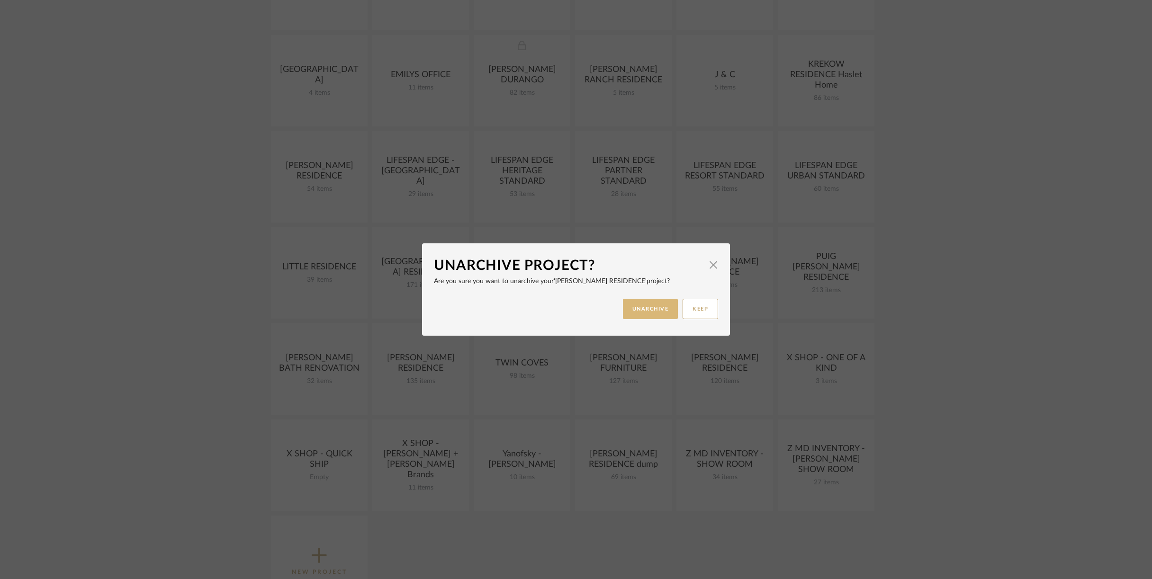
click at [655, 311] on button "UNARCHIVE" at bounding box center [650, 309] width 55 height 20
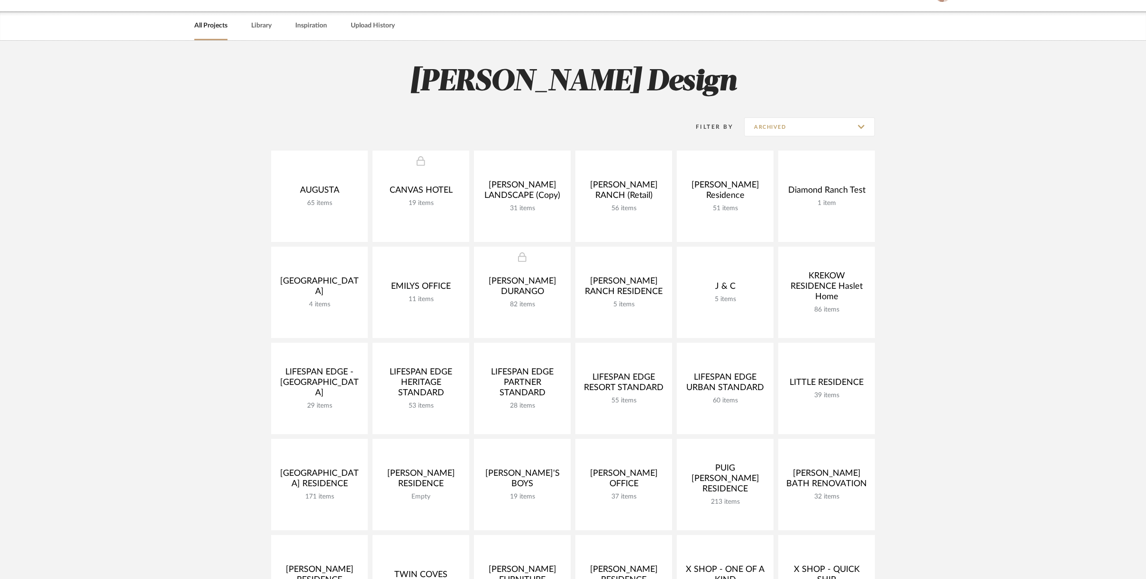
scroll to position [27, 0]
click at [786, 126] on input "Archived" at bounding box center [809, 127] width 131 height 19
click at [768, 148] on span "Show All Active" at bounding box center [810, 151] width 112 height 8
type input "Show All Active"
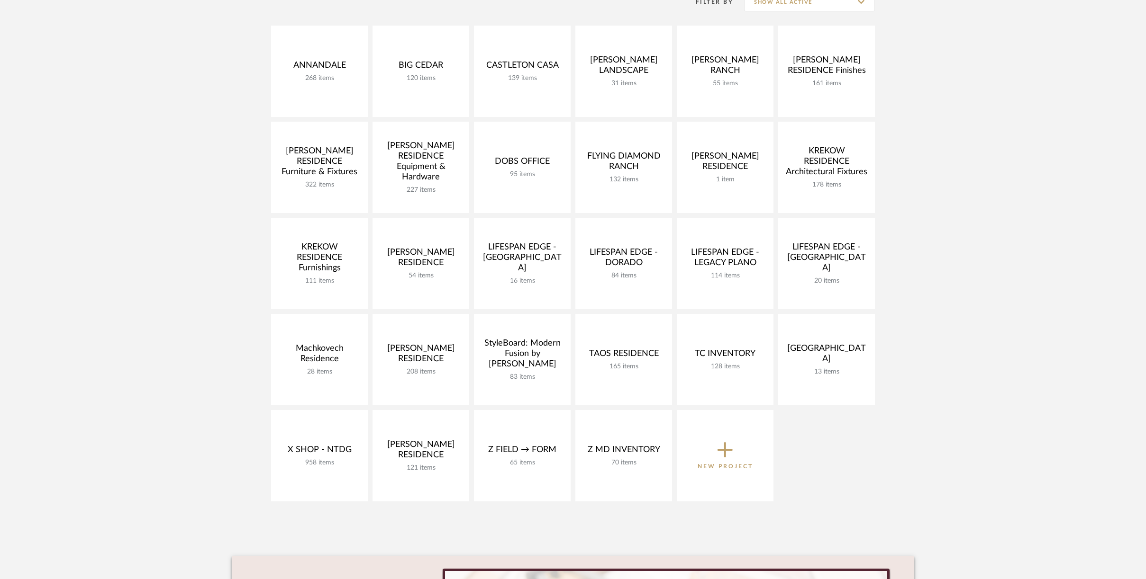
scroll to position [167, 0]
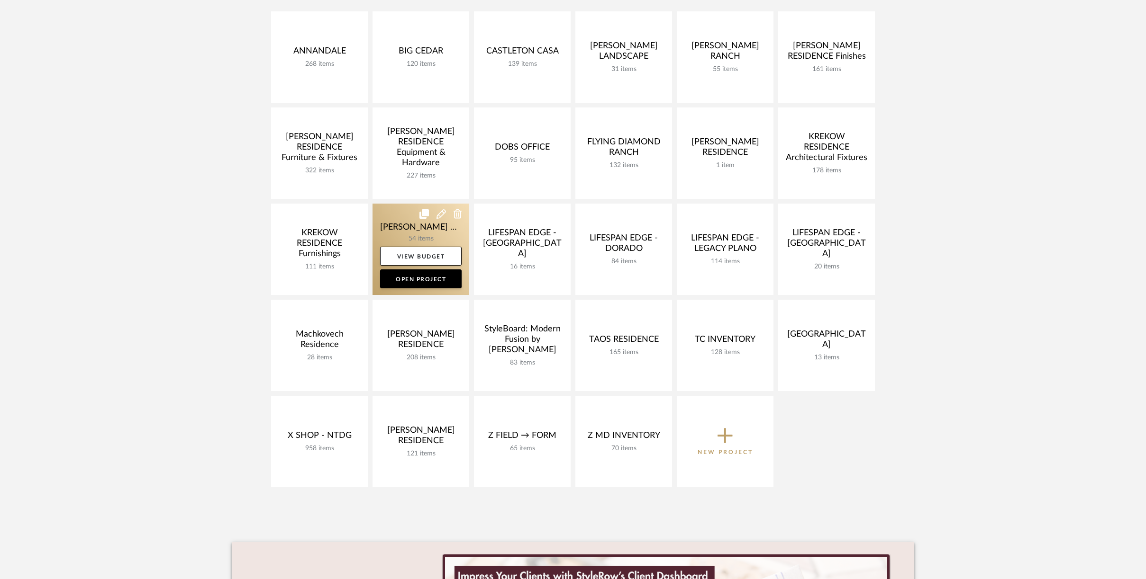
click at [391, 227] on link at bounding box center [420, 249] width 97 height 91
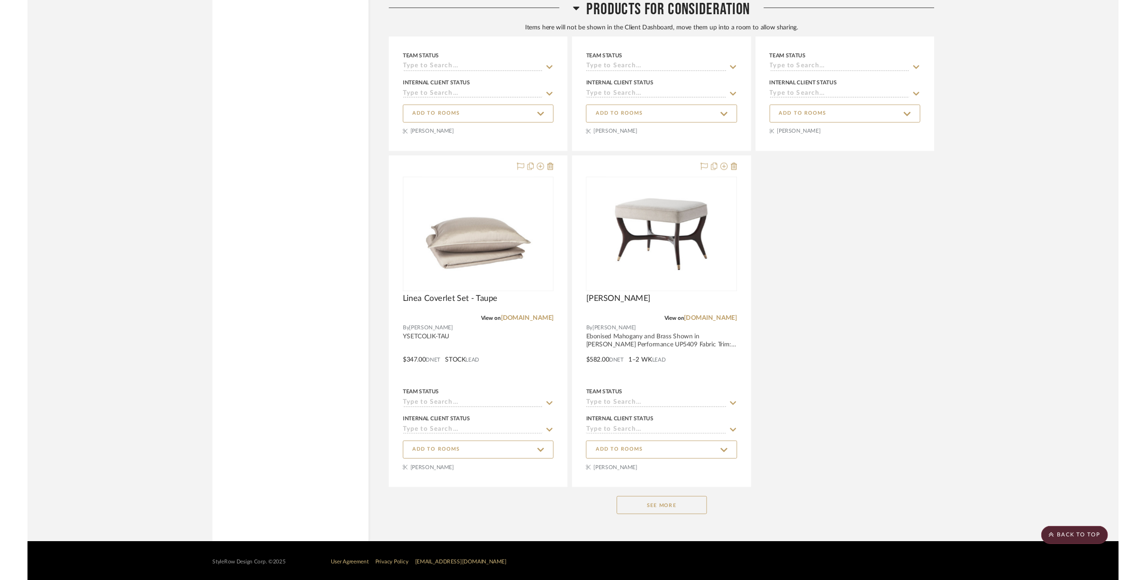
scroll to position [4455, 0]
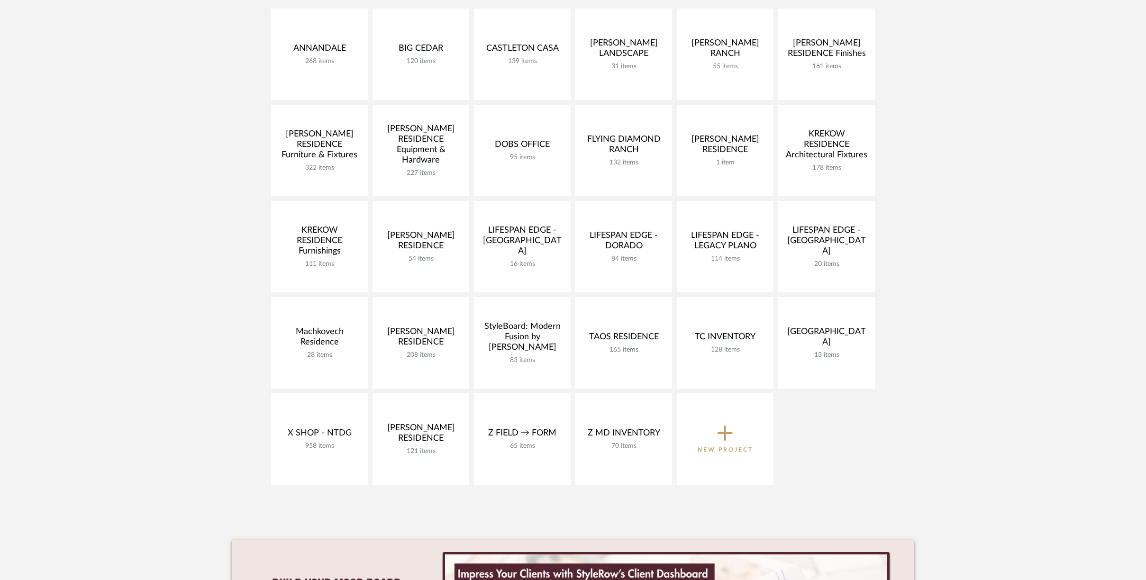
scroll to position [167, 0]
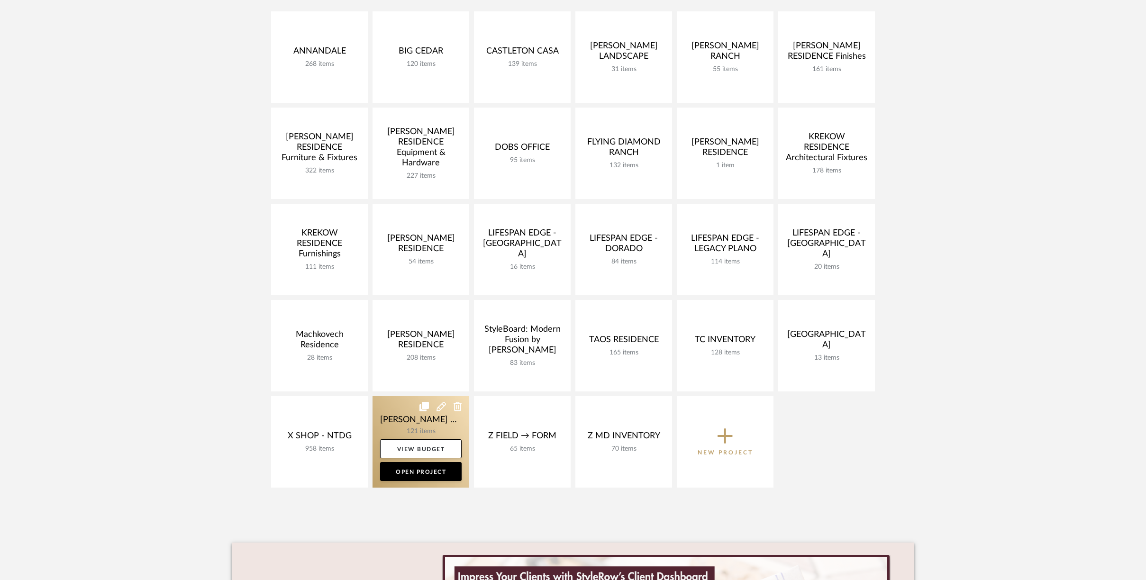
click at [395, 423] on link at bounding box center [420, 441] width 97 height 91
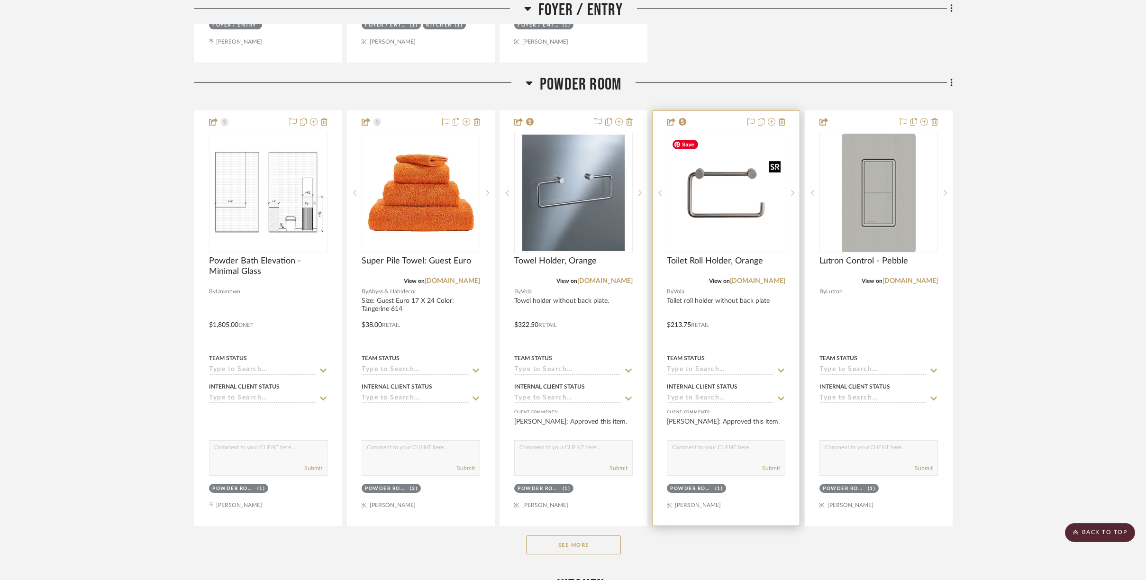
scroll to position [659, 0]
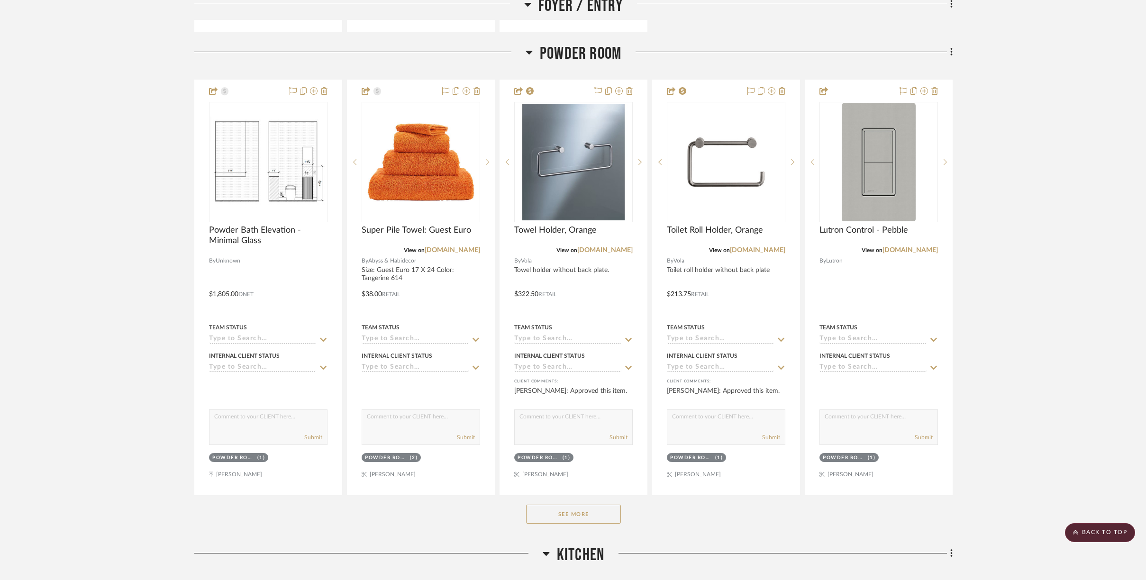
click at [580, 510] on button "See More" at bounding box center [573, 514] width 95 height 19
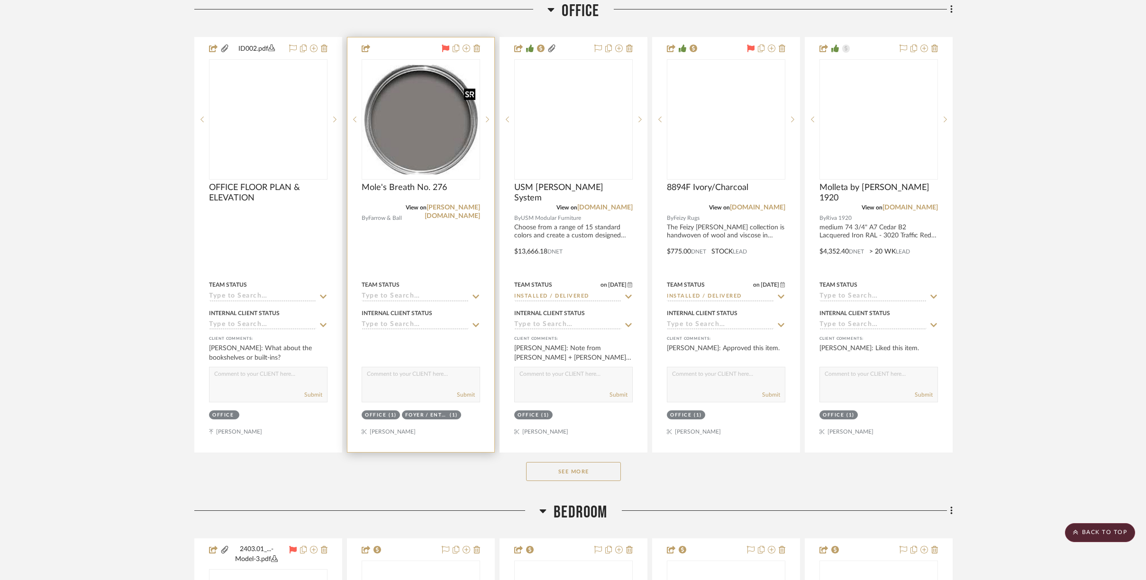
scroll to position [3049, 0]
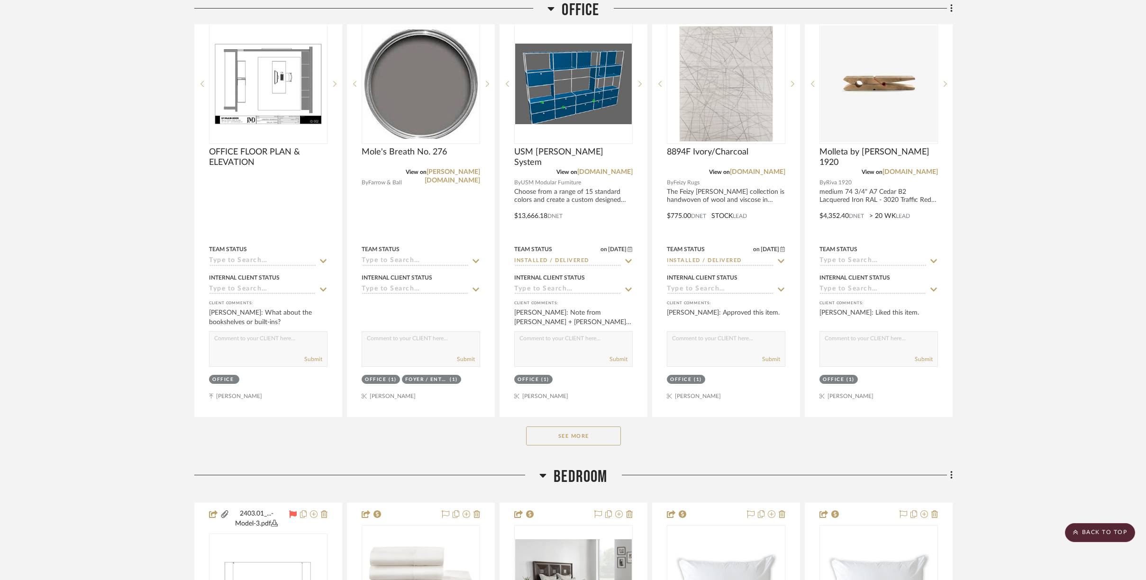
drag, startPoint x: 560, startPoint y: 434, endPoint x: 521, endPoint y: 428, distance: 39.3
click at [560, 433] on button "See More" at bounding box center [573, 435] width 95 height 19
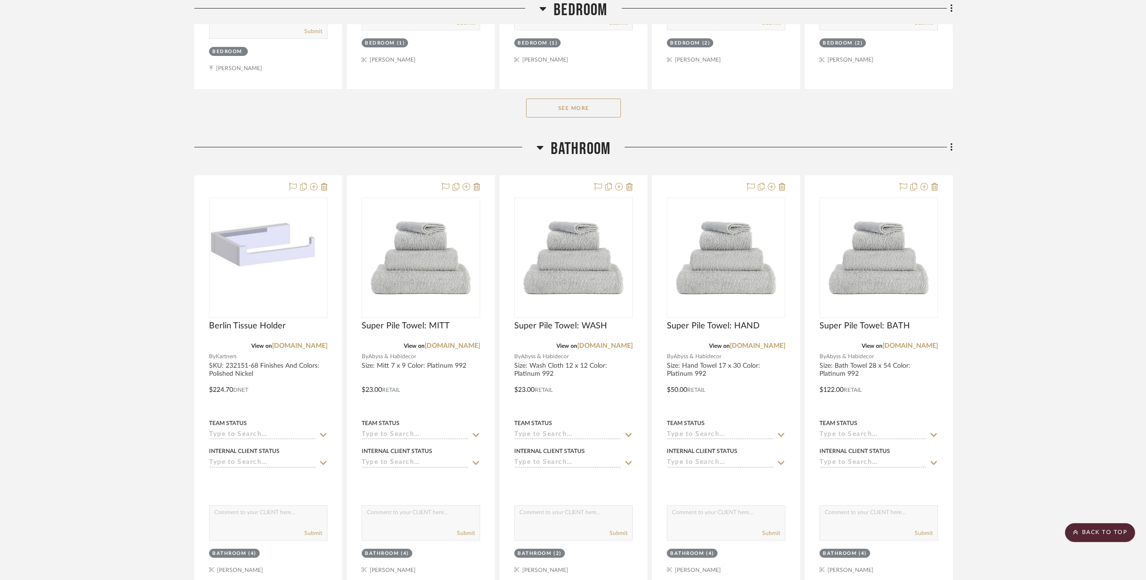
scroll to position [4351, 0]
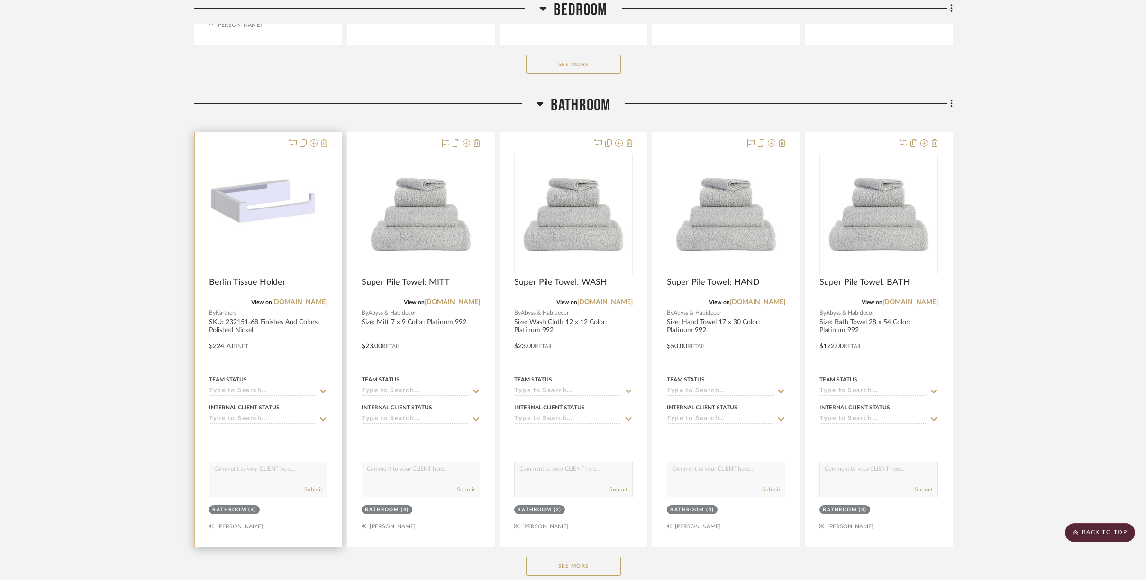
click at [324, 141] on icon at bounding box center [324, 143] width 7 height 8
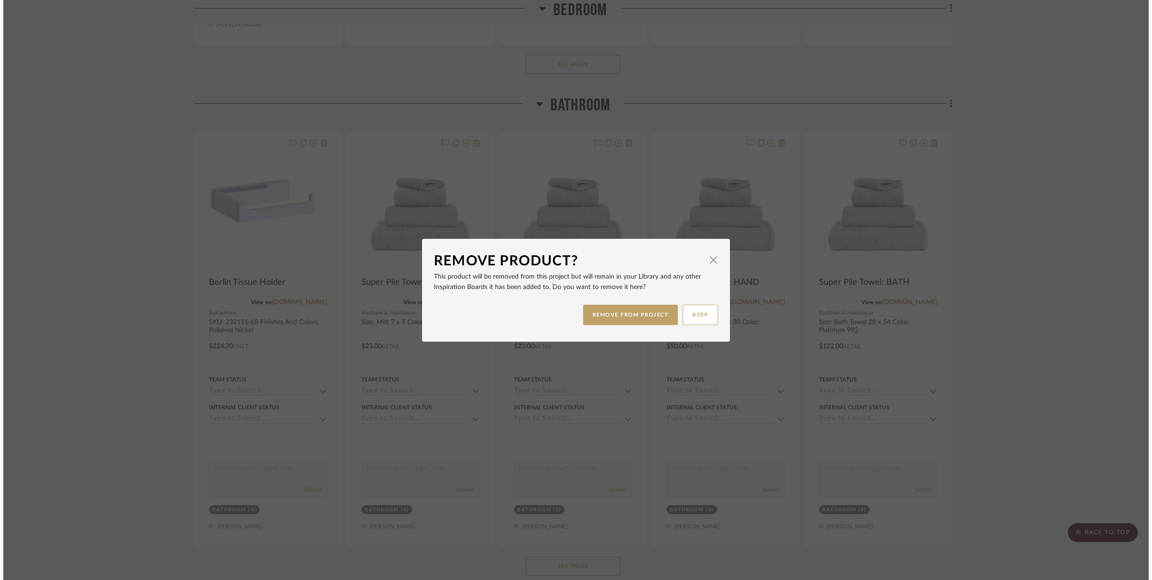
scroll to position [0, 0]
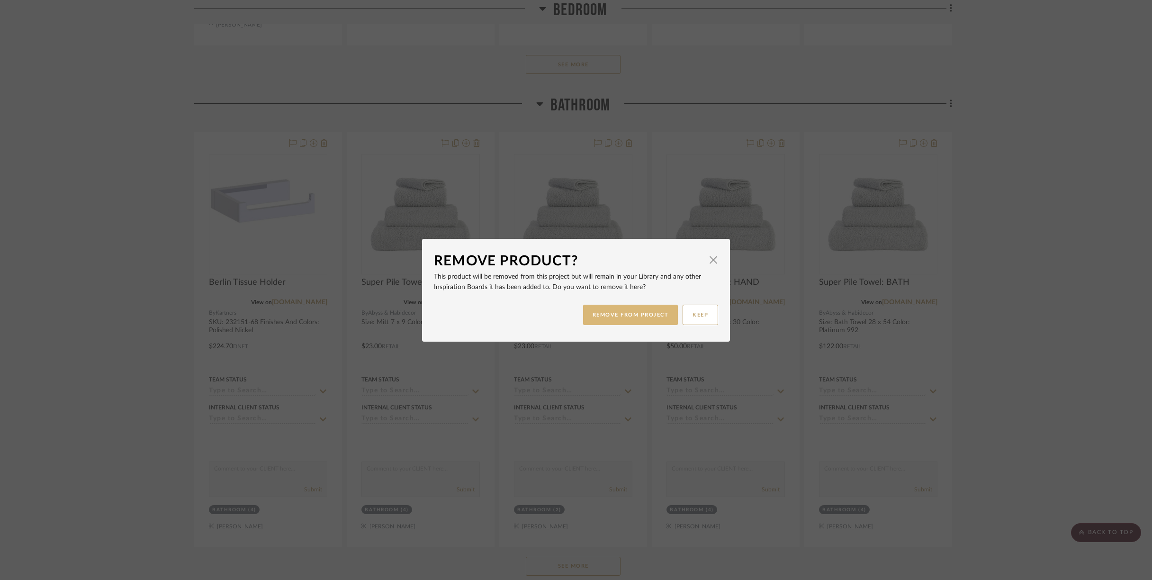
click at [639, 310] on button "REMOVE FROM PROJECT" at bounding box center [630, 315] width 95 height 20
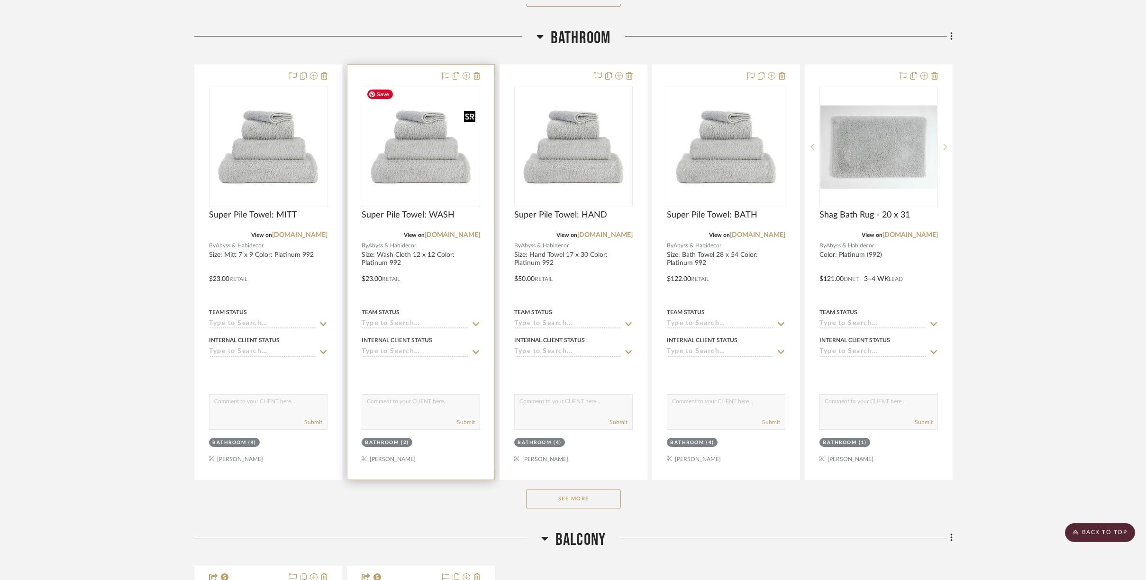
scroll to position [4446, 0]
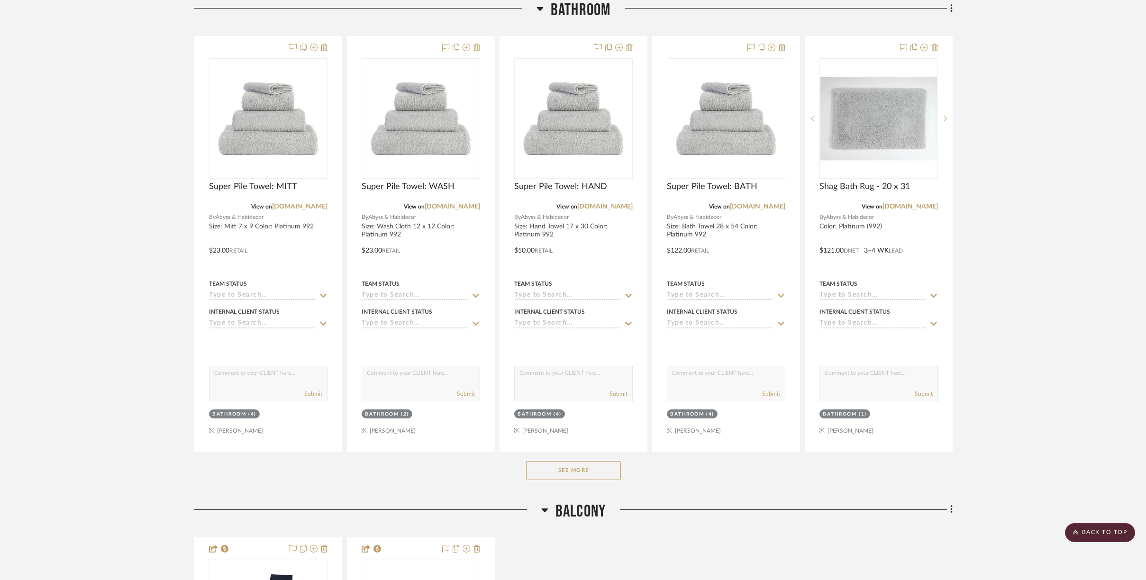
click at [566, 466] on button "See More" at bounding box center [573, 470] width 95 height 19
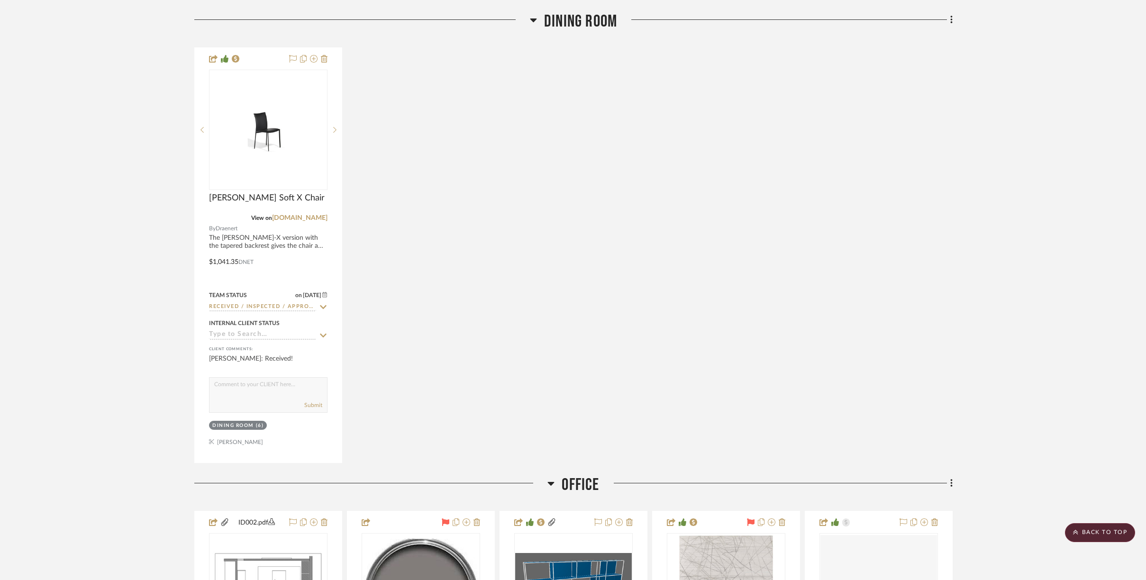
scroll to position [2539, 0]
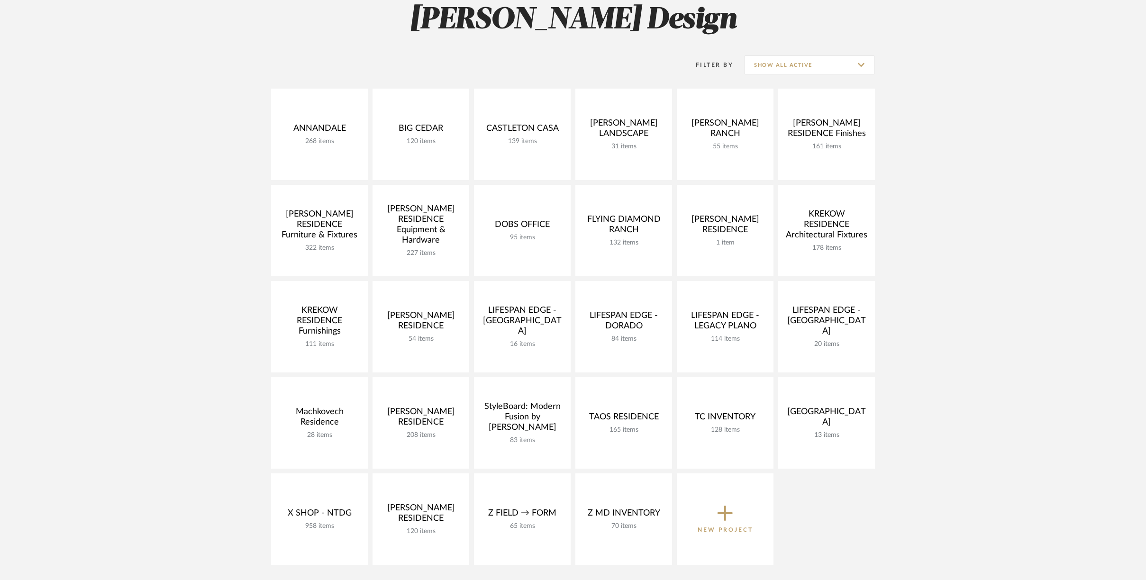
scroll to position [227, 0]
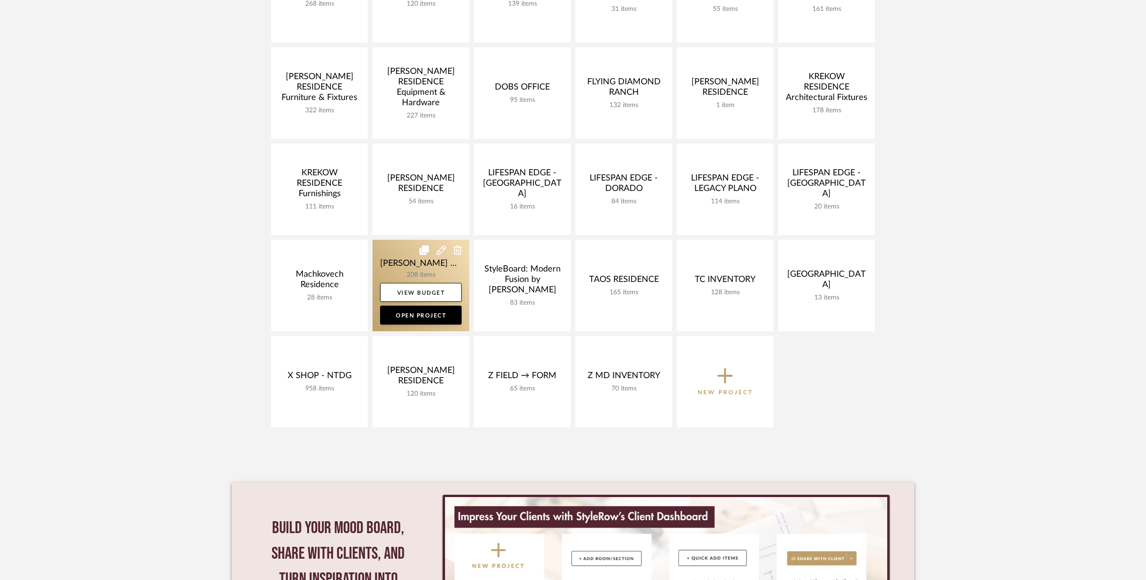
click at [390, 261] on link at bounding box center [420, 285] width 97 height 91
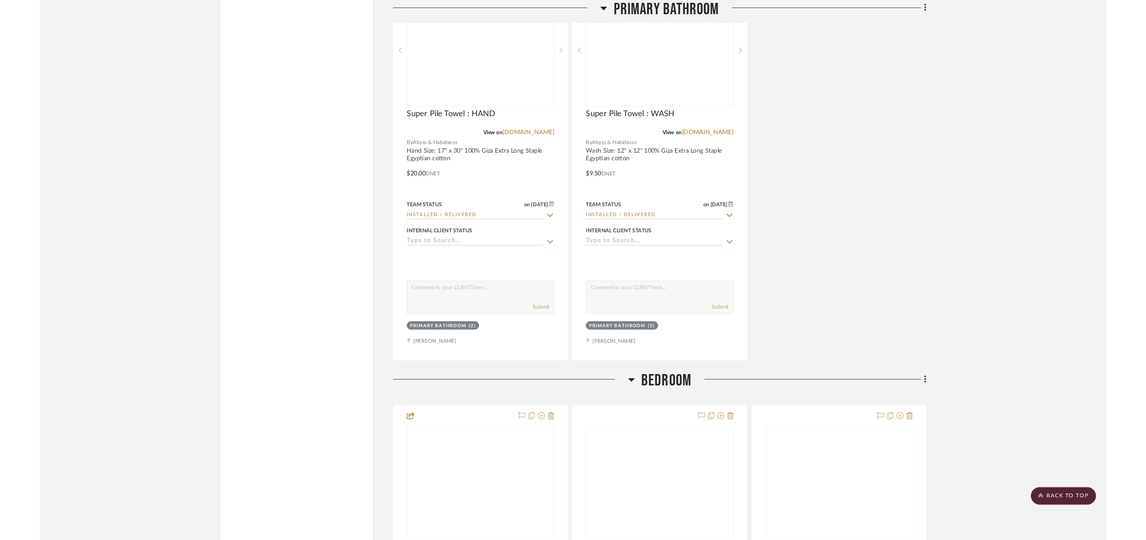
scroll to position [12670, 0]
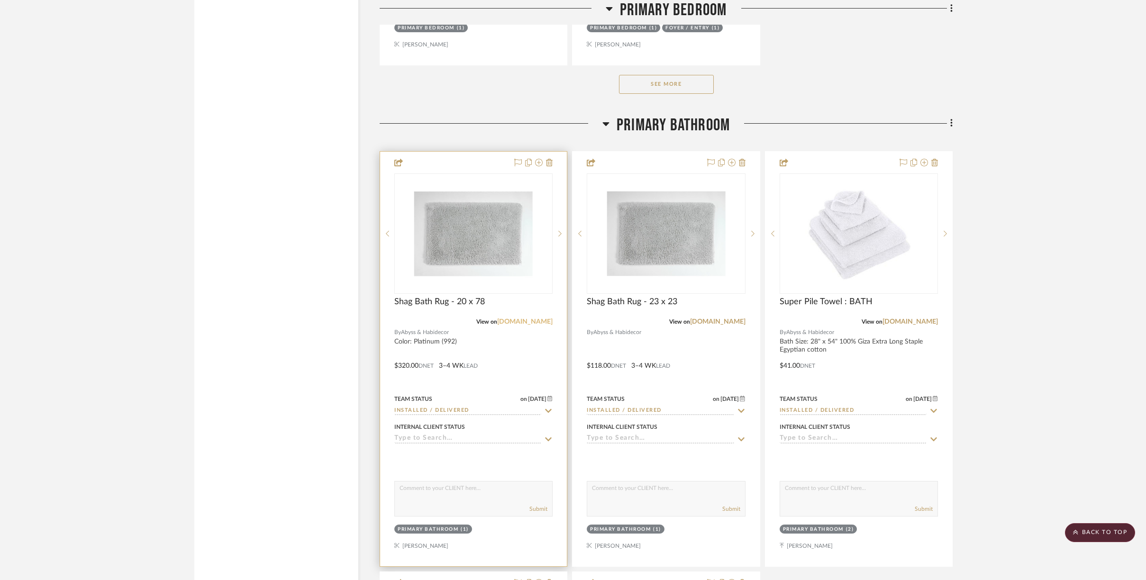
click at [512, 318] on link "abysshabidecor.com" at bounding box center [524, 321] width 55 height 7
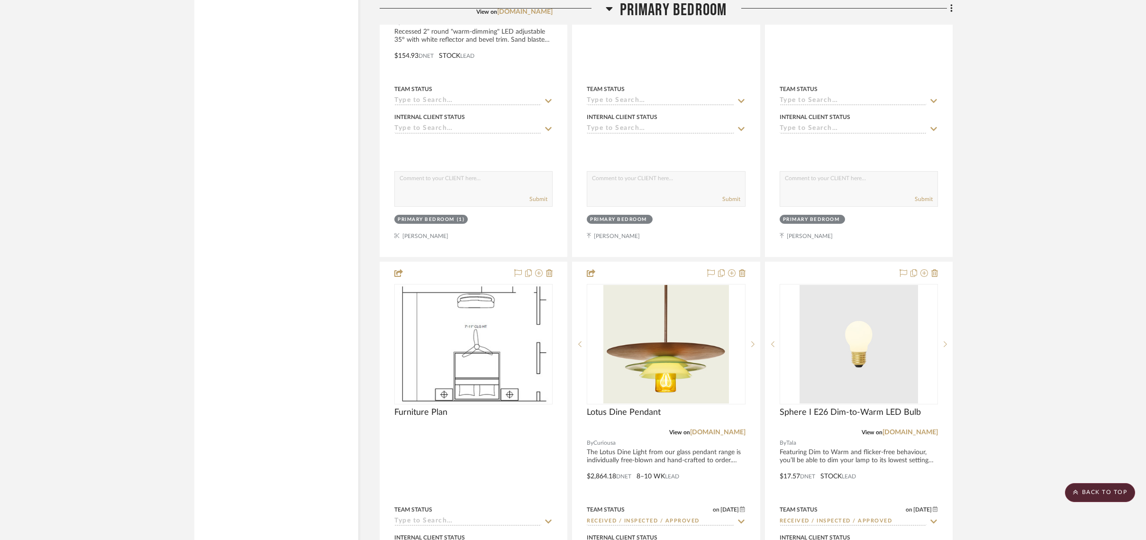
scroll to position [11464, 0]
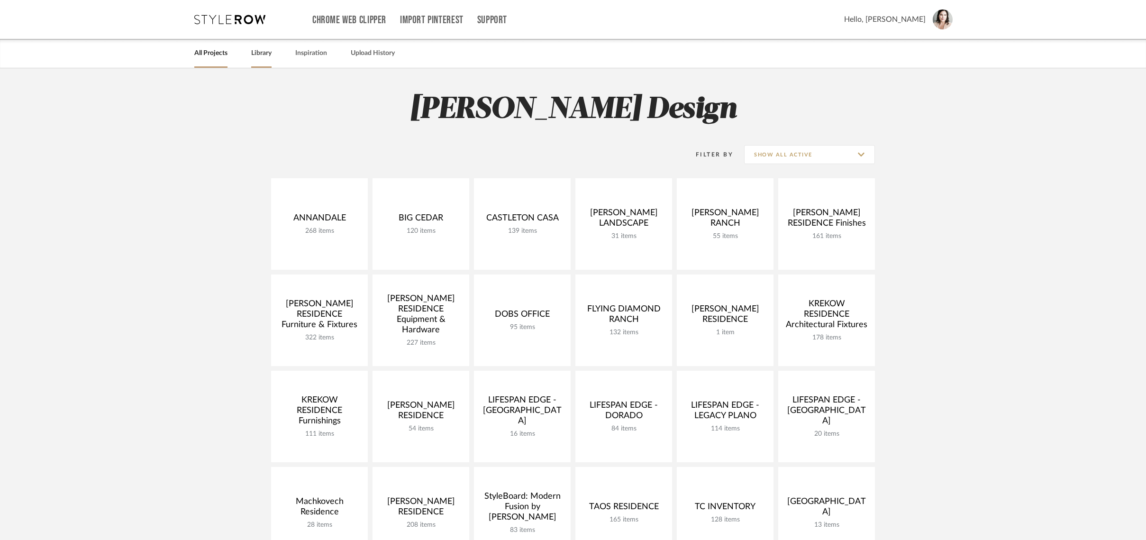
click at [259, 54] on link "Library" at bounding box center [261, 53] width 20 height 13
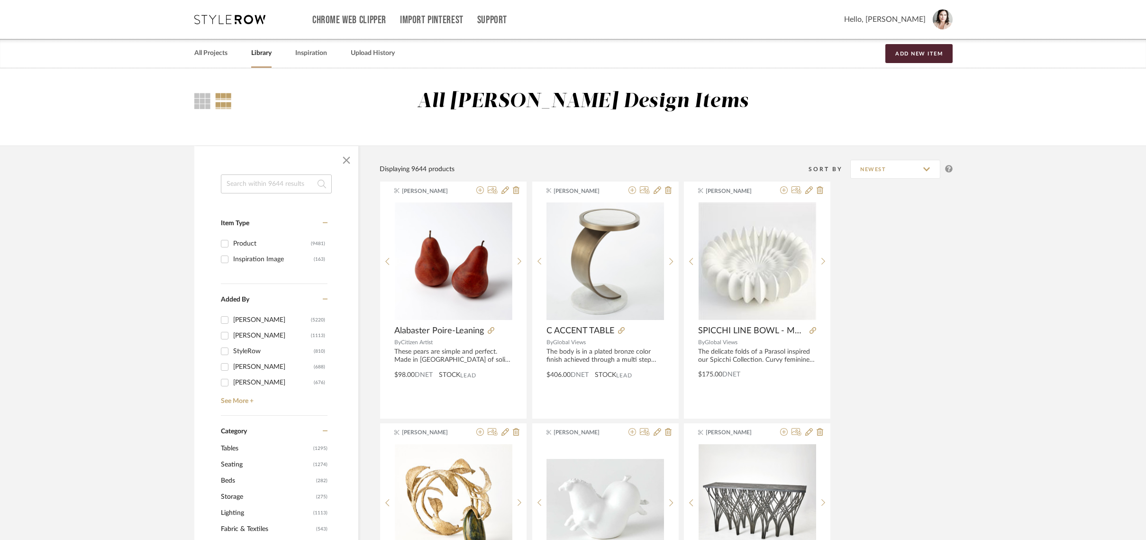
click at [251, 185] on input at bounding box center [276, 183] width 111 height 19
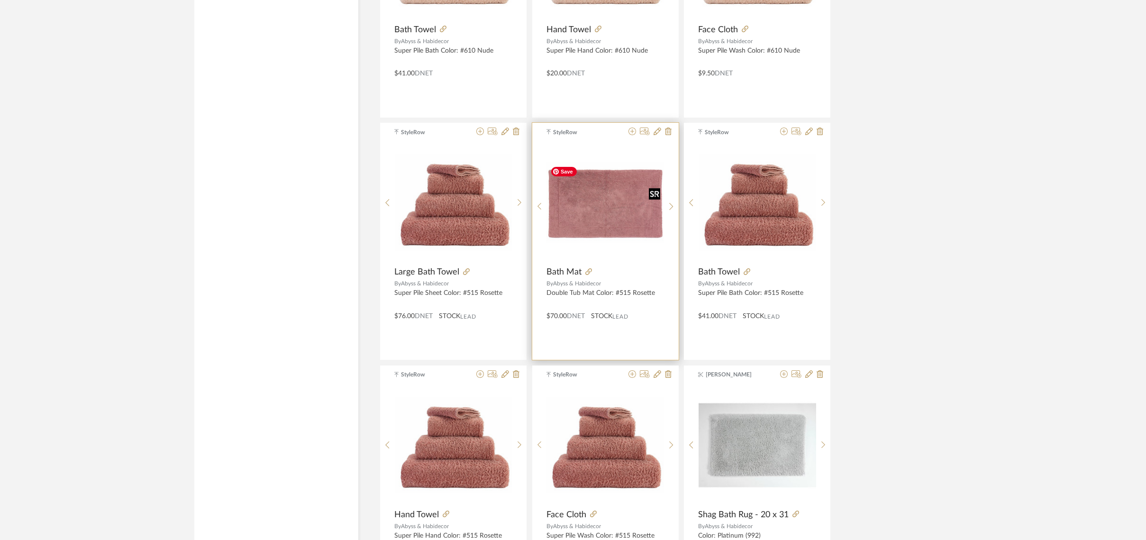
scroll to position [2673, 0]
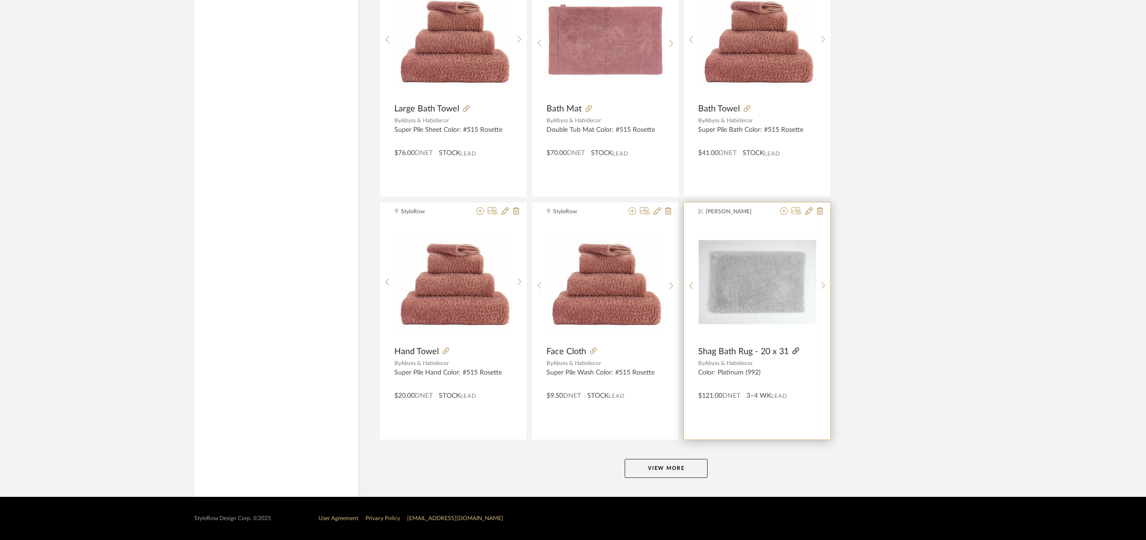
type input "abyss"
click at [794, 351] on icon at bounding box center [795, 350] width 7 height 7
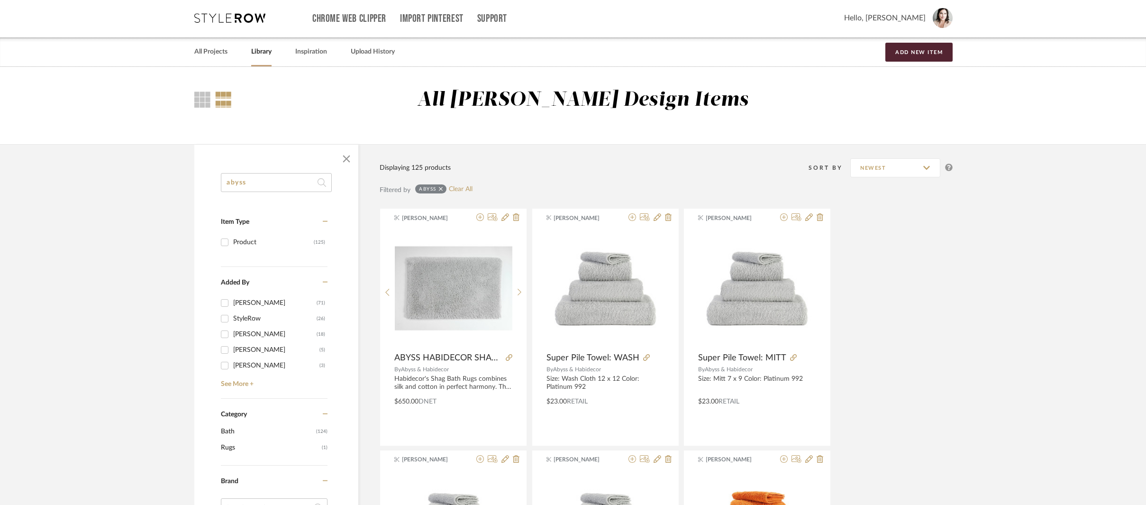
scroll to position [2, 0]
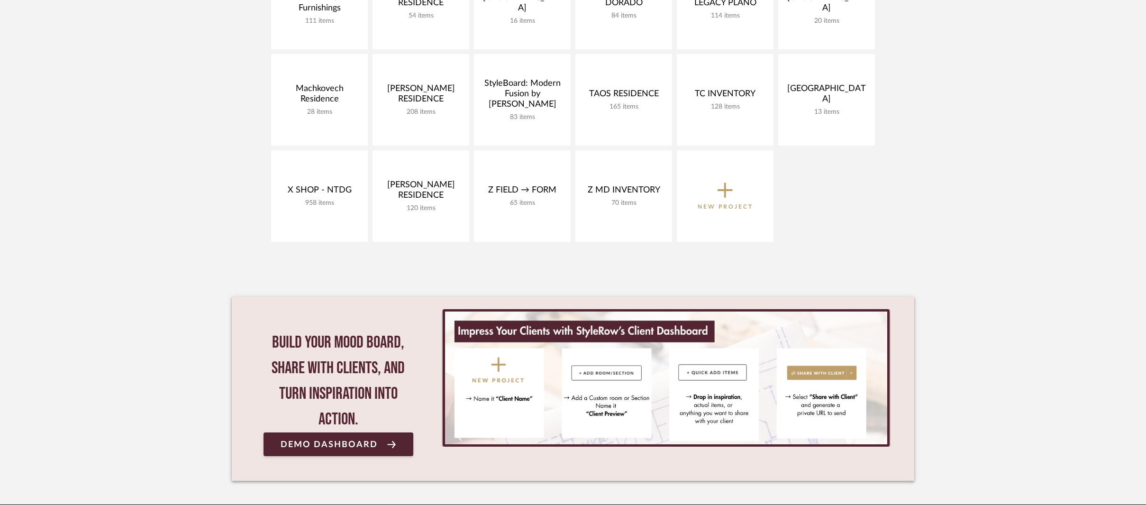
scroll to position [413, 0]
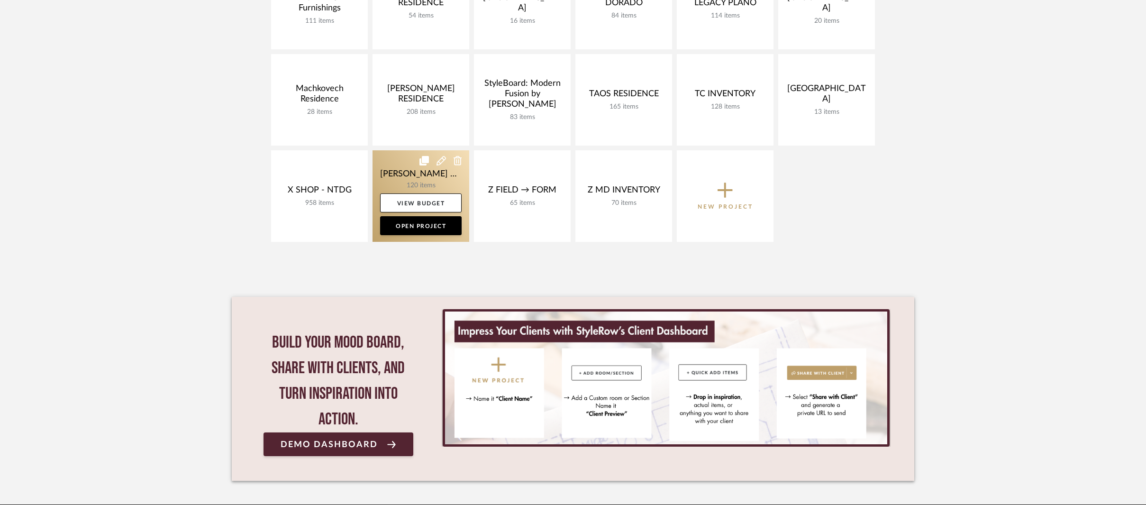
click at [399, 168] on link at bounding box center [420, 195] width 97 height 91
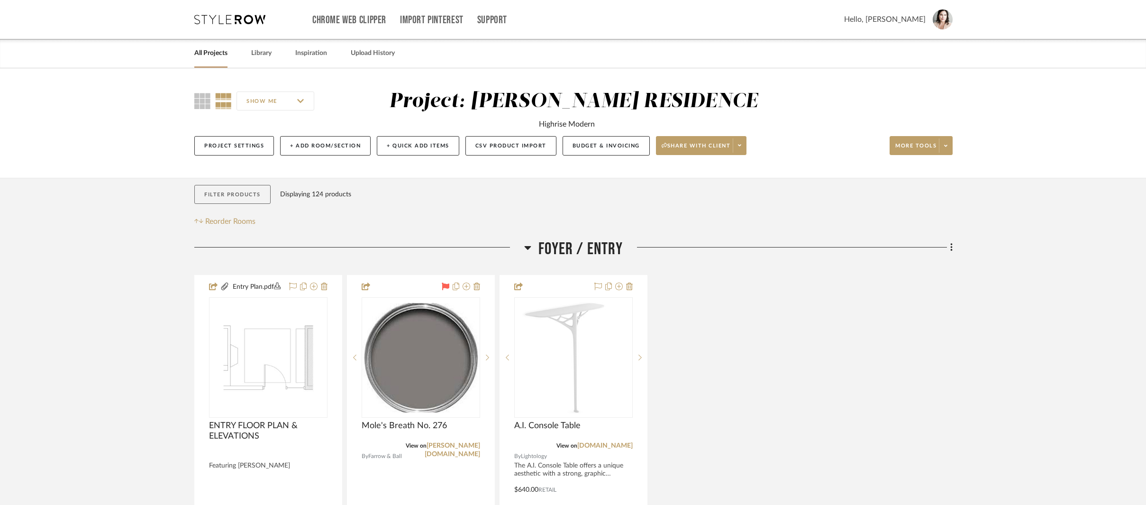
click at [216, 196] on button "Filter Products" at bounding box center [232, 194] width 76 height 19
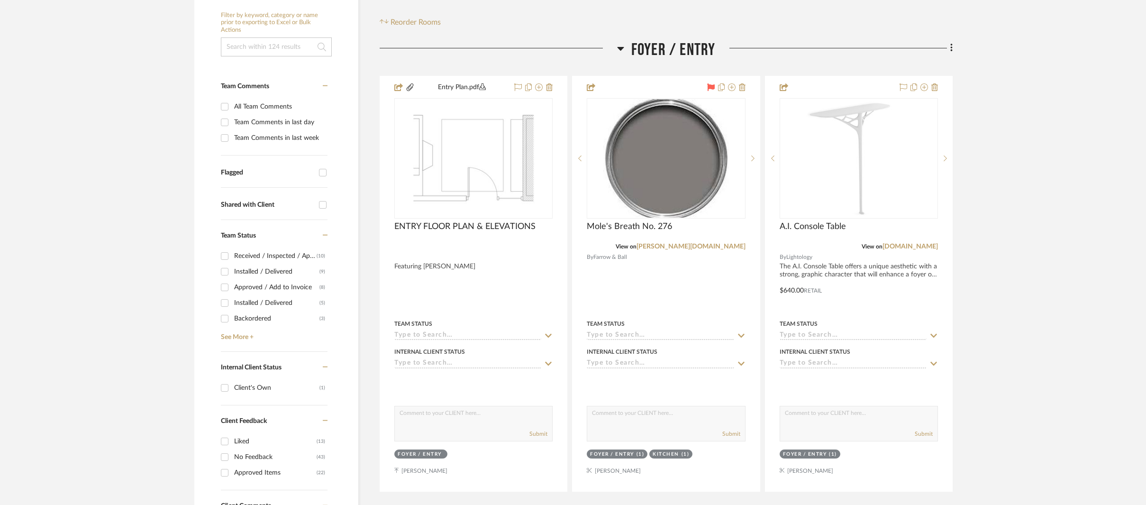
scroll to position [202, 0]
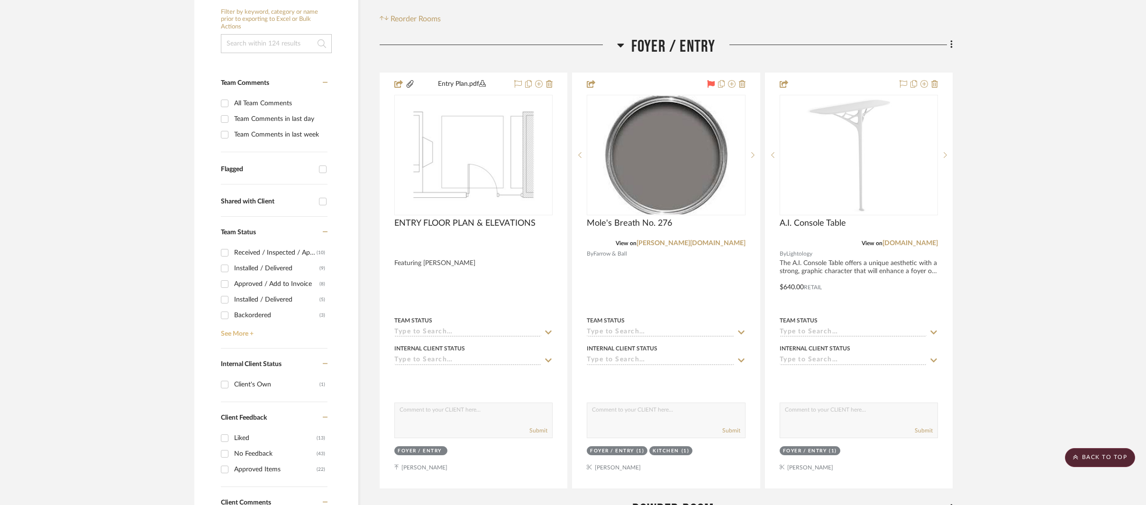
click at [223, 334] on link "See More +" at bounding box center [272, 330] width 109 height 15
click at [225, 287] on input "Approved / Add to Invoice (8)" at bounding box center [224, 283] width 15 height 15
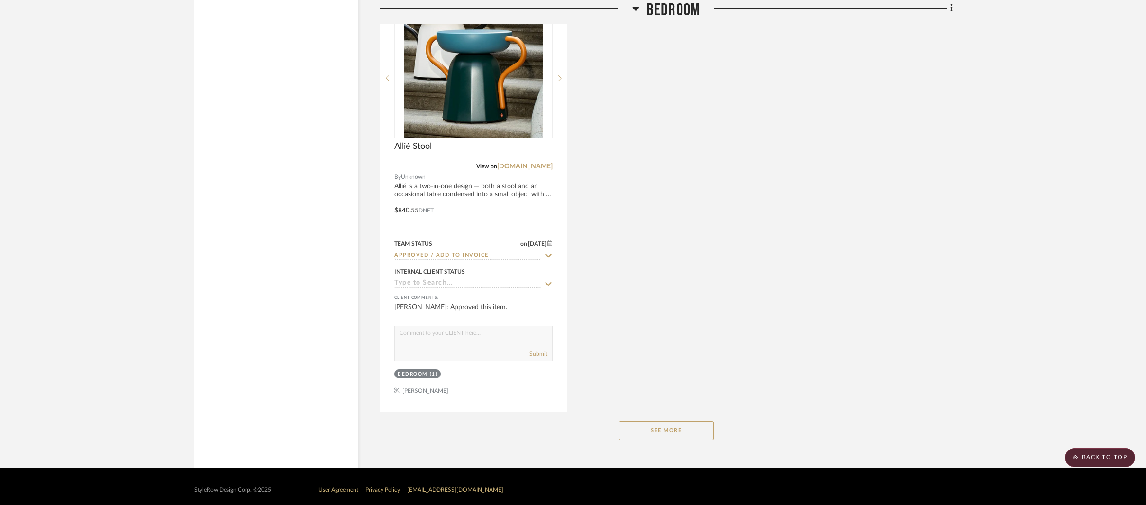
scroll to position [1601, 0]
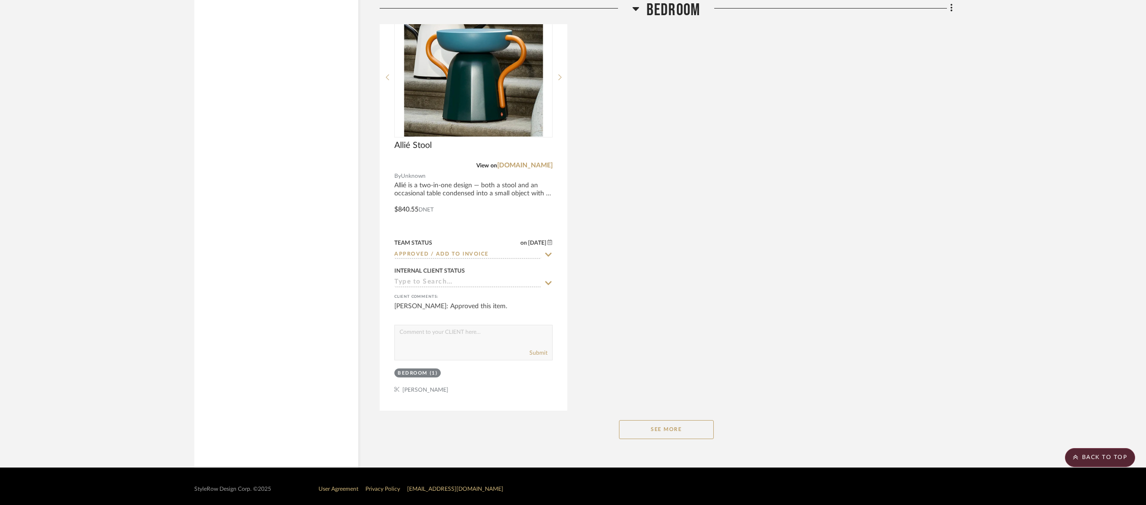
click at [656, 422] on button "See More" at bounding box center [666, 429] width 95 height 19
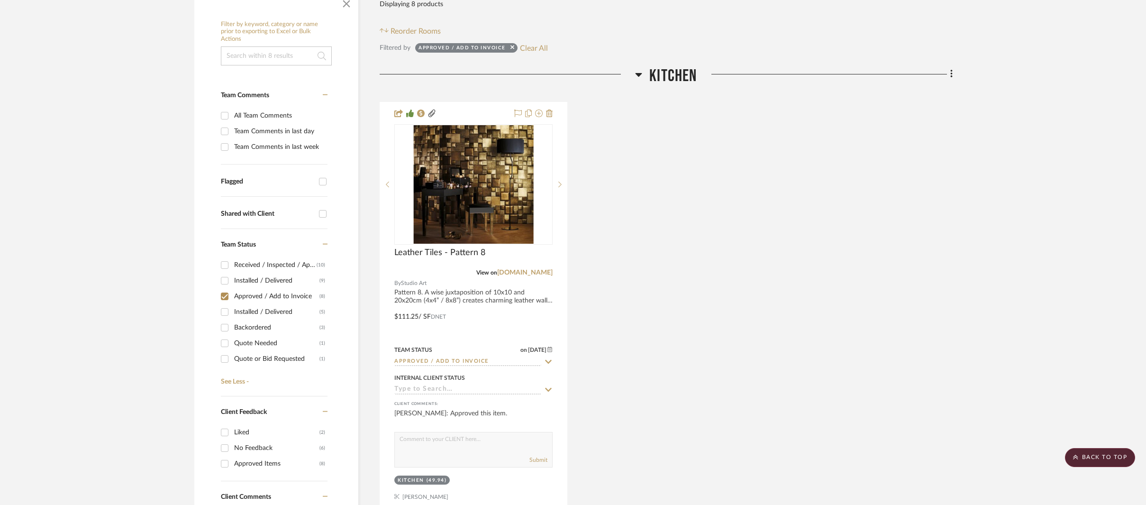
scroll to position [206, 0]
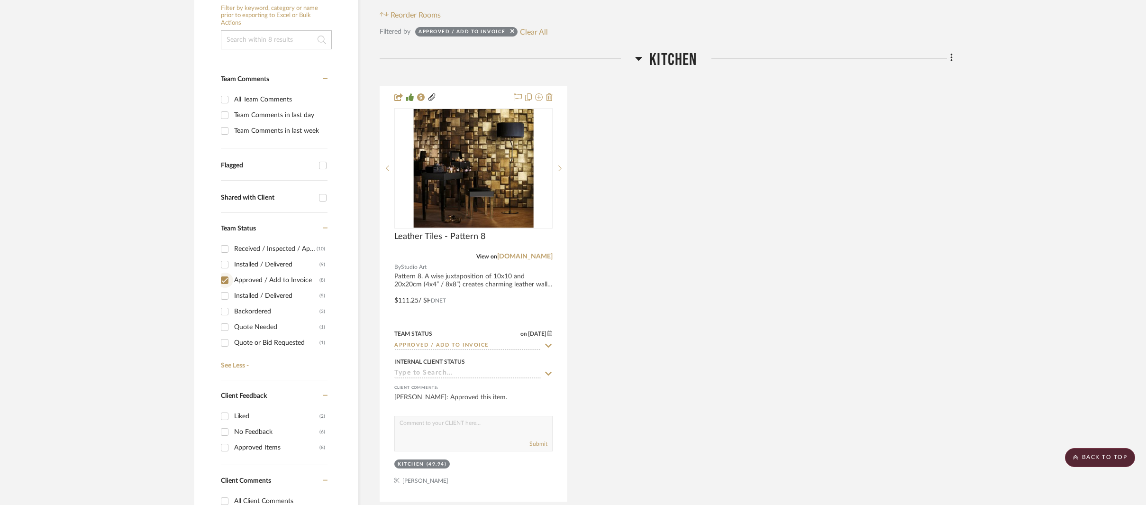
click at [224, 281] on input "Approved / Add to Invoice (8)" at bounding box center [224, 279] width 15 height 15
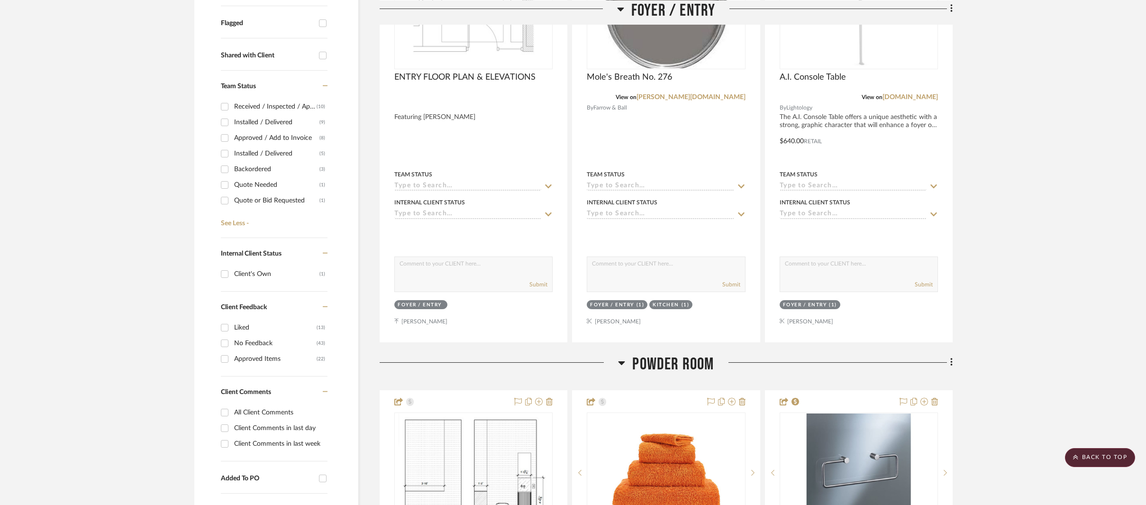
scroll to position [347, 0]
click at [222, 137] on input "Approved / Add to Invoice (8)" at bounding box center [224, 138] width 15 height 15
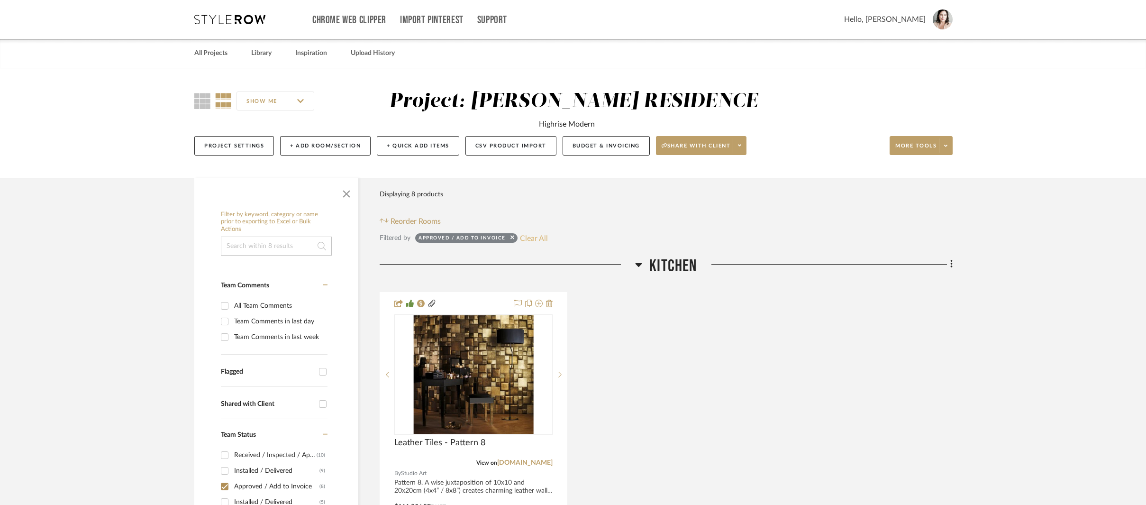
click at [535, 239] on button "Clear All" at bounding box center [534, 238] width 28 height 12
checkbox input "false"
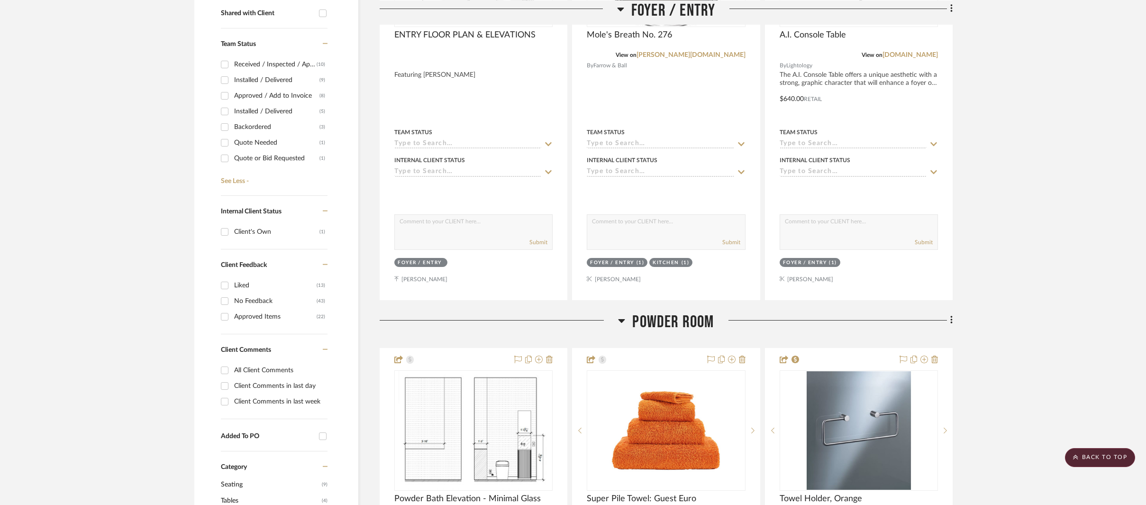
scroll to position [399, 0]
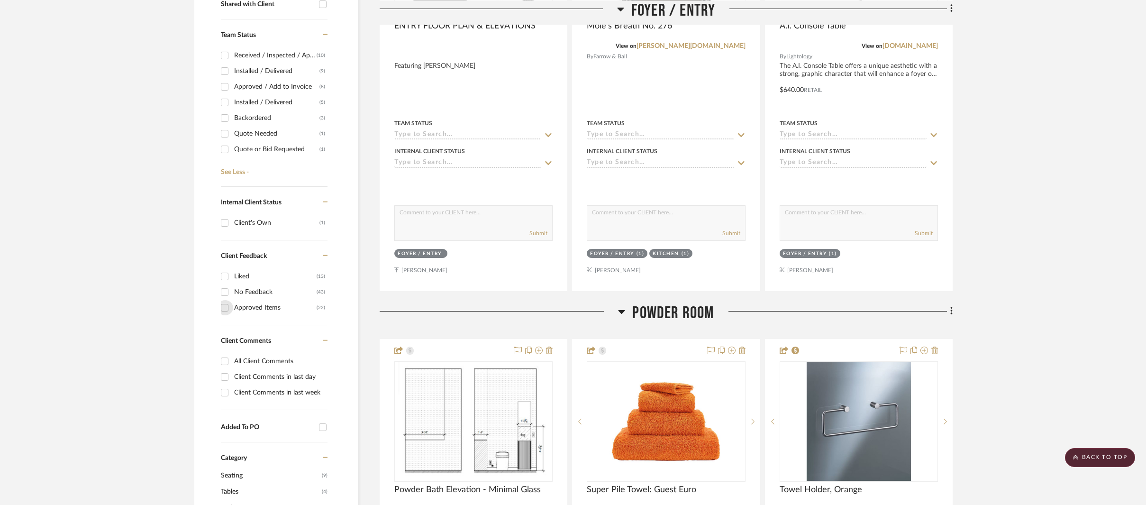
click at [226, 308] on input "Approved Items (22)" at bounding box center [224, 307] width 15 height 15
checkbox input "true"
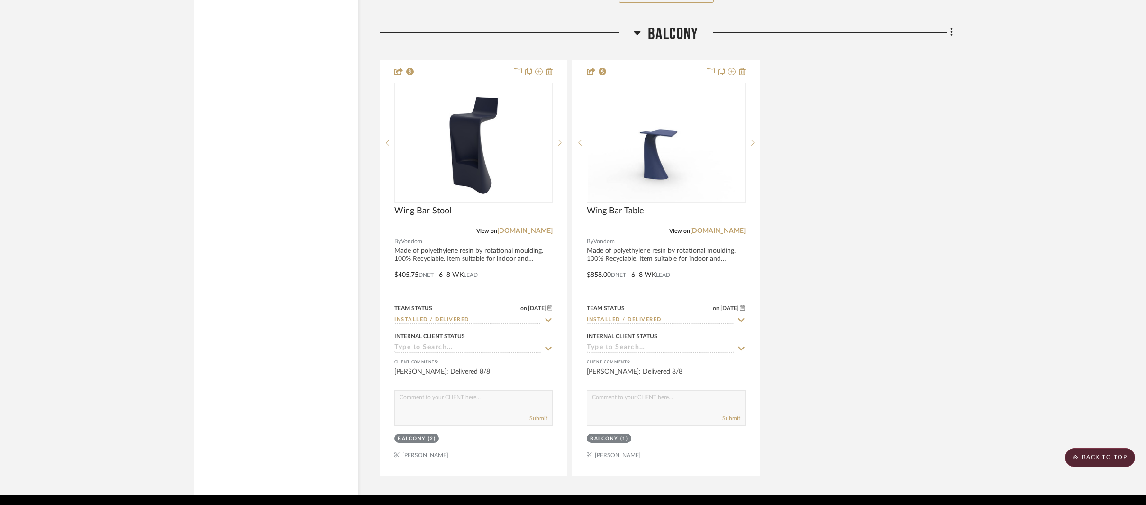
scroll to position [4312, 0]
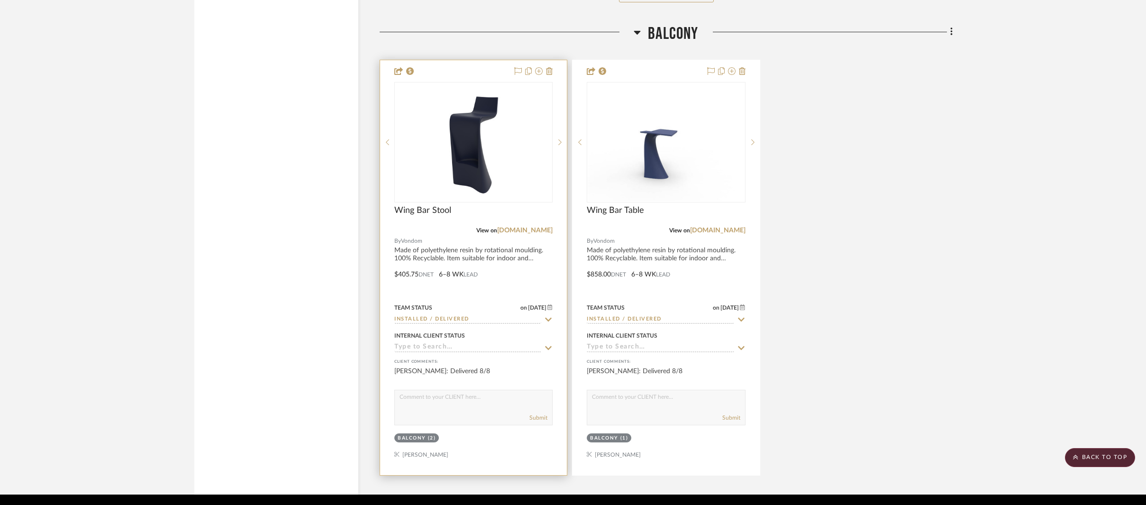
click at [541, 176] on div "0" at bounding box center [473, 141] width 157 height 119
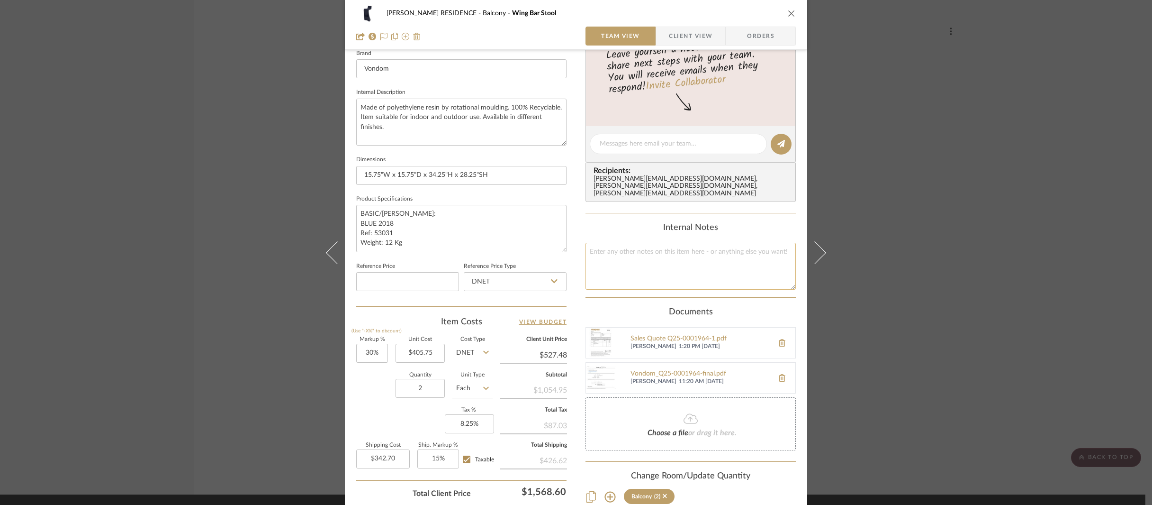
scroll to position [376, 0]
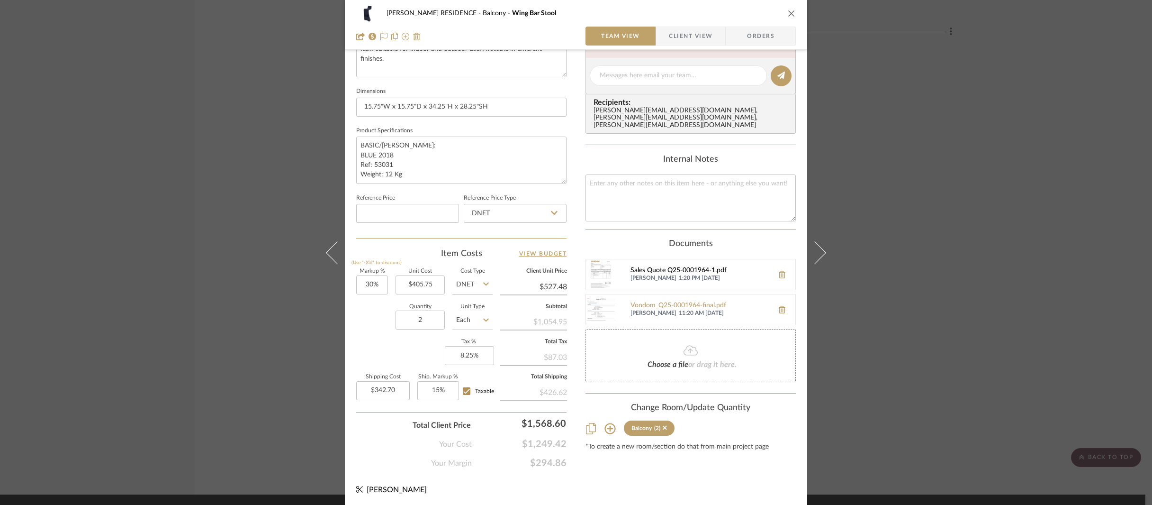
click at [673, 267] on div "Sales Quote Q25-0001964-1.pdf" at bounding box center [700, 271] width 138 height 8
drag, startPoint x: 788, startPoint y: 11, endPoint x: 406, endPoint y: 56, distance: 384.6
click at [788, 11] on icon "close" at bounding box center [792, 13] width 8 height 8
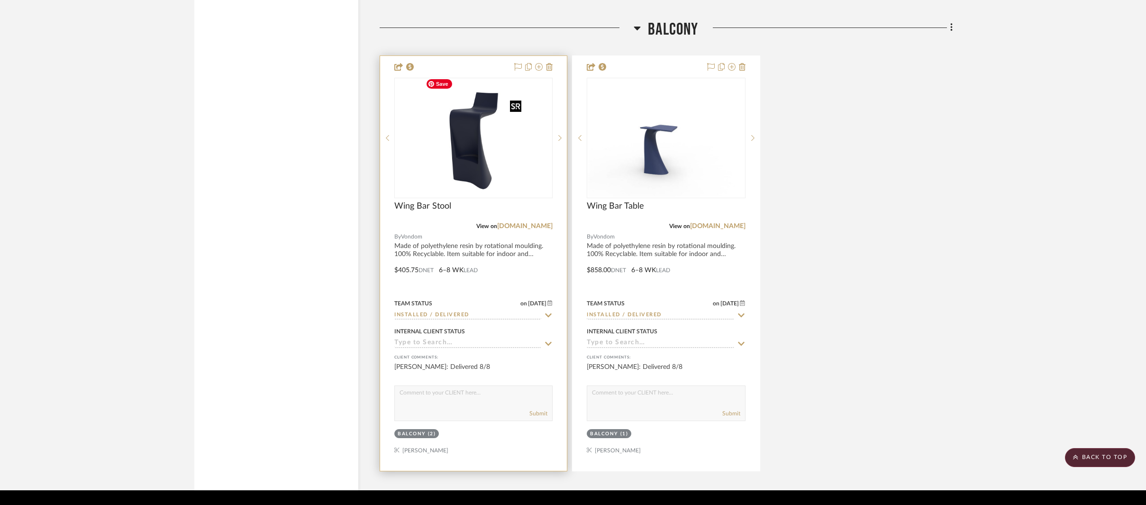
scroll to position [4340, 0]
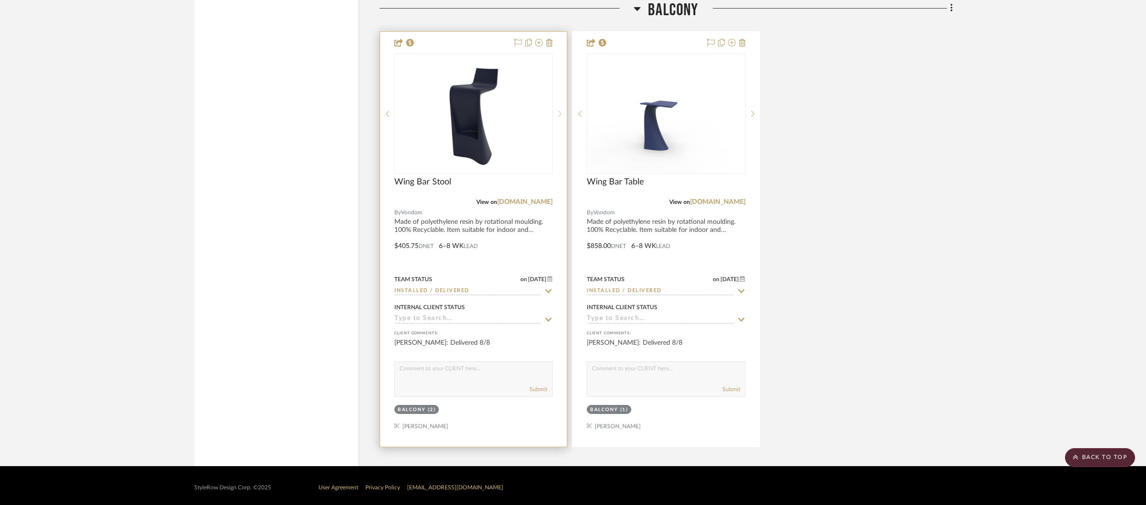
click at [559, 110] on icon at bounding box center [559, 113] width 3 height 7
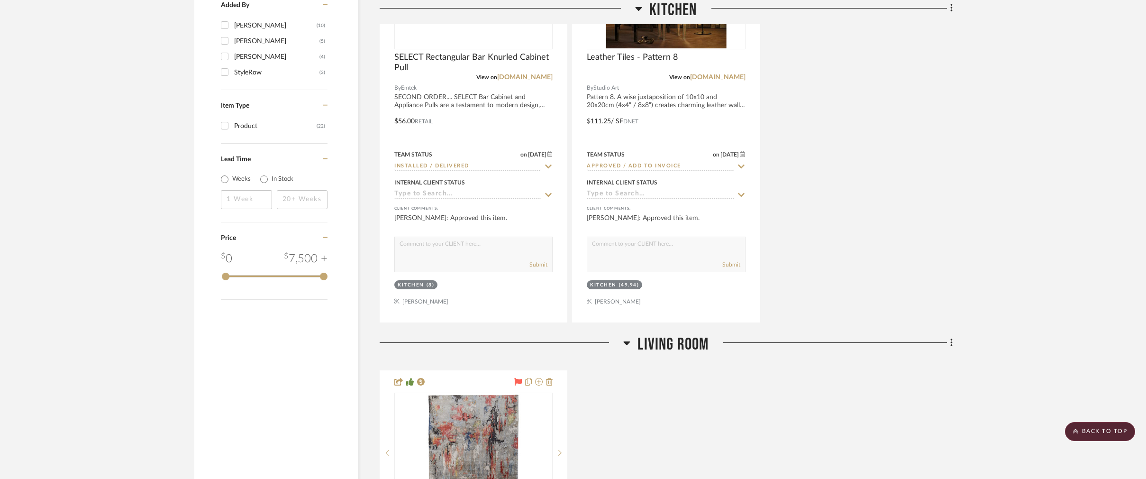
scroll to position [1159, 0]
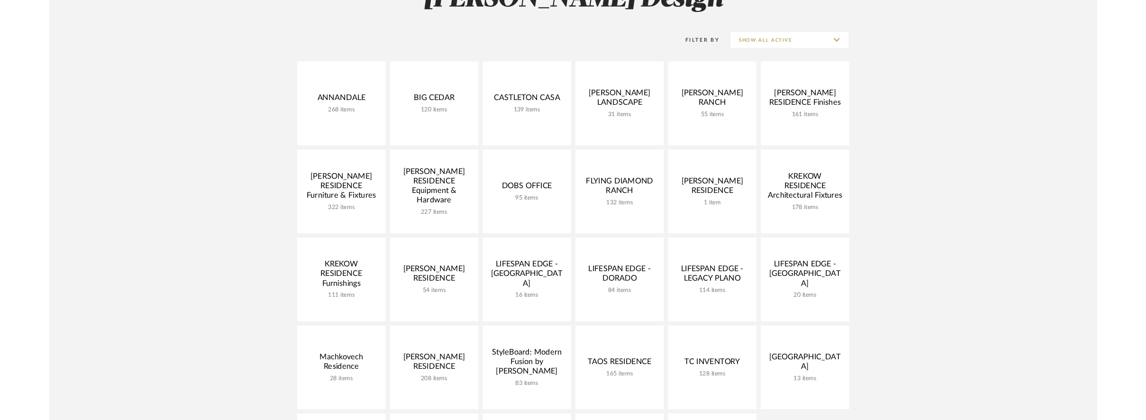
scroll to position [98, 0]
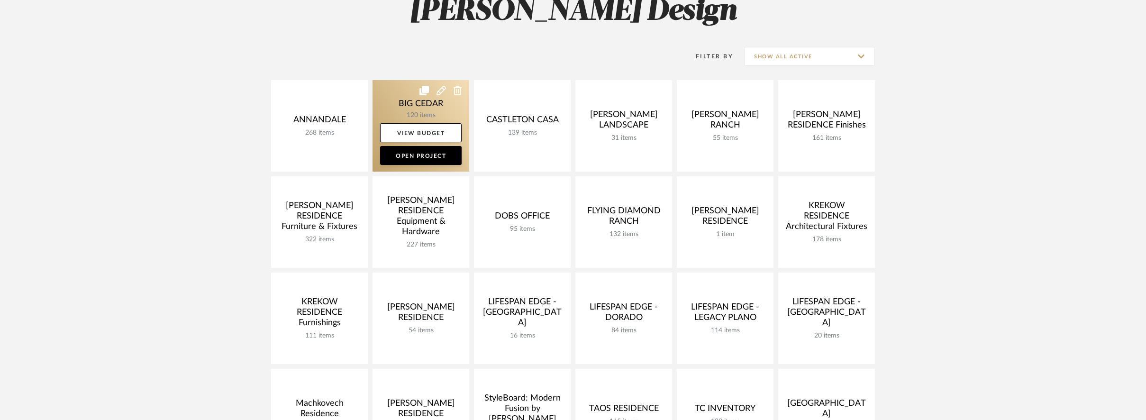
click at [398, 108] on link at bounding box center [420, 125] width 97 height 91
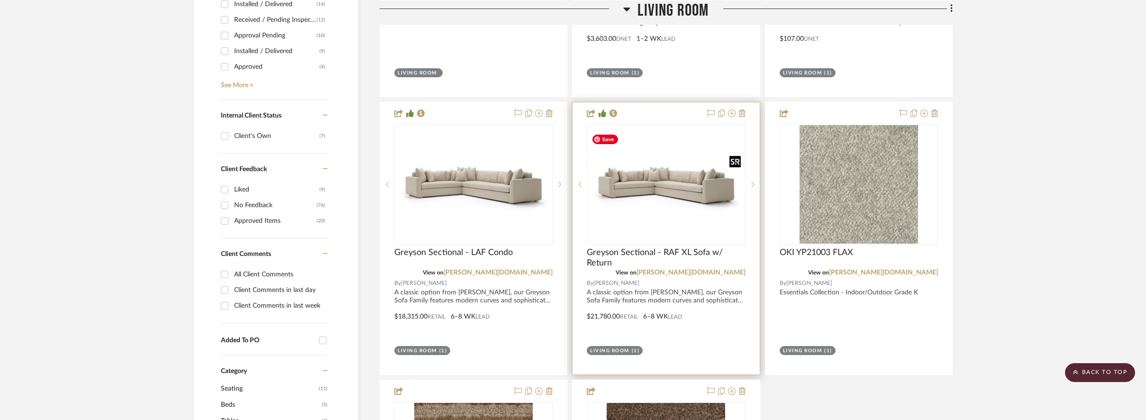
scroll to position [456, 0]
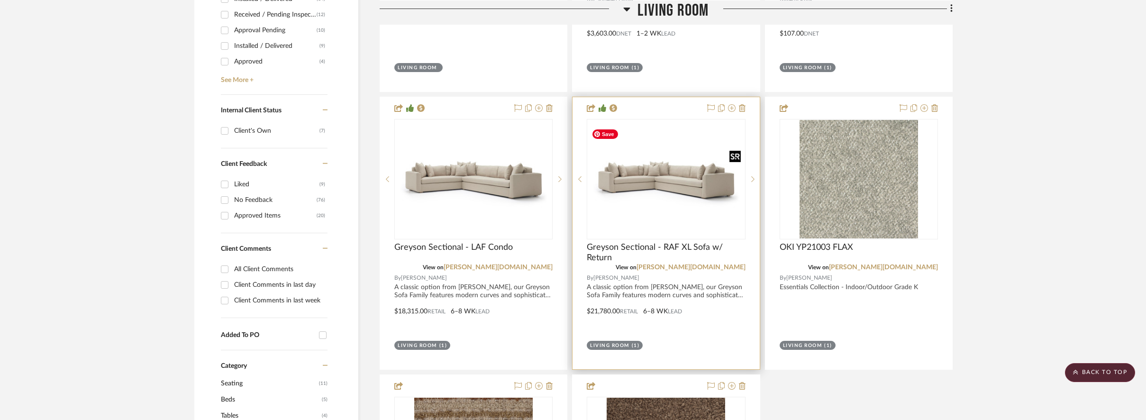
click at [713, 191] on img "0" at bounding box center [666, 179] width 156 height 108
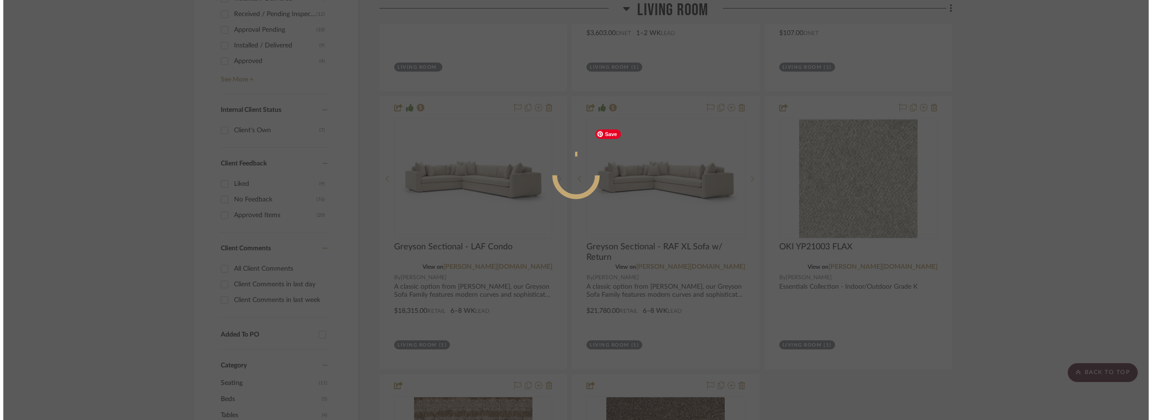
scroll to position [0, 0]
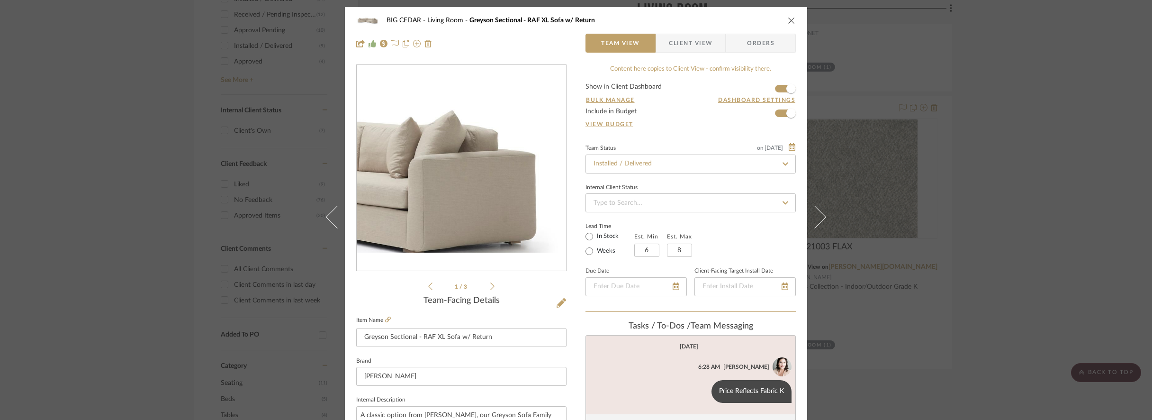
click at [524, 166] on img "0" at bounding box center [461, 168] width 209 height 144
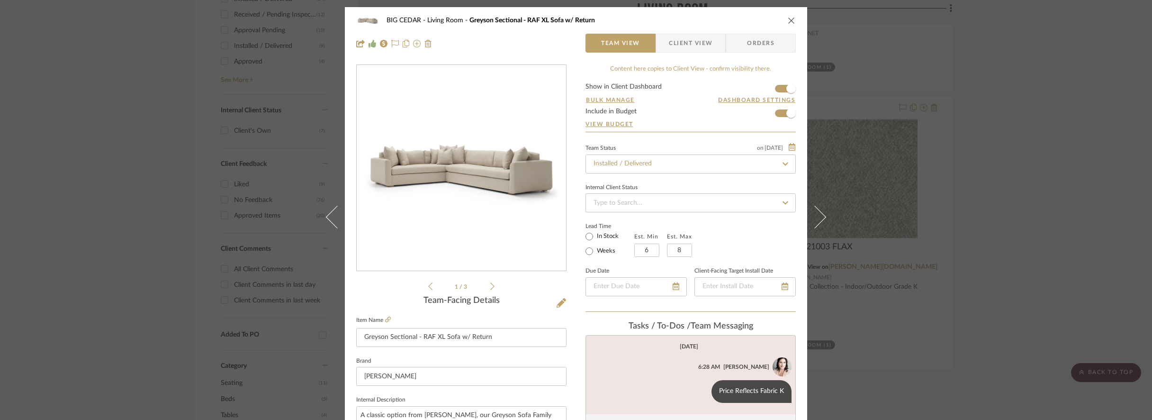
click at [788, 21] on icon "close" at bounding box center [792, 21] width 8 height 8
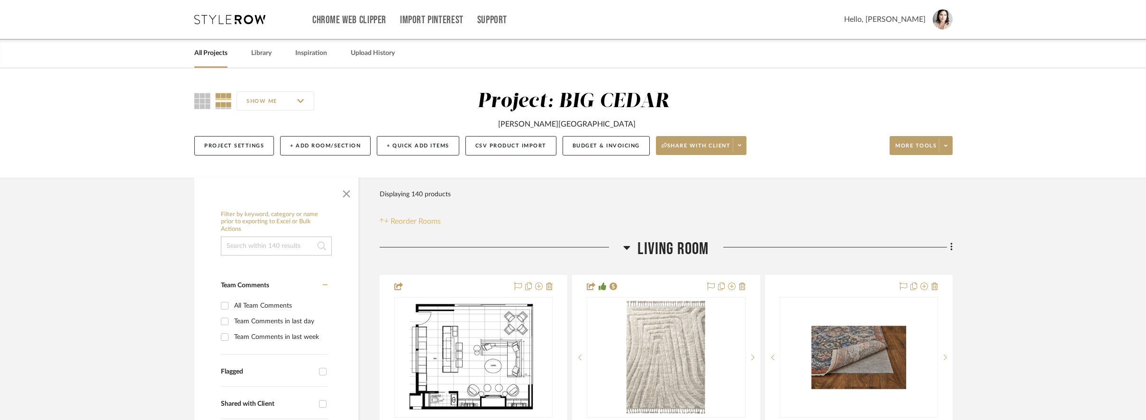
scroll to position [272, 0]
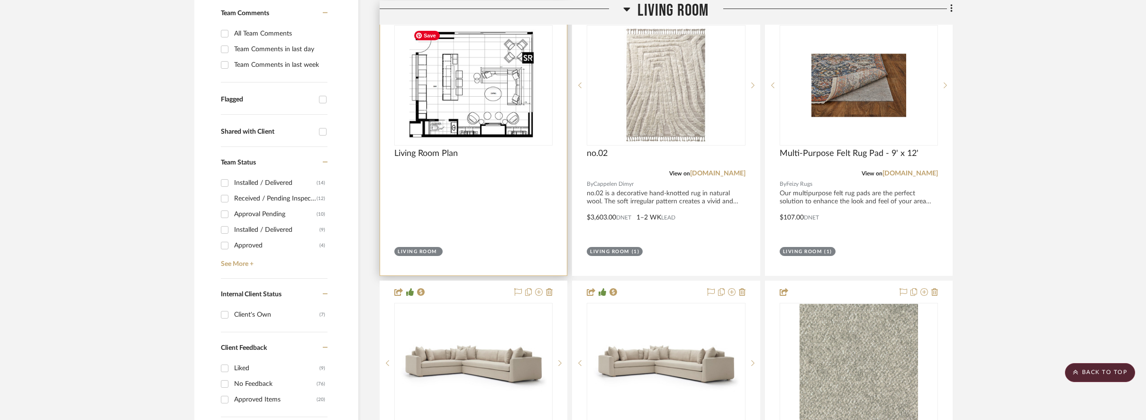
click at [470, 90] on div at bounding box center [473, 85] width 158 height 120
click at [509, 100] on img "0" at bounding box center [473, 85] width 128 height 118
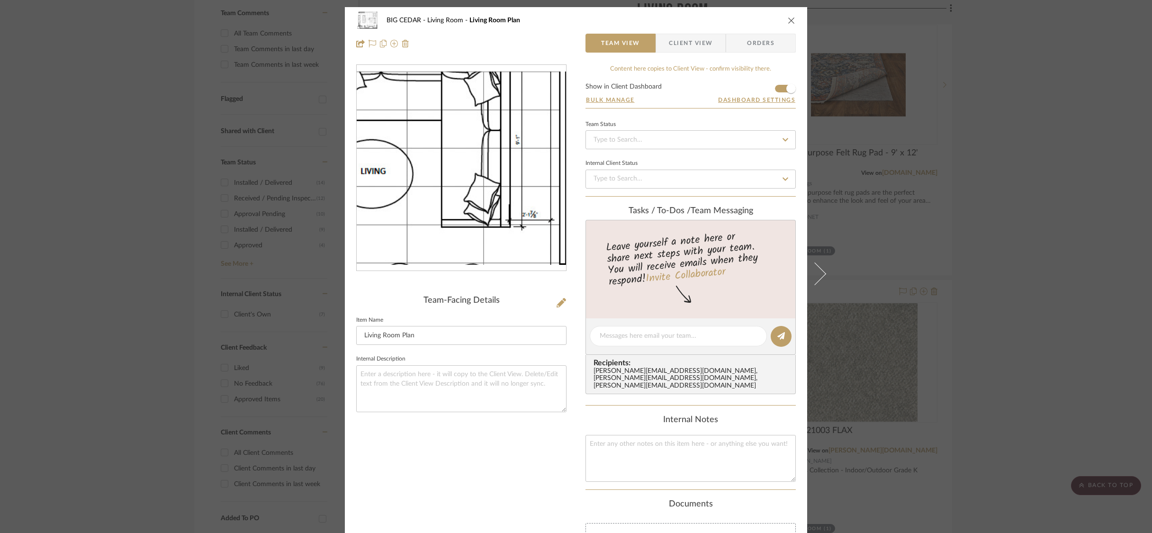
click at [520, 181] on img "0" at bounding box center [461, 169] width 209 height 194
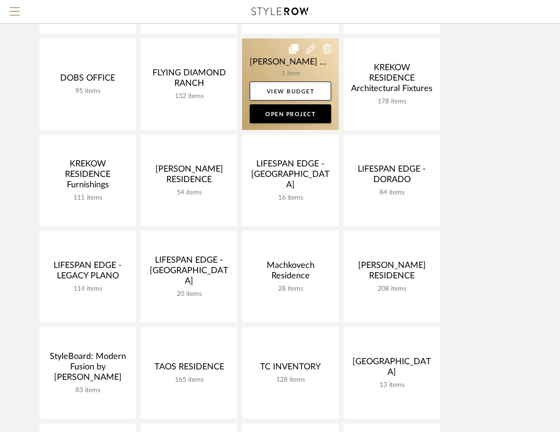
scroll to position [201, 0]
